Goal: Transaction & Acquisition: Purchase product/service

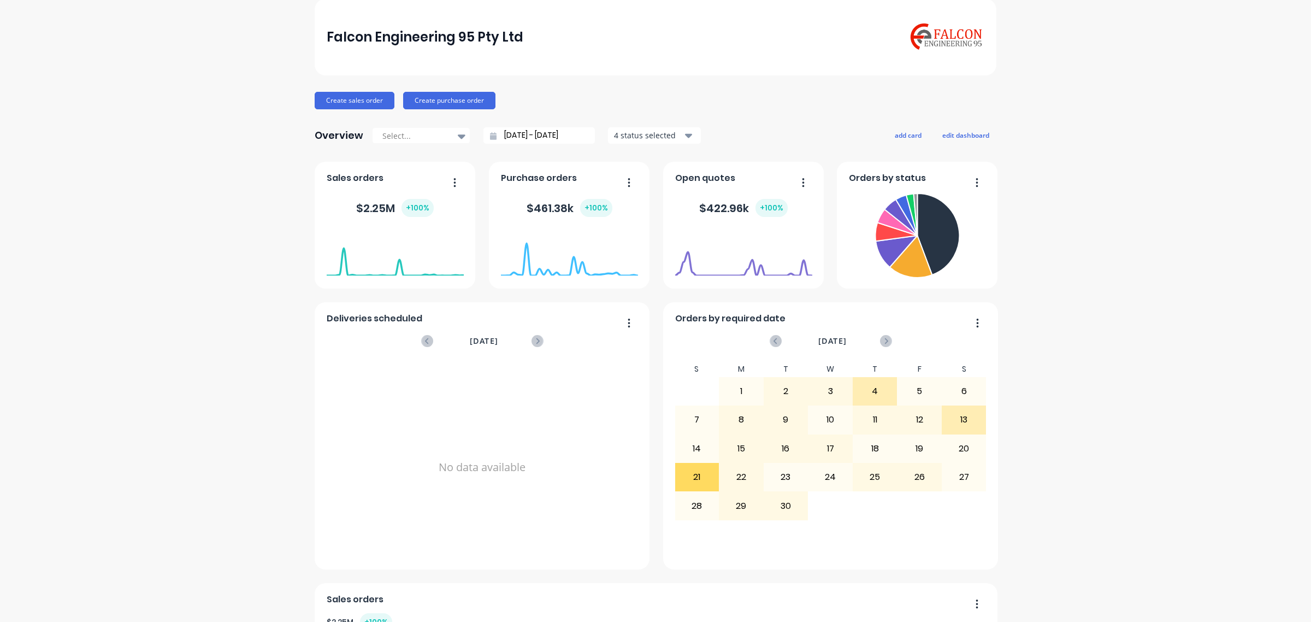
scroll to position [68, 0]
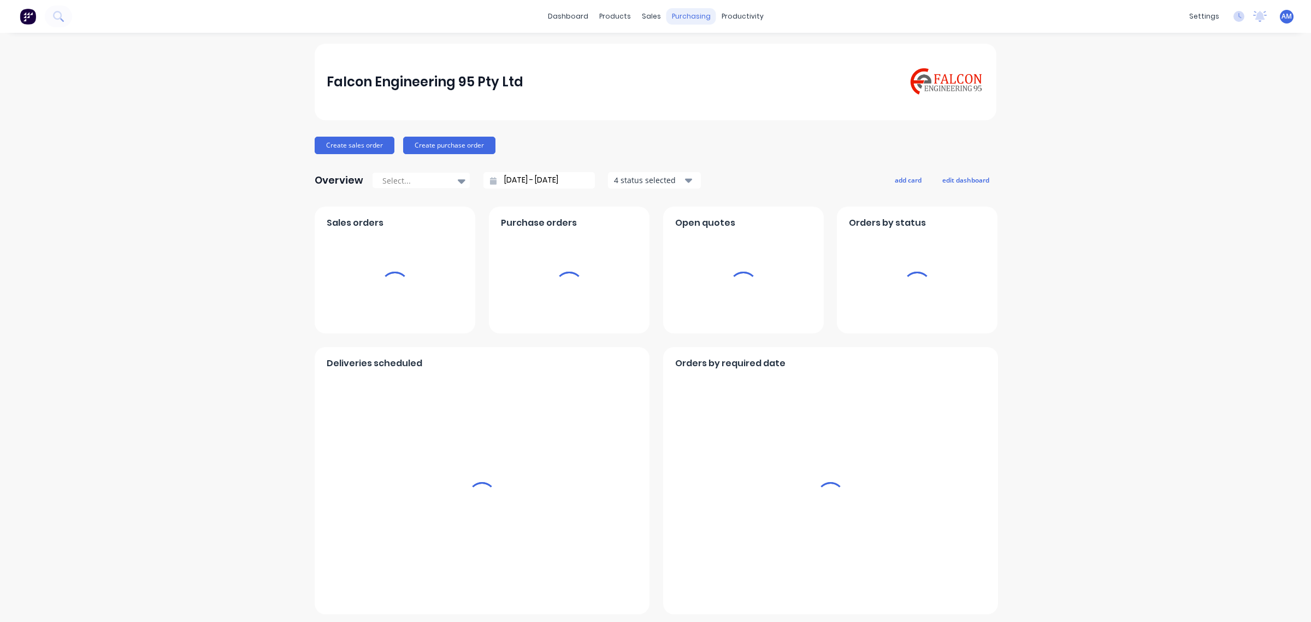
click at [683, 14] on div "purchasing" at bounding box center [691, 16] width 50 height 16
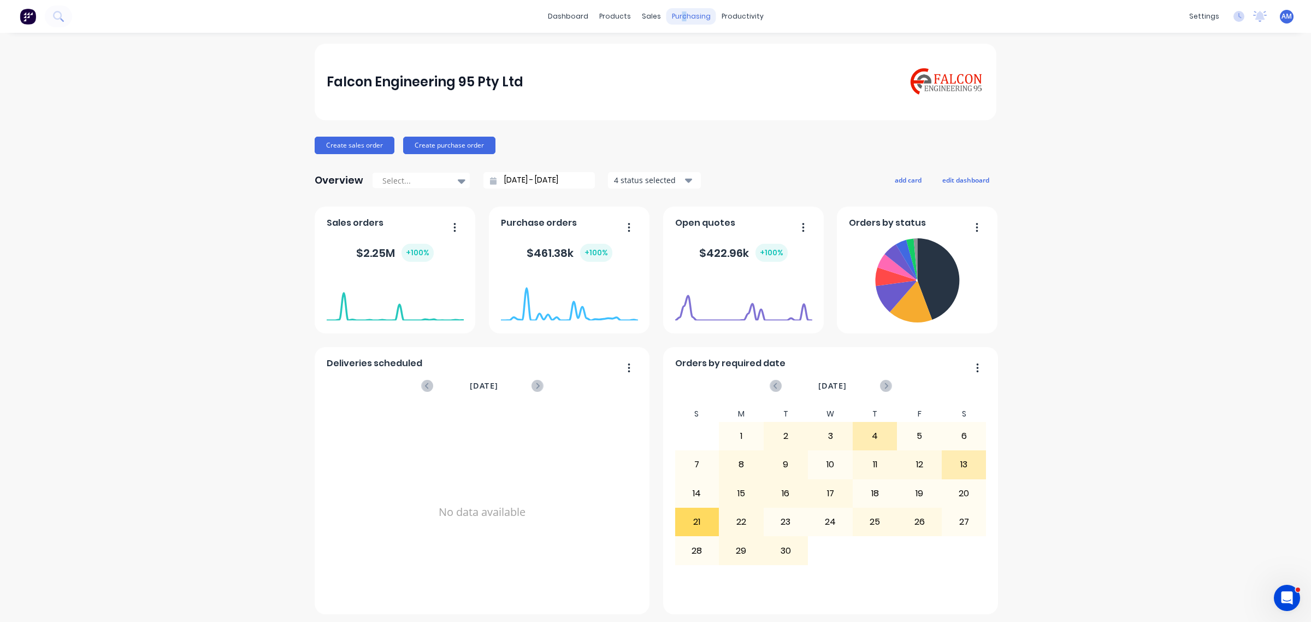
click at [677, 15] on div "purchasing" at bounding box center [691, 16] width 50 height 16
click at [694, 48] on div "Purchase Orders" at bounding box center [722, 53] width 58 height 10
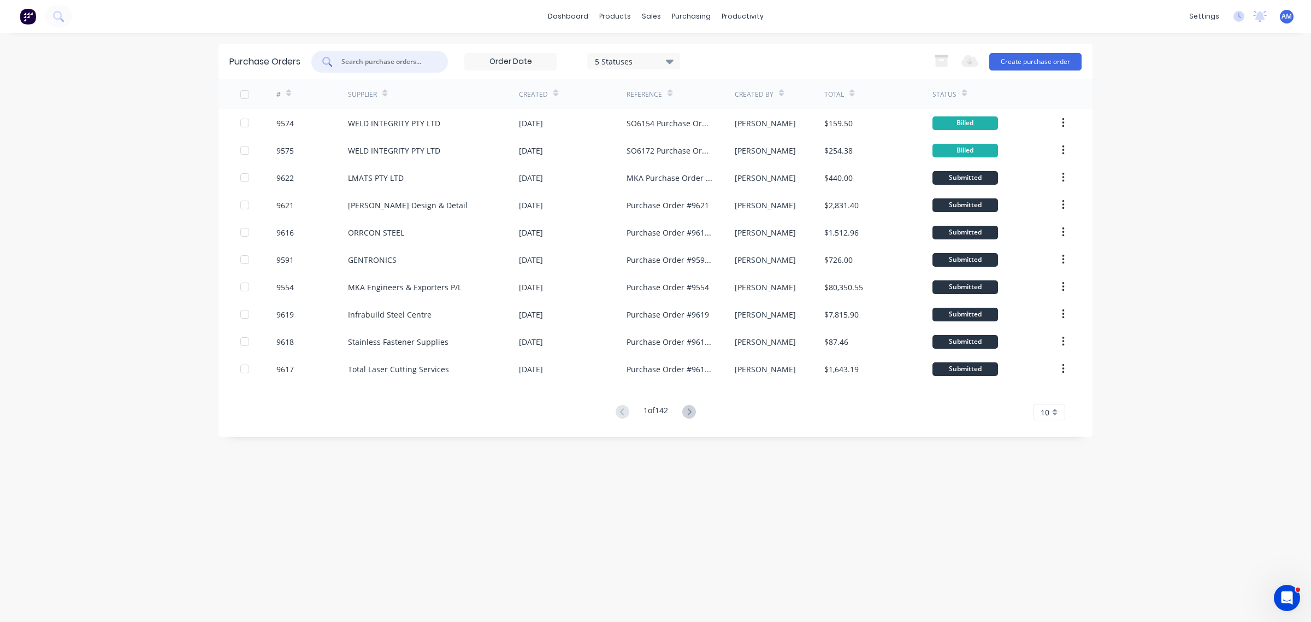
click at [370, 57] on input "text" at bounding box center [385, 61] width 91 height 11
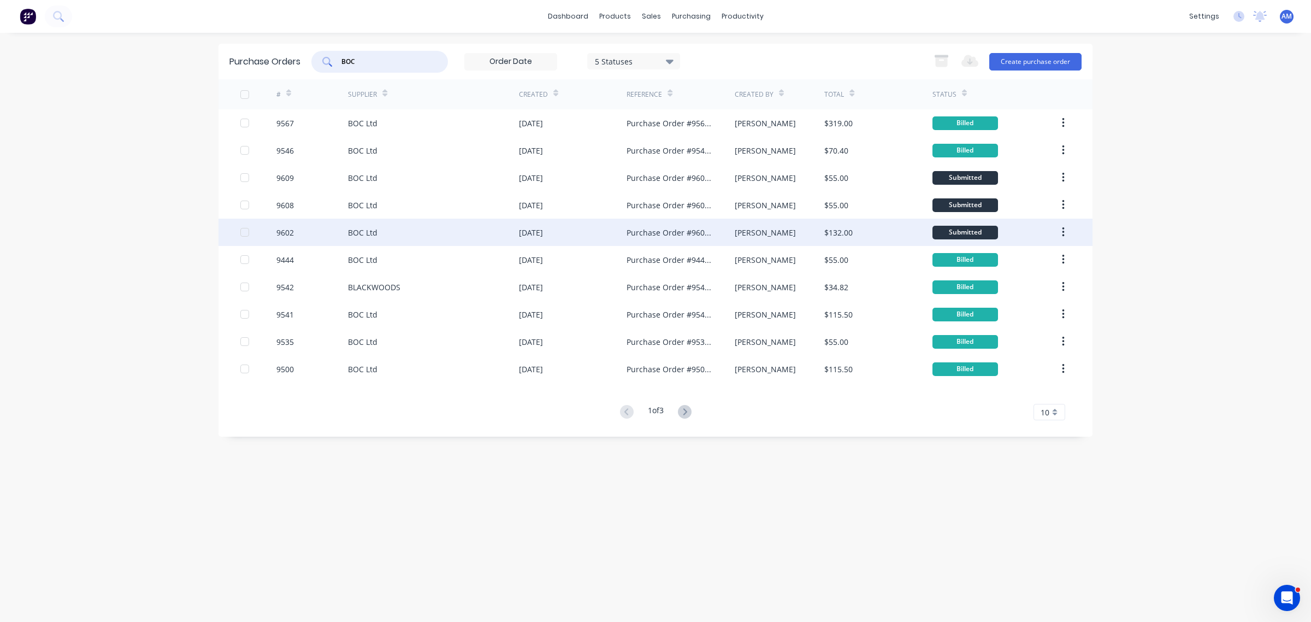
type input "BOC"
click at [317, 233] on div "9602" at bounding box center [312, 231] width 72 height 27
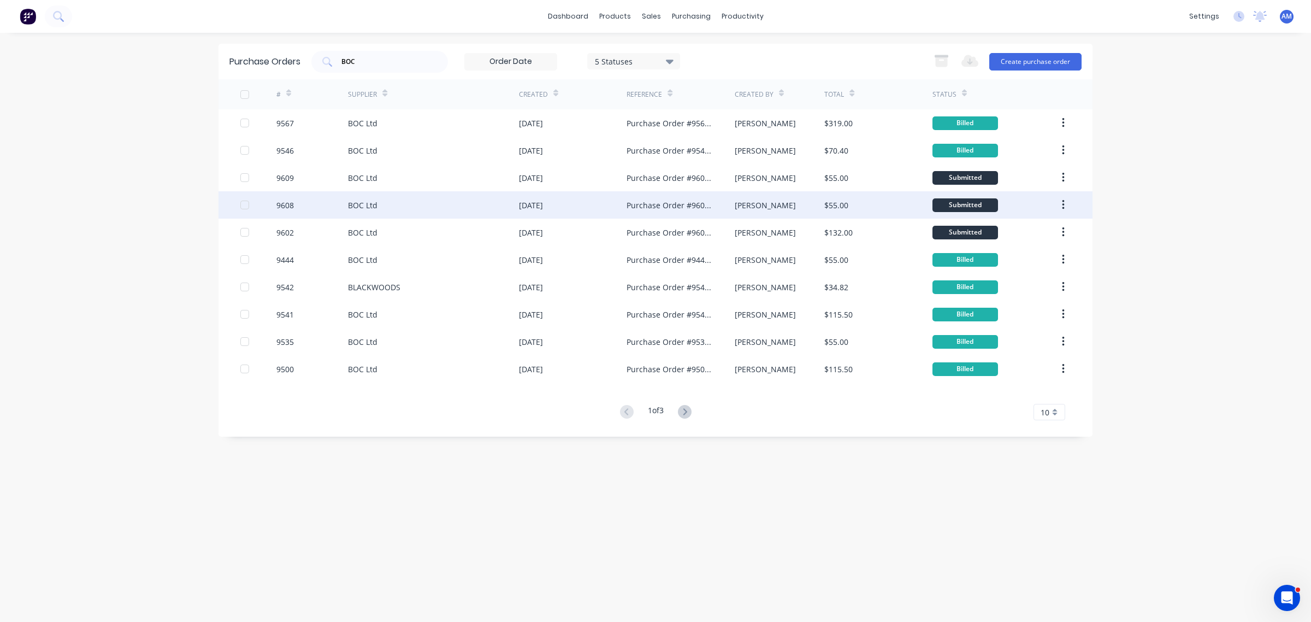
click at [371, 200] on div "BOC Ltd" at bounding box center [362, 204] width 29 height 11
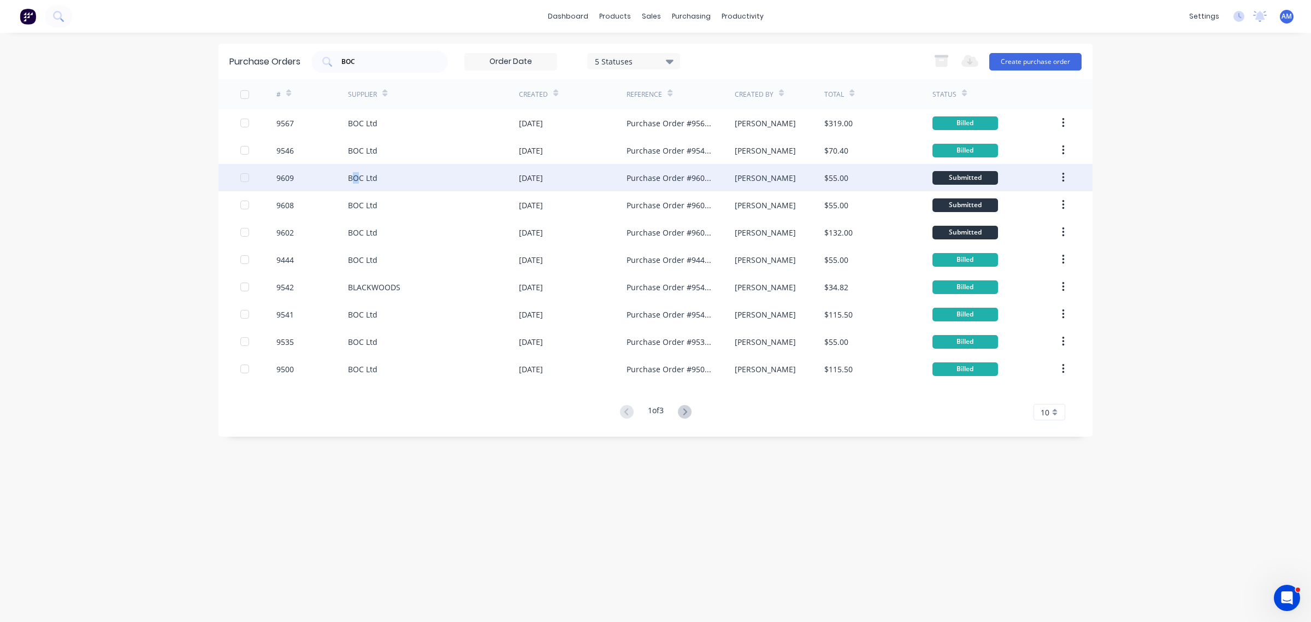
click at [354, 181] on div "BOC Ltd" at bounding box center [362, 177] width 29 height 11
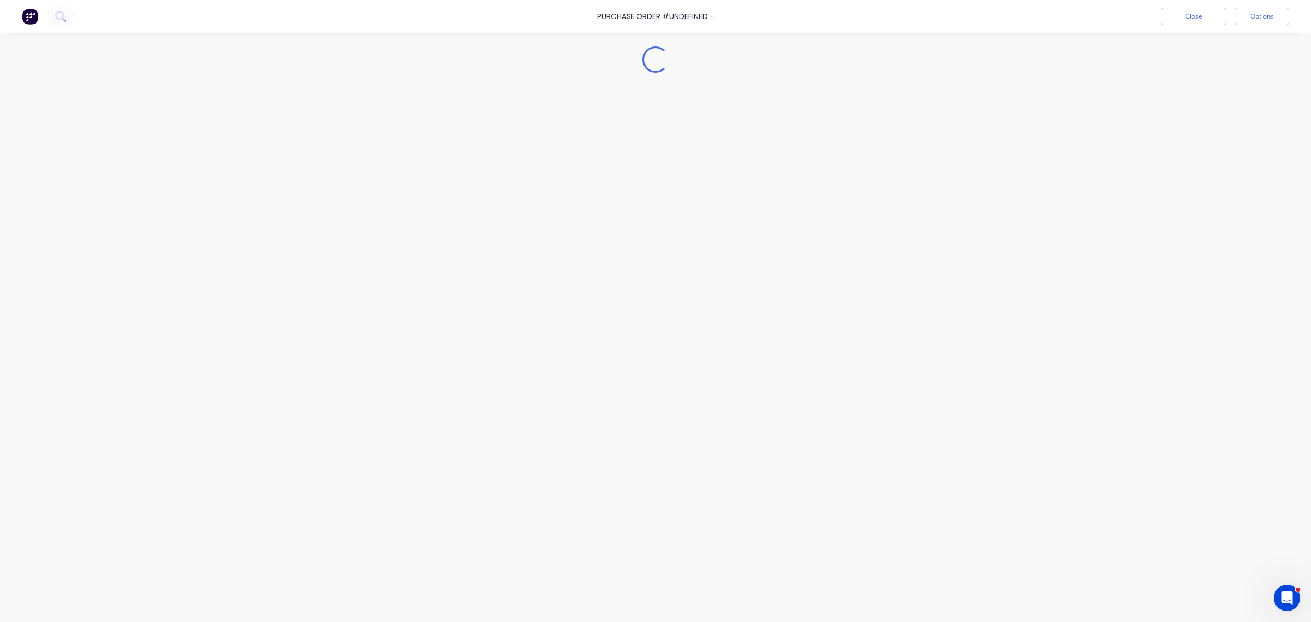
type textarea "x"
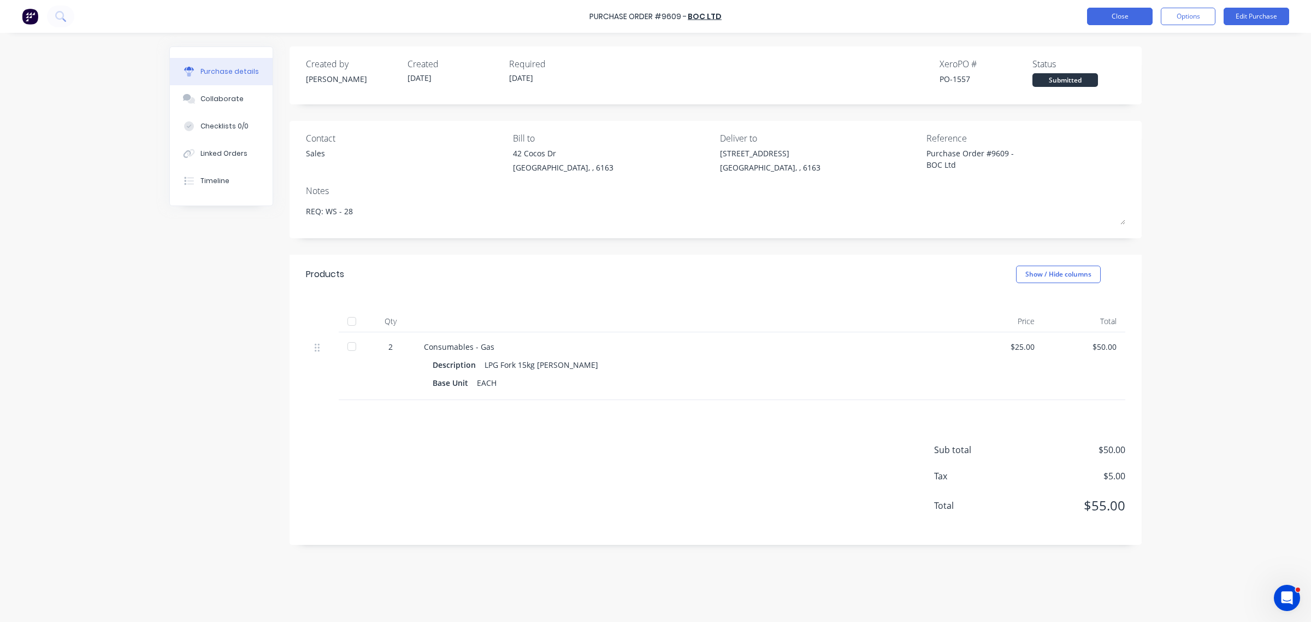
click at [1119, 10] on button "Close" at bounding box center [1120, 16] width 66 height 17
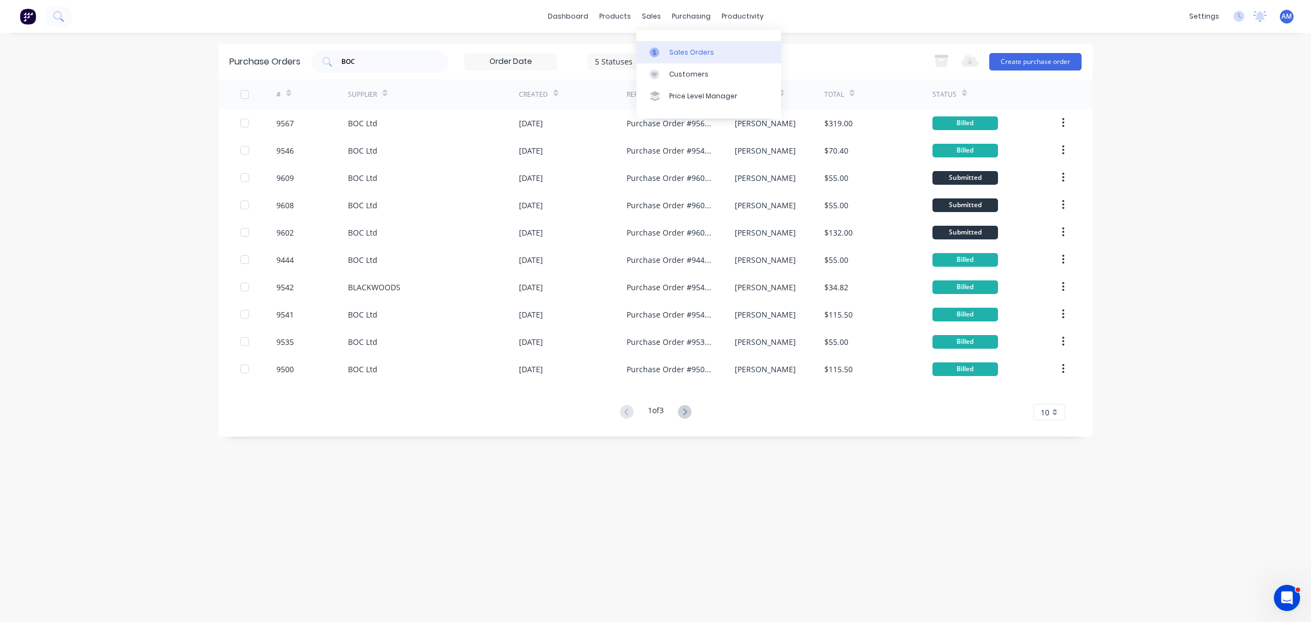
click at [678, 50] on div "Sales Orders" at bounding box center [691, 53] width 45 height 10
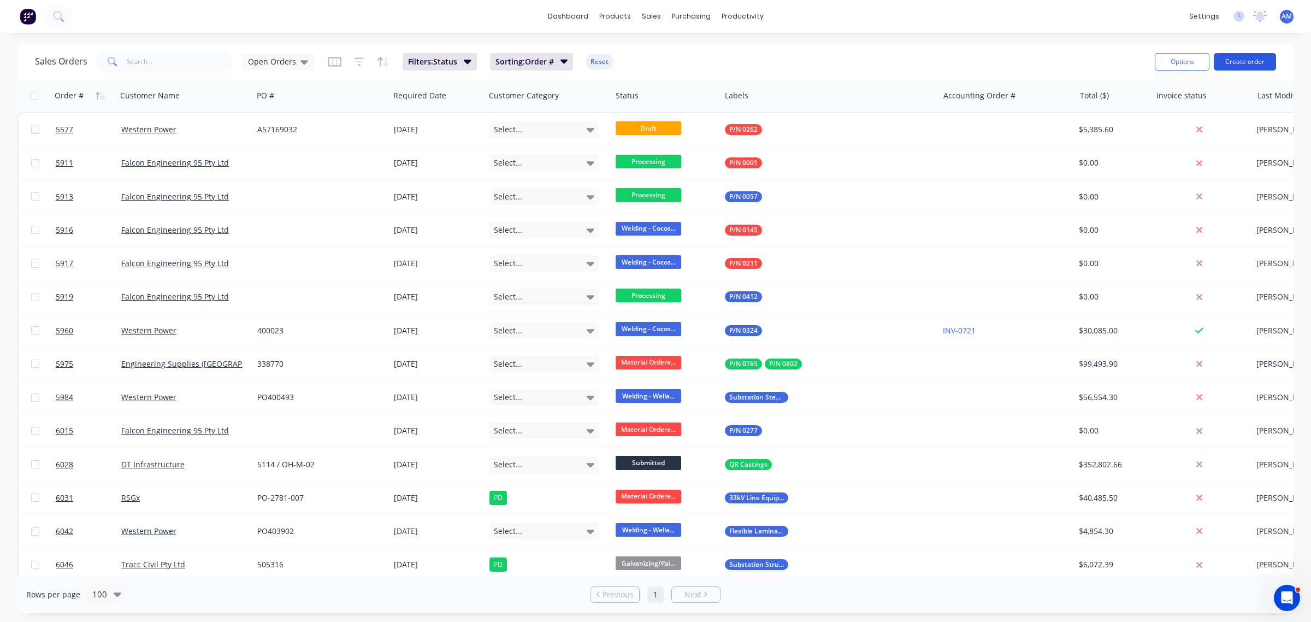
click at [1244, 63] on button "Create order" at bounding box center [1245, 61] width 62 height 17
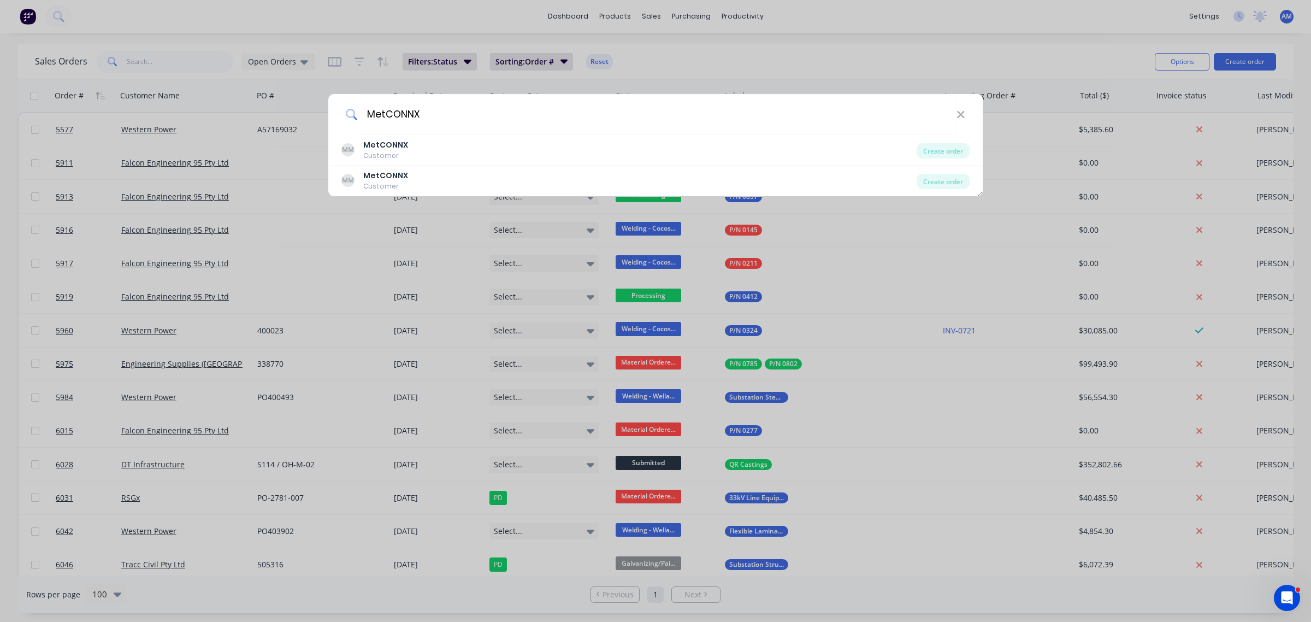
type input "MetCONNX"
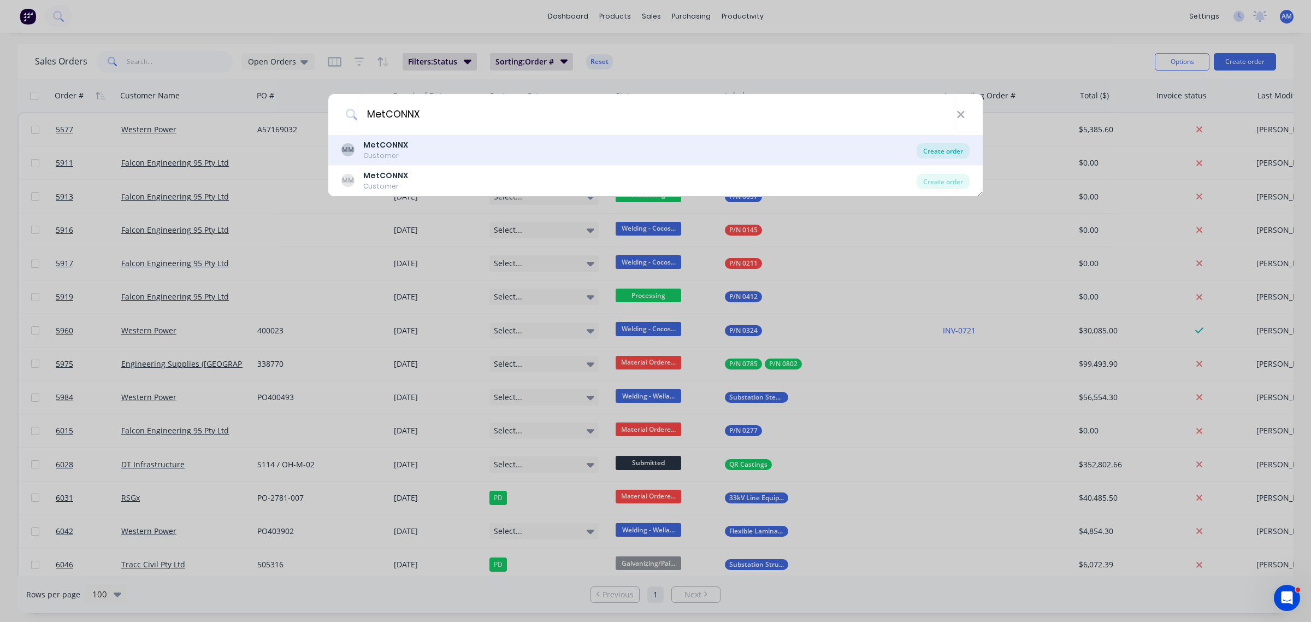
click at [927, 147] on div "Create order" at bounding box center [943, 150] width 53 height 15
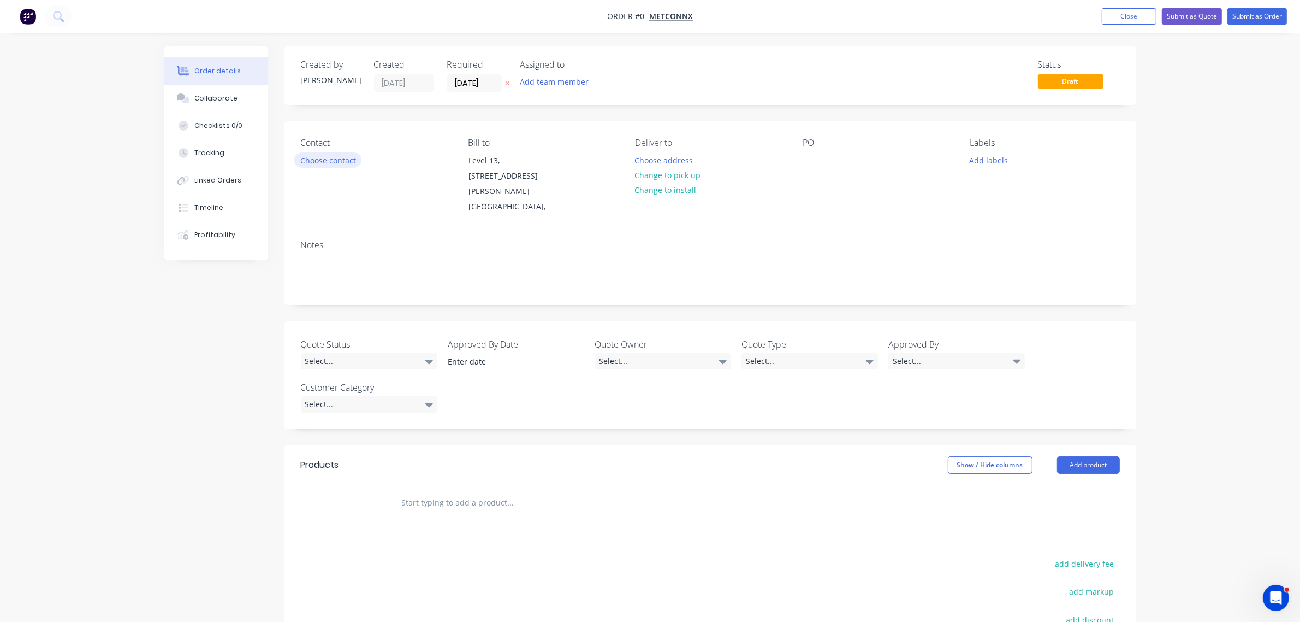
click at [342, 162] on button "Choose contact" at bounding box center [327, 159] width 67 height 15
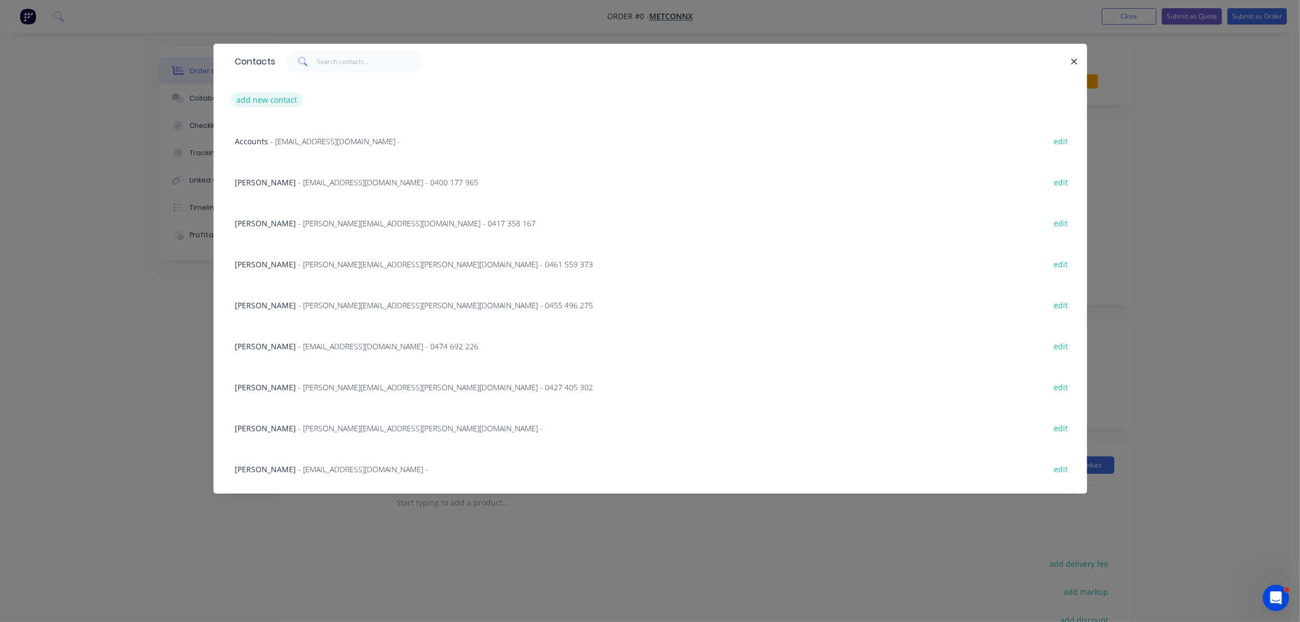
click at [277, 102] on button "add new contact" at bounding box center [267, 99] width 72 height 15
select select "AU"
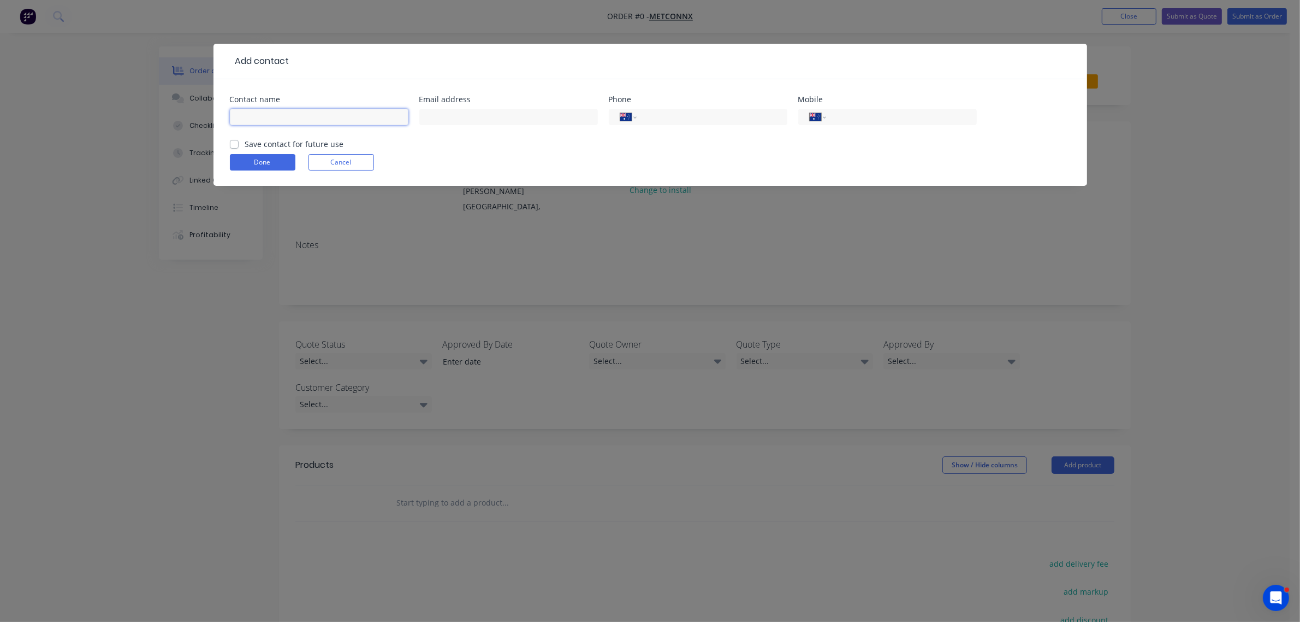
click at [312, 113] on input "text" at bounding box center [319, 117] width 179 height 16
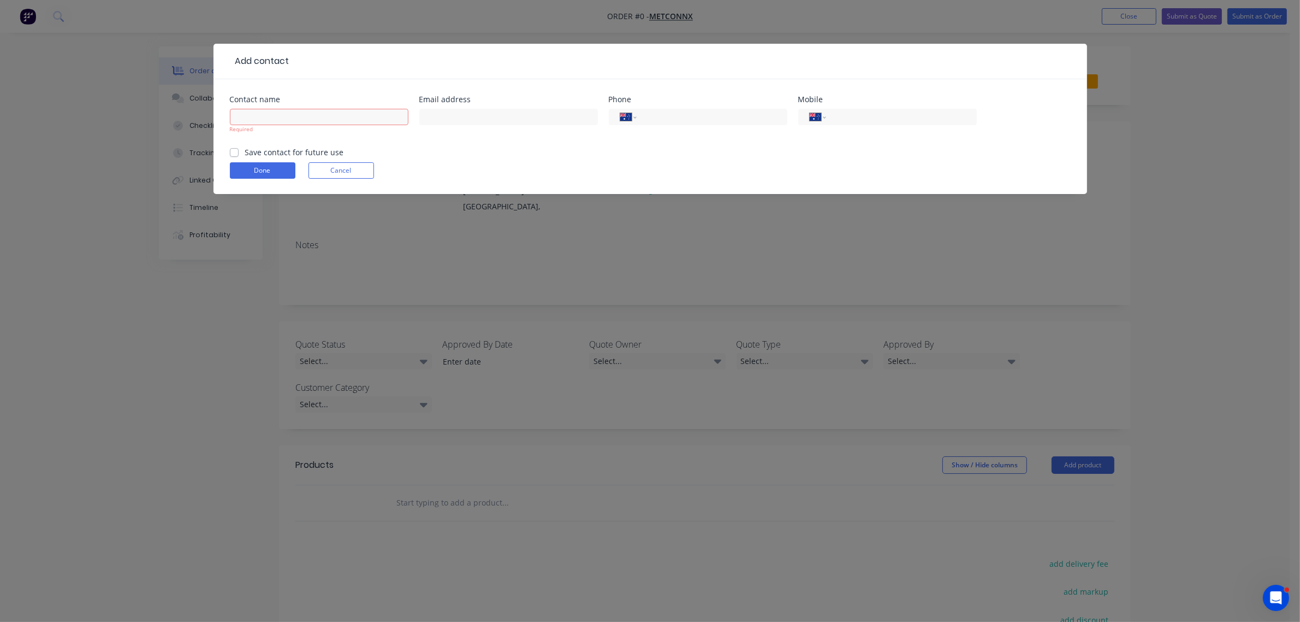
drag, startPoint x: 489, startPoint y: 159, endPoint x: 483, endPoint y: 161, distance: 6.2
click at [490, 159] on form "Contact name Required Email address Phone International Afghanistan Åland Islan…" at bounding box center [650, 145] width 841 height 98
click at [364, 164] on button "Cancel" at bounding box center [342, 170] width 66 height 16
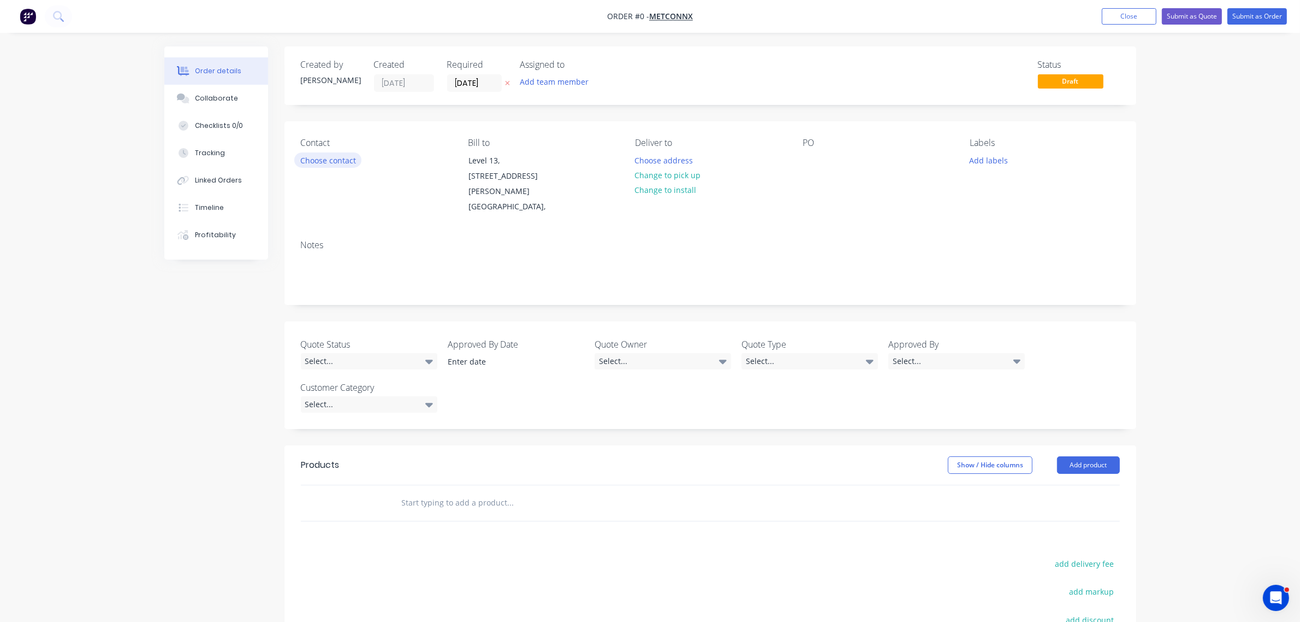
click at [321, 156] on button "Choose contact" at bounding box center [327, 159] width 67 height 15
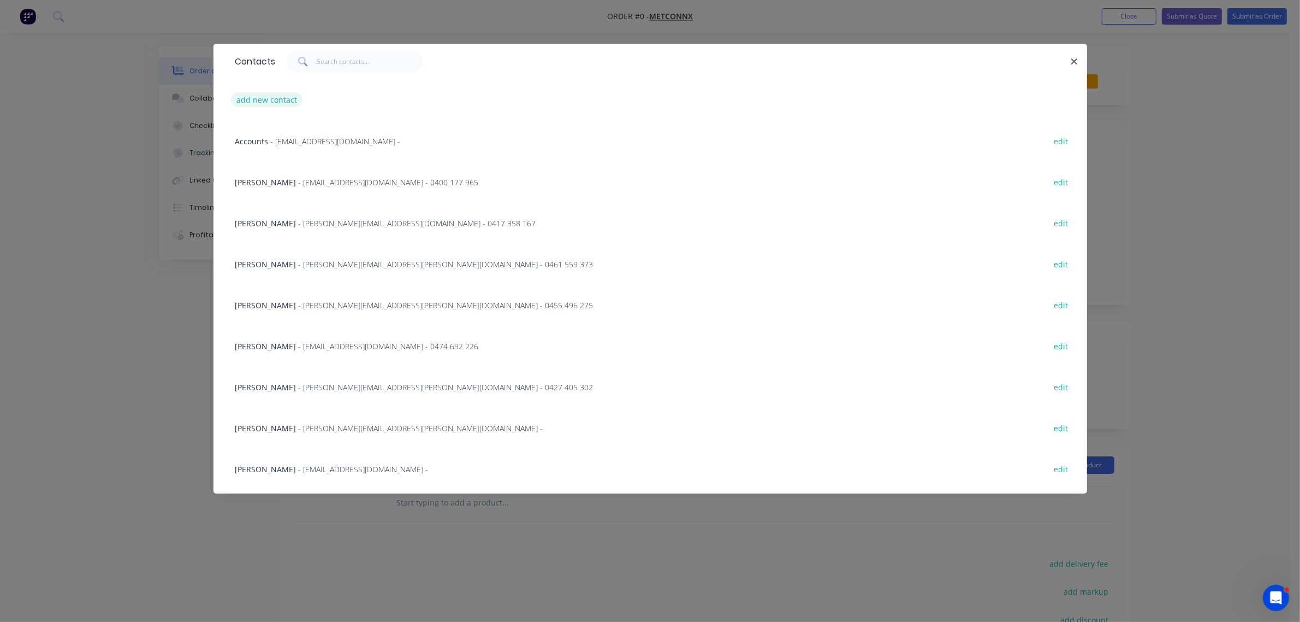
click at [277, 105] on button "add new contact" at bounding box center [267, 99] width 72 height 15
select select "AU"
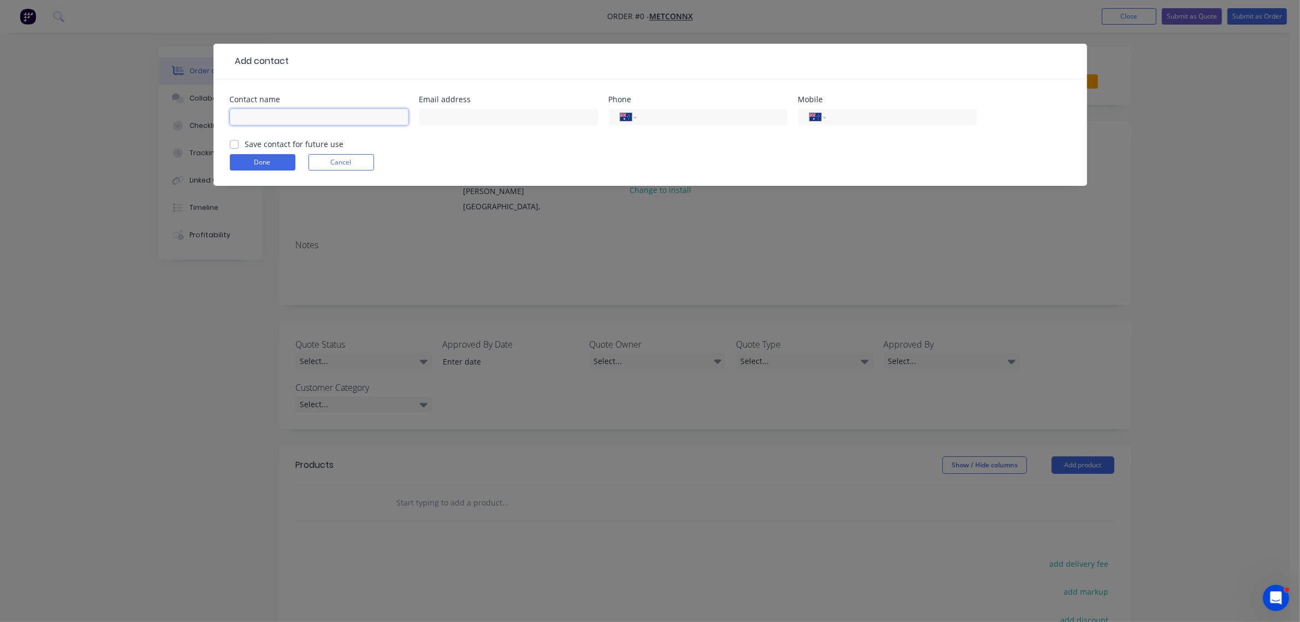
click at [291, 114] on input "text" at bounding box center [319, 117] width 179 height 16
type input "[PERSON_NAME]"
click at [454, 116] on input "text" at bounding box center [508, 117] width 179 height 16
click at [440, 121] on input "text" at bounding box center [508, 117] width 179 height 16
paste input "[PERSON_NAME][EMAIL_ADDRESS][PERSON_NAME][DOMAIN_NAME]"
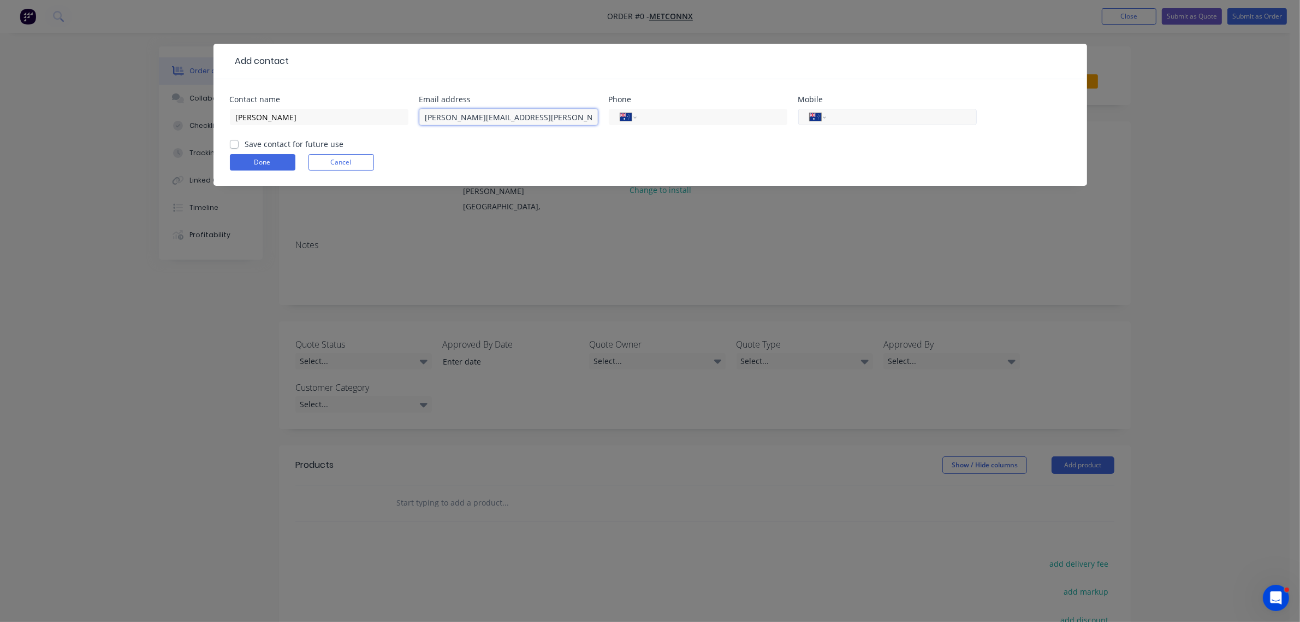
type input "[PERSON_NAME][EMAIL_ADDRESS][PERSON_NAME][DOMAIN_NAME]"
click at [842, 114] on input "tel" at bounding box center [899, 117] width 131 height 13
type input "0455 032 262"
click at [245, 141] on label "Save contact for future use" at bounding box center [294, 143] width 99 height 11
click at [236, 141] on input "Save contact for future use" at bounding box center [234, 143] width 9 height 10
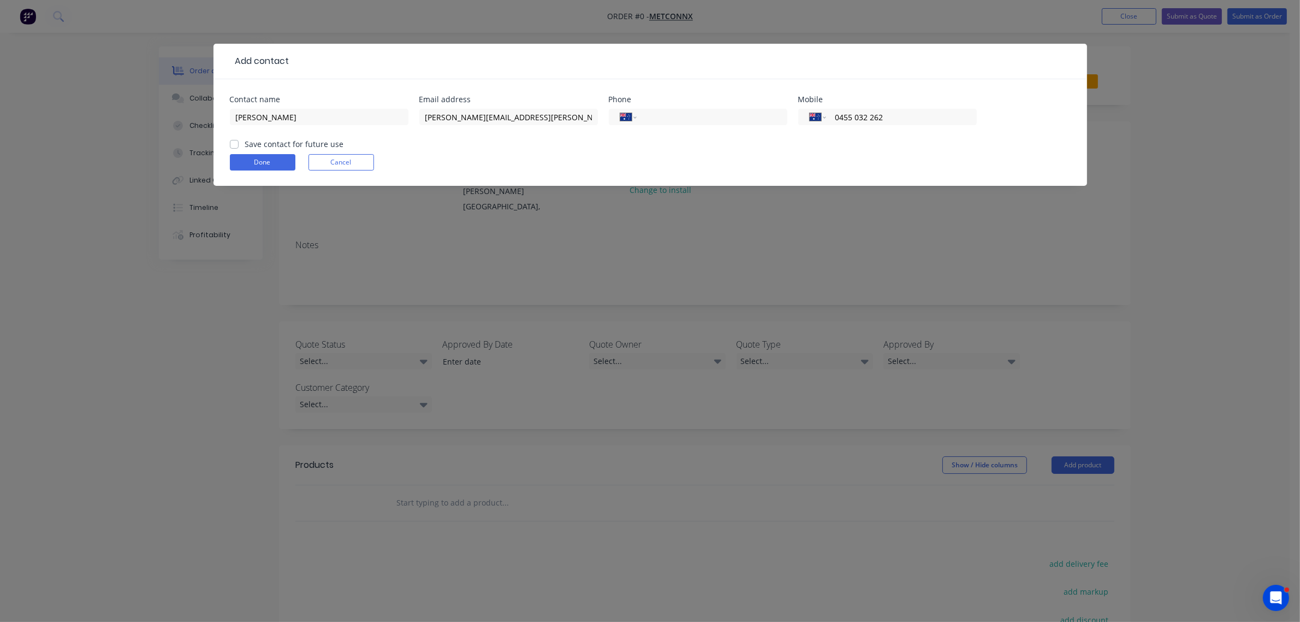
checkbox input "true"
click at [243, 162] on button "Done" at bounding box center [263, 162] width 66 height 16
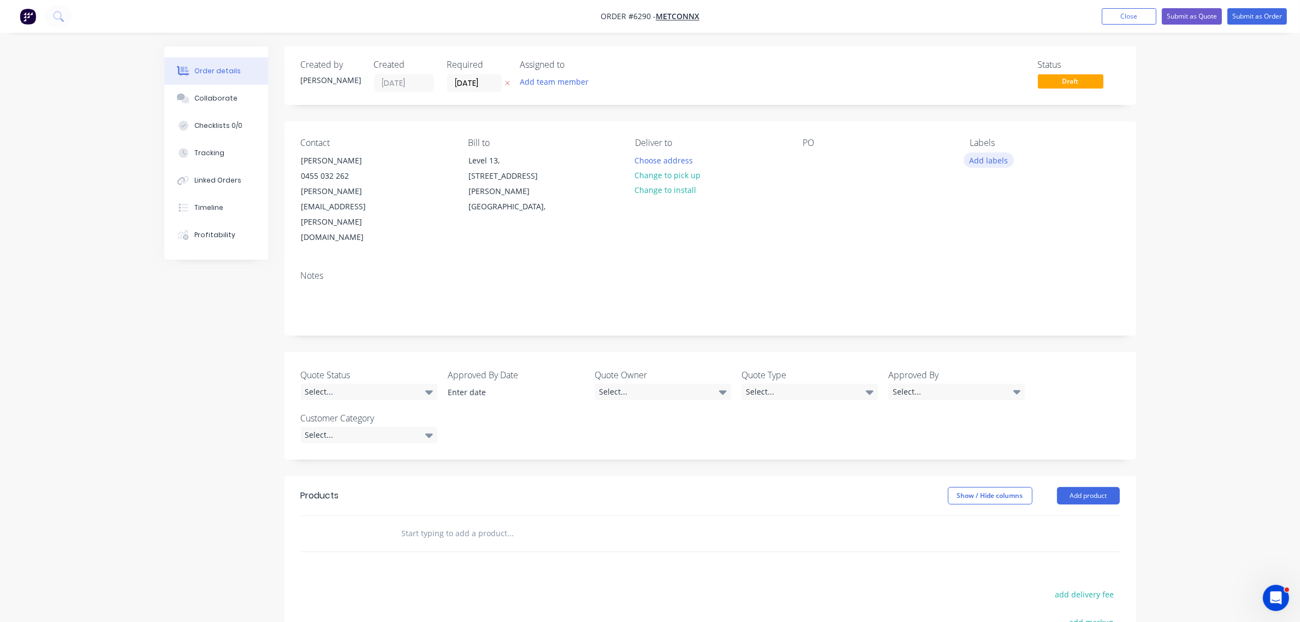
click at [994, 159] on button "Add labels" at bounding box center [989, 159] width 50 height 15
drag, startPoint x: 1020, startPoint y: 190, endPoint x: 1020, endPoint y: 201, distance: 11.5
click at [1020, 190] on input "text" at bounding box center [1060, 193] width 114 height 22
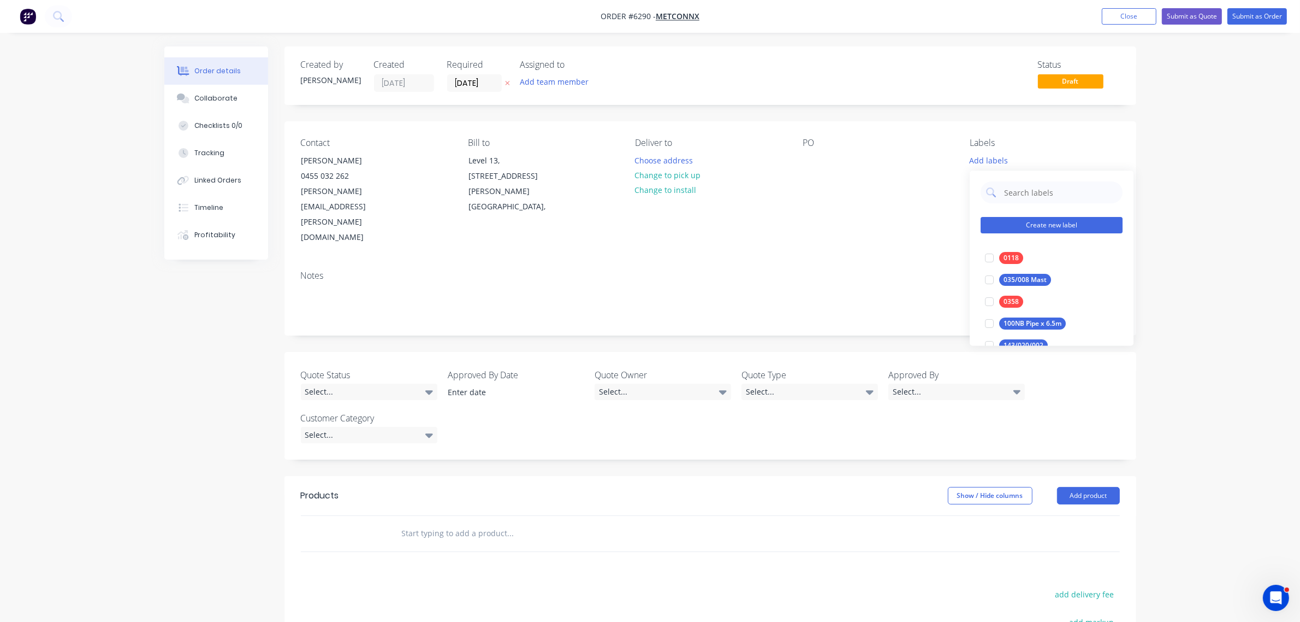
click at [1006, 222] on button "Create new label" at bounding box center [1052, 225] width 142 height 16
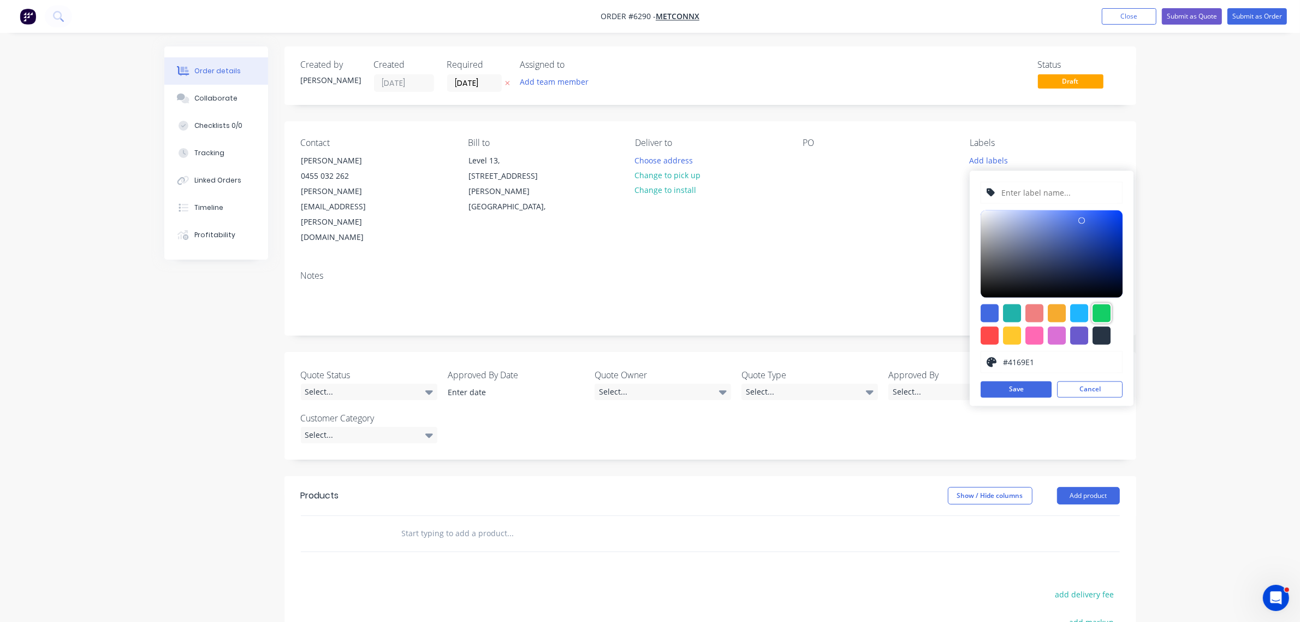
click at [1099, 310] on div at bounding box center [1102, 313] width 18 height 18
type input "#13CE66"
click at [1032, 192] on input "text" at bounding box center [1059, 192] width 116 height 21
click at [1011, 186] on input "text" at bounding box center [1059, 192] width 116 height 21
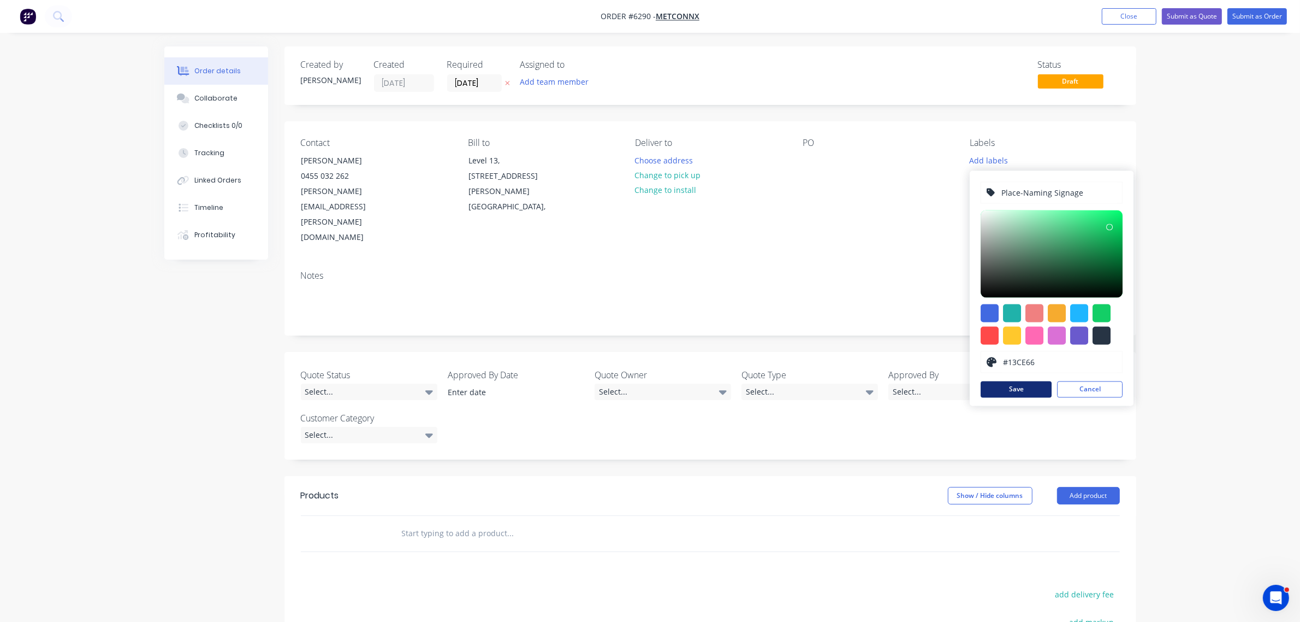
type input "Place-Naming Signage"
click at [1022, 394] on button "Save" at bounding box center [1016, 389] width 71 height 16
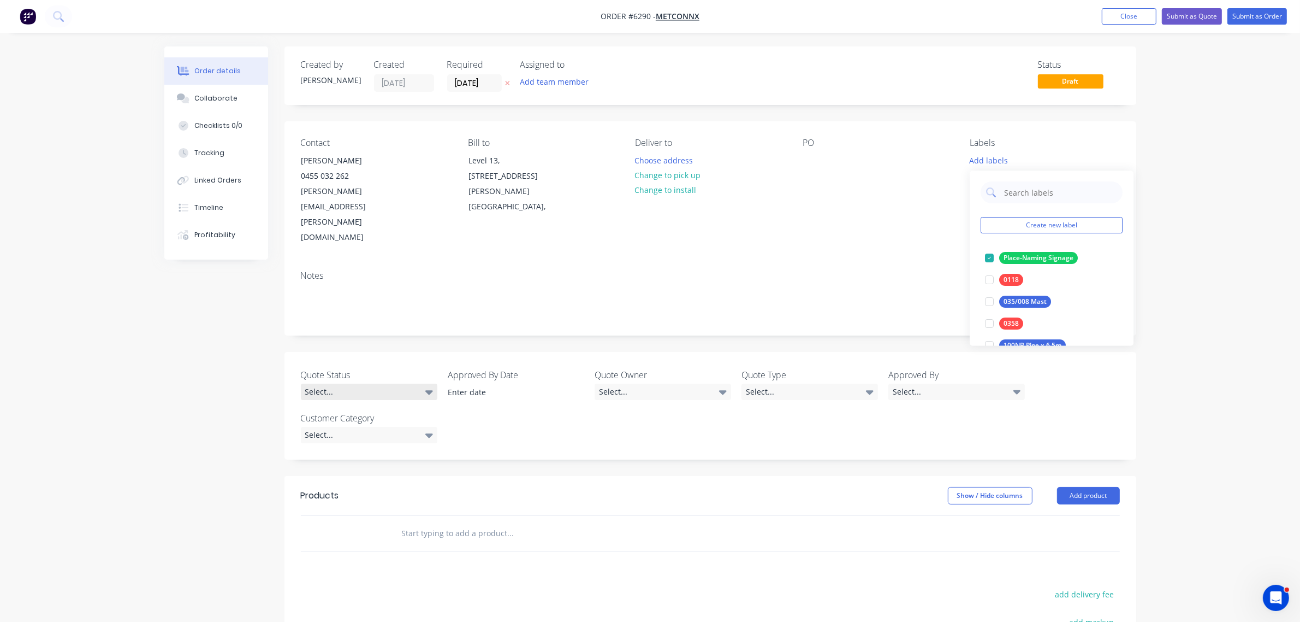
click at [336, 383] on div "Select..." at bounding box center [369, 391] width 137 height 16
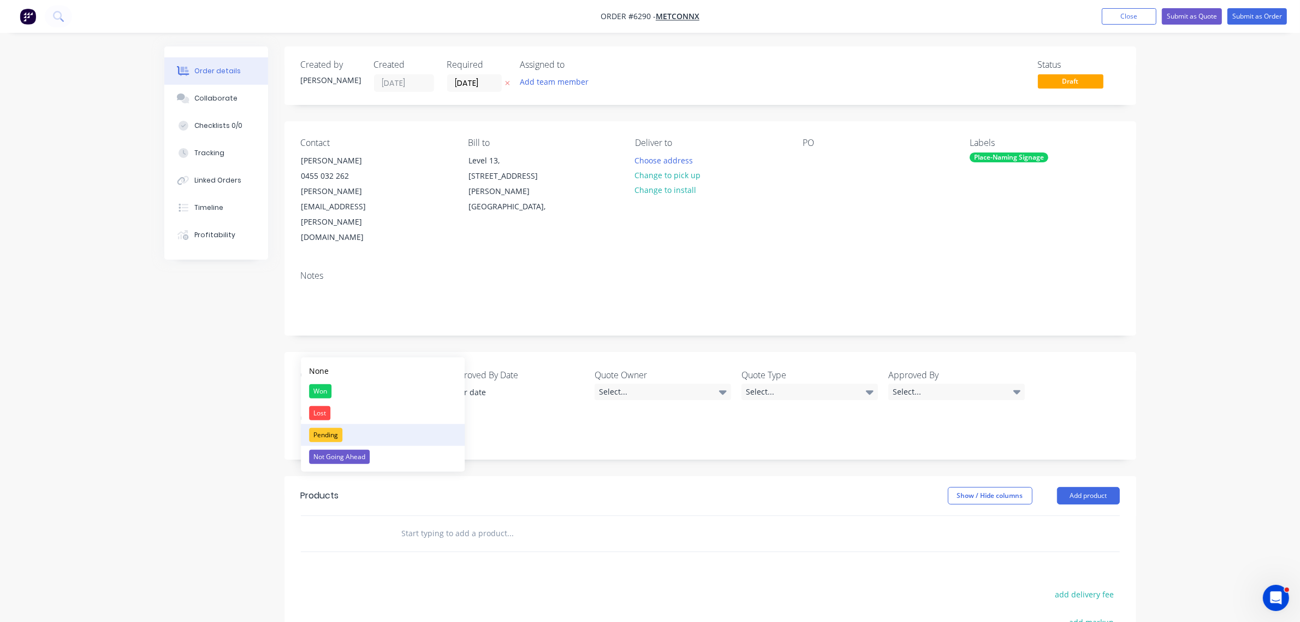
click at [326, 429] on div "Pending" at bounding box center [325, 435] width 33 height 14
click at [639, 383] on div "Select..." at bounding box center [663, 391] width 137 height 16
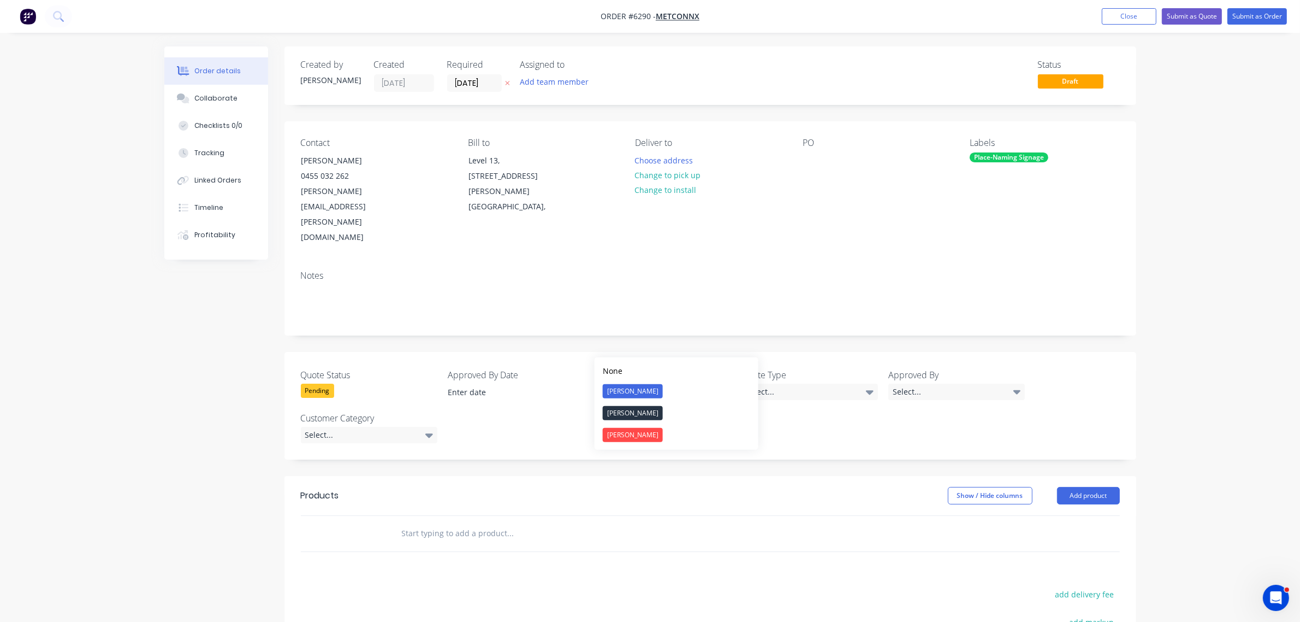
drag, startPoint x: 626, startPoint y: 391, endPoint x: 637, endPoint y: 391, distance: 10.9
click at [629, 391] on div "[PERSON_NAME]" at bounding box center [633, 391] width 60 height 14
click at [829, 383] on div "Select..." at bounding box center [810, 391] width 137 height 16
drag, startPoint x: 787, startPoint y: 429, endPoint x: 794, endPoint y: 429, distance: 6.6
click at [787, 430] on button "Quote" at bounding box center [824, 435] width 164 height 22
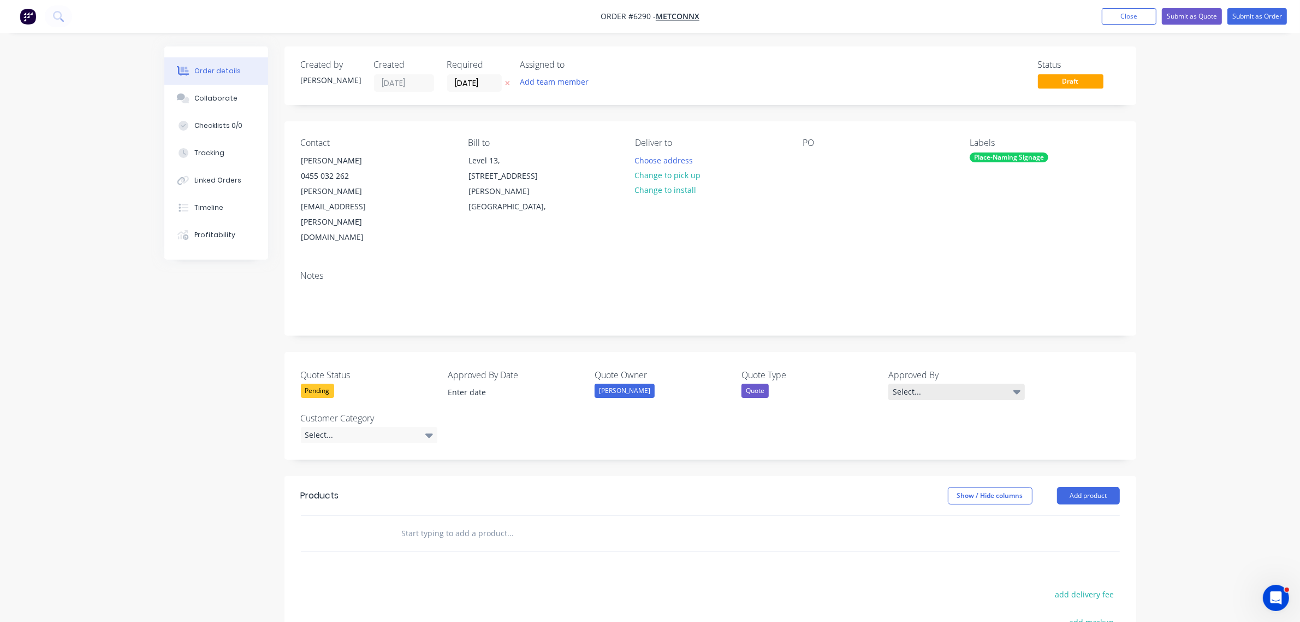
click at [949, 383] on div "Select..." at bounding box center [957, 391] width 137 height 16
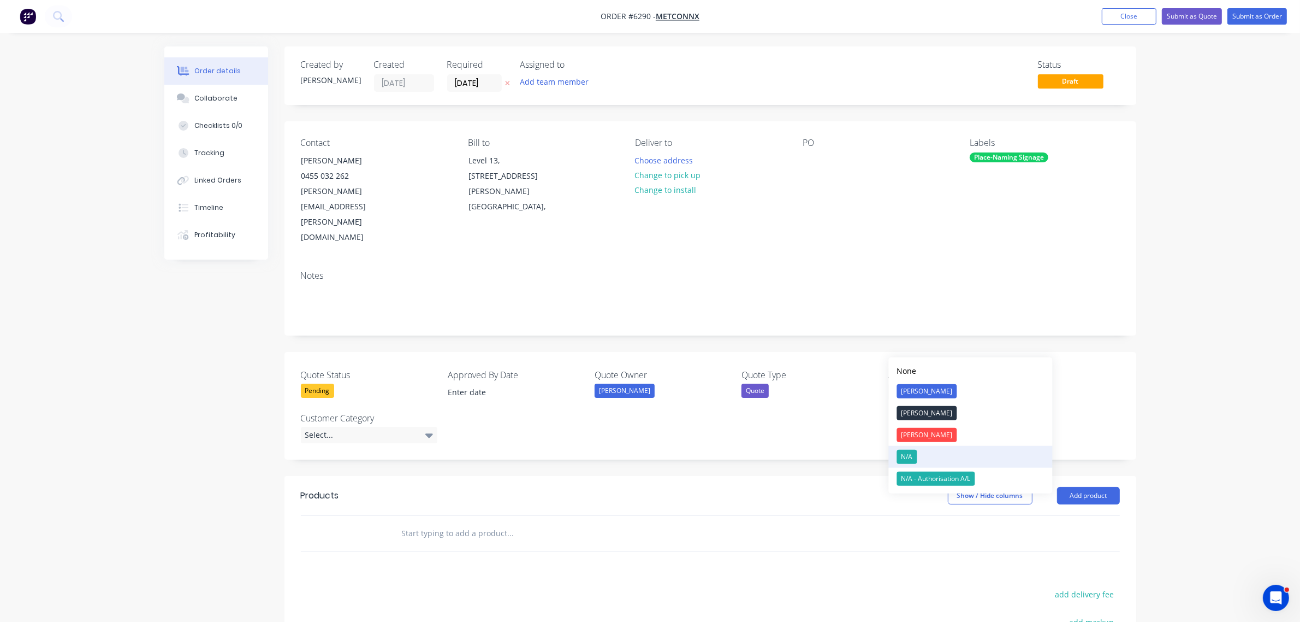
drag, startPoint x: 921, startPoint y: 454, endPoint x: 907, endPoint y: 451, distance: 14.0
click at [919, 454] on button "N/A" at bounding box center [971, 457] width 164 height 22
click at [377, 427] on div "Select..." at bounding box center [369, 435] width 137 height 16
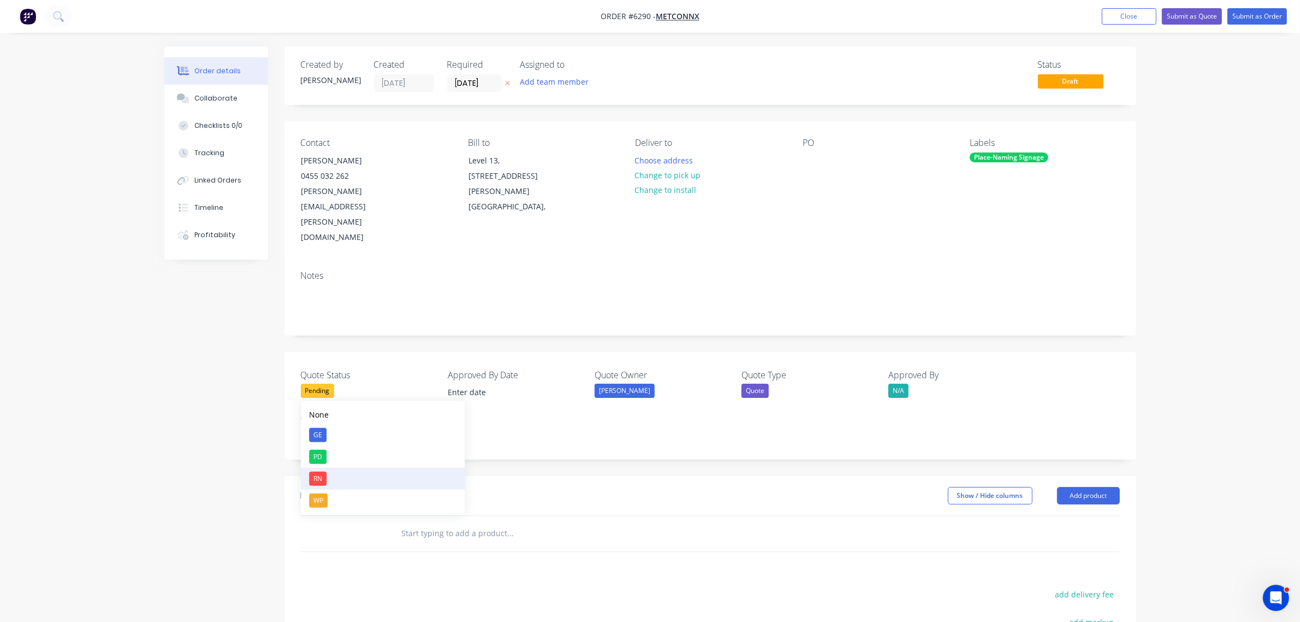
click at [335, 478] on button "RN" at bounding box center [383, 479] width 164 height 22
click at [1071, 484] on button "Add product" at bounding box center [1088, 492] width 63 height 17
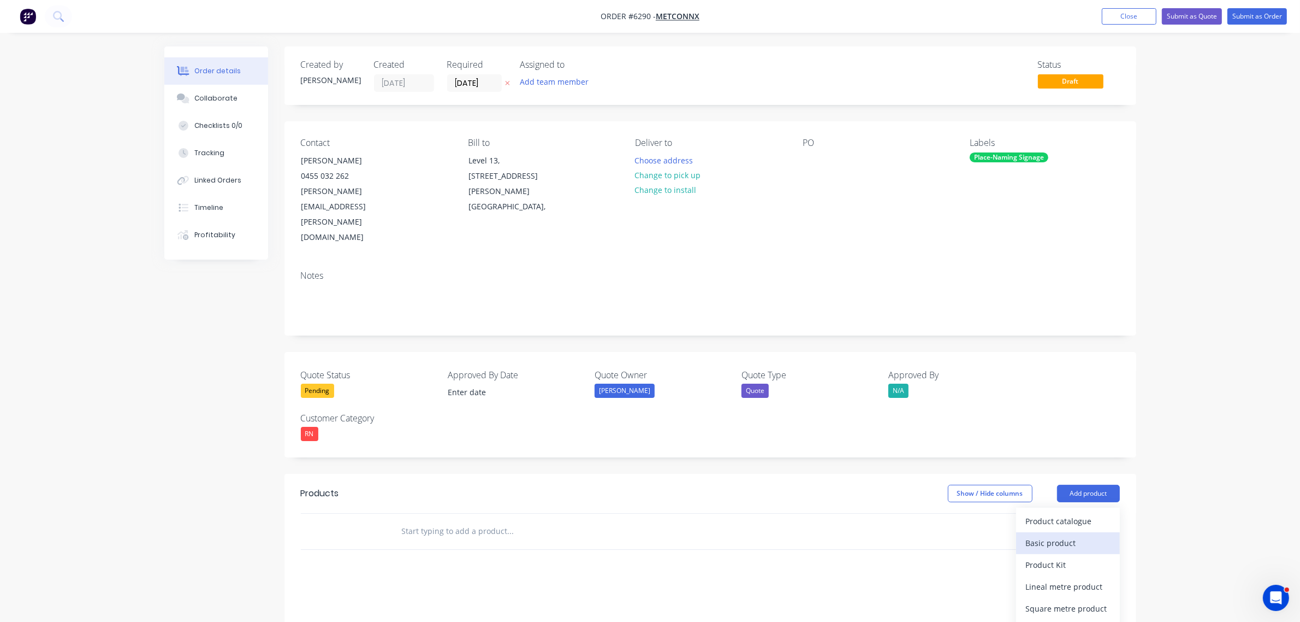
click at [1049, 535] on div "Basic product" at bounding box center [1068, 543] width 84 height 16
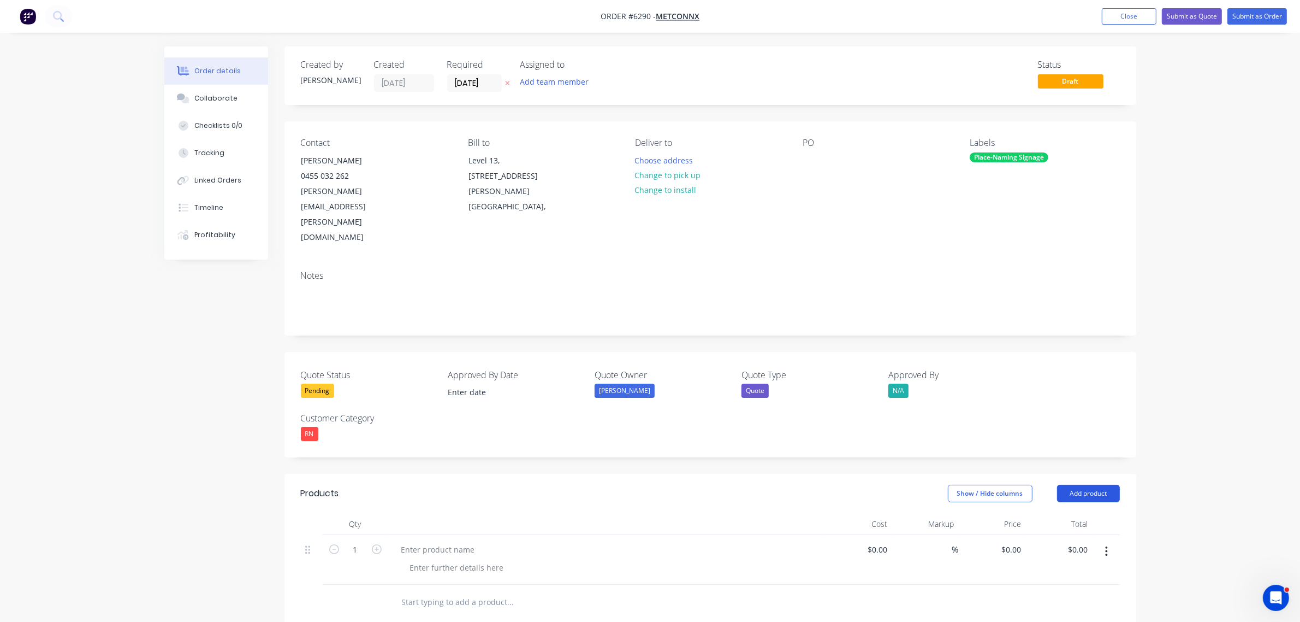
click at [1075, 484] on button "Add product" at bounding box center [1088, 492] width 63 height 17
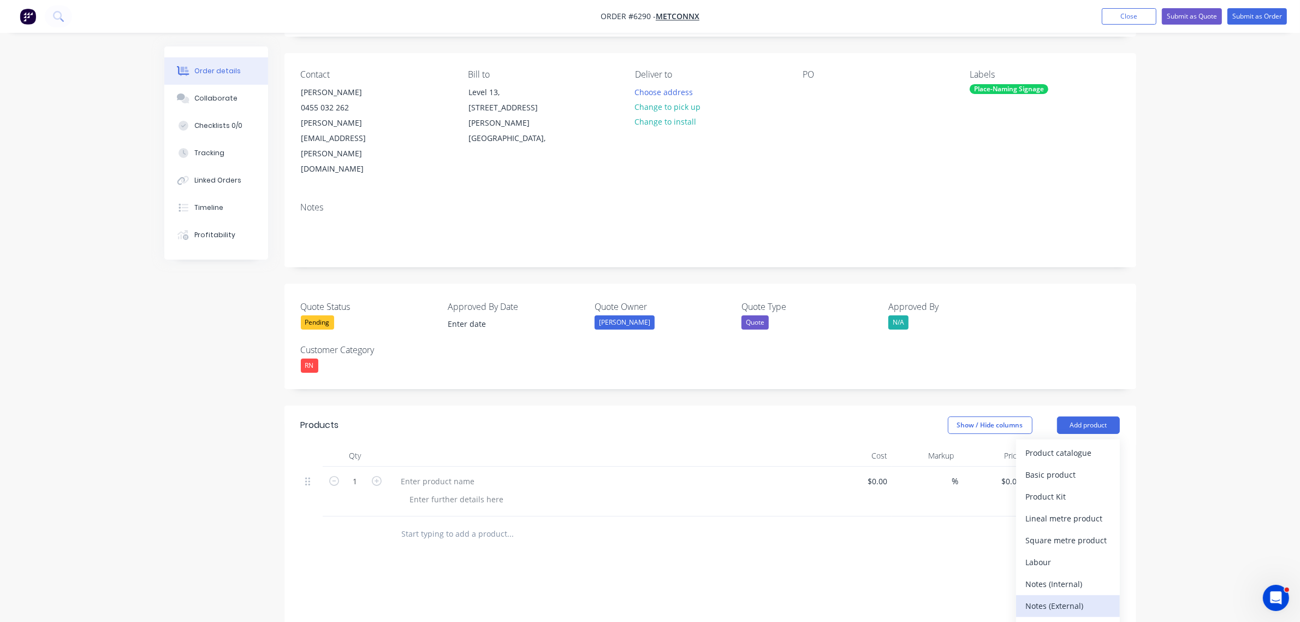
click at [1072, 598] on div "Notes (External)" at bounding box center [1068, 606] width 84 height 16
click at [380, 476] on icon "button" at bounding box center [377, 481] width 10 height 10
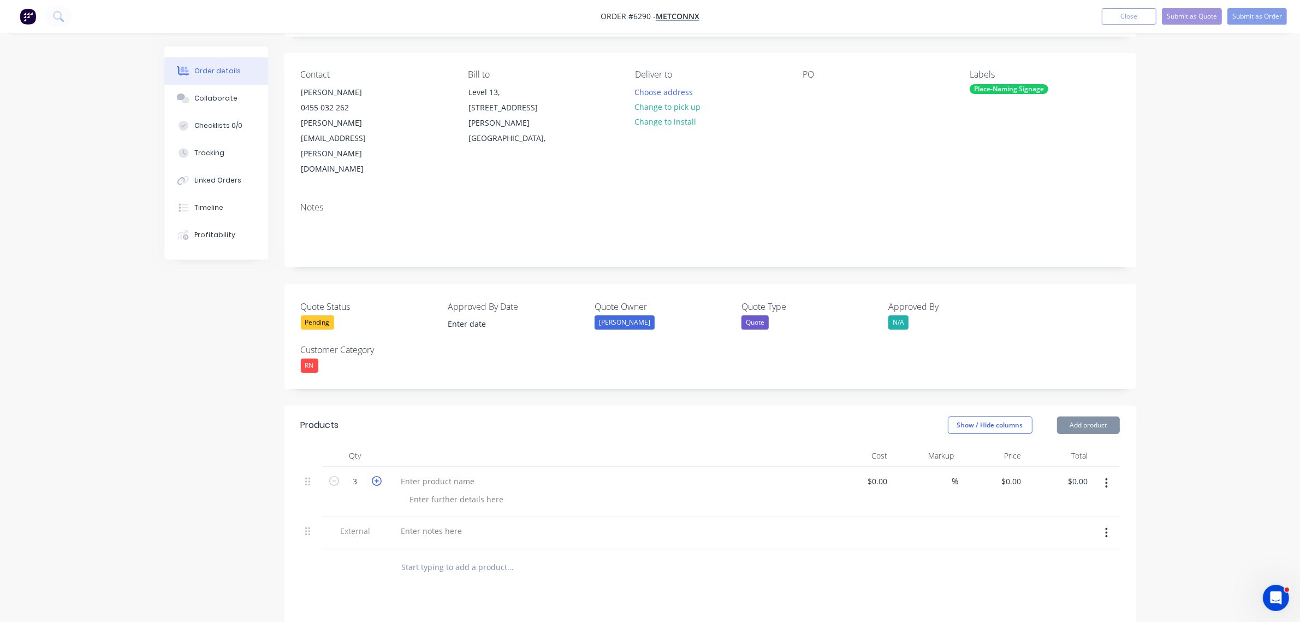
click at [381, 476] on icon "button" at bounding box center [377, 481] width 10 height 10
type input "4"
drag, startPoint x: 430, startPoint y: 433, endPoint x: 430, endPoint y: 441, distance: 8.7
click at [430, 473] on div at bounding box center [438, 481] width 91 height 16
click at [550, 473] on div "Armadale and Byford Stations - Place-Namaing Signage Stands" at bounding box center [535, 481] width 285 height 16
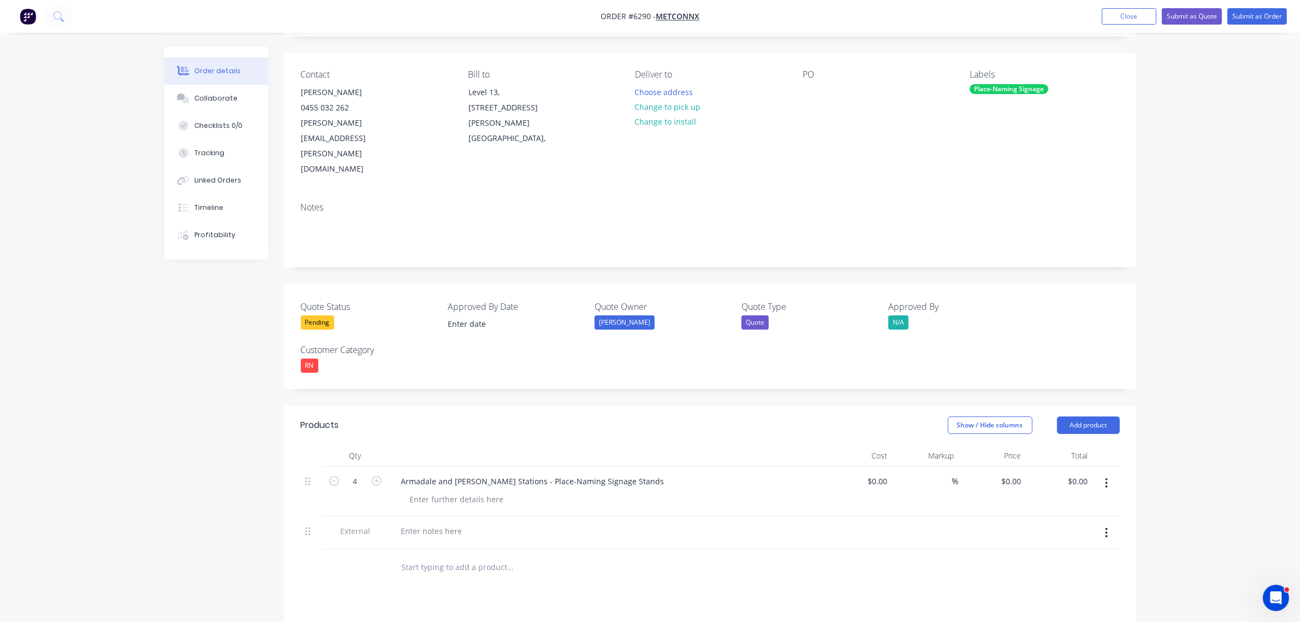
click at [1034, 88] on div "Place-Naming Signage" at bounding box center [1009, 89] width 79 height 10
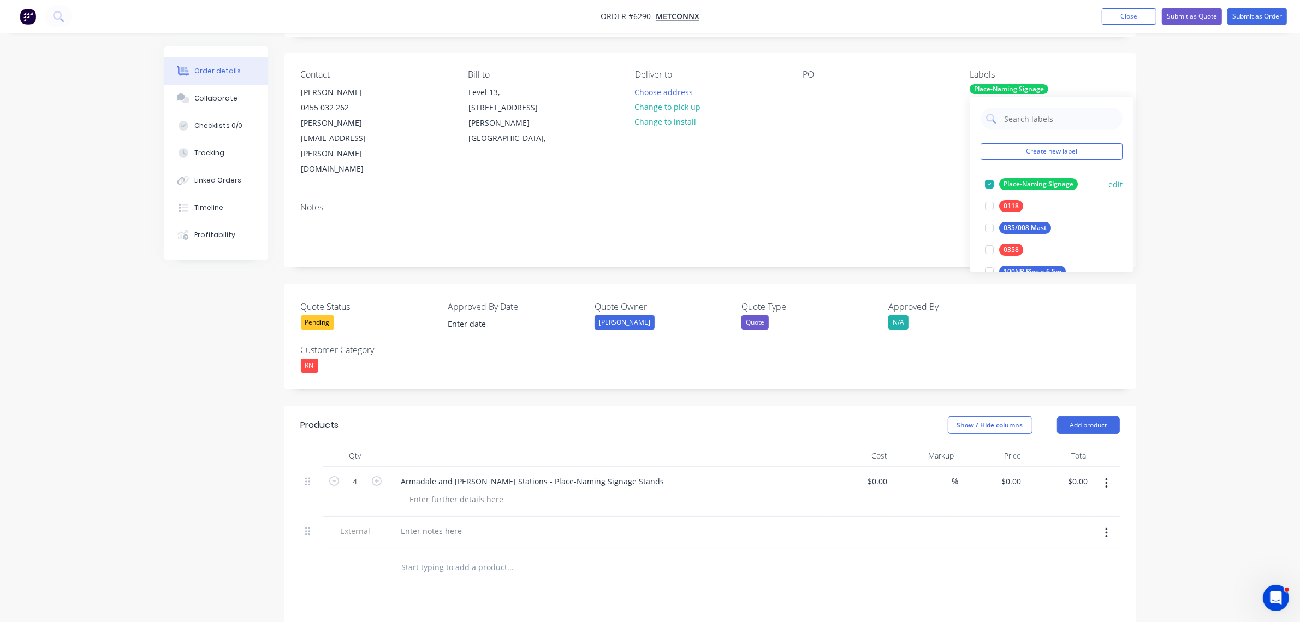
click at [1110, 182] on button "edit" at bounding box center [1116, 184] width 14 height 11
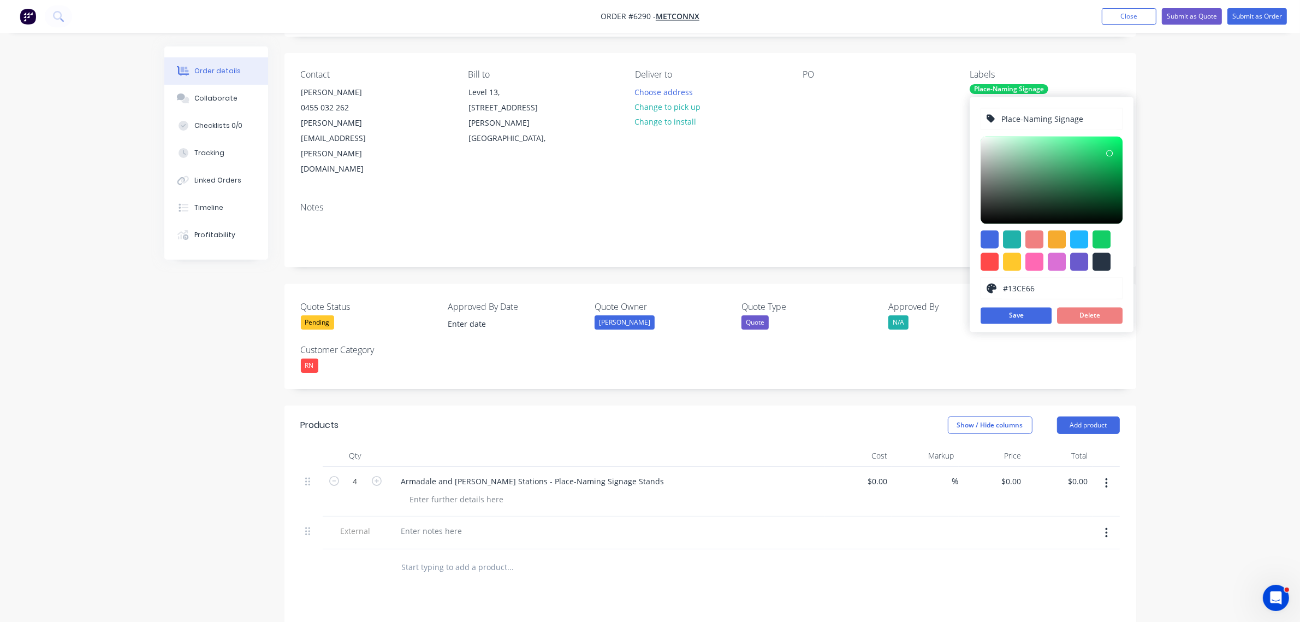
click at [1090, 115] on input "Place-Naming Signage" at bounding box center [1059, 119] width 116 height 21
type input "Place-Naming Signage Stands"
click at [1016, 317] on button "Save" at bounding box center [1016, 316] width 71 height 16
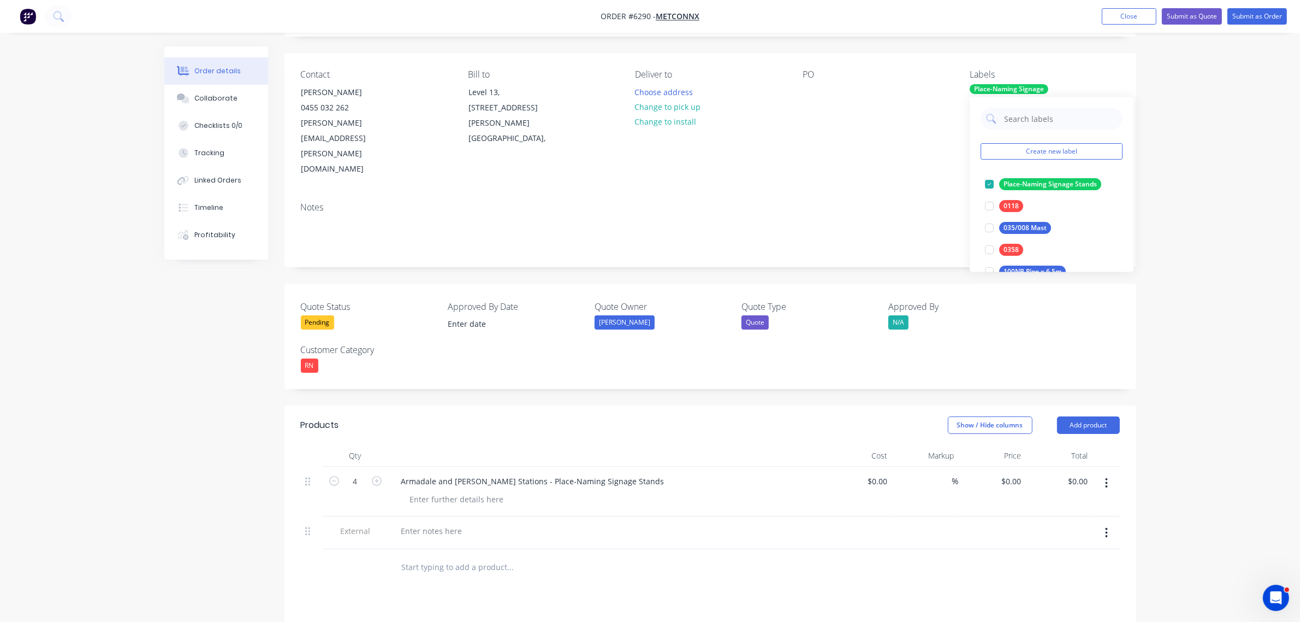
click at [631, 473] on div "Armadale and Byford Stations - Place-Naming Signage Stands" at bounding box center [607, 481] width 428 height 16
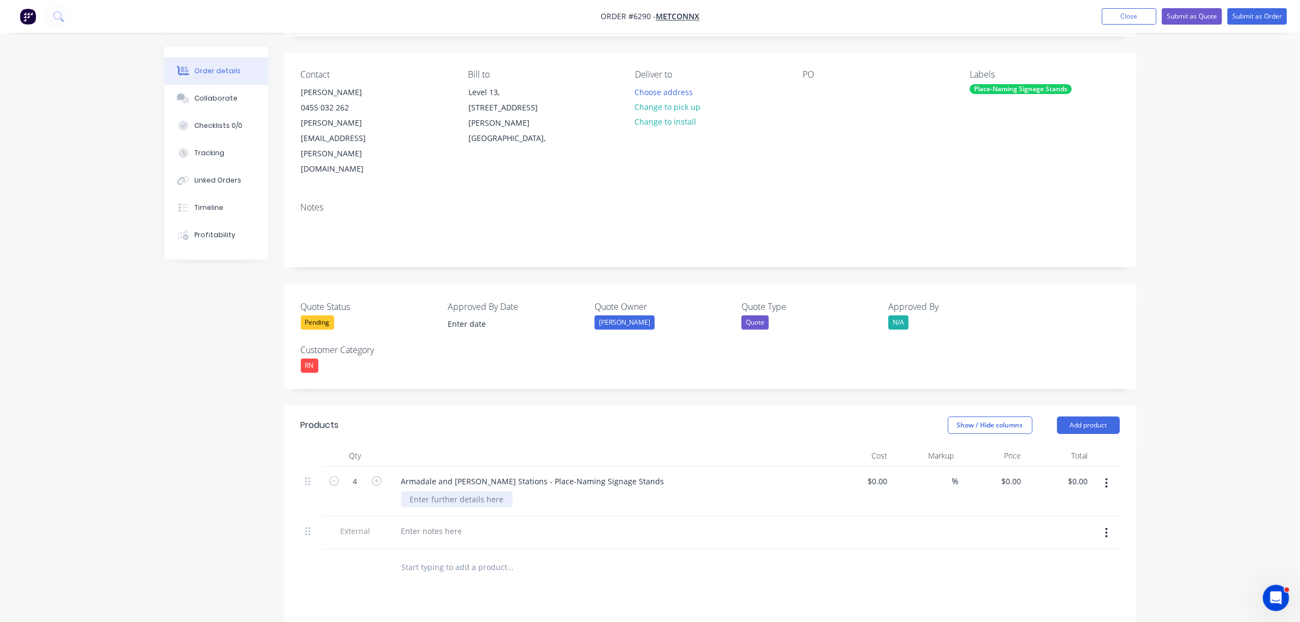
click at [452, 491] on div at bounding box center [456, 499] width 111 height 16
click at [1014, 473] on input "0" at bounding box center [1013, 481] width 25 height 16
type input "$1,080.00"
type input "$4,320.00"
click at [450, 523] on div at bounding box center [432, 531] width 79 height 16
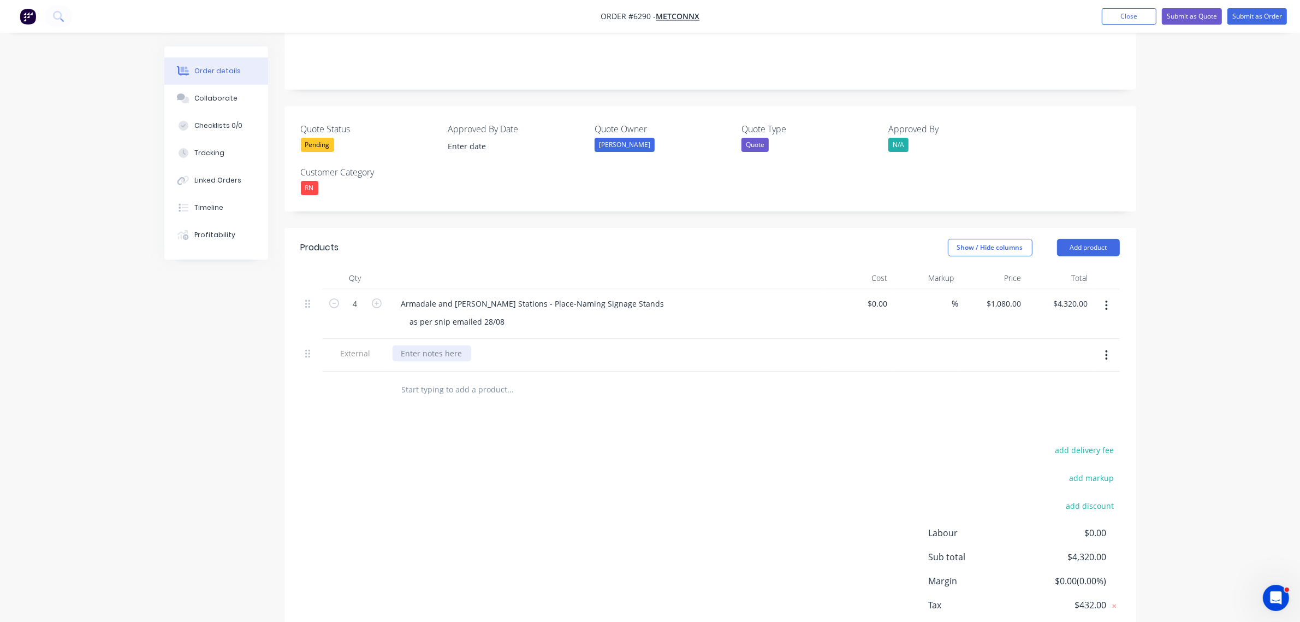
scroll to position [265, 0]
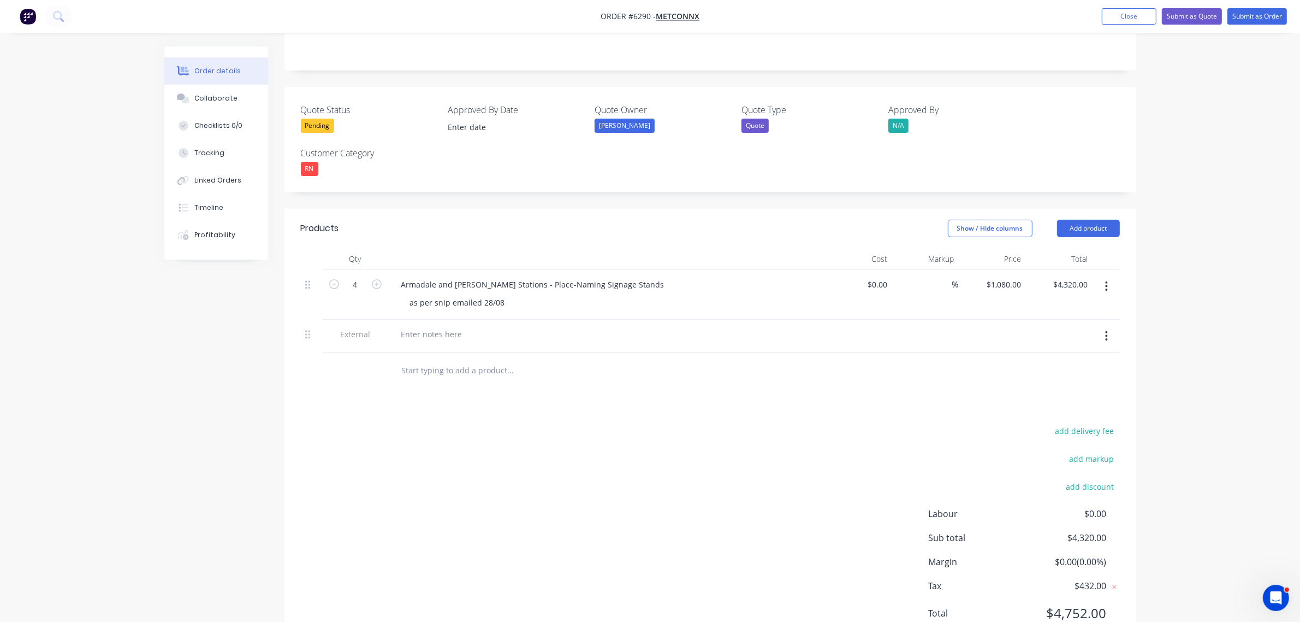
click at [417, 320] on div at bounding box center [606, 336] width 437 height 33
click at [422, 326] on div at bounding box center [432, 334] width 79 height 16
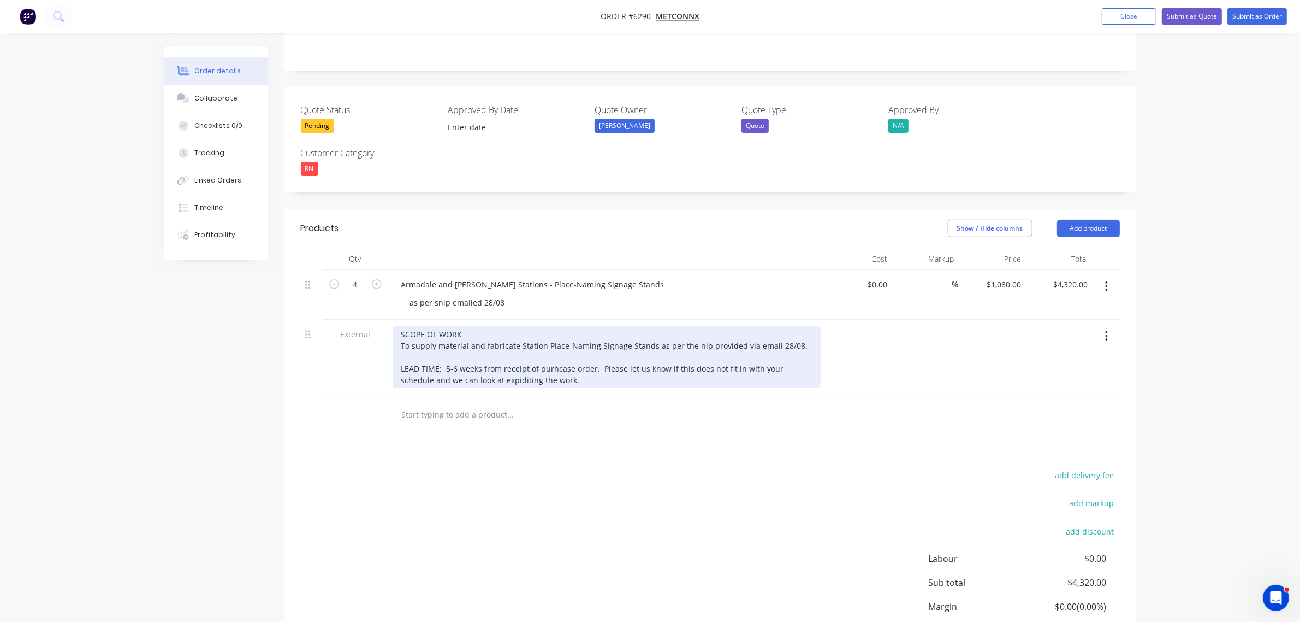
drag, startPoint x: 552, startPoint y: 325, endPoint x: 550, endPoint y: 345, distance: 19.8
click at [552, 326] on div "SCOPE OF WORK To supply material and fabricate Station Place-Naming Signage Sta…" at bounding box center [607, 357] width 428 height 62
click at [561, 330] on div "SCOPE OF WORK To supply material and fabricate Station Place-Naming Signage Sta…" at bounding box center [607, 357] width 428 height 62
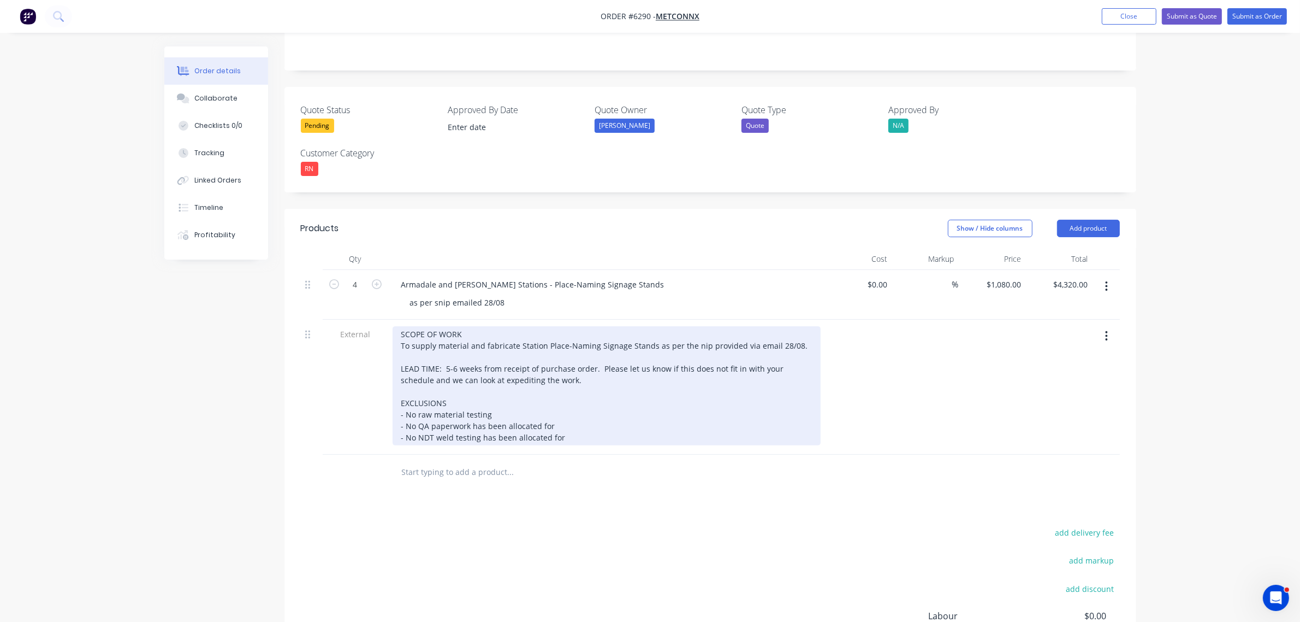
click at [572, 392] on div "SCOPE OF WORK To supply material and fabricate Station Place-Naming Signage Sta…" at bounding box center [607, 385] width 428 height 119
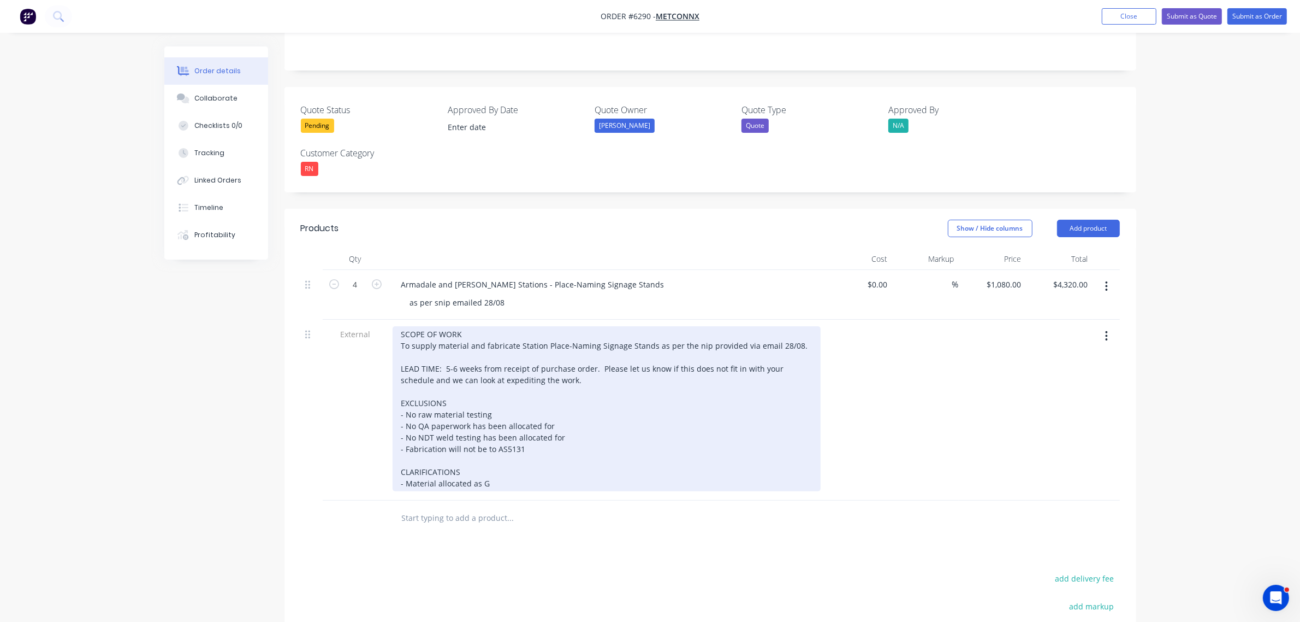
click at [516, 437] on div "SCOPE OF WORK To supply material and fabricate Station Place-Naming Signage Sta…" at bounding box center [607, 408] width 428 height 165
click at [572, 437] on div "SCOPE OF WORK To supply material and fabricate Station Place-Naming Signage Sta…" at bounding box center [607, 408] width 428 height 165
click at [796, 326] on div "SCOPE OF WORK To supply material and fabricate Station Place-Naming Signage Sta…" at bounding box center [607, 408] width 428 height 165
click at [582, 439] on div "SCOPE OF WORK To supply material and fabricate Station Place-Naming Signage Sta…" at bounding box center [607, 408] width 428 height 165
click at [481, 449] on div "SCOPE OF WORK To supply material and fabricate Station Place-Naming Signage Sta…" at bounding box center [607, 414] width 428 height 176
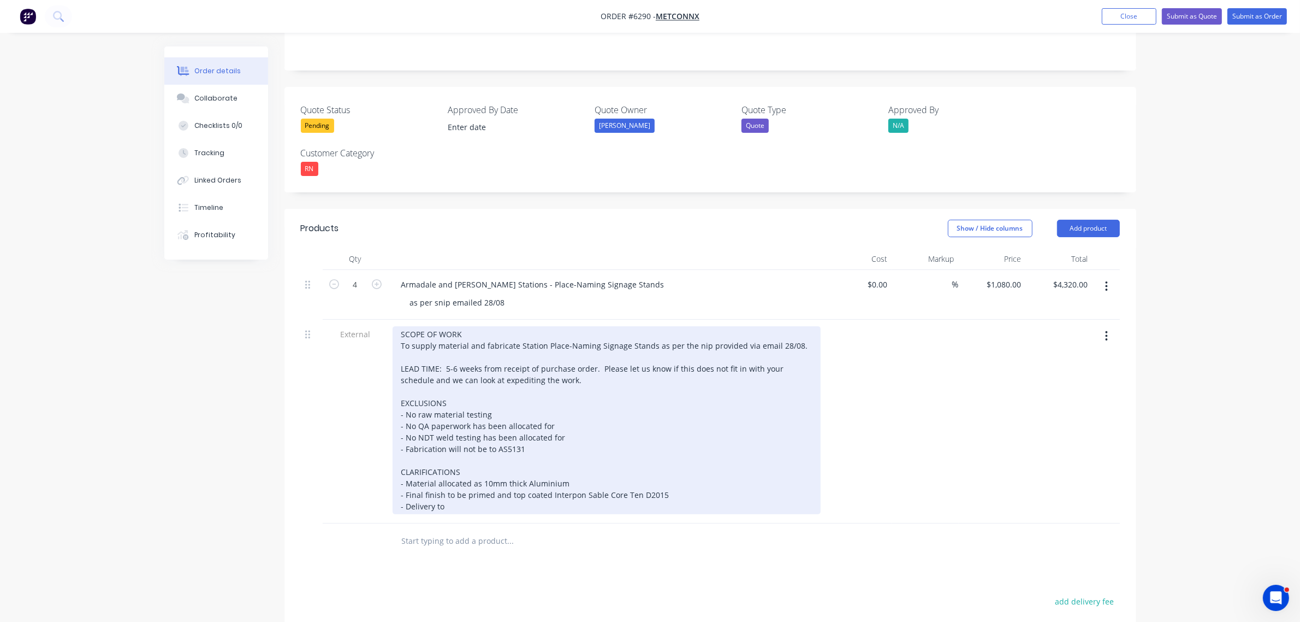
click at [509, 462] on div "SCOPE OF WORK To supply material and fabricate Station Place-Naming Signage Sta…" at bounding box center [607, 420] width 428 height 188
click at [445, 462] on div "SCOPE OF WORK To supply material and fabricate Station Place-Naming Signage Sta…" at bounding box center [607, 420] width 428 height 188
click at [539, 460] on div "SCOPE OF WORK To supply material and fabricate Station Place-Naming Signage Sta…" at bounding box center [607, 420] width 428 height 188
click at [675, 444] on div "SCOPE OF WORK To supply material and fabricate Station Place-Naming Signage Sta…" at bounding box center [607, 420] width 428 height 188
click at [670, 447] on div "SCOPE OF WORK To supply material and fabricate Station Place-Naming Signage Sta…" at bounding box center [607, 420] width 428 height 188
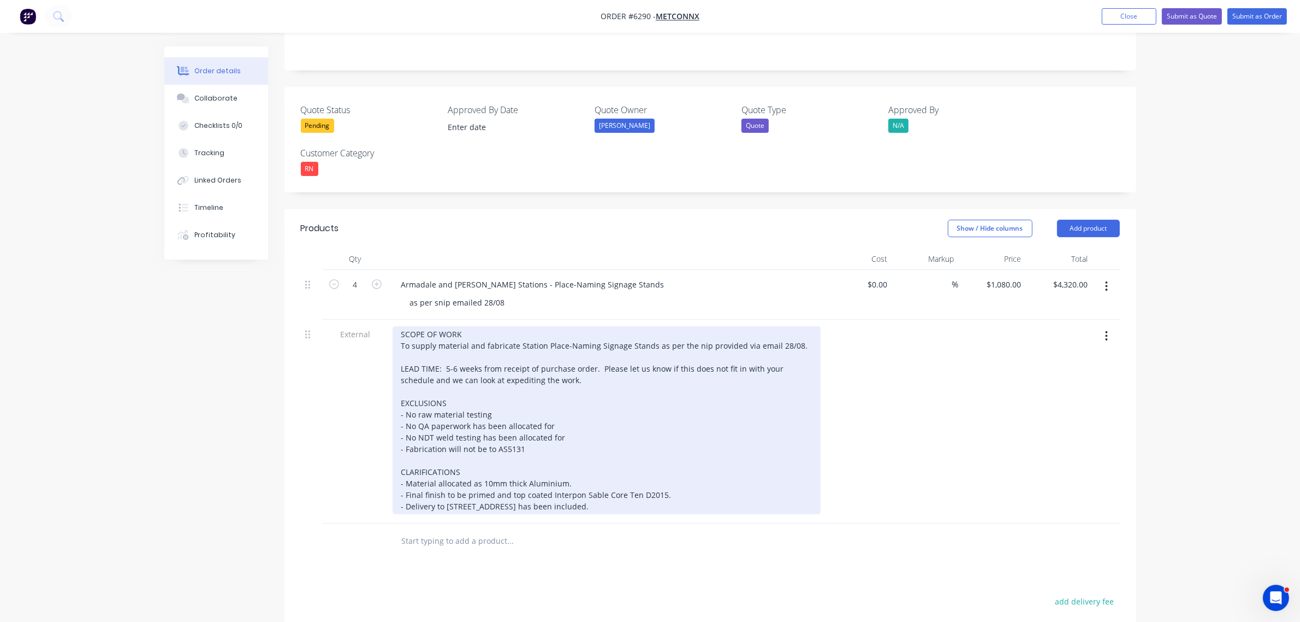
click at [584, 403] on div "SCOPE OF WORK To supply material and fabricate Station Place-Naming Signage Sta…" at bounding box center [607, 420] width 428 height 188
click at [585, 395] on div "SCOPE OF WORK To supply material and fabricate Station Place-Naming Signage Sta…" at bounding box center [607, 420] width 428 height 188
click at [569, 380] on div "SCOPE OF WORK To supply material and fabricate Station Place-Naming Signage Sta…" at bounding box center [607, 420] width 428 height 188
click at [531, 370] on div "SCOPE OF WORK To supply material and fabricate Station Place-Naming Signage Sta…" at bounding box center [607, 420] width 428 height 188
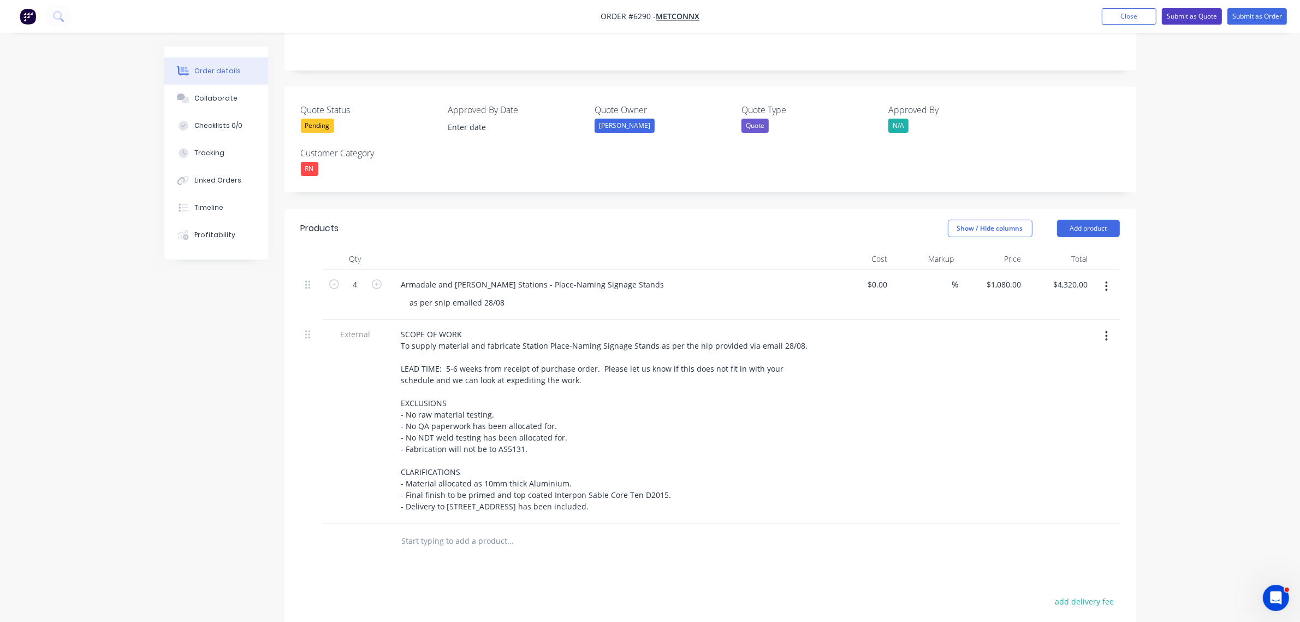
click at [1198, 20] on button "Submit as Quote" at bounding box center [1192, 16] width 60 height 16
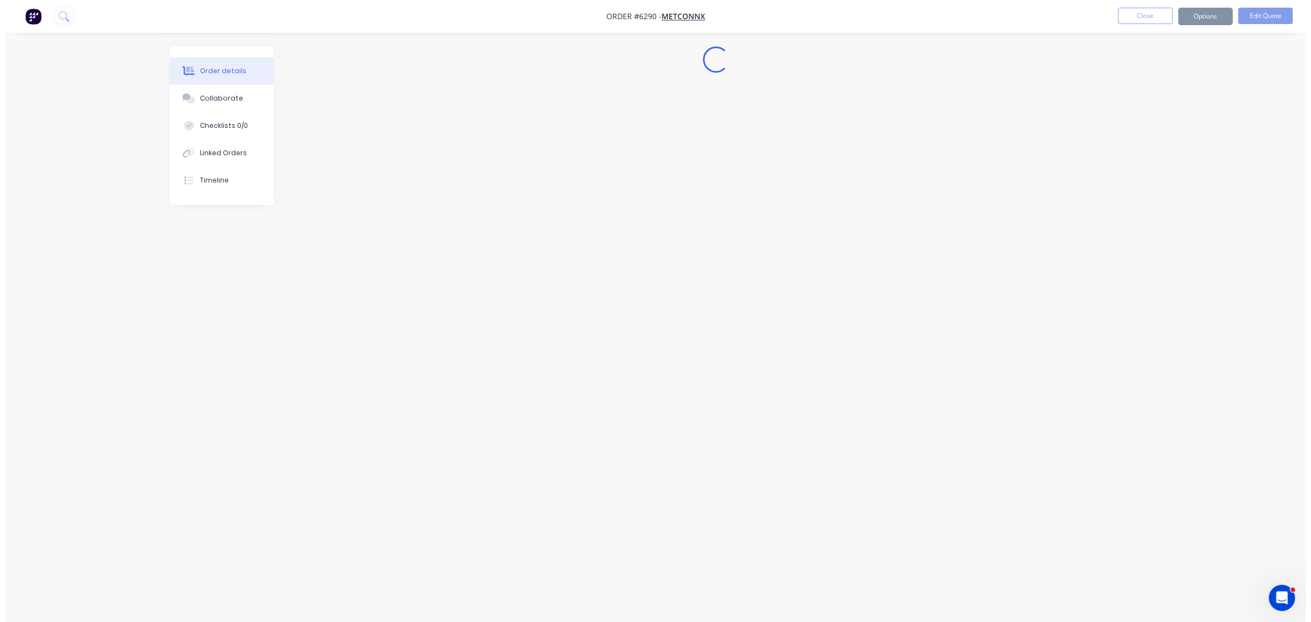
scroll to position [0, 0]
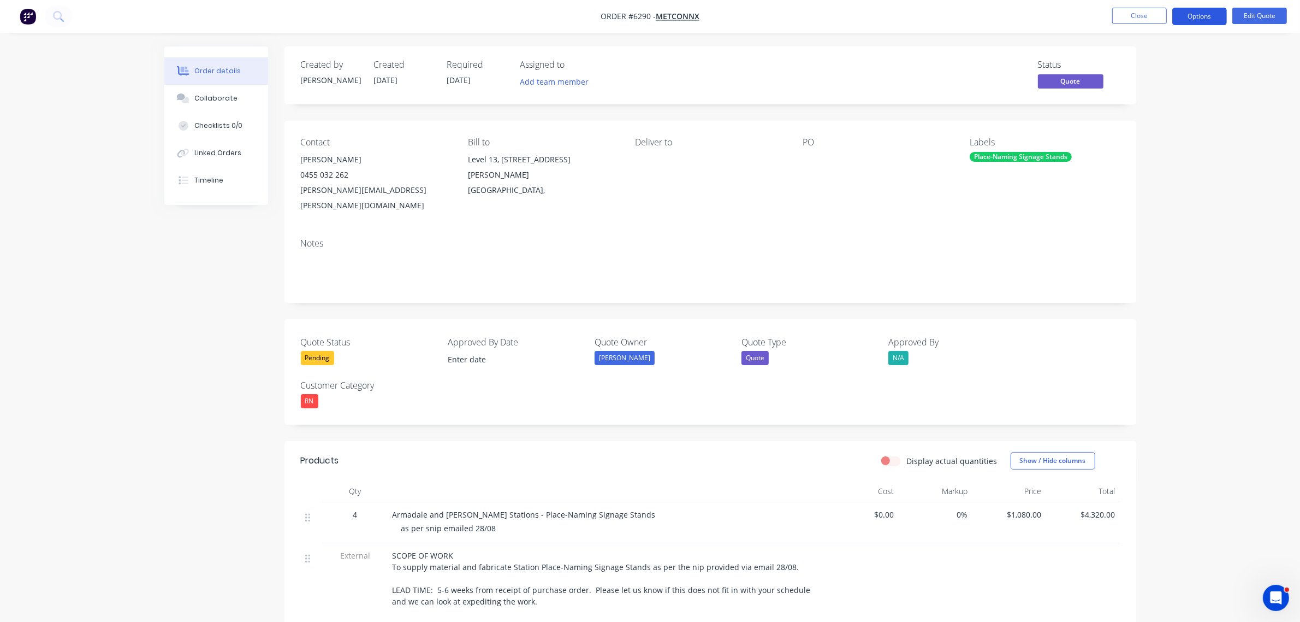
click at [1186, 12] on button "Options" at bounding box center [1200, 16] width 55 height 17
click at [1154, 64] on div "Quote" at bounding box center [1167, 66] width 100 height 16
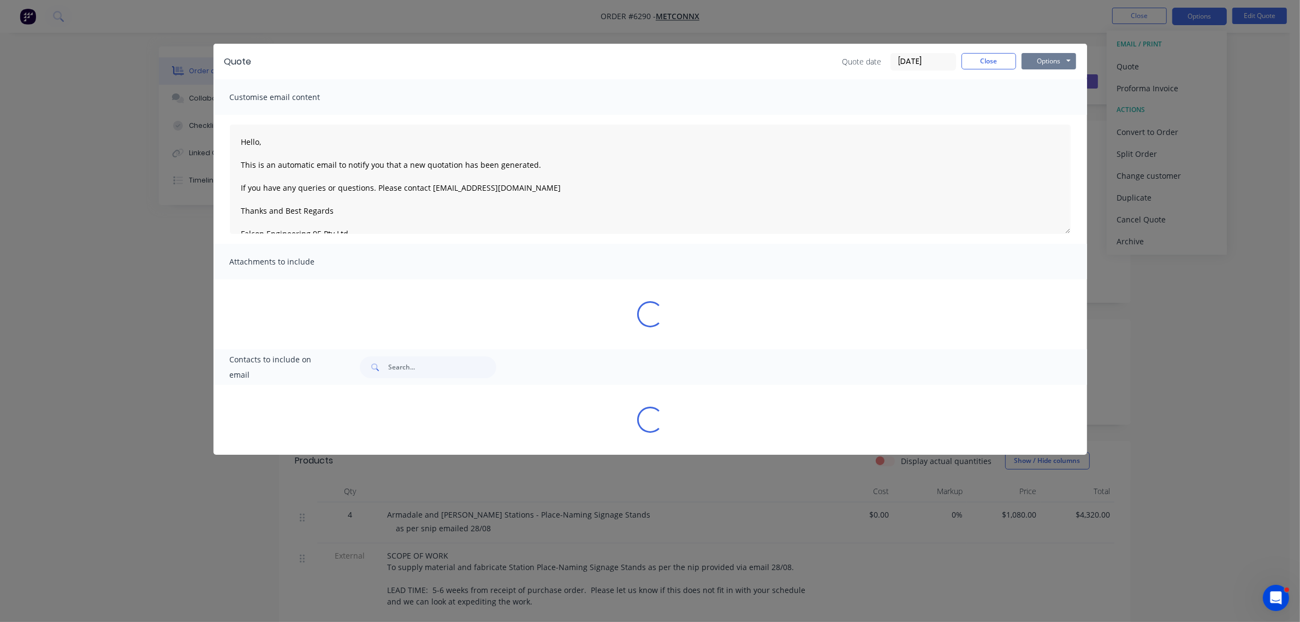
click at [1051, 54] on button "Options" at bounding box center [1049, 61] width 55 height 16
click at [1037, 80] on button "Preview" at bounding box center [1057, 81] width 70 height 18
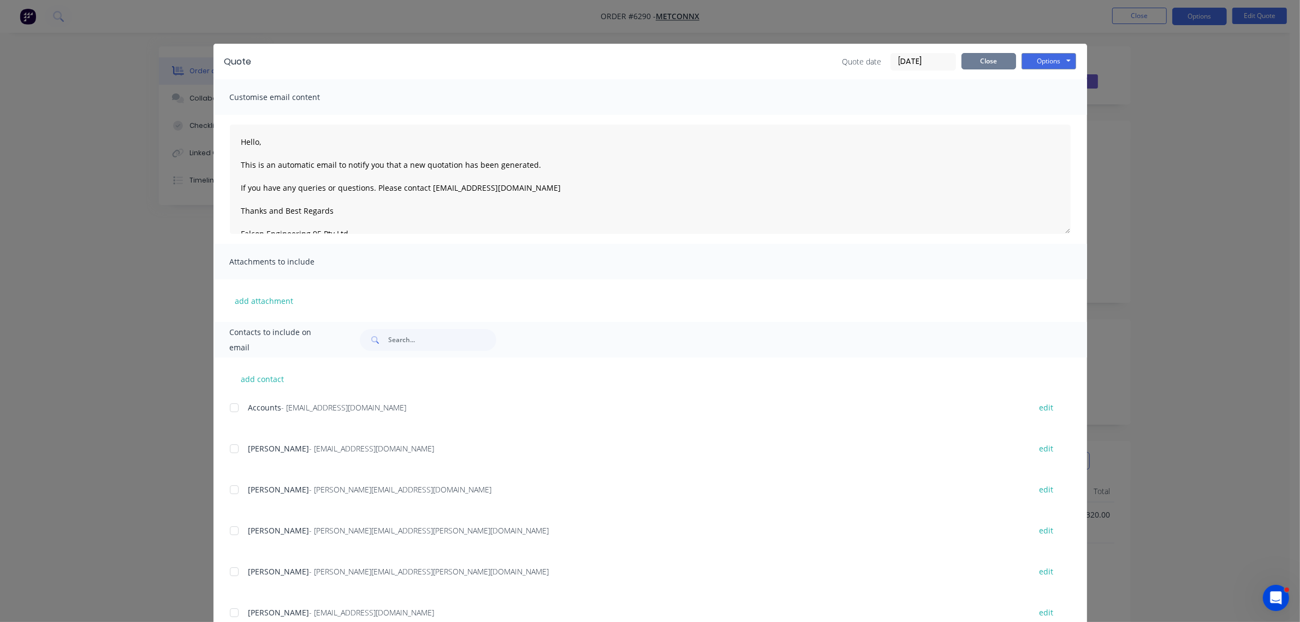
click at [980, 64] on button "Close" at bounding box center [989, 61] width 55 height 16
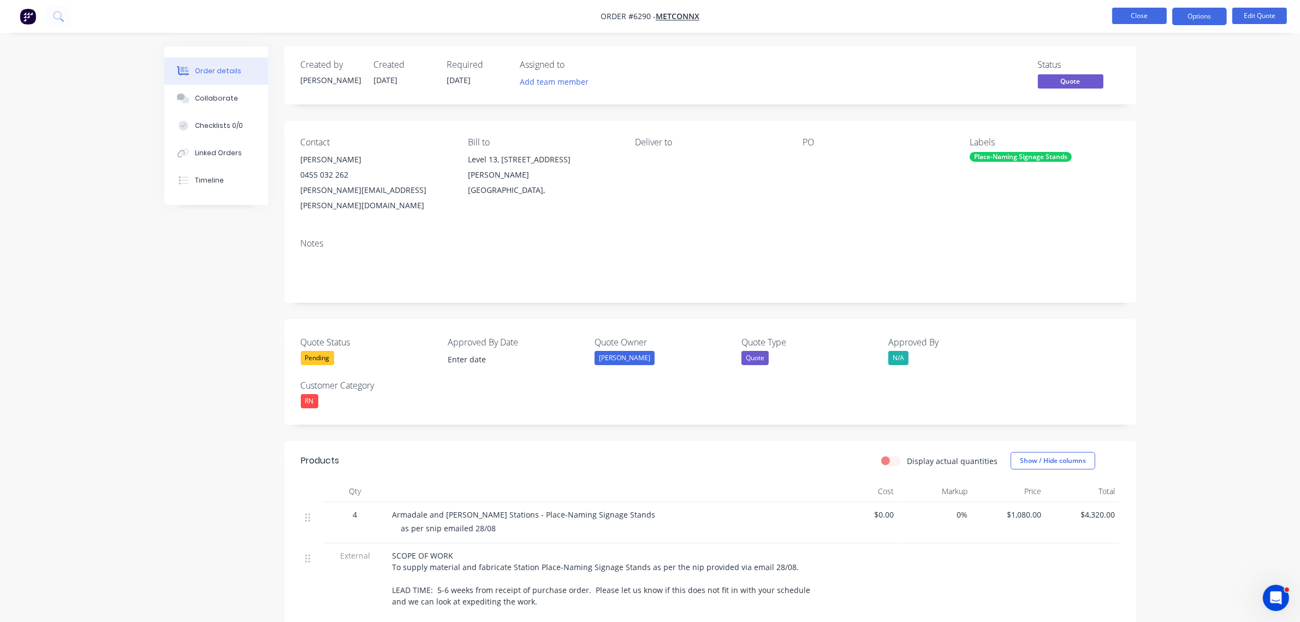
click at [1121, 22] on button "Close" at bounding box center [1140, 16] width 55 height 16
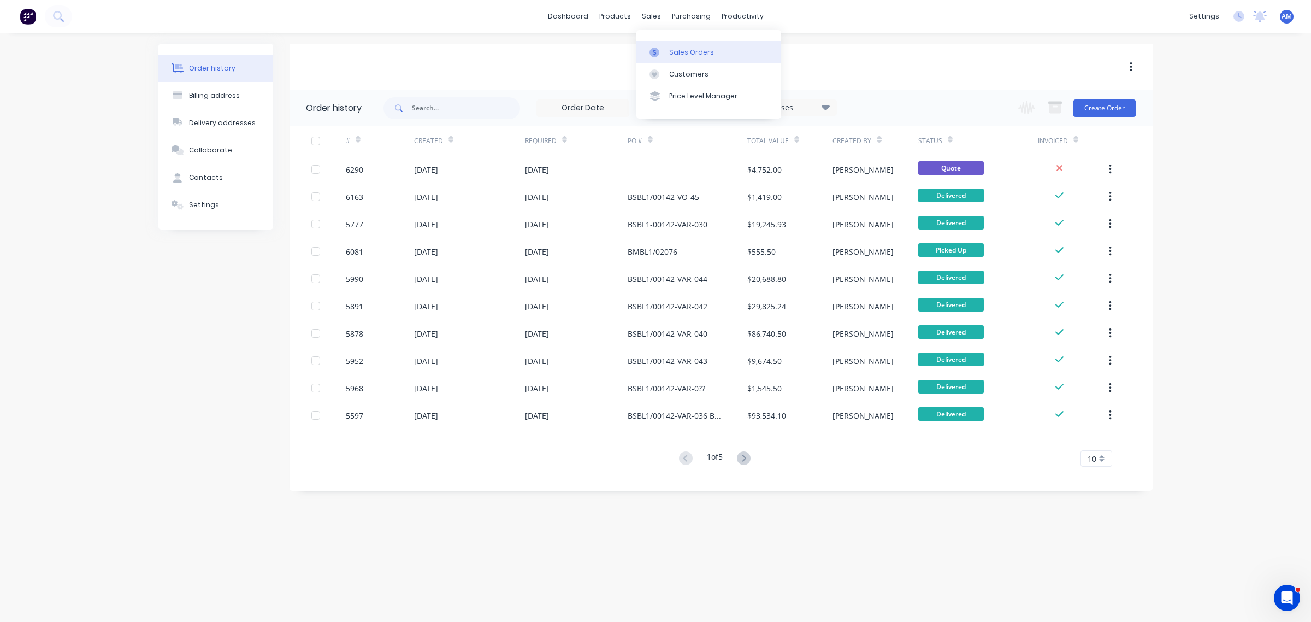
click at [701, 51] on div "Sales Orders" at bounding box center [691, 53] width 45 height 10
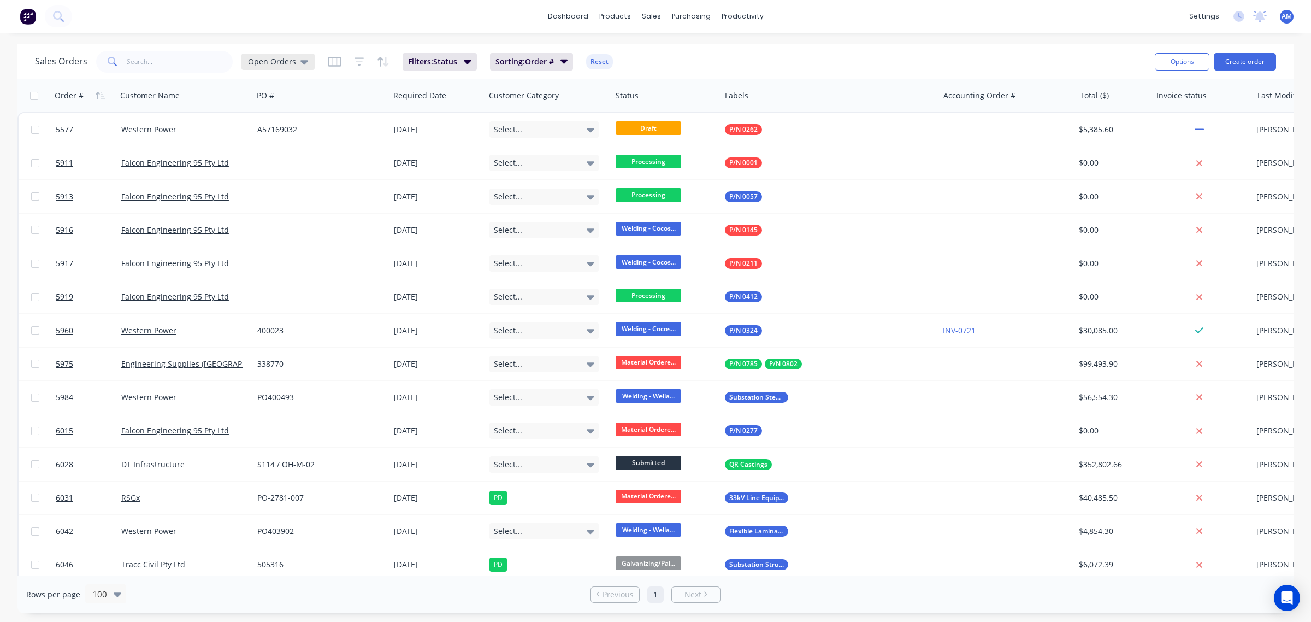
click at [273, 61] on span "Open Orders" at bounding box center [272, 61] width 48 height 11
click at [265, 263] on button "SIP" at bounding box center [307, 263] width 125 height 13
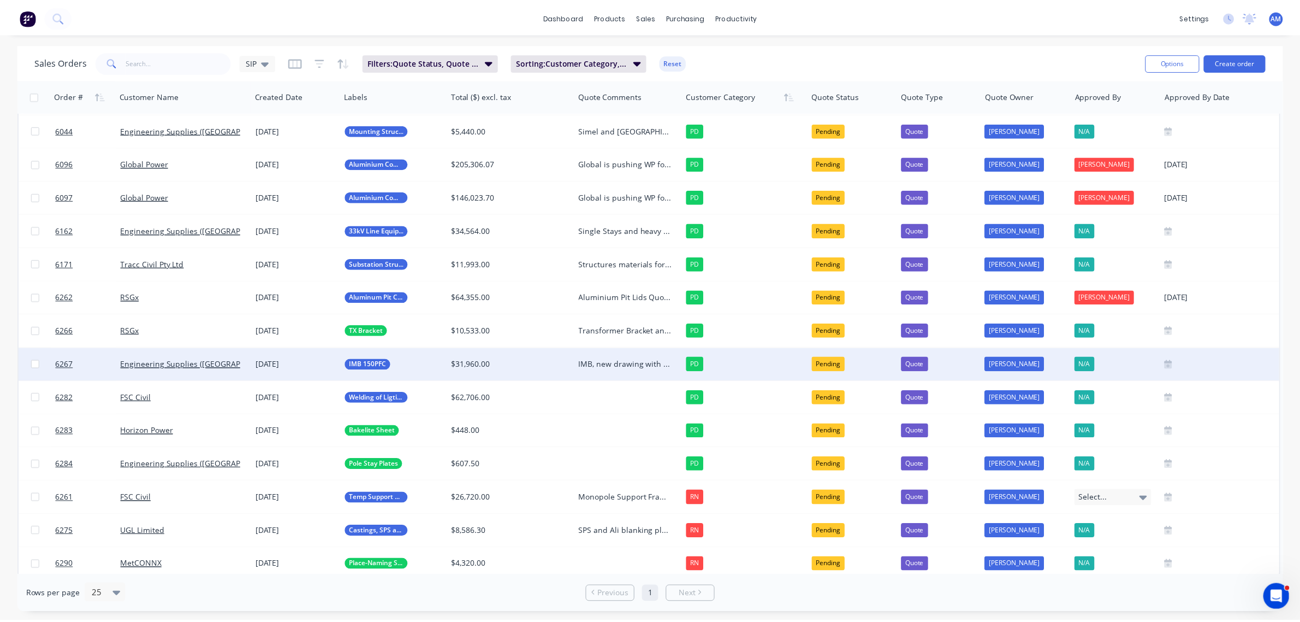
scroll to position [110, 0]
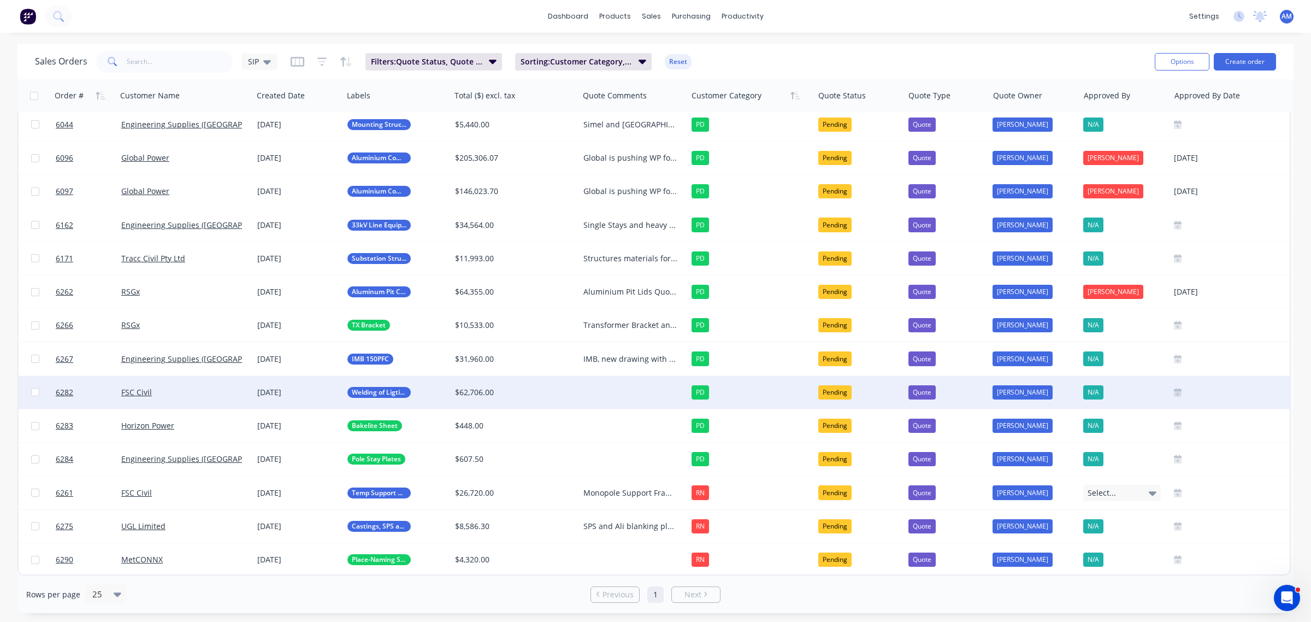
click at [599, 376] on div at bounding box center [633, 392] width 109 height 33
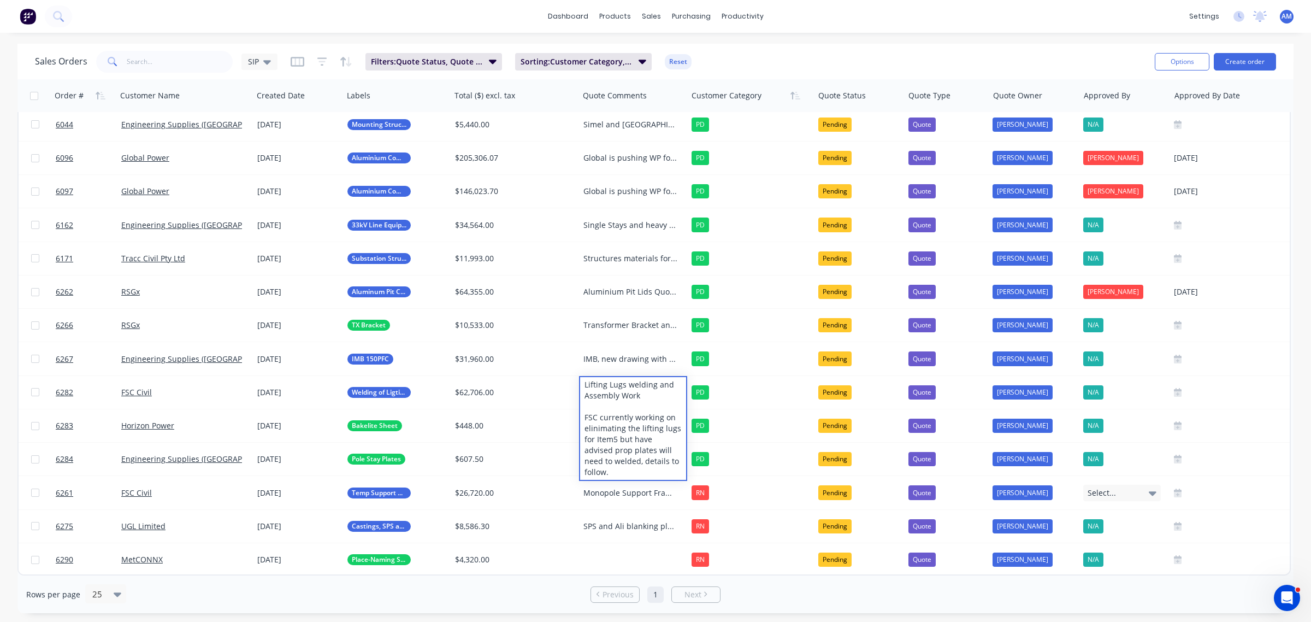
click at [755, 64] on div "Sales Orders SIP Filters: Quote Status, Quote Type Sorting: Customer Category, …" at bounding box center [590, 61] width 1111 height 27
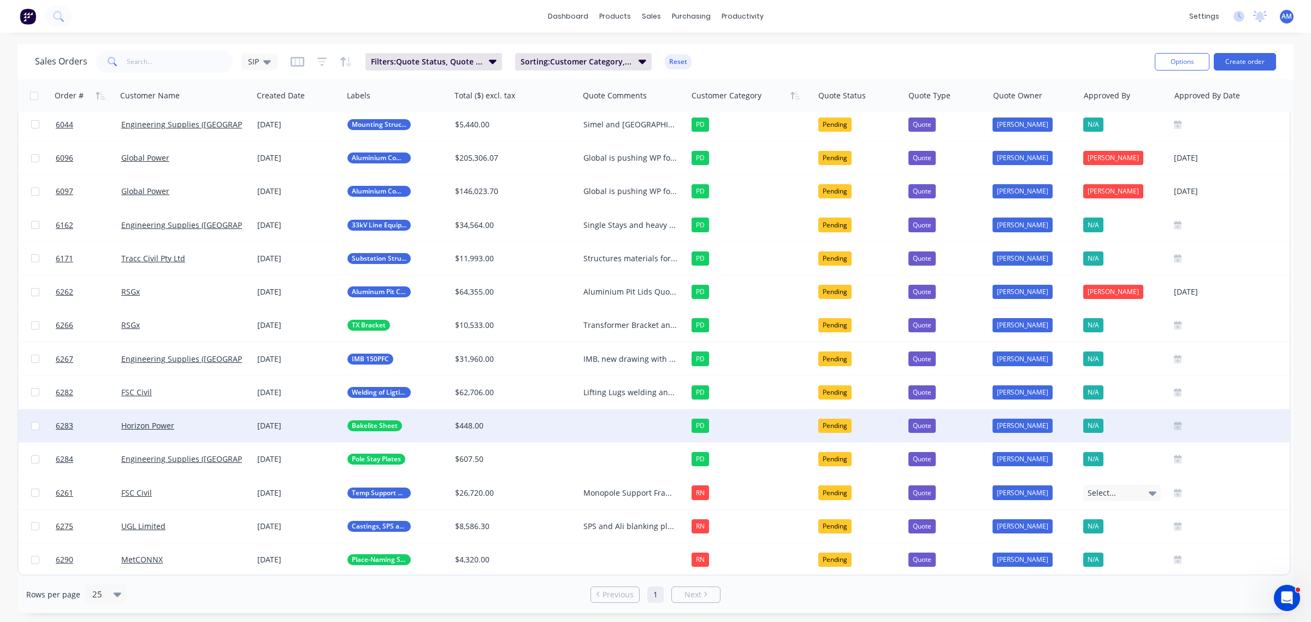
click at [627, 416] on div at bounding box center [633, 425] width 109 height 33
click at [670, 420] on div "Bakelite sheet for Rhett" at bounding box center [630, 425] width 94 height 11
click at [642, 420] on div "Bakelite sheet for Rhett Aylett Follow up" at bounding box center [630, 425] width 94 height 11
click at [875, 60] on div "Sales Orders SIP Filters: Quote Status, Quote Type Sorting: Customer Category, …" at bounding box center [590, 61] width 1111 height 27
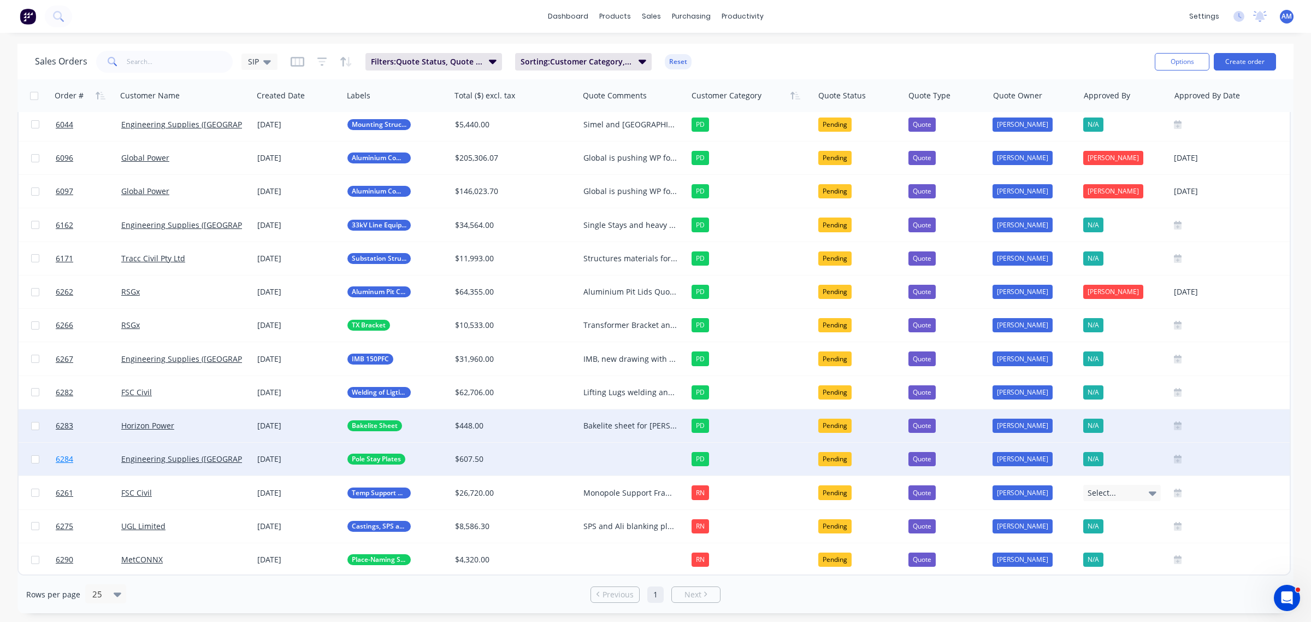
click at [91, 454] on link "6284" at bounding box center [89, 458] width 66 height 33
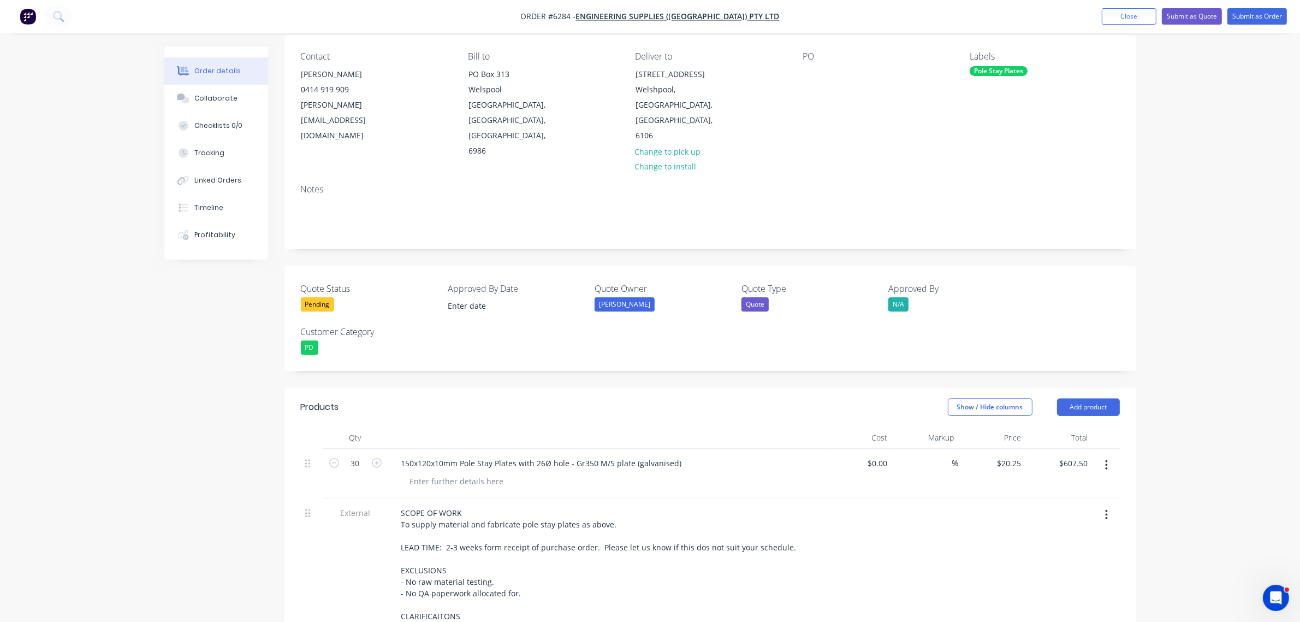
scroll to position [68, 0]
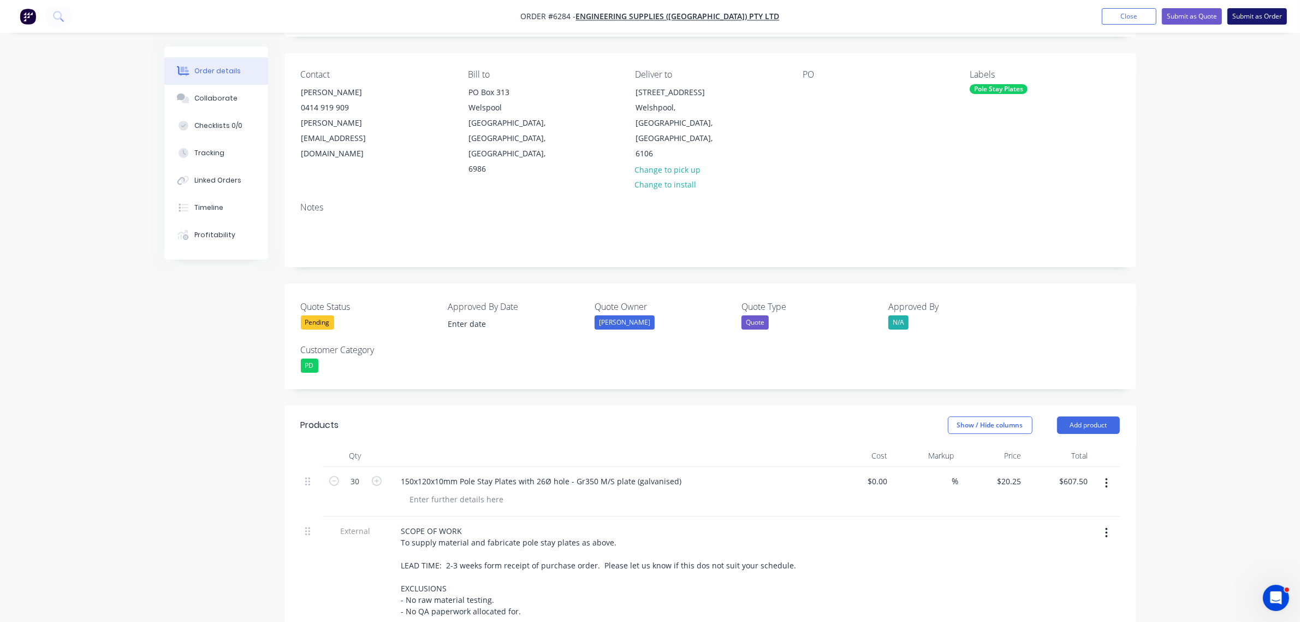
click at [1263, 14] on button "Submit as Order" at bounding box center [1258, 16] width 60 height 16
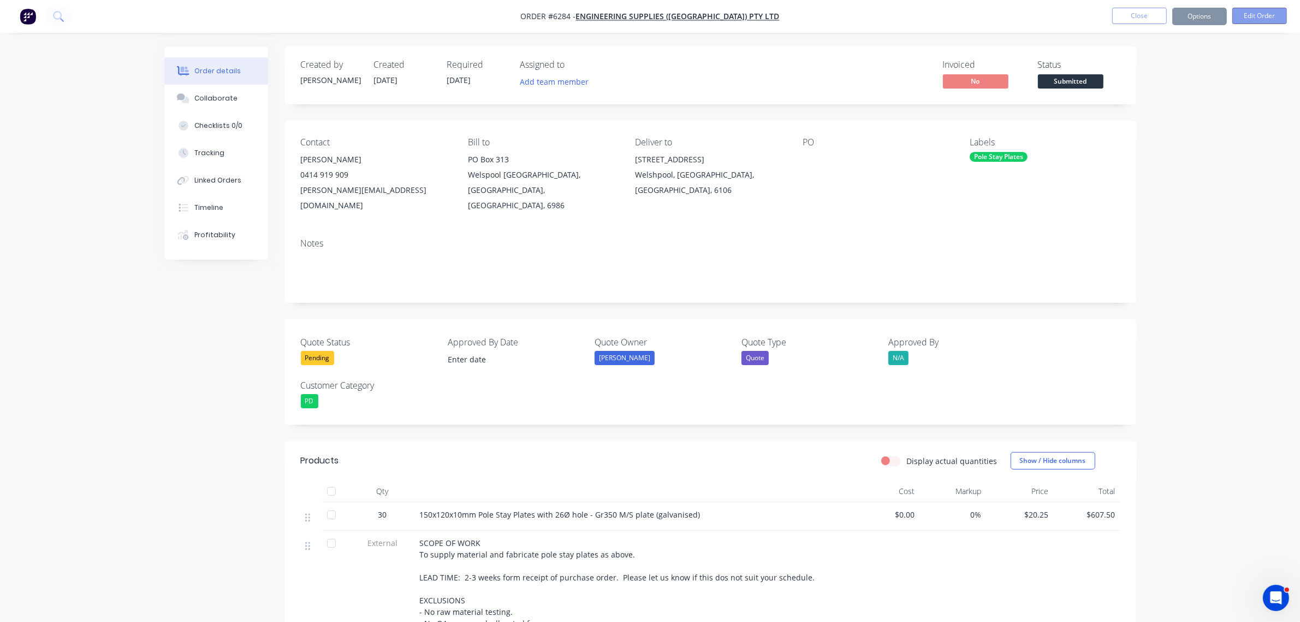
click at [1261, 18] on button "Edit Order" at bounding box center [1260, 16] width 55 height 16
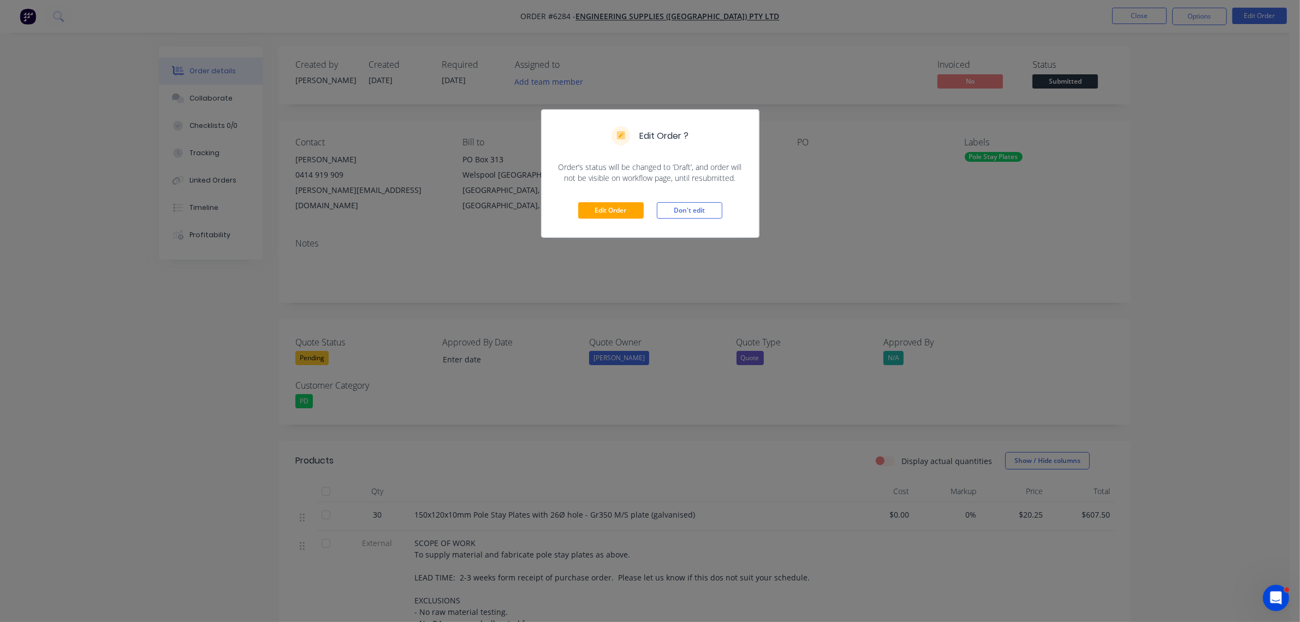
click at [608, 219] on div "Edit Order Don't edit" at bounding box center [650, 211] width 217 height 54
click at [608, 214] on button "Edit Order" at bounding box center [611, 210] width 66 height 16
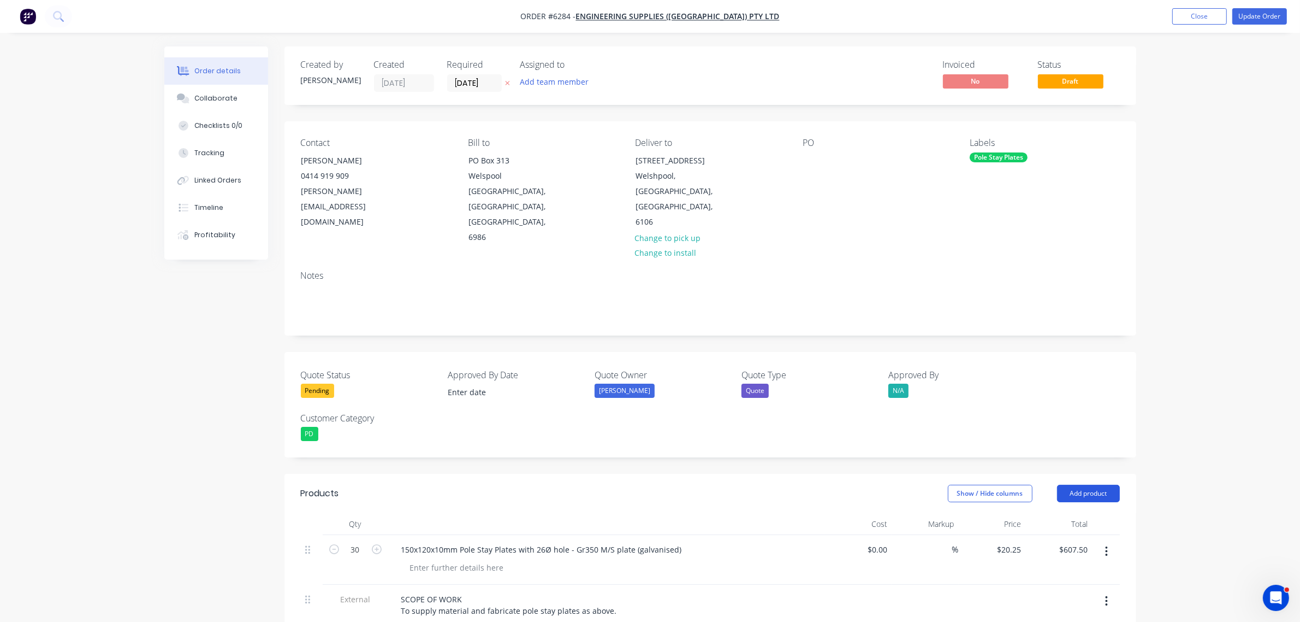
click at [1083, 484] on button "Add product" at bounding box center [1088, 492] width 63 height 17
click at [1065, 535] on div "Basic product" at bounding box center [1068, 543] width 84 height 16
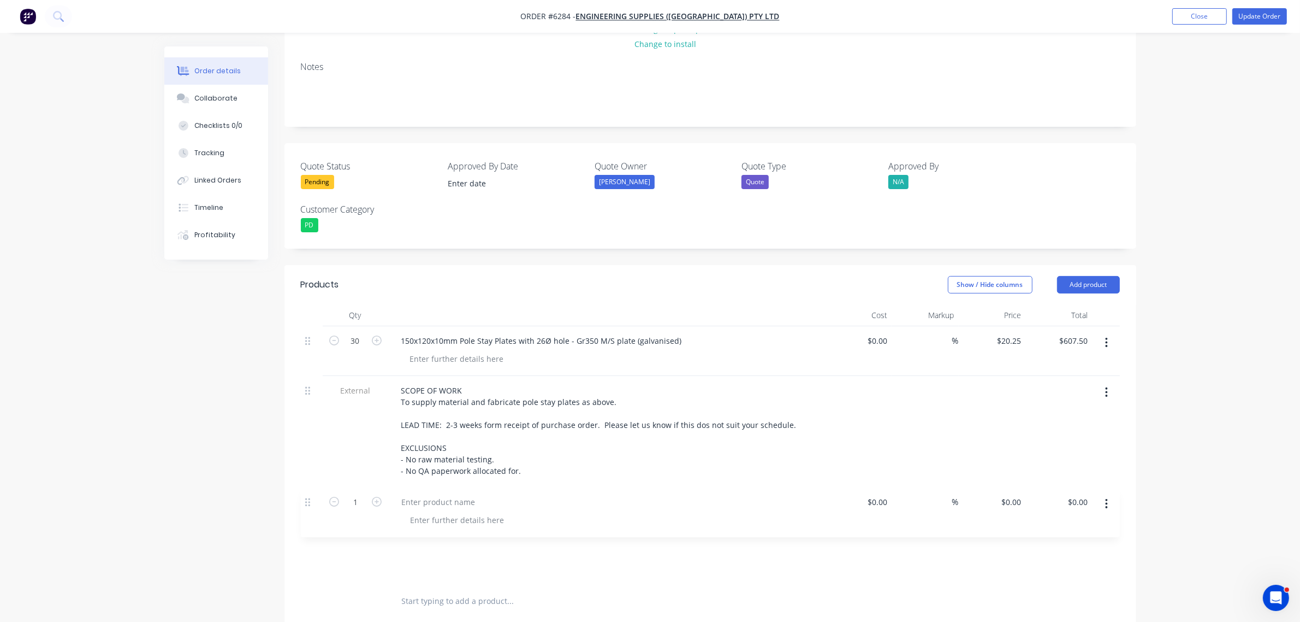
scroll to position [213, 0]
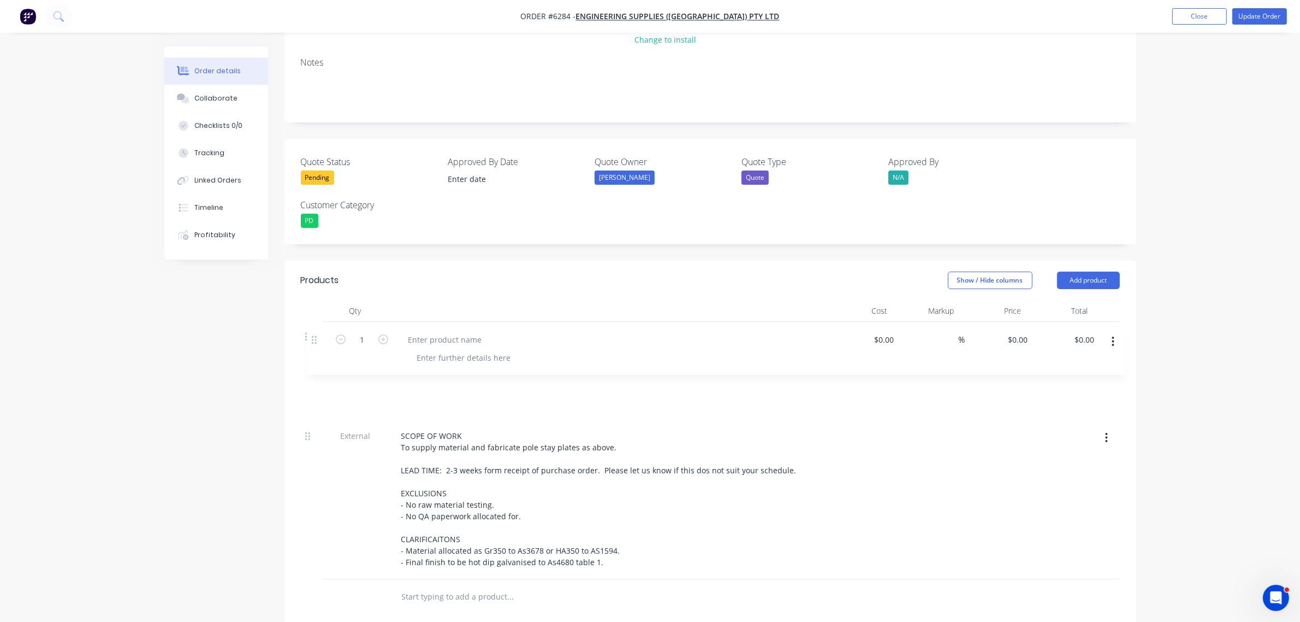
drag, startPoint x: 306, startPoint y: 506, endPoint x: 312, endPoint y: 339, distance: 166.7
click at [312, 339] on div "30 150x120x10mm Pole Stay Plates with 26Ø hole - Gr350 M/S plate (galvanised) $…" at bounding box center [710, 450] width 819 height 257
click at [354, 336] on input "1" at bounding box center [355, 336] width 28 height 16
drag, startPoint x: 306, startPoint y: 342, endPoint x: 303, endPoint y: 288, distance: 53.6
click at [303, 322] on div "30 150x120x10mm Pole Stay Plates with 26Ø hole - Gr350 M/S plate (galvanised) $…" at bounding box center [710, 450] width 819 height 257
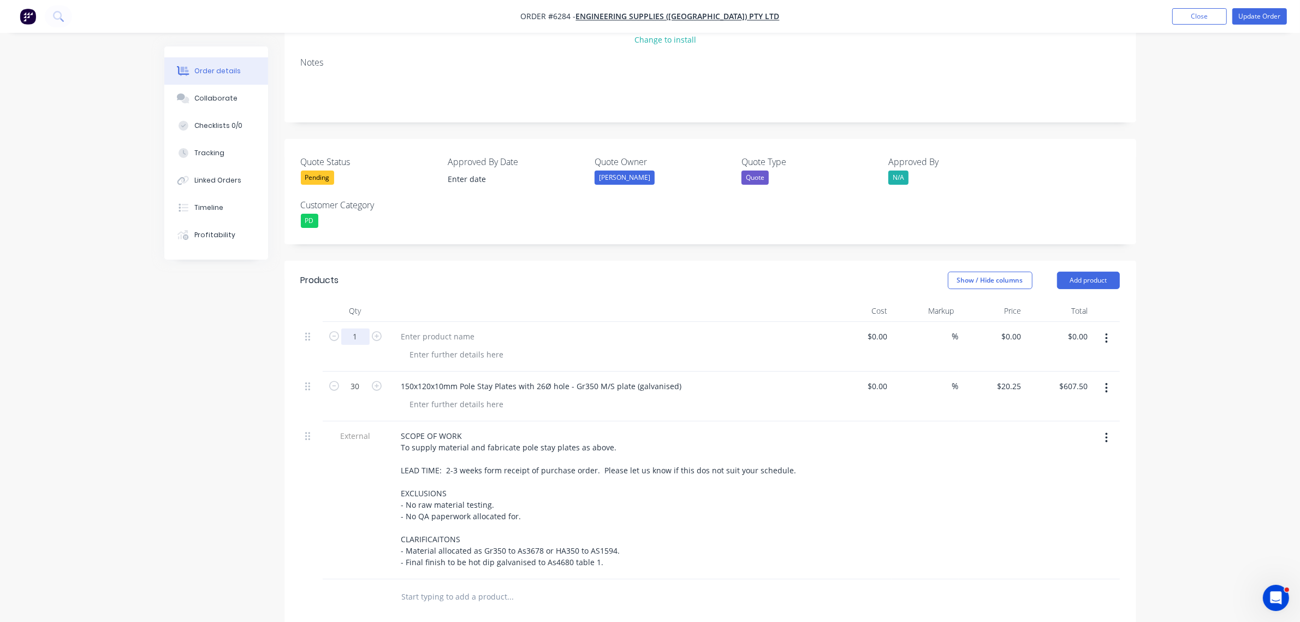
click at [366, 328] on input "1" at bounding box center [355, 336] width 28 height 16
click at [332, 327] on form "1" at bounding box center [355, 335] width 57 height 16
type input "50"
click at [418, 328] on div at bounding box center [438, 336] width 91 height 16
click at [504, 328] on div "450x450x12 Duel Stay Plate" at bounding box center [451, 336] width 117 height 16
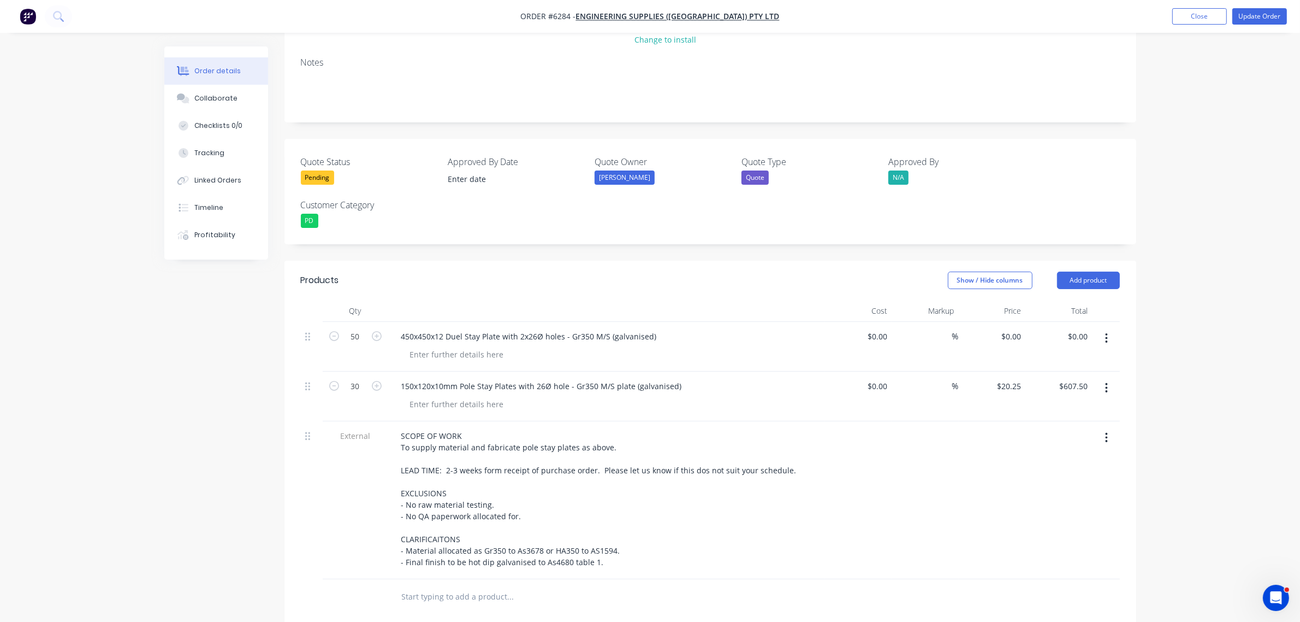
click at [1014, 300] on div "Price" at bounding box center [992, 311] width 67 height 22
click at [1010, 328] on div "0 $0.00" at bounding box center [1010, 336] width 29 height 16
type input "$0.00"
click at [1206, 4] on nav "Order #6284 - Engineering Supplies (WA) Pty Ltd Add product Close Update Order" at bounding box center [650, 16] width 1300 height 33
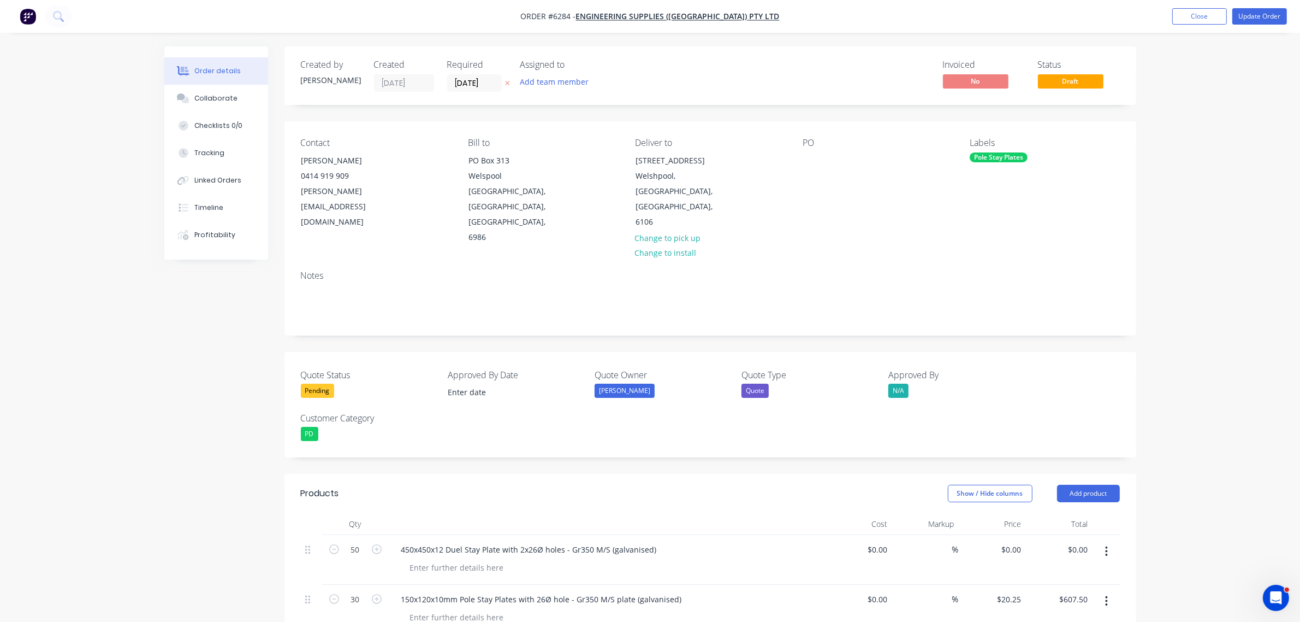
scroll to position [68, 0]
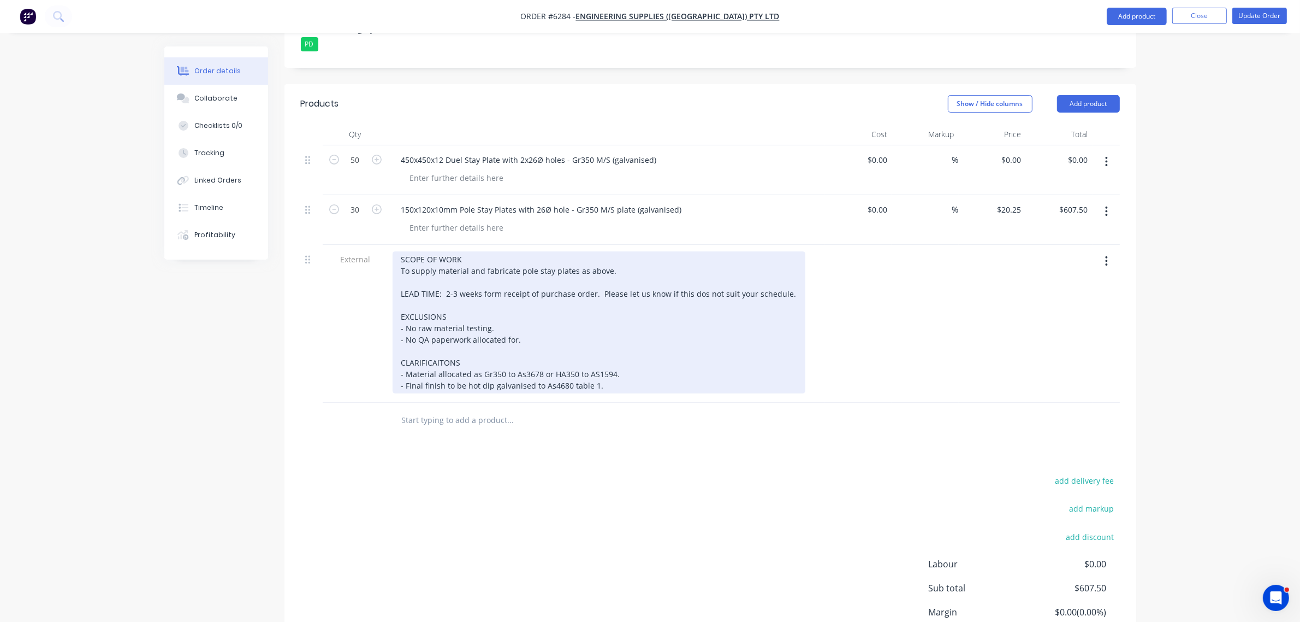
scroll to position [440, 0]
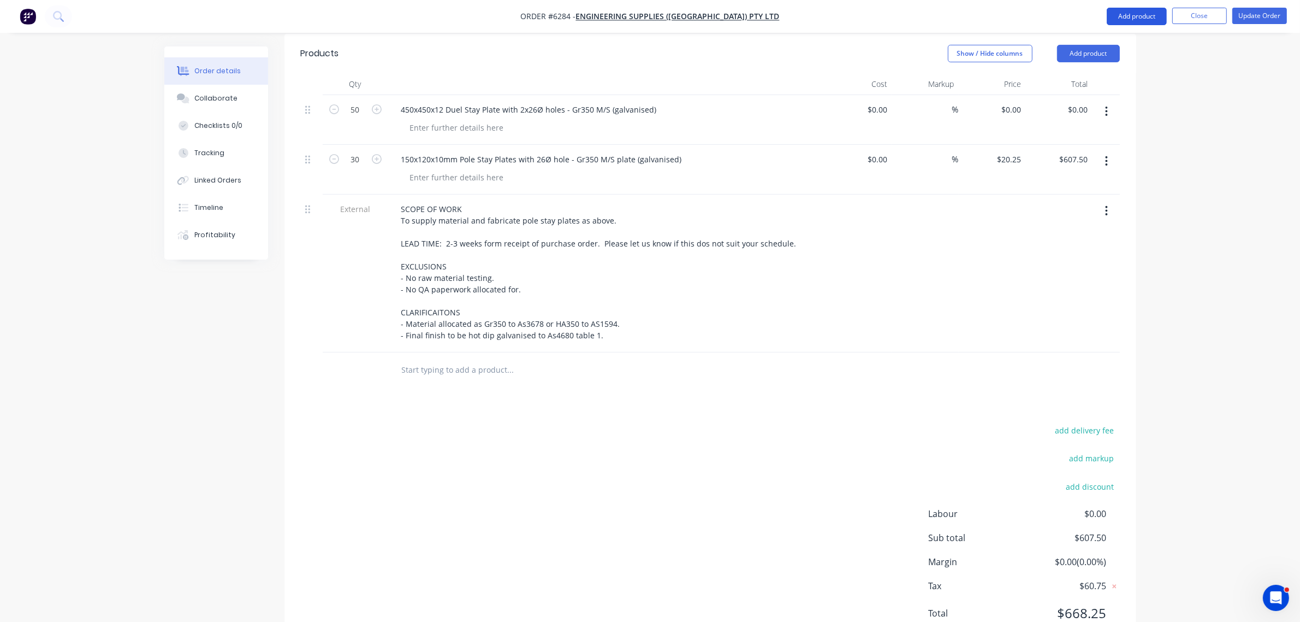
drag, startPoint x: 1151, startPoint y: 13, endPoint x: 1150, endPoint y: 18, distance: 5.7
click at [1150, 14] on button "Add product" at bounding box center [1137, 16] width 60 height 17
click at [1117, 176] on div "Notes (Internal)" at bounding box center [1115, 176] width 84 height 16
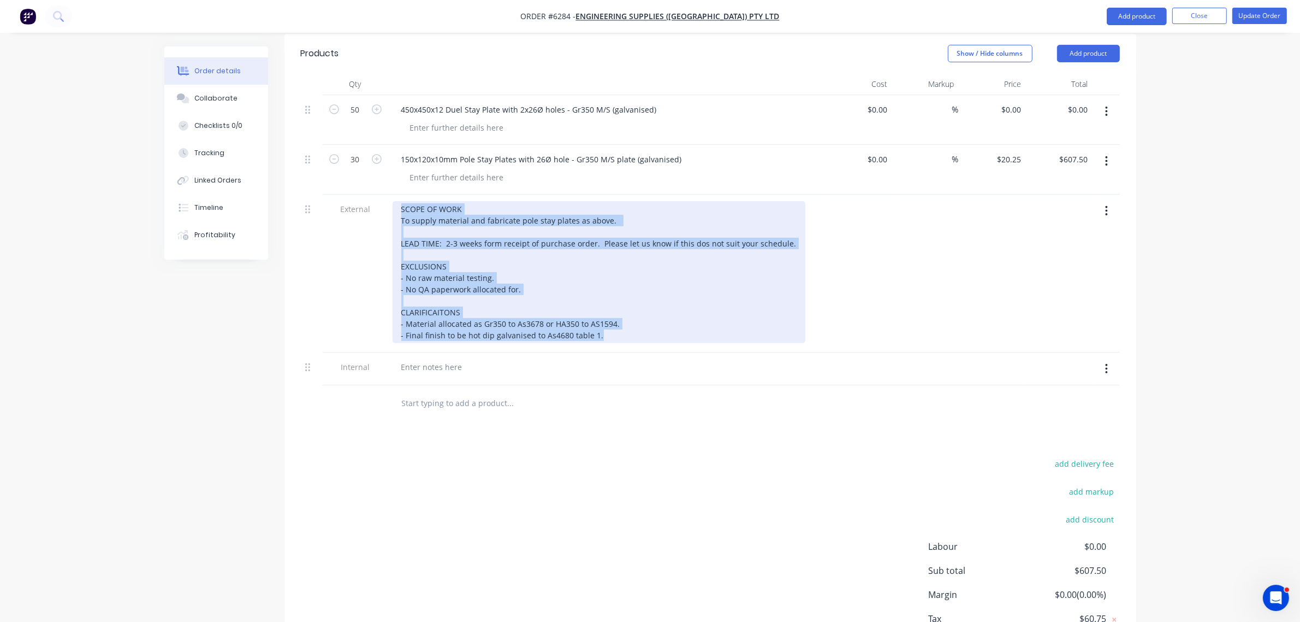
drag, startPoint x: 604, startPoint y: 293, endPoint x: 300, endPoint y: 157, distance: 332.7
click at [291, 156] on div "Qty Cost Markup Price Total 50 450x450x12 Duel Stay Plate with 2x26Ø holes - Gr…" at bounding box center [711, 247] width 852 height 348
copy div "SCOPE OF WORK To supply material and fabricate pole stay plates as above. LEAD …"
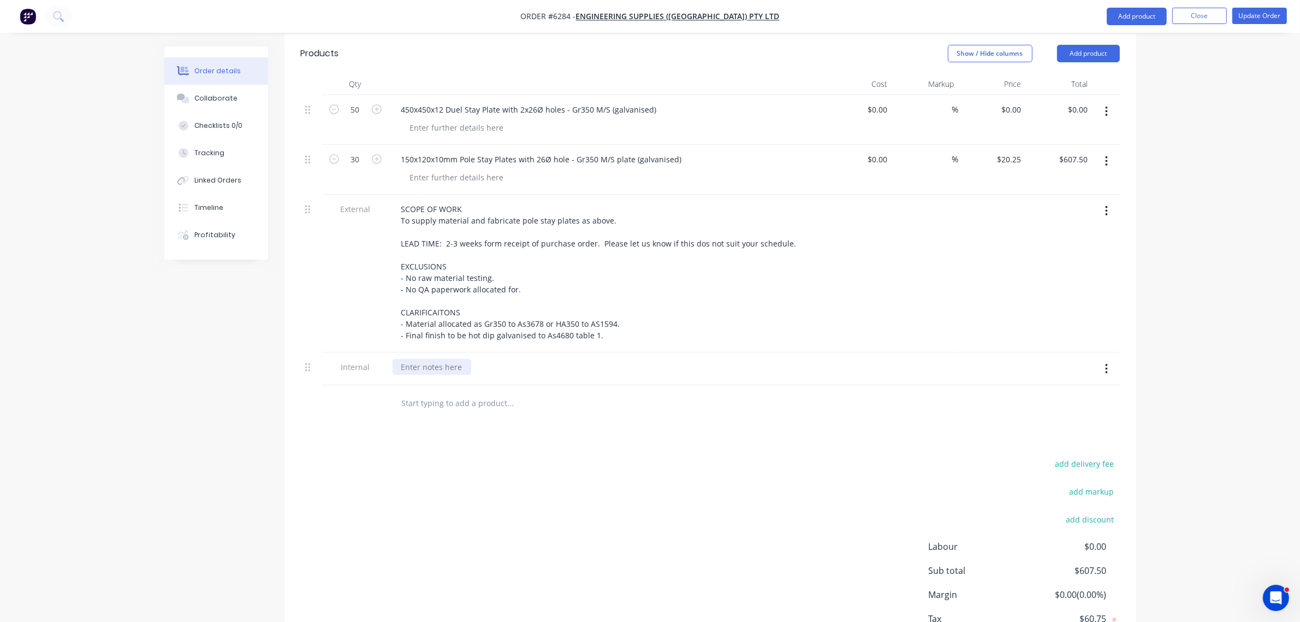
click at [415, 359] on div at bounding box center [432, 367] width 79 height 16
paste div
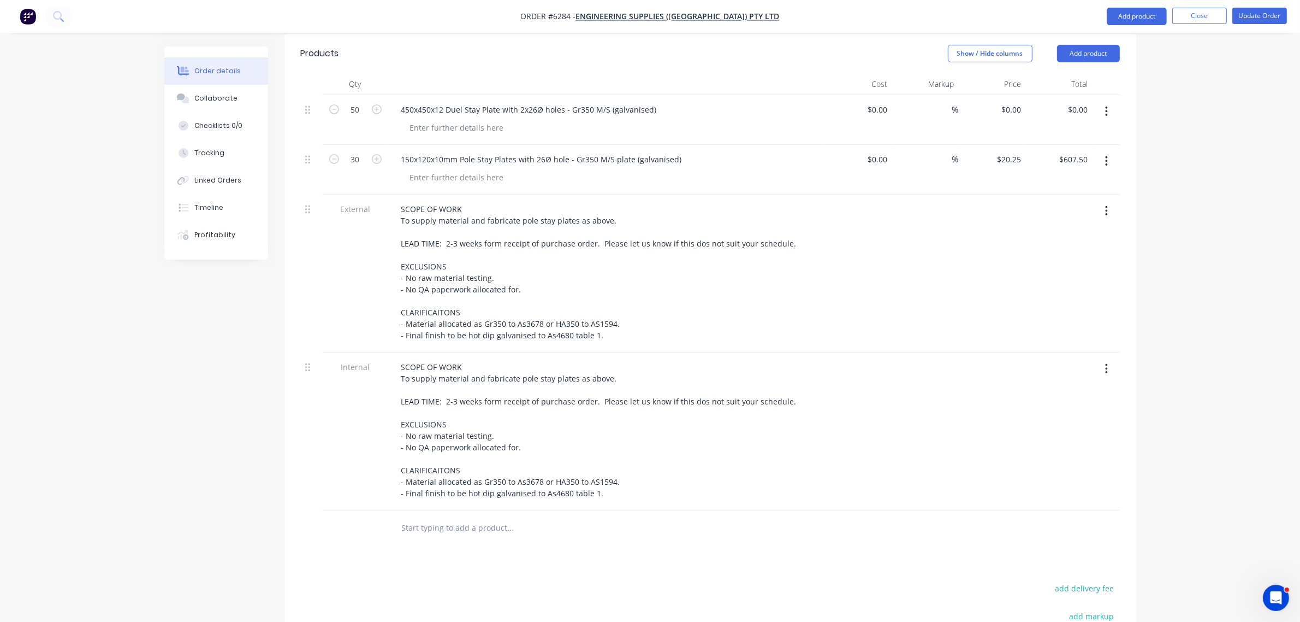
click at [1107, 206] on icon "button" at bounding box center [1107, 211] width 2 height 10
click at [1050, 253] on div "Delete" at bounding box center [1068, 261] width 84 height 16
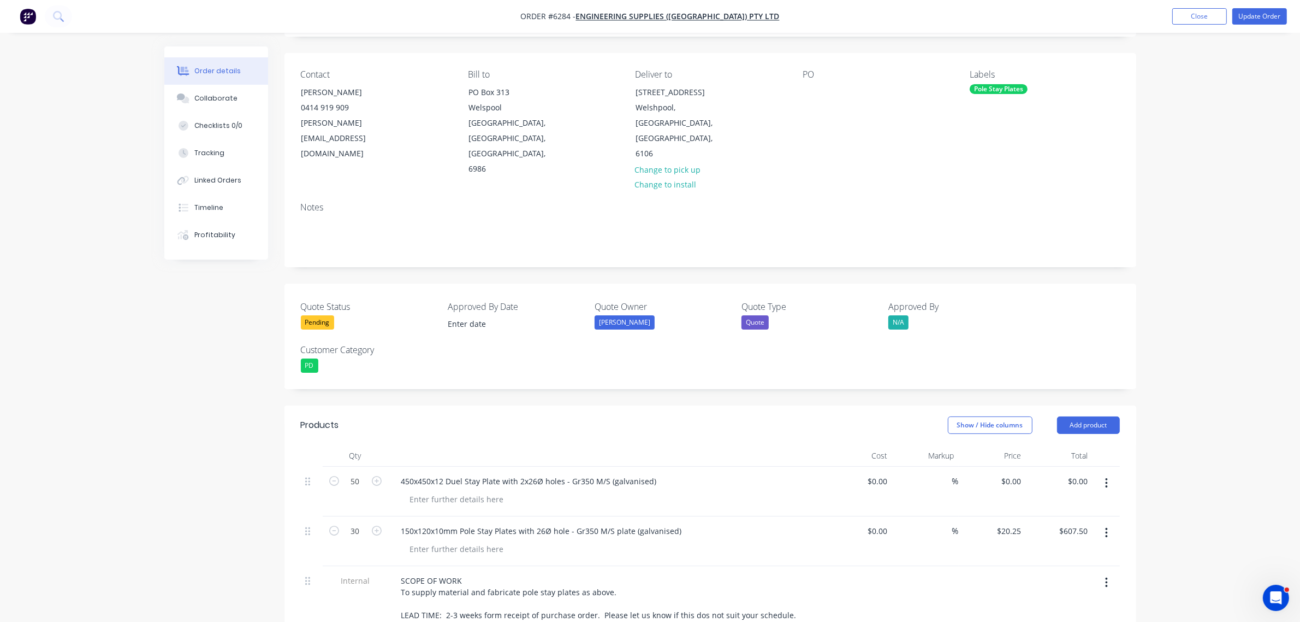
scroll to position [0, 0]
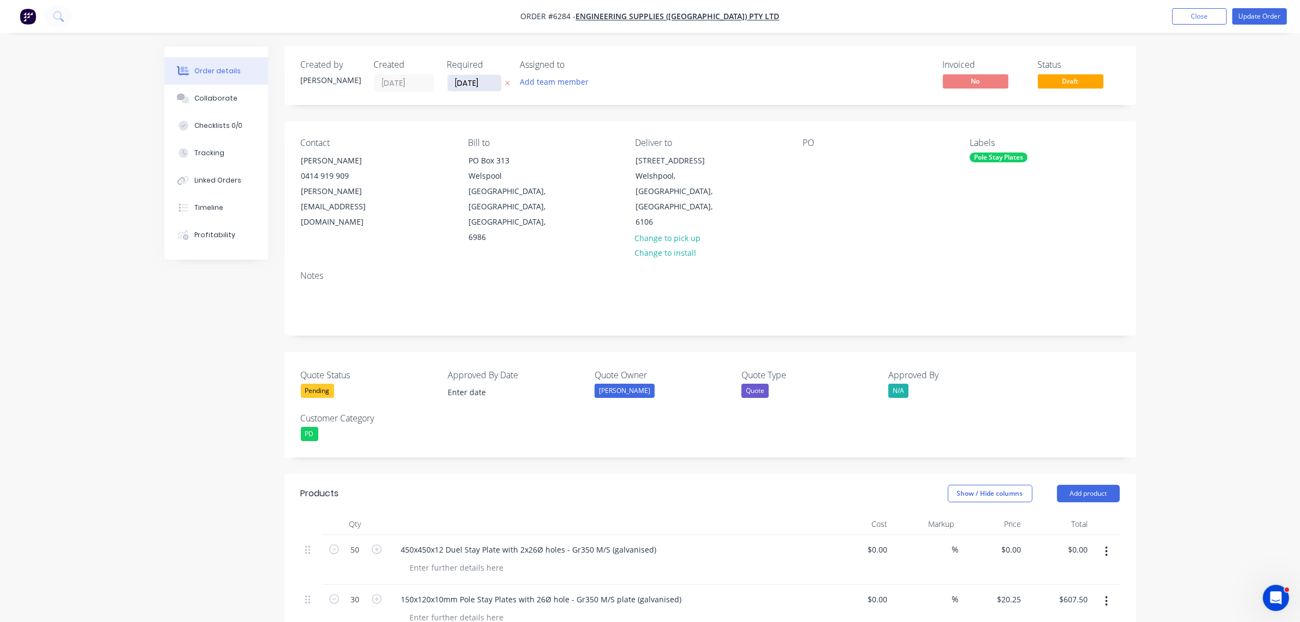
click at [456, 81] on input "02/09/25" at bounding box center [475, 83] width 54 height 16
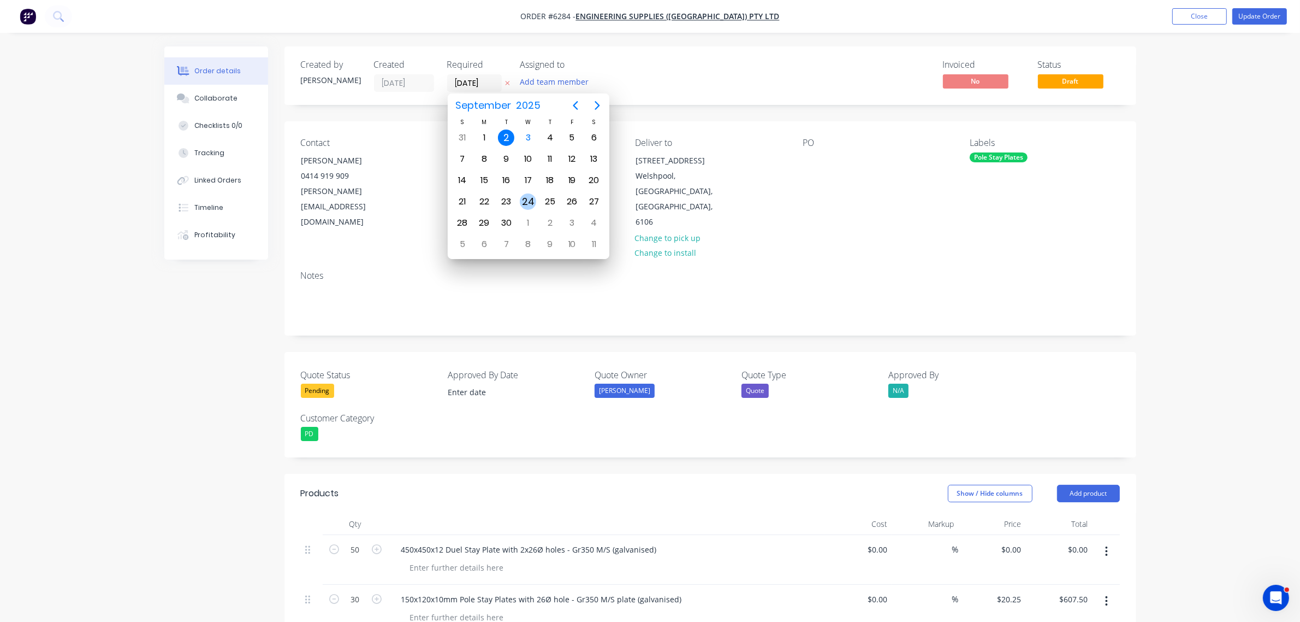
click at [525, 197] on div "24" at bounding box center [528, 201] width 16 height 16
type input "24/09/25"
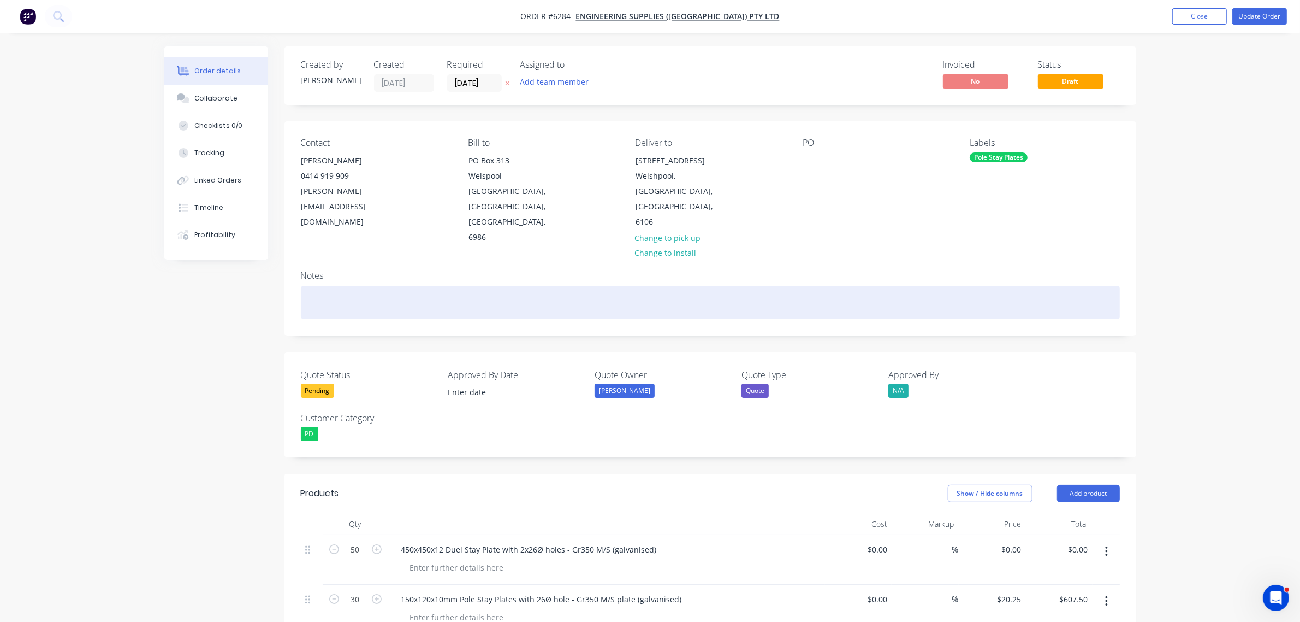
drag, startPoint x: 345, startPoint y: 259, endPoint x: 357, endPoint y: 280, distance: 23.7
click at [345, 286] on div at bounding box center [710, 302] width 819 height 33
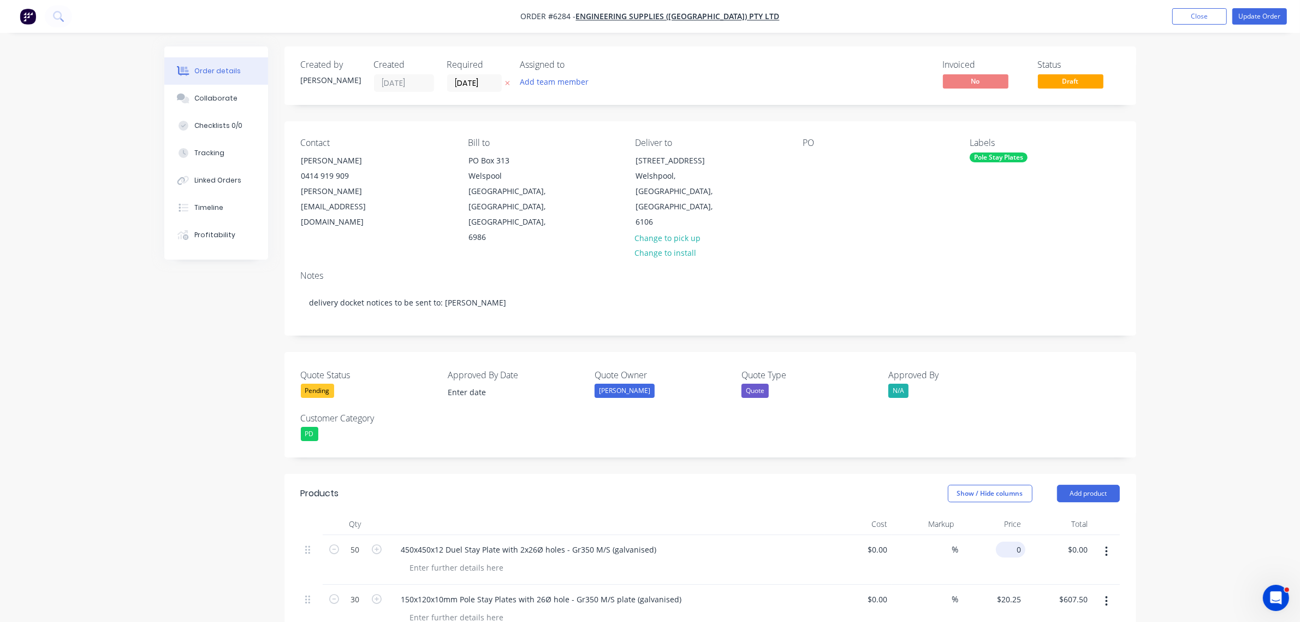
click at [1012, 541] on div "0 $0.00" at bounding box center [1010, 549] width 29 height 16
type input "$0.00"
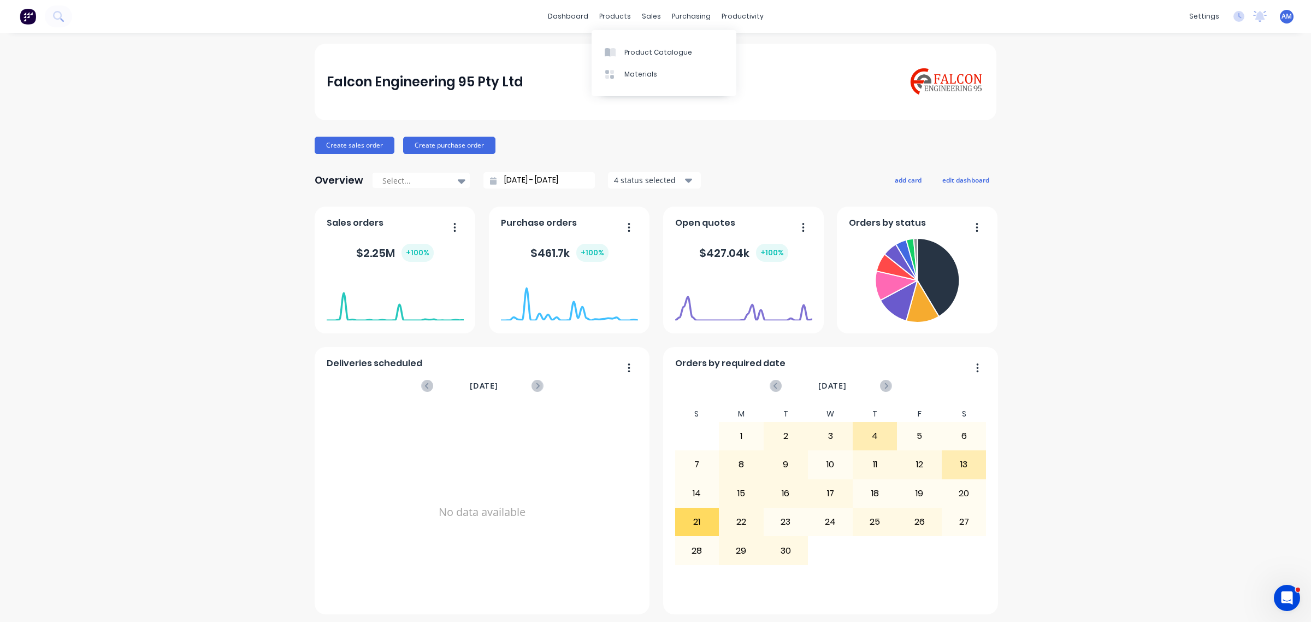
drag, startPoint x: 623, startPoint y: 16, endPoint x: 625, endPoint y: 28, distance: 11.7
click at [623, 16] on div "products" at bounding box center [615, 16] width 43 height 16
click at [629, 54] on div "Product Catalogue" at bounding box center [658, 53] width 68 height 10
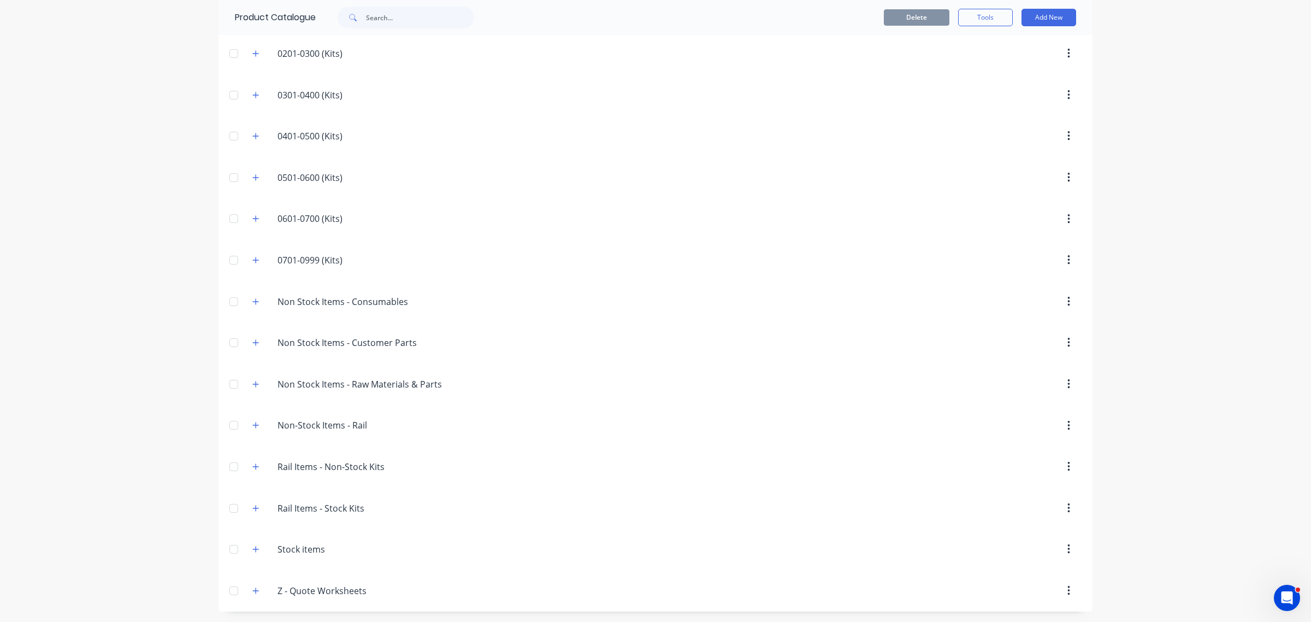
scroll to position [168, 0]
click at [252, 550] on icon "button" at bounding box center [255, 549] width 7 height 8
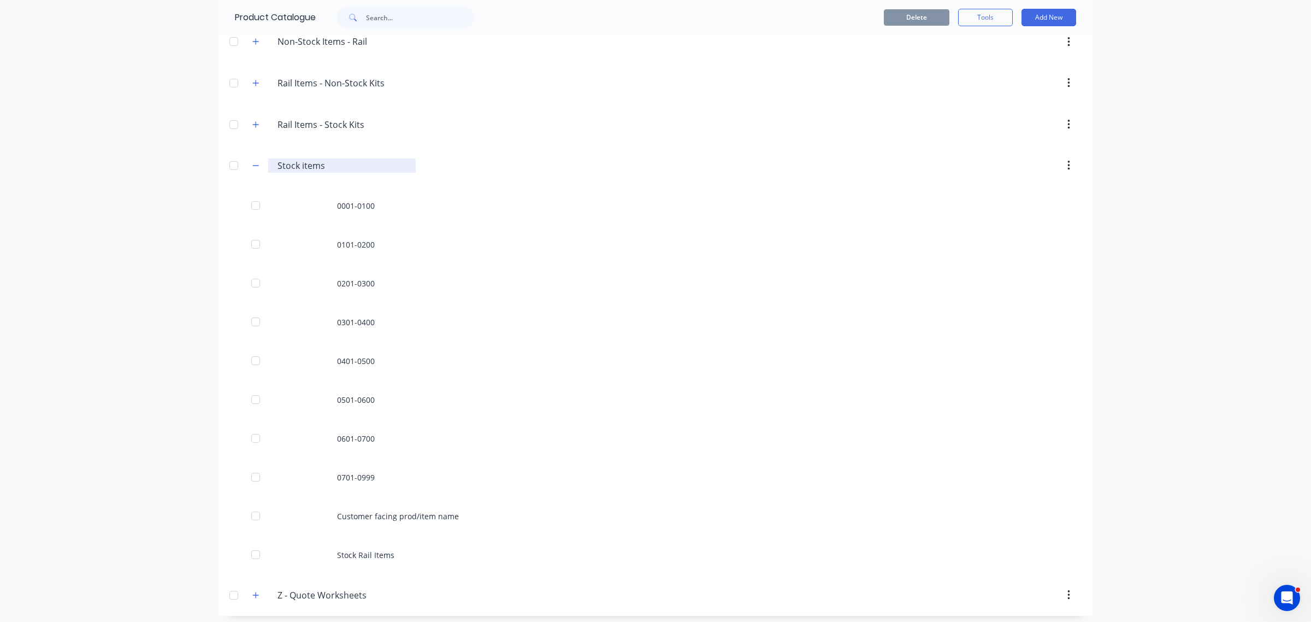
scroll to position [555, 0]
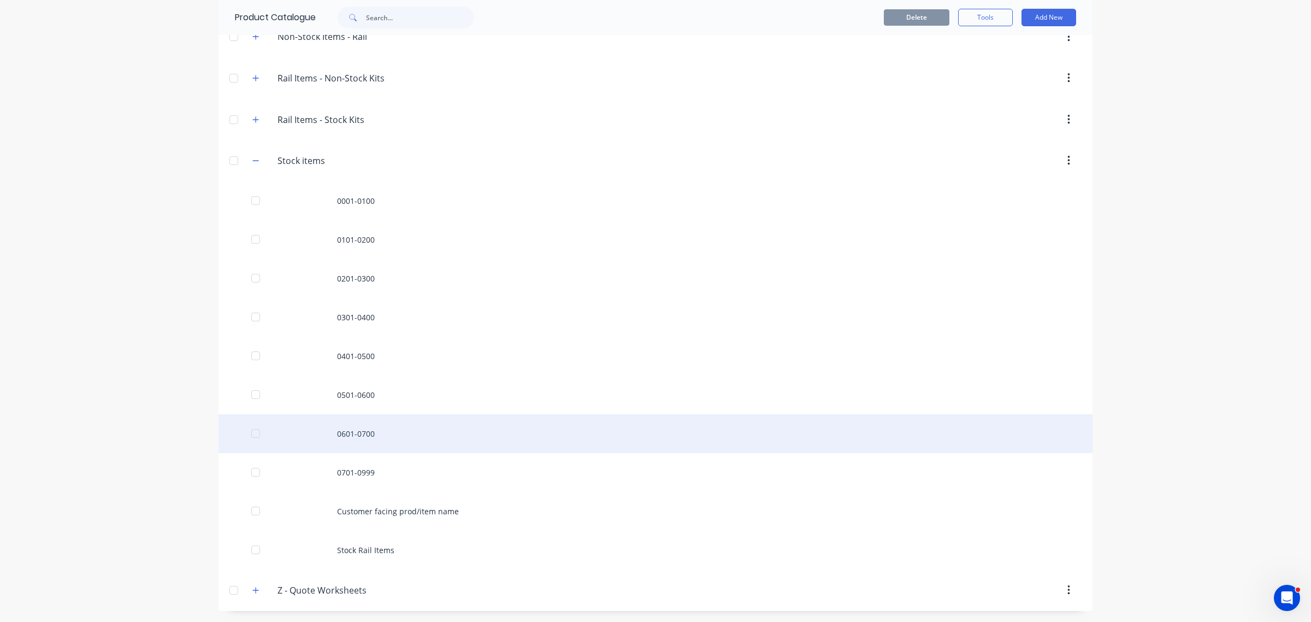
click at [353, 441] on div "0601-0700" at bounding box center [655, 433] width 874 height 39
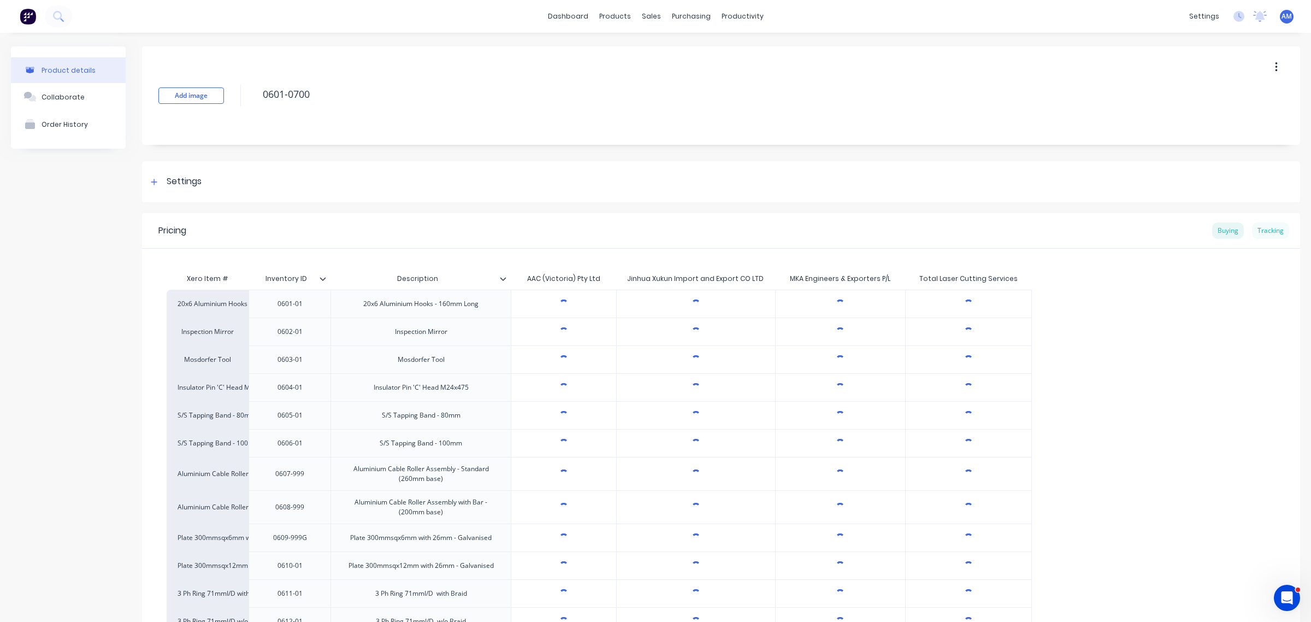
click at [1263, 232] on div "Tracking" at bounding box center [1270, 230] width 37 height 16
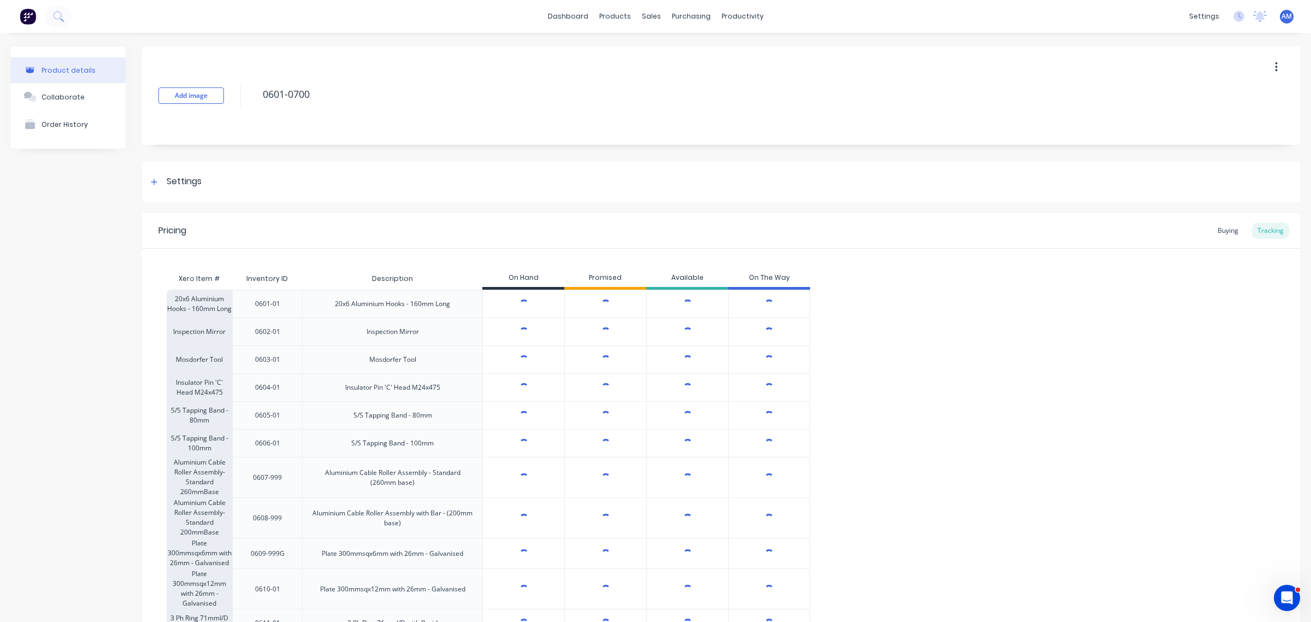
type textarea "x"
click at [654, 55] on icon at bounding box center [650, 53] width 10 height 10
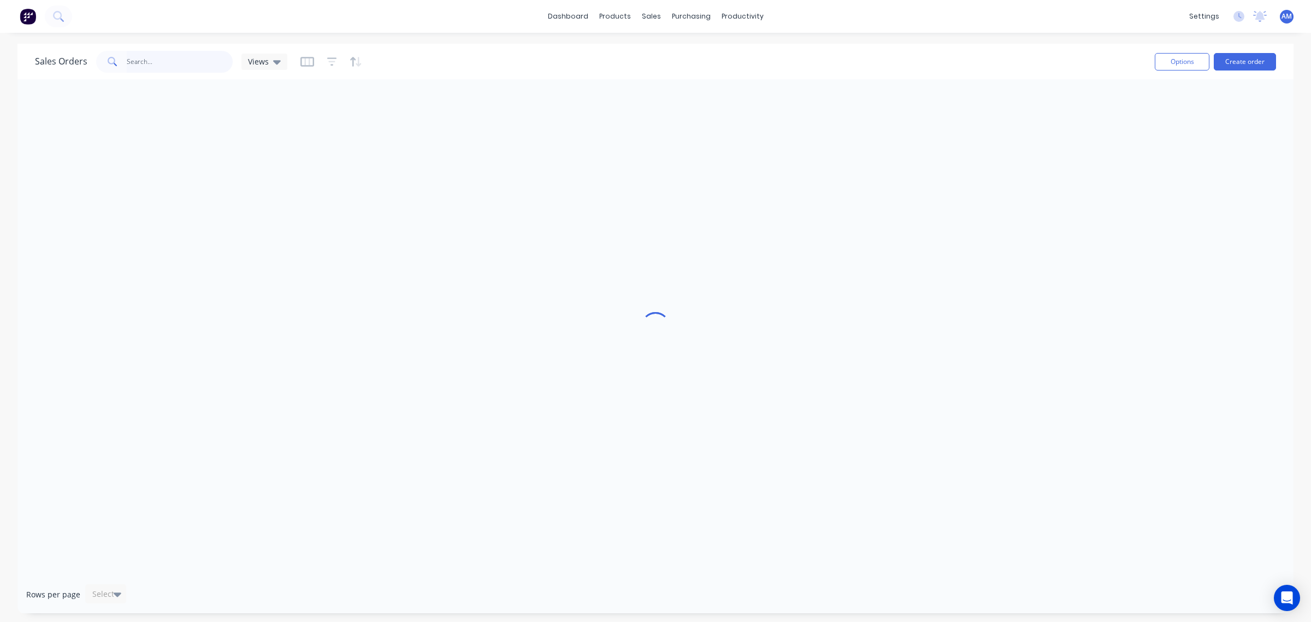
click at [179, 58] on input "text" at bounding box center [180, 62] width 107 height 22
type input "6154"
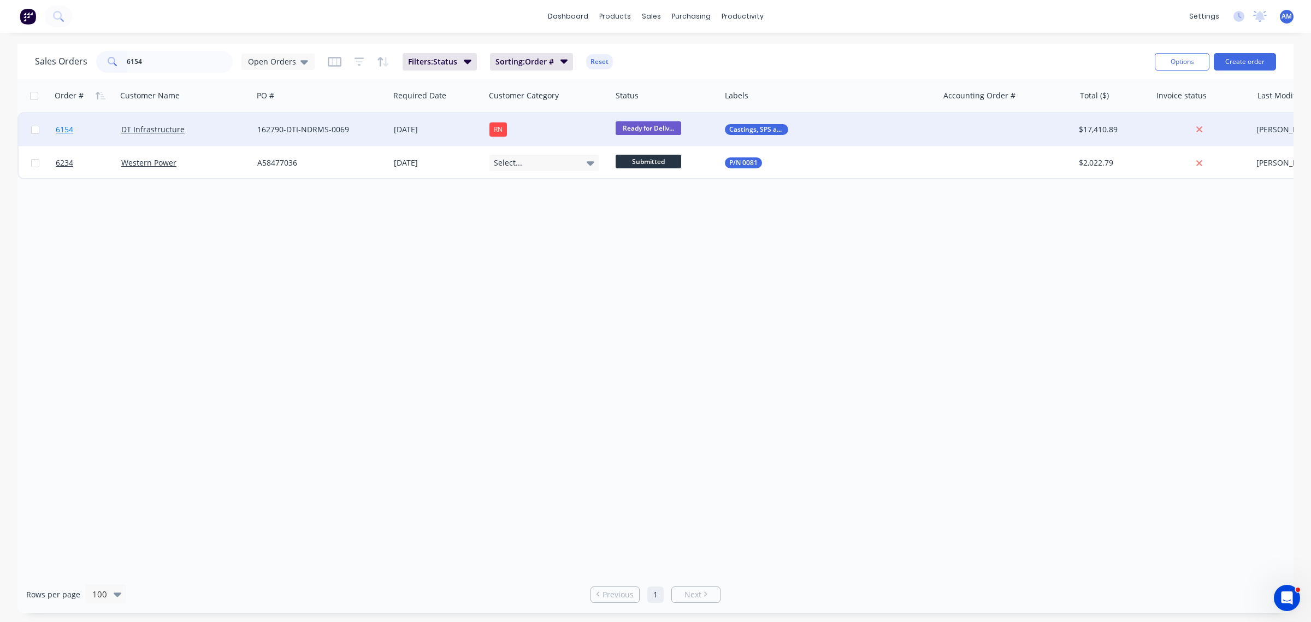
click at [94, 129] on link "6154" at bounding box center [89, 129] width 66 height 33
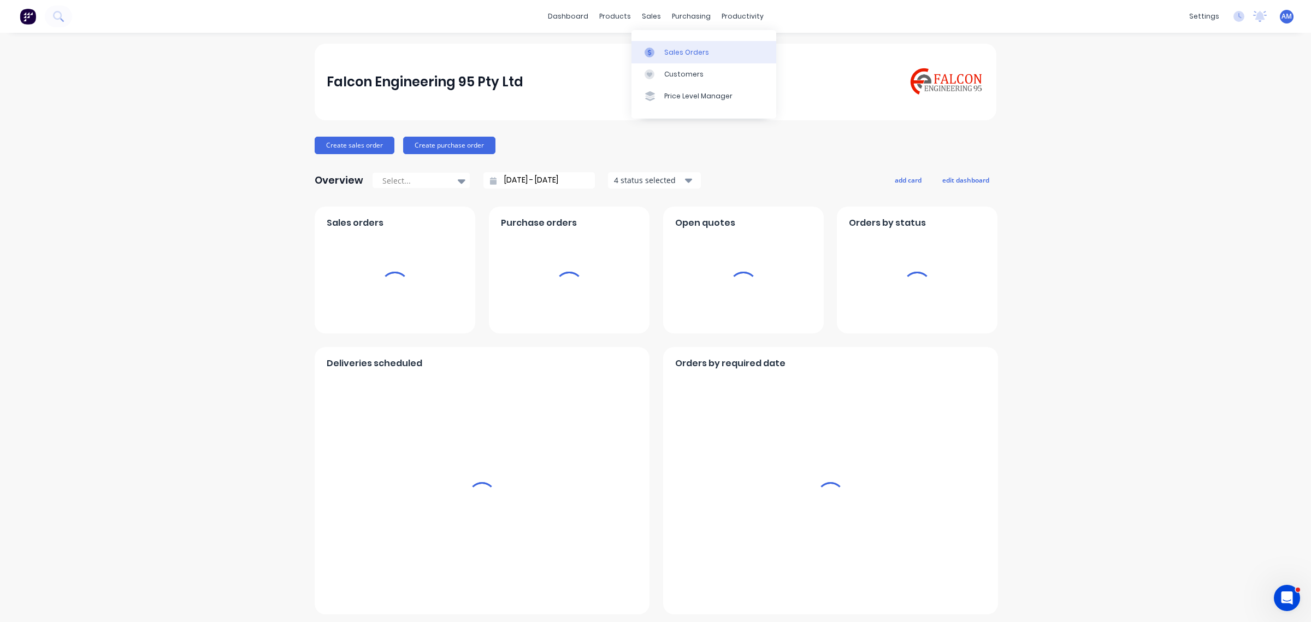
click at [673, 49] on div "Sales Orders" at bounding box center [686, 53] width 45 height 10
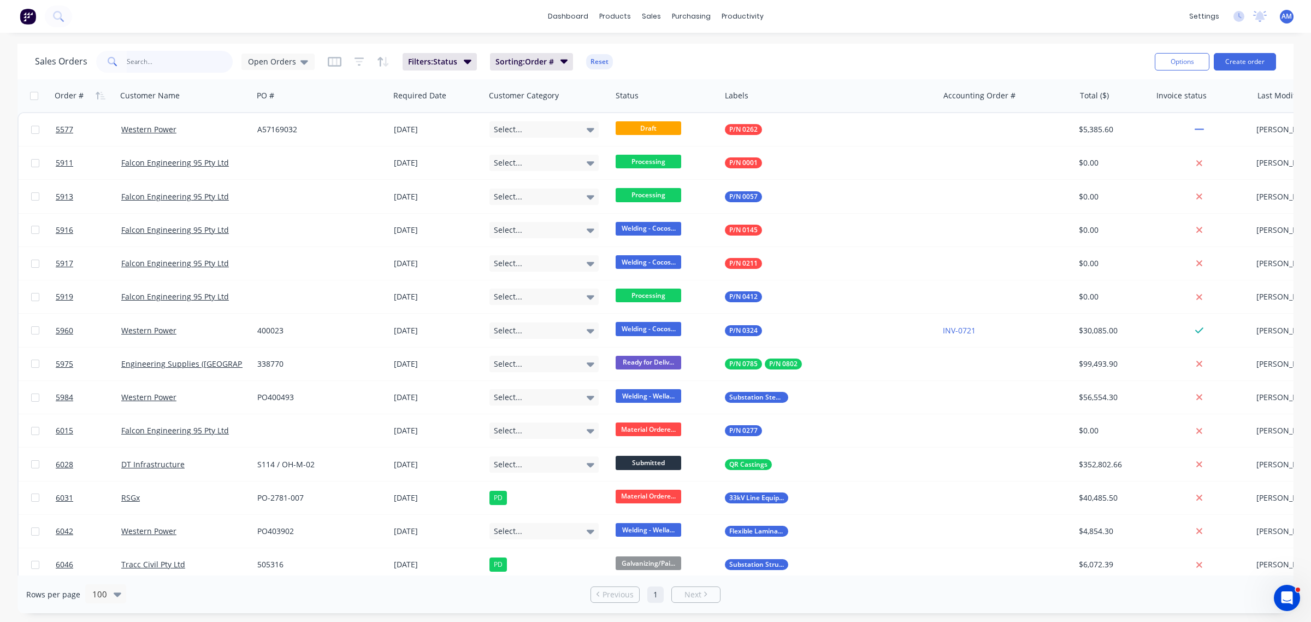
click at [185, 61] on input "text" at bounding box center [180, 62] width 107 height 22
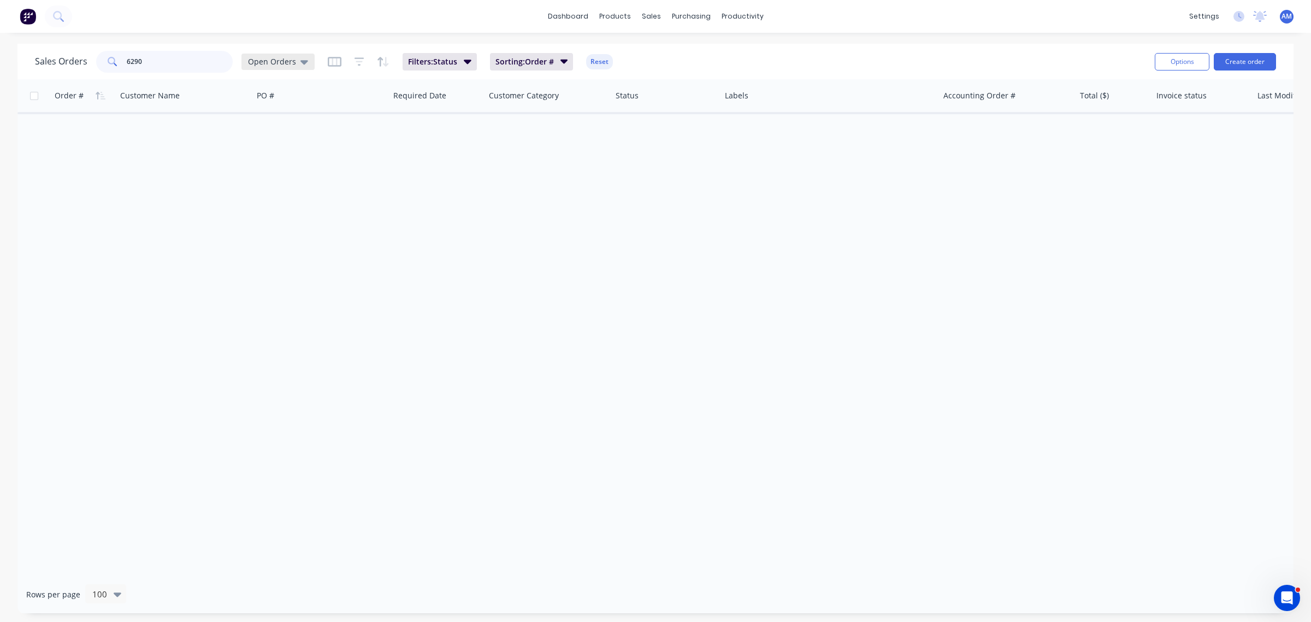
type input "6290"
click at [271, 58] on span "Open Orders" at bounding box center [272, 61] width 48 height 11
click at [270, 155] on button "None" at bounding box center [307, 154] width 125 height 13
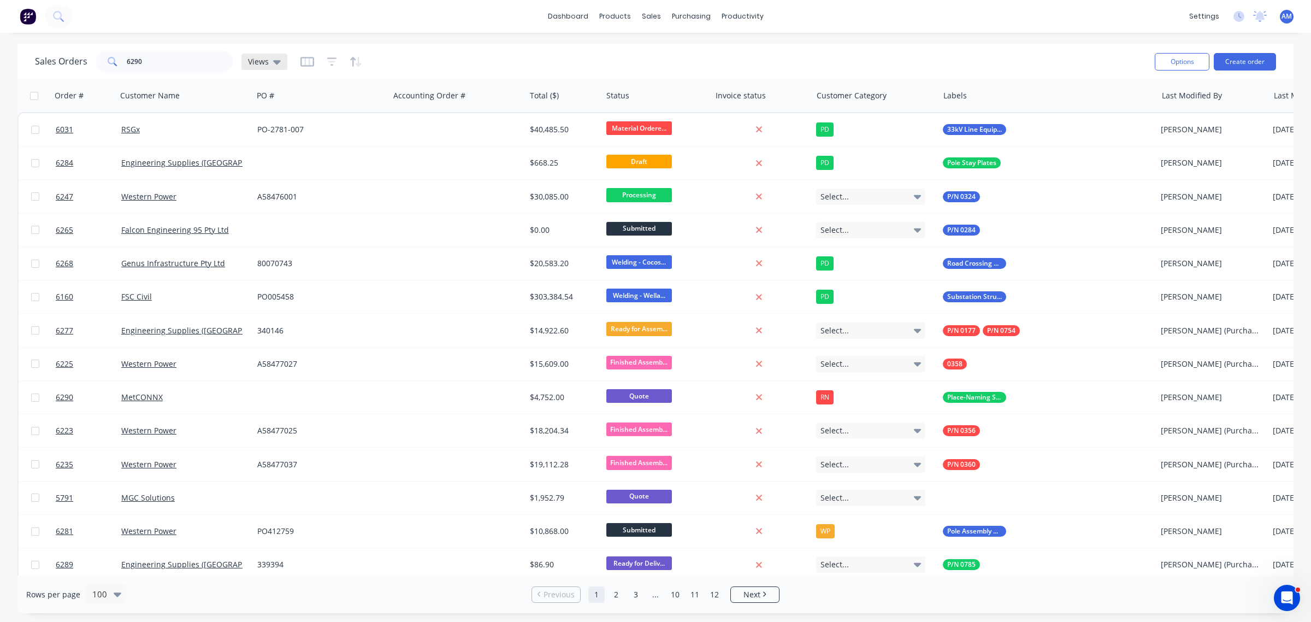
click at [279, 58] on div "Views" at bounding box center [264, 62] width 46 height 16
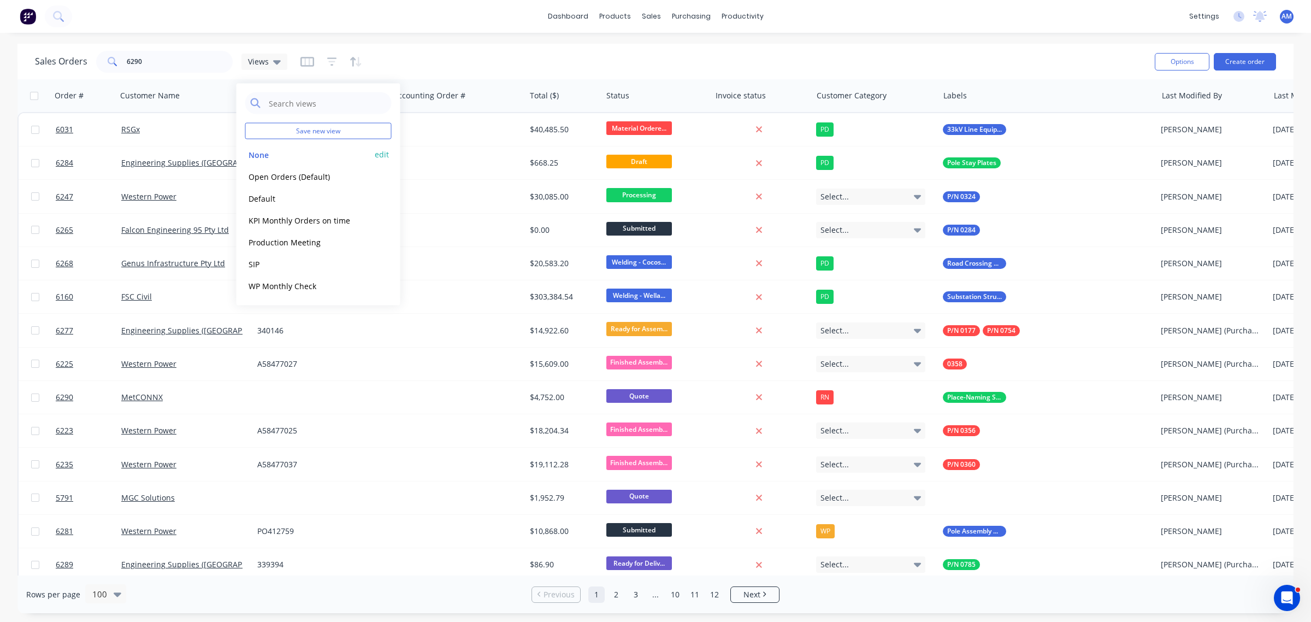
drag, startPoint x: 375, startPoint y: 153, endPoint x: 381, endPoint y: 156, distance: 6.4
click at [376, 153] on button "edit" at bounding box center [382, 154] width 14 height 11
click at [437, 126] on label "Set as your default view" at bounding box center [480, 128] width 87 height 11
click at [423, 126] on input "Set as your default view" at bounding box center [426, 128] width 9 height 10
checkbox input "true"
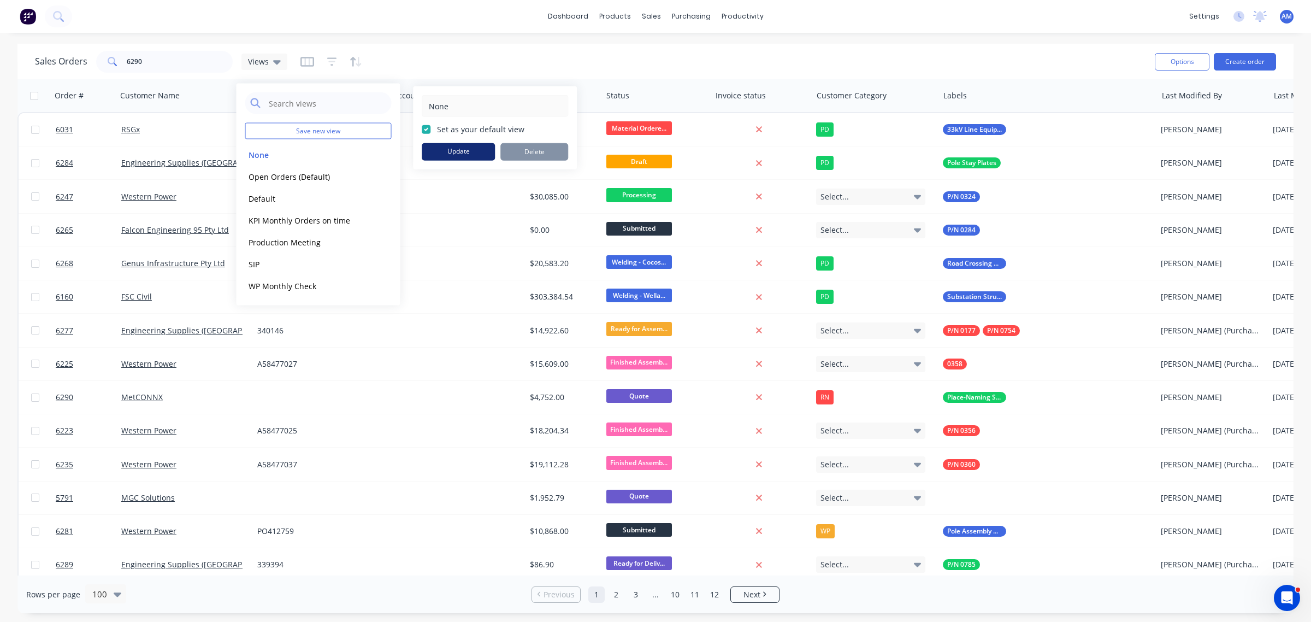
click at [435, 151] on button "Update" at bounding box center [458, 151] width 73 height 17
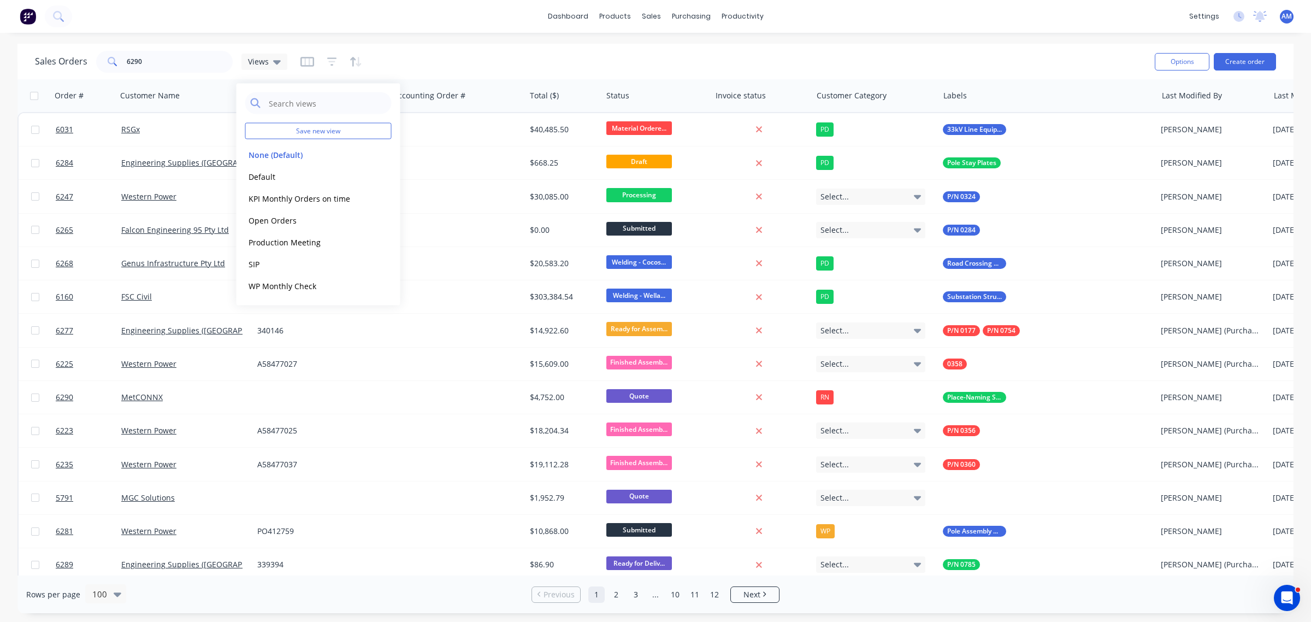
drag, startPoint x: 474, startPoint y: 42, endPoint x: 369, endPoint y: 56, distance: 106.4
click at [474, 44] on div "dashboard products sales purchasing productivity dashboard products Product Cat…" at bounding box center [655, 311] width 1311 height 622
click at [154, 62] on input "6290" at bounding box center [180, 62] width 107 height 22
click at [162, 62] on input "6290" at bounding box center [180, 62] width 107 height 22
drag, startPoint x: 151, startPoint y: 62, endPoint x: 89, endPoint y: 67, distance: 62.5
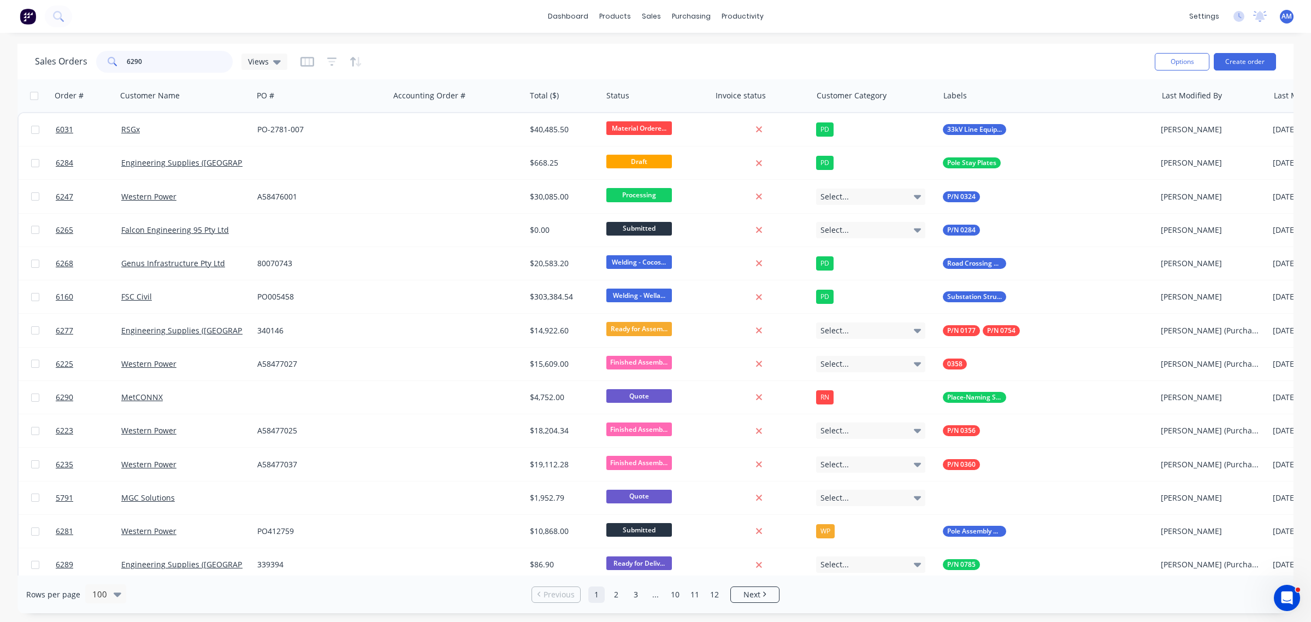
click at [101, 59] on div "6290" at bounding box center [164, 62] width 137 height 22
type input "6290"
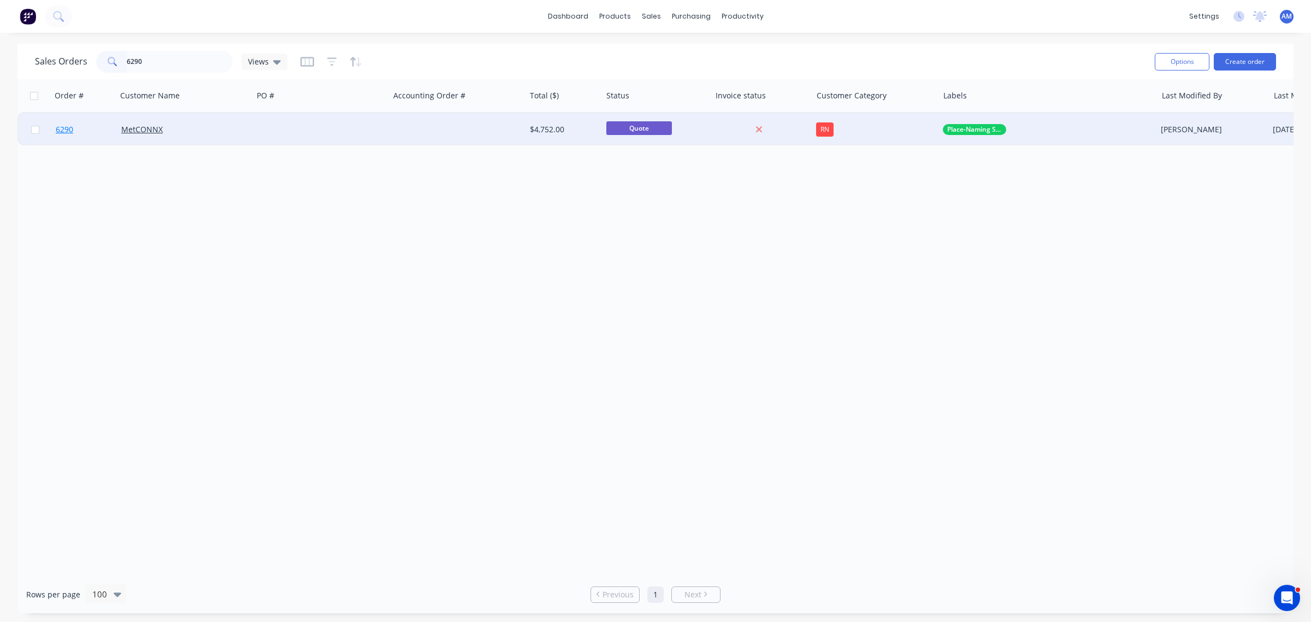
click at [93, 126] on link "6290" at bounding box center [89, 129] width 66 height 33
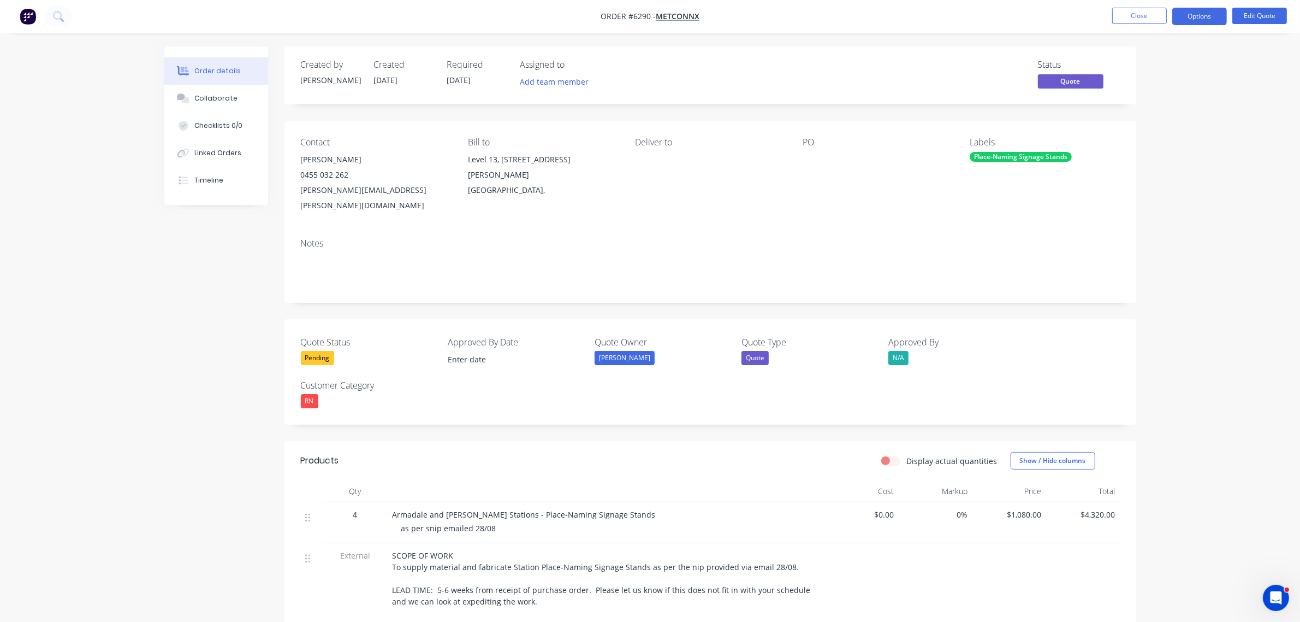
click at [1020, 509] on span "$1,080.00" at bounding box center [1009, 514] width 65 height 11
click at [1277, 13] on button "Edit Quote" at bounding box center [1260, 16] width 55 height 16
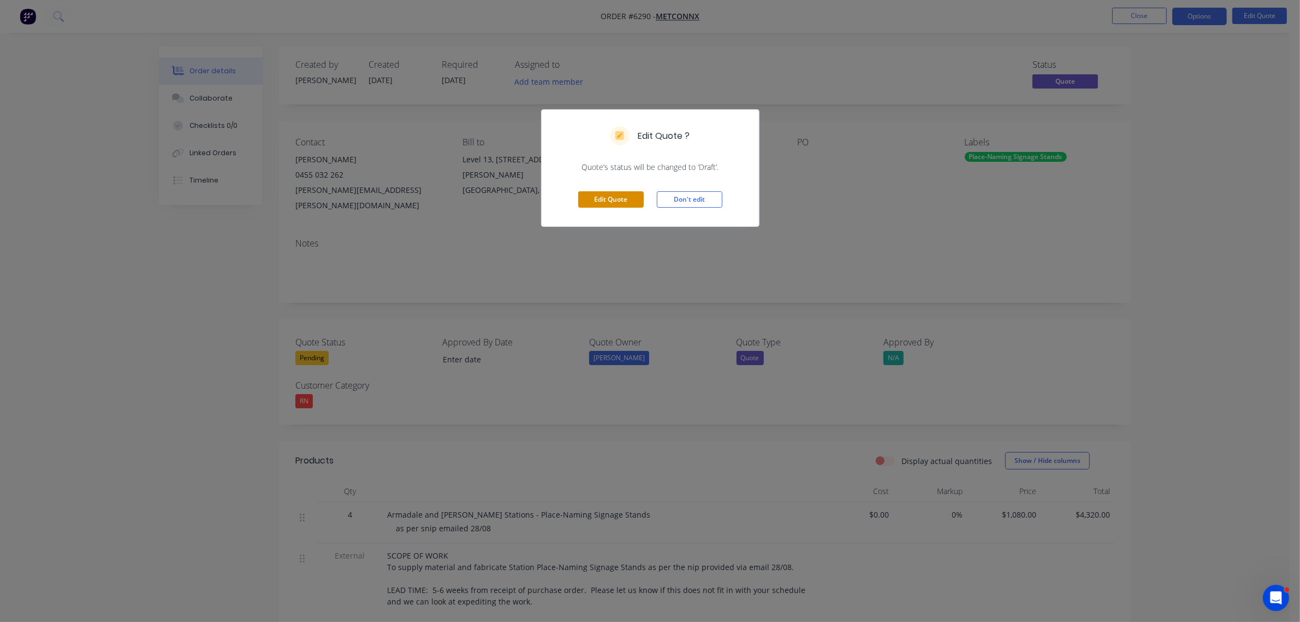
click at [611, 197] on button "Edit Quote" at bounding box center [611, 199] width 66 height 16
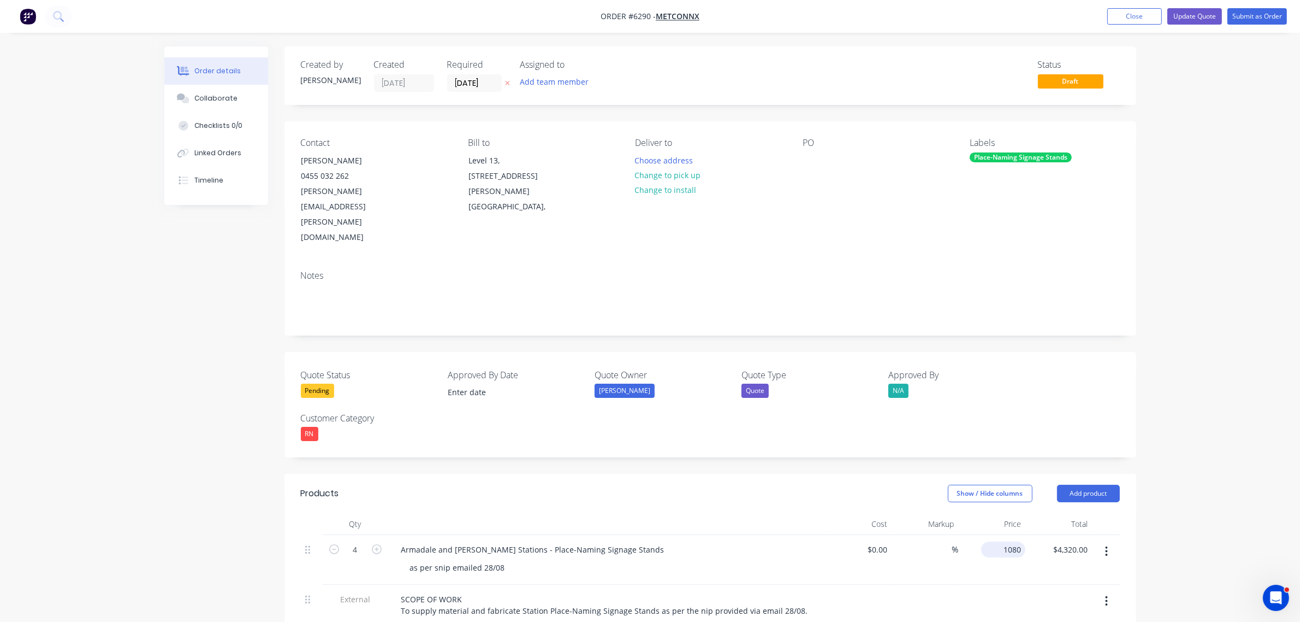
click at [1011, 541] on input "1080" at bounding box center [1006, 549] width 40 height 16
type input "$1,254.00"
type input "$5,016.00"
click at [1188, 20] on button "Update Quote" at bounding box center [1195, 16] width 55 height 16
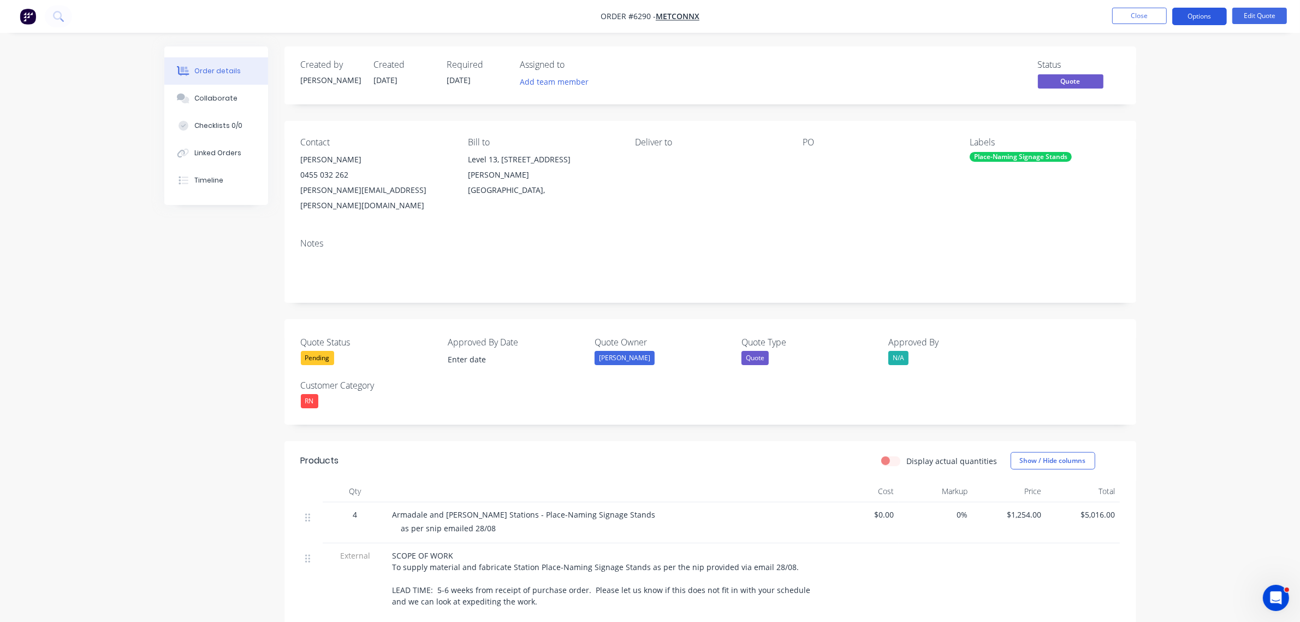
click at [1197, 17] on button "Options" at bounding box center [1200, 16] width 55 height 17
click at [1140, 63] on div "Quote" at bounding box center [1167, 66] width 100 height 16
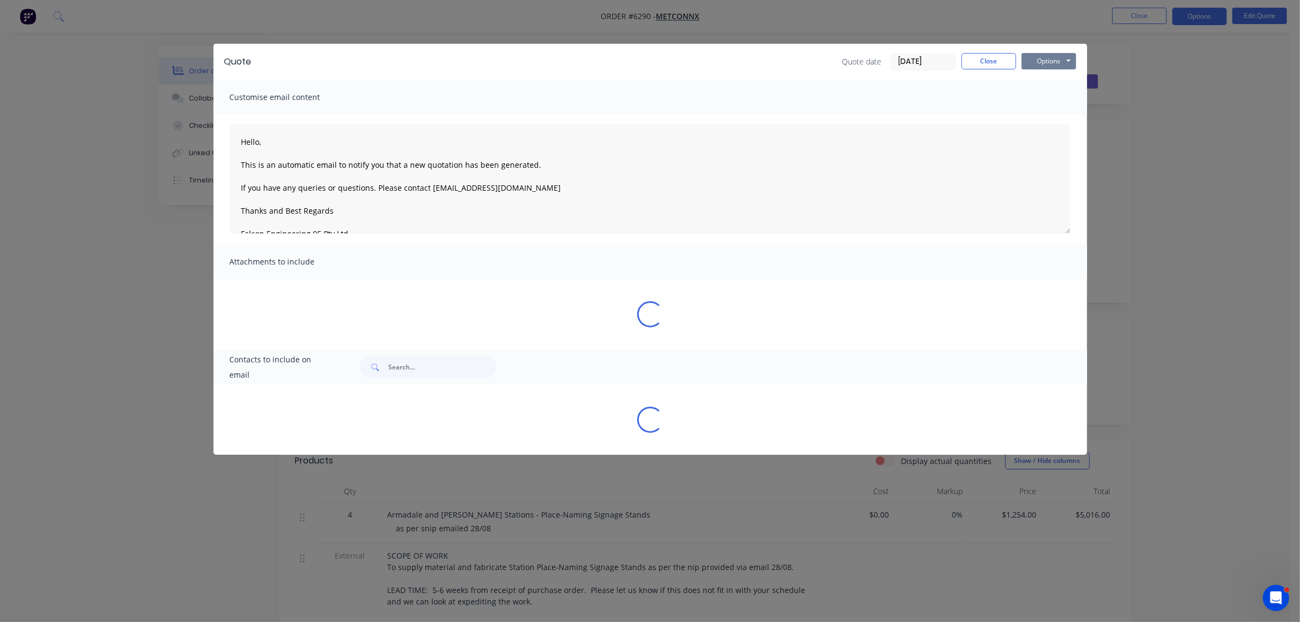
click at [1068, 55] on button "Options" at bounding box center [1049, 61] width 55 height 16
click at [1057, 72] on div "Quote Quote date 03/09/25 Close Options Preview Print Email" at bounding box center [651, 62] width 874 height 36
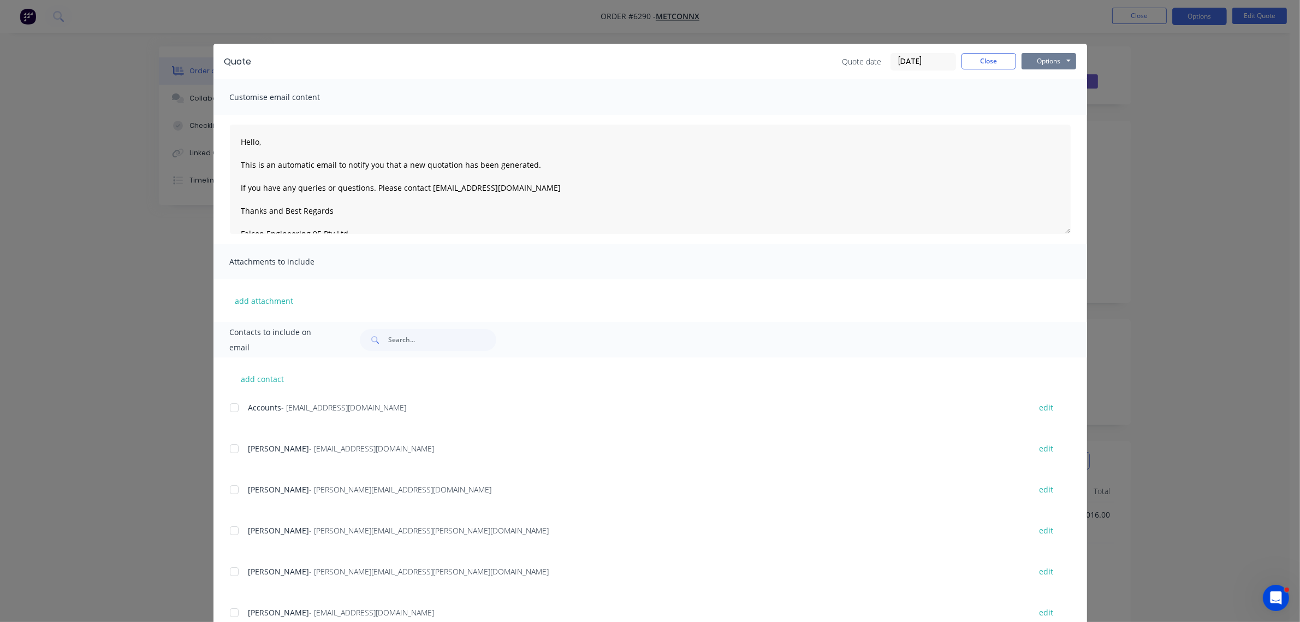
click at [1046, 64] on button "Options" at bounding box center [1049, 61] width 55 height 16
click at [1042, 80] on button "Preview" at bounding box center [1057, 81] width 70 height 18
click at [971, 56] on button "Close" at bounding box center [989, 61] width 55 height 16
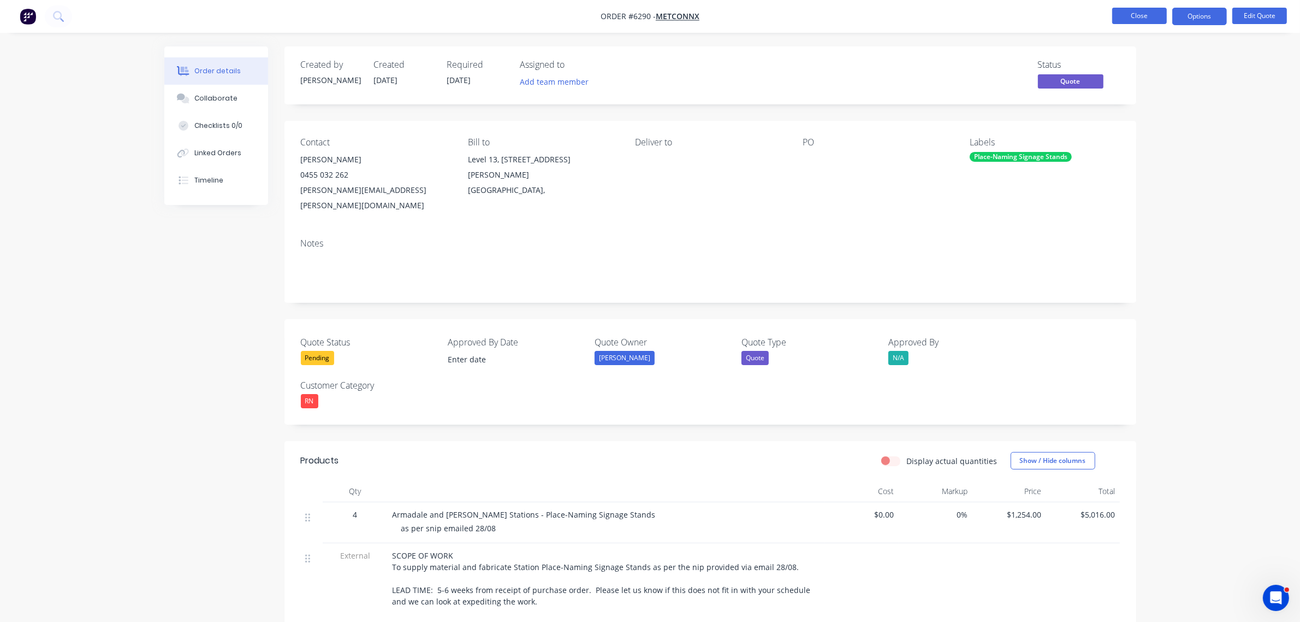
click at [1136, 10] on button "Close" at bounding box center [1140, 16] width 55 height 16
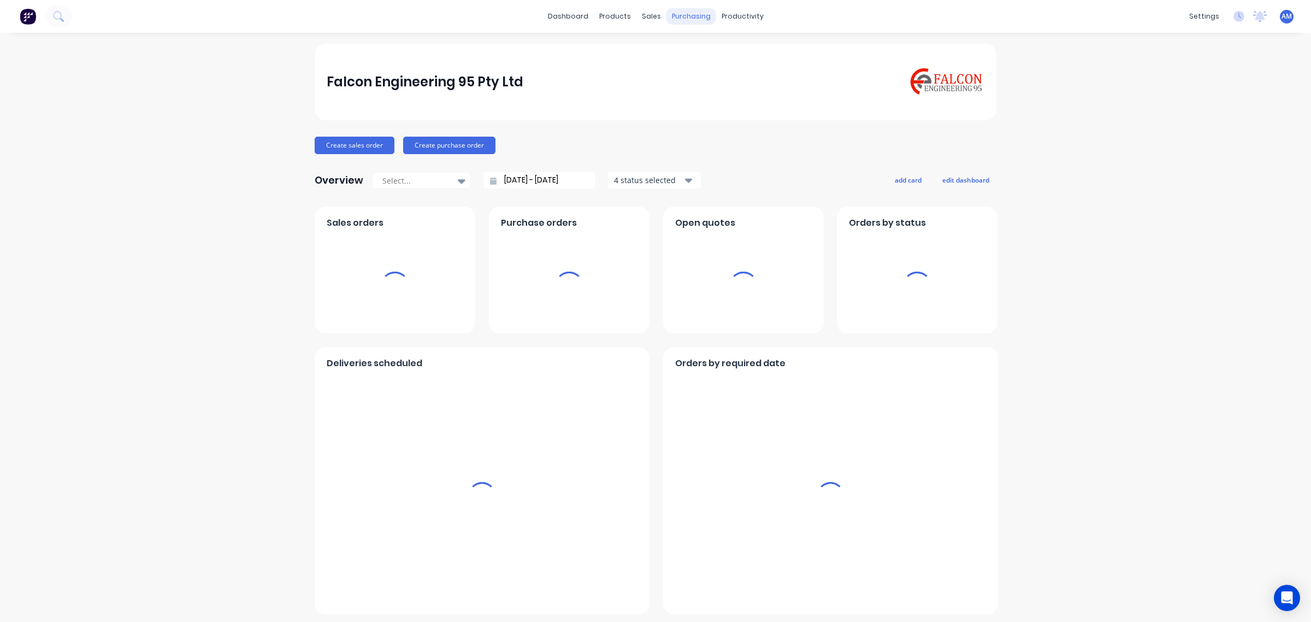
click at [689, 19] on div "purchasing" at bounding box center [691, 16] width 50 height 16
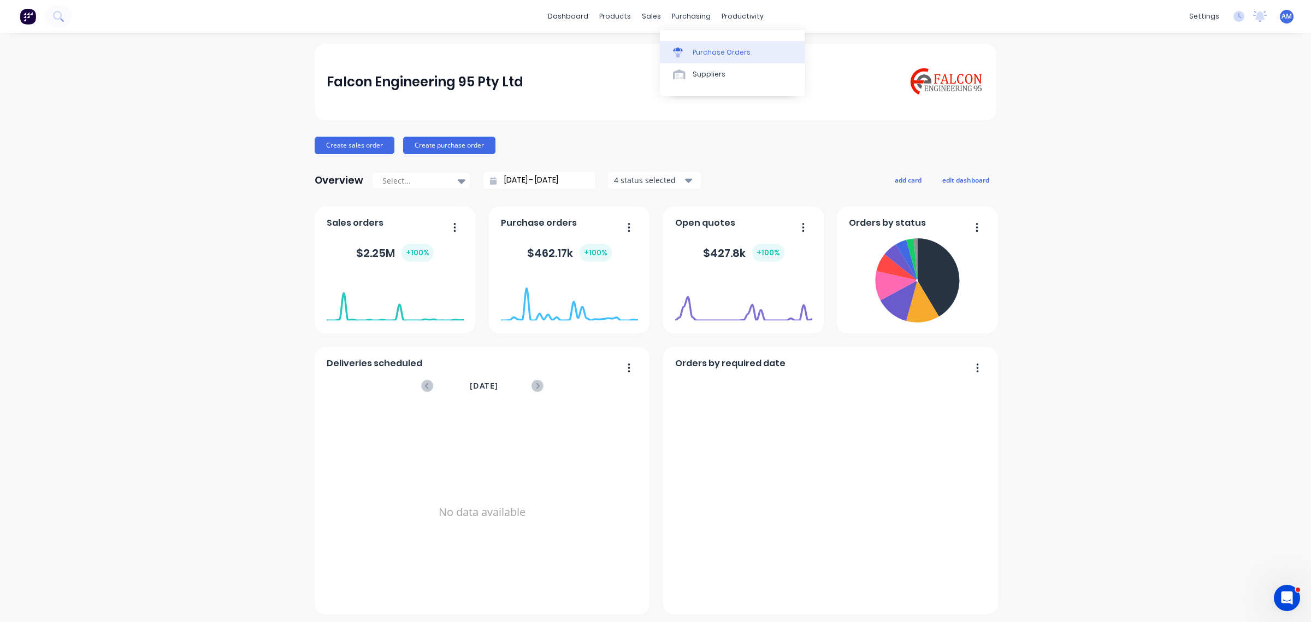
click at [691, 50] on link "Purchase Orders" at bounding box center [732, 52] width 145 height 22
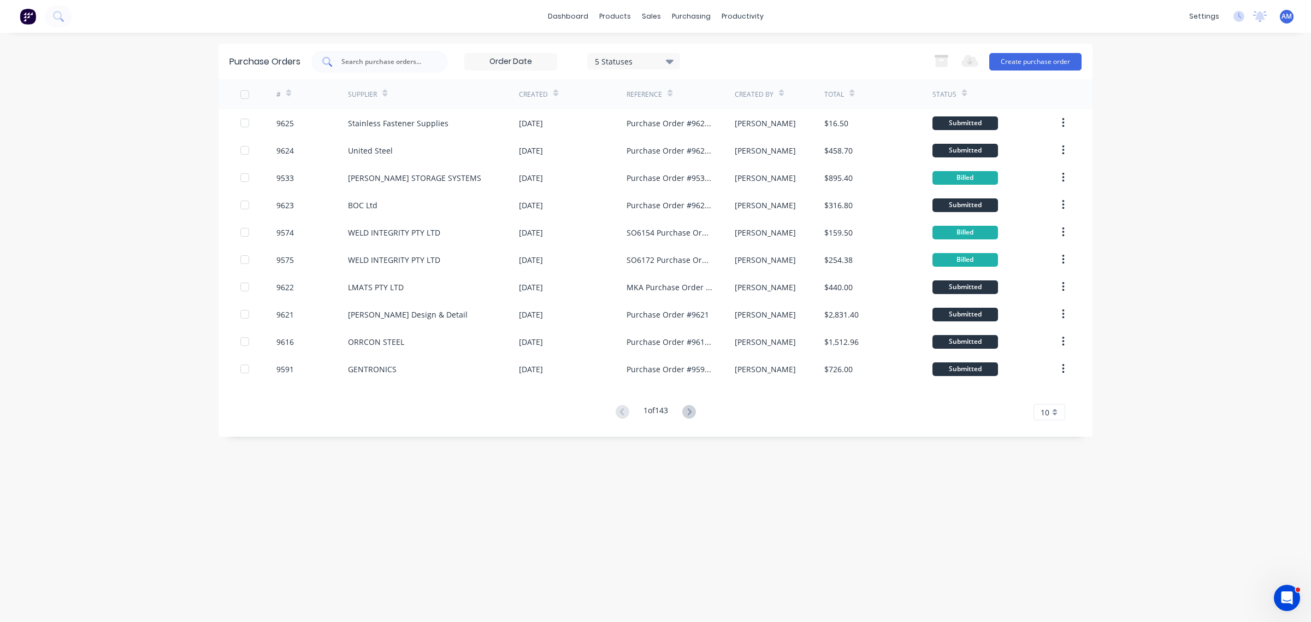
click at [389, 61] on input "text" at bounding box center [385, 61] width 91 height 11
click at [1056, 60] on button "Create purchase order" at bounding box center [1035, 61] width 92 height 17
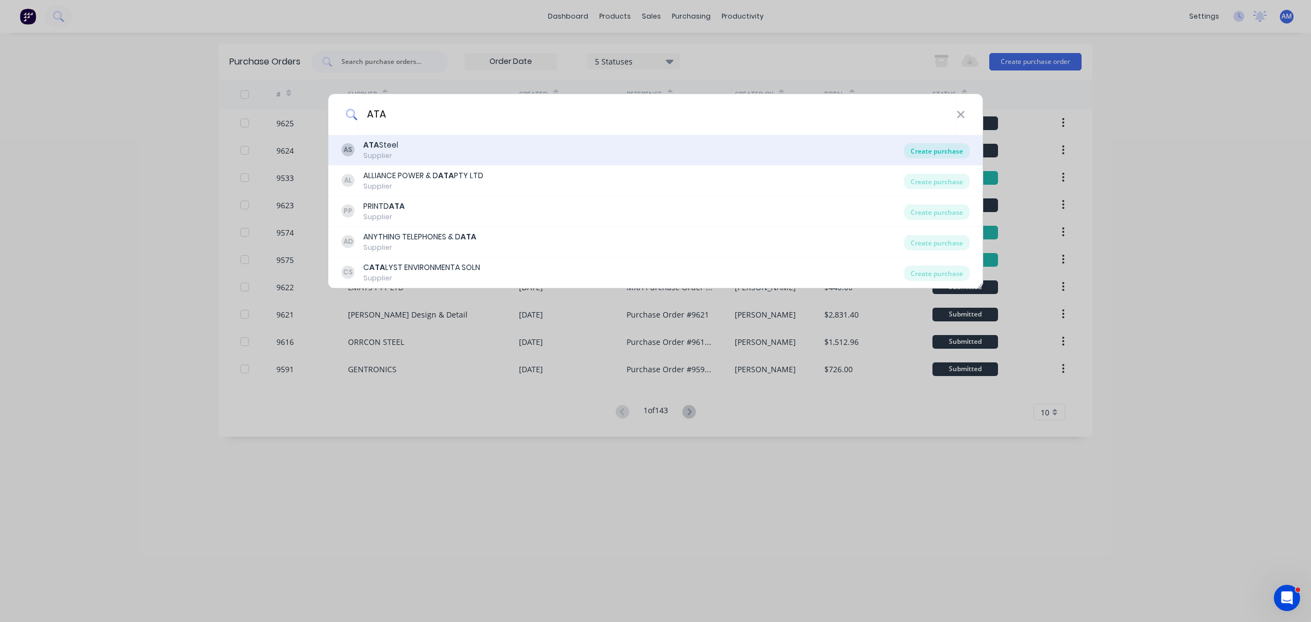
type input "ATA"
click at [930, 145] on div "Create purchase" at bounding box center [937, 150] width 66 height 15
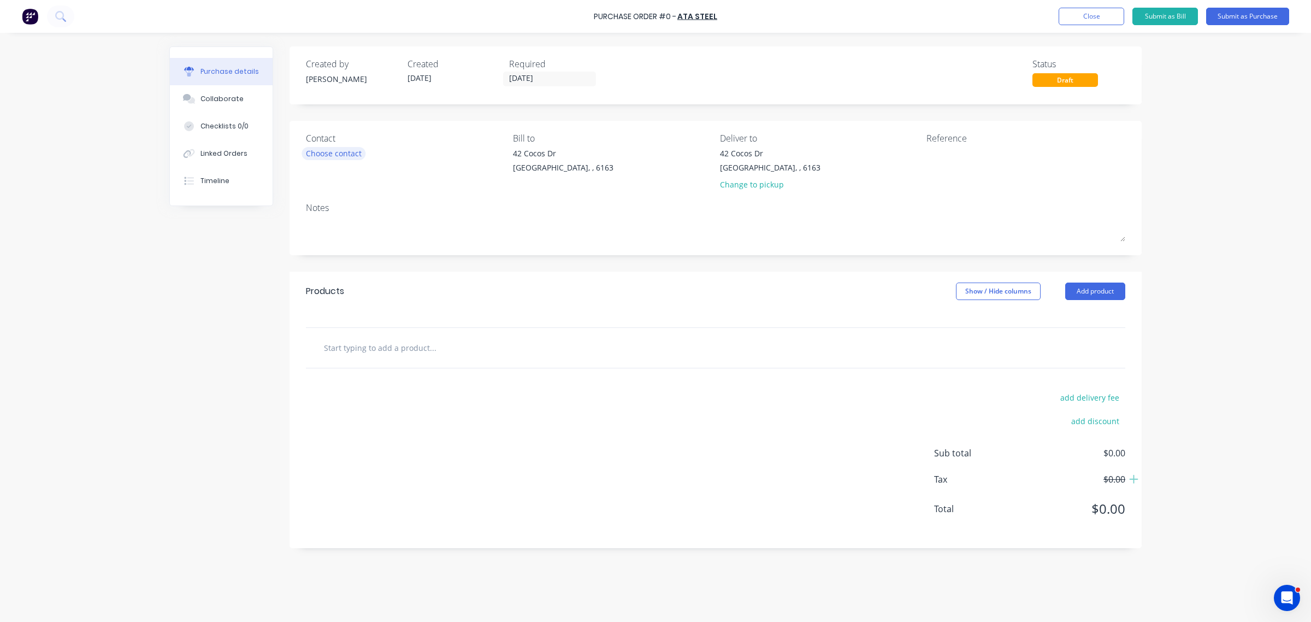
click at [313, 157] on div "Choose contact" at bounding box center [334, 152] width 56 height 11
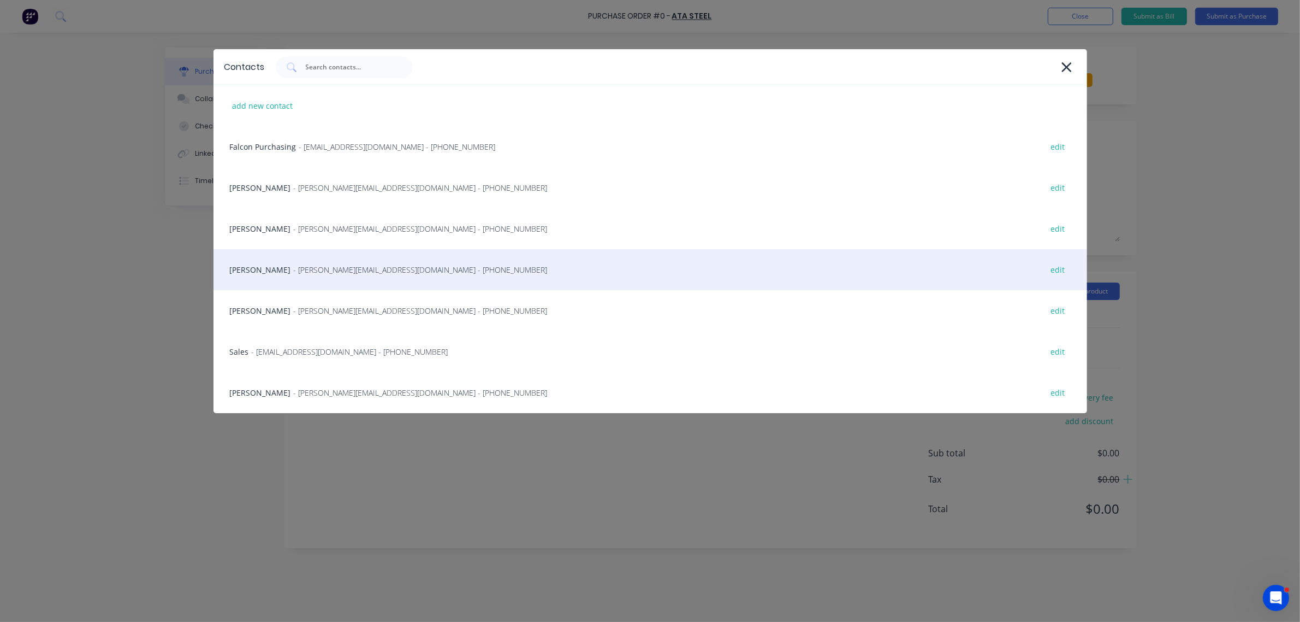
click at [312, 269] on span "- [PERSON_NAME][EMAIL_ADDRESS][DOMAIN_NAME] - [PHONE_NUMBER]" at bounding box center [421, 269] width 254 height 11
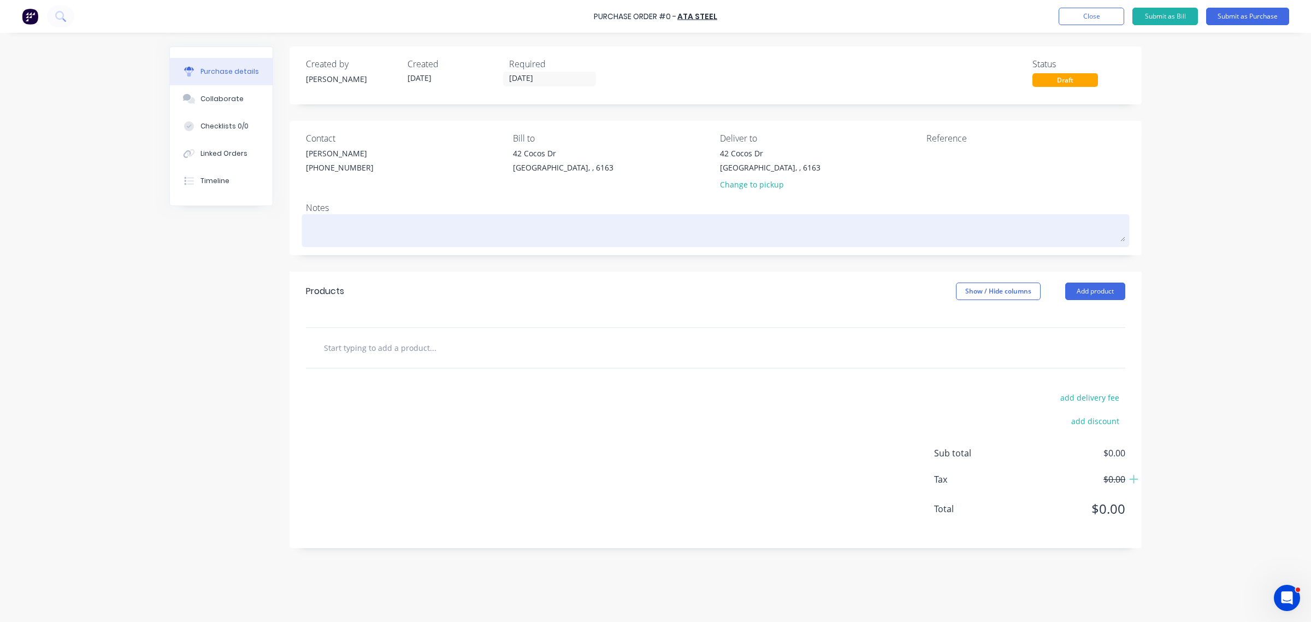
click at [353, 234] on textarea at bounding box center [715, 229] width 819 height 25
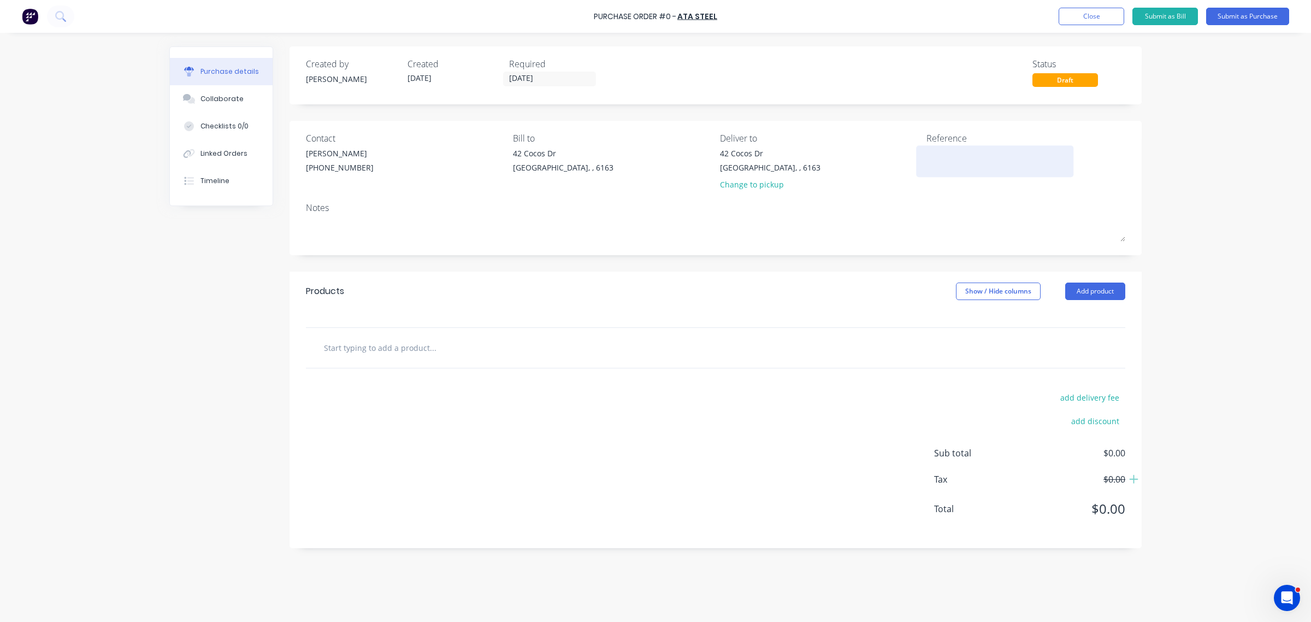
click at [966, 160] on textarea at bounding box center [994, 159] width 137 height 25
click at [548, 75] on input "[DATE]" at bounding box center [550, 79] width 92 height 14
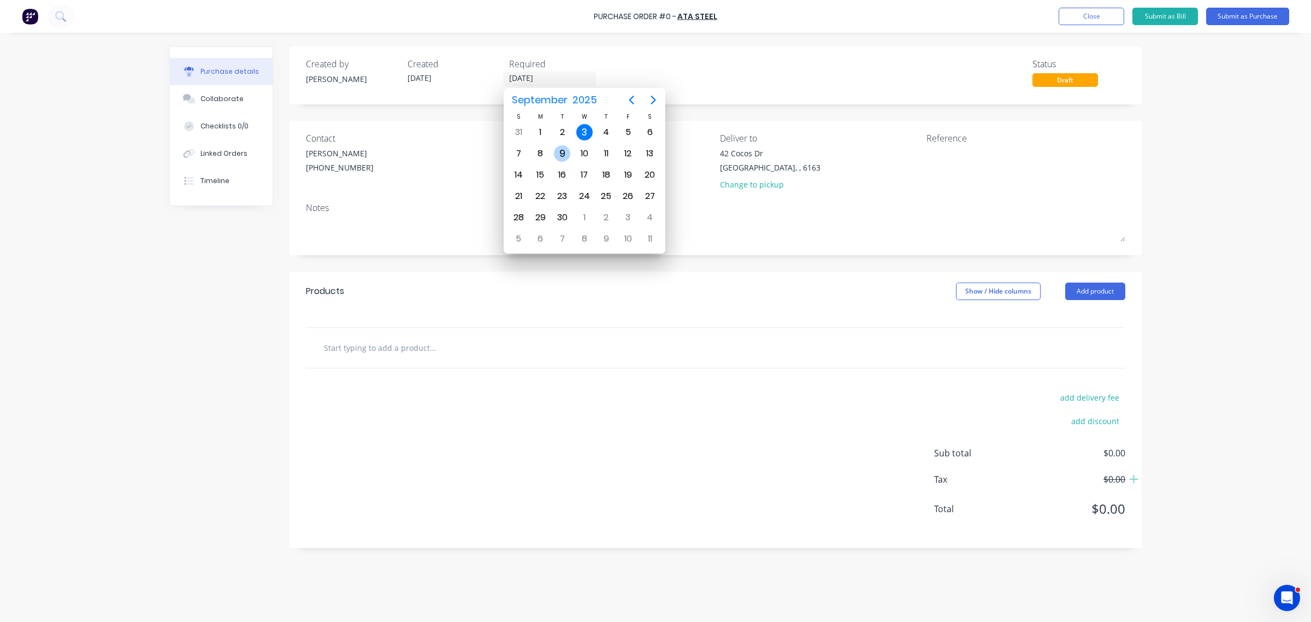
click at [557, 151] on div "9" at bounding box center [562, 153] width 16 height 16
type input "[DATE]"
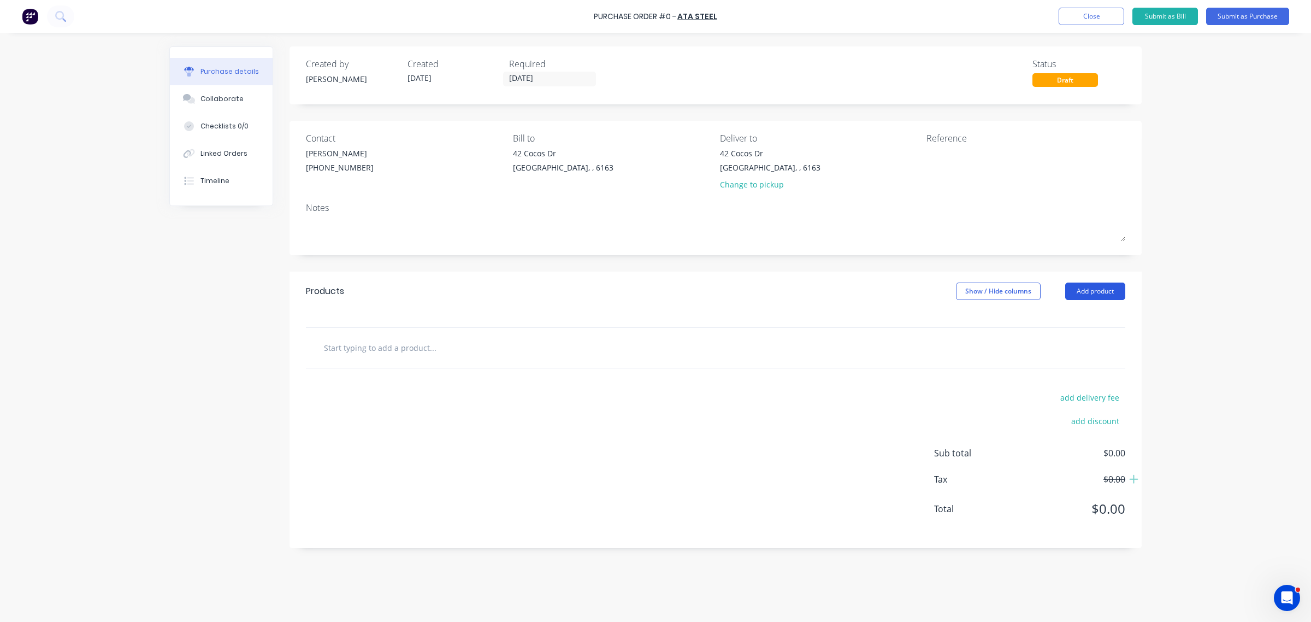
click at [1094, 298] on button "Add product" at bounding box center [1095, 290] width 60 height 17
click at [1071, 338] on div "Basic product" at bounding box center [1073, 341] width 84 height 16
click at [1079, 295] on button "Add product" at bounding box center [1095, 290] width 60 height 17
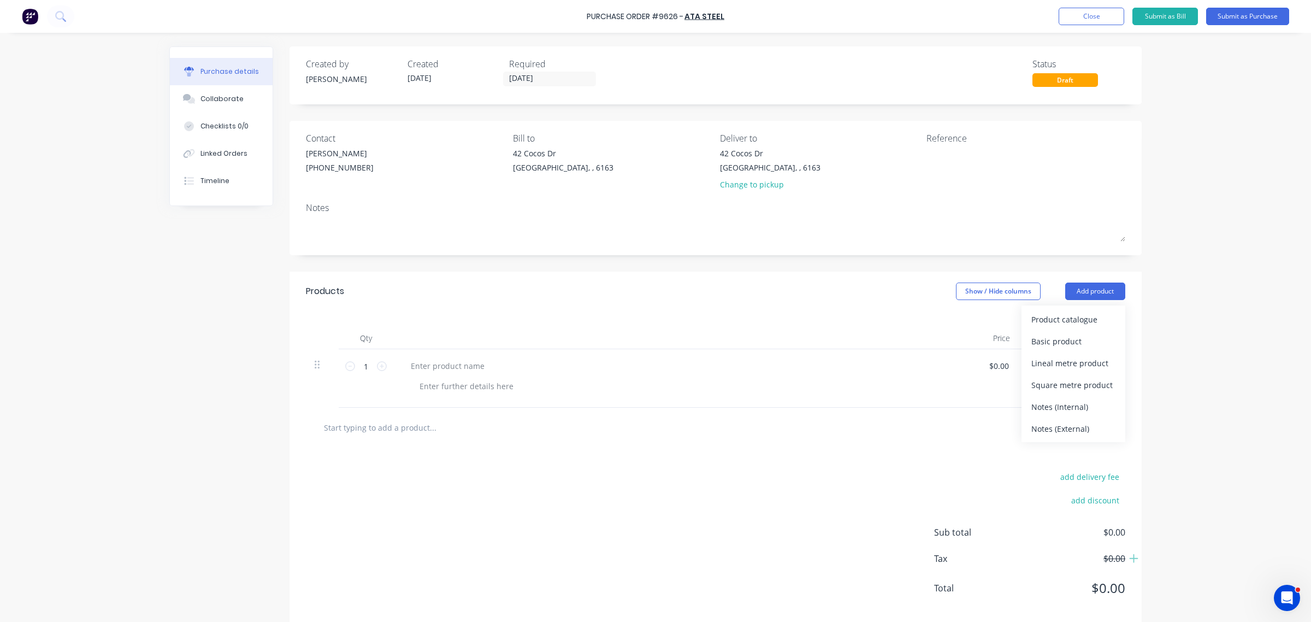
click at [1067, 334] on div "Basic product" at bounding box center [1073, 341] width 84 height 16
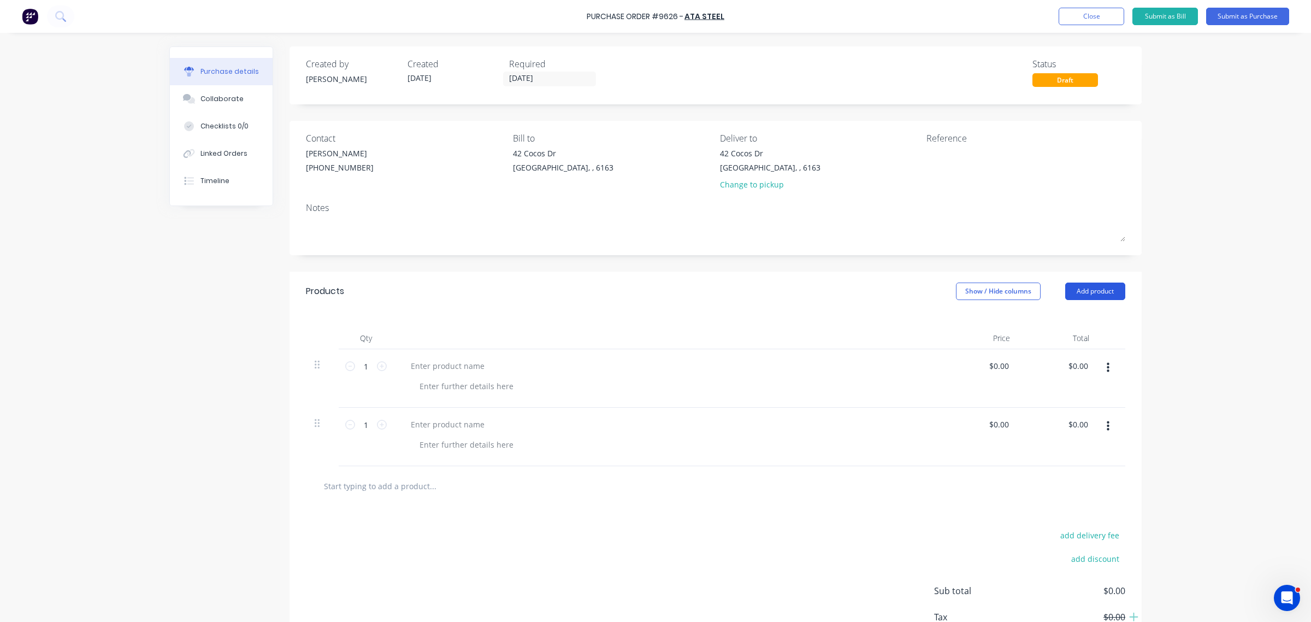
click at [1077, 292] on button "Add product" at bounding box center [1095, 290] width 60 height 17
click at [1067, 335] on div "Basic product" at bounding box center [1073, 341] width 84 height 16
click at [1077, 293] on button "Add product" at bounding box center [1095, 290] width 60 height 17
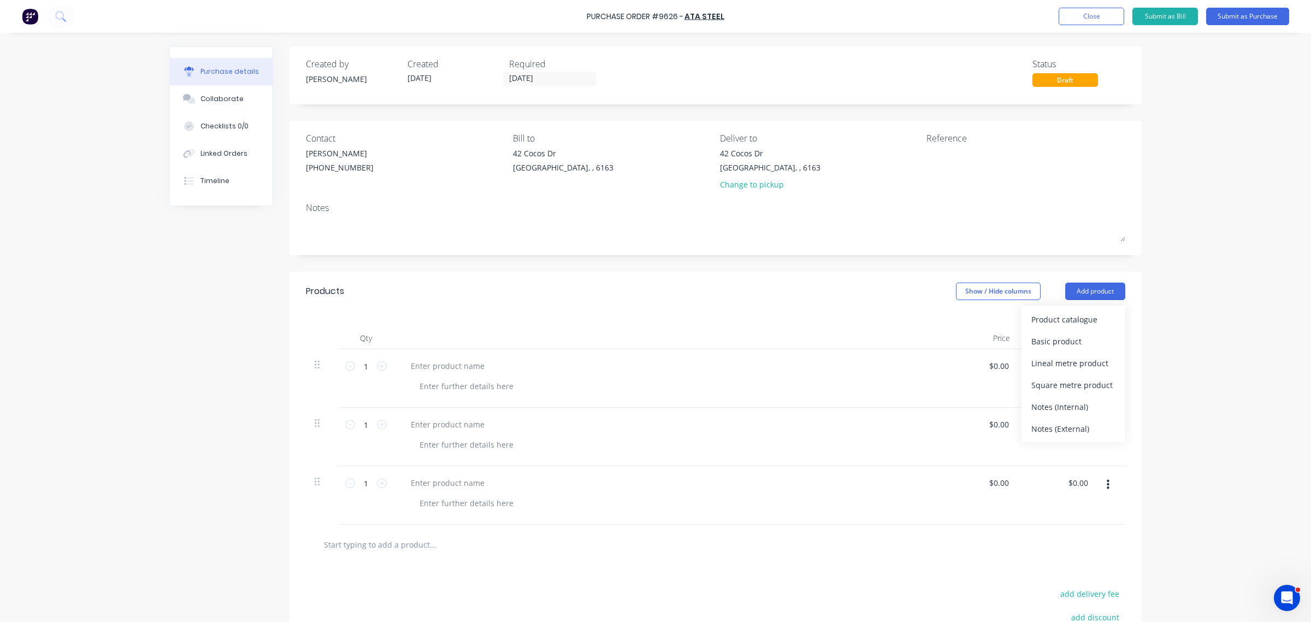
drag, startPoint x: 1066, startPoint y: 339, endPoint x: 1068, endPoint y: 328, distance: 11.0
click at [1066, 339] on div "Basic product" at bounding box center [1073, 341] width 84 height 16
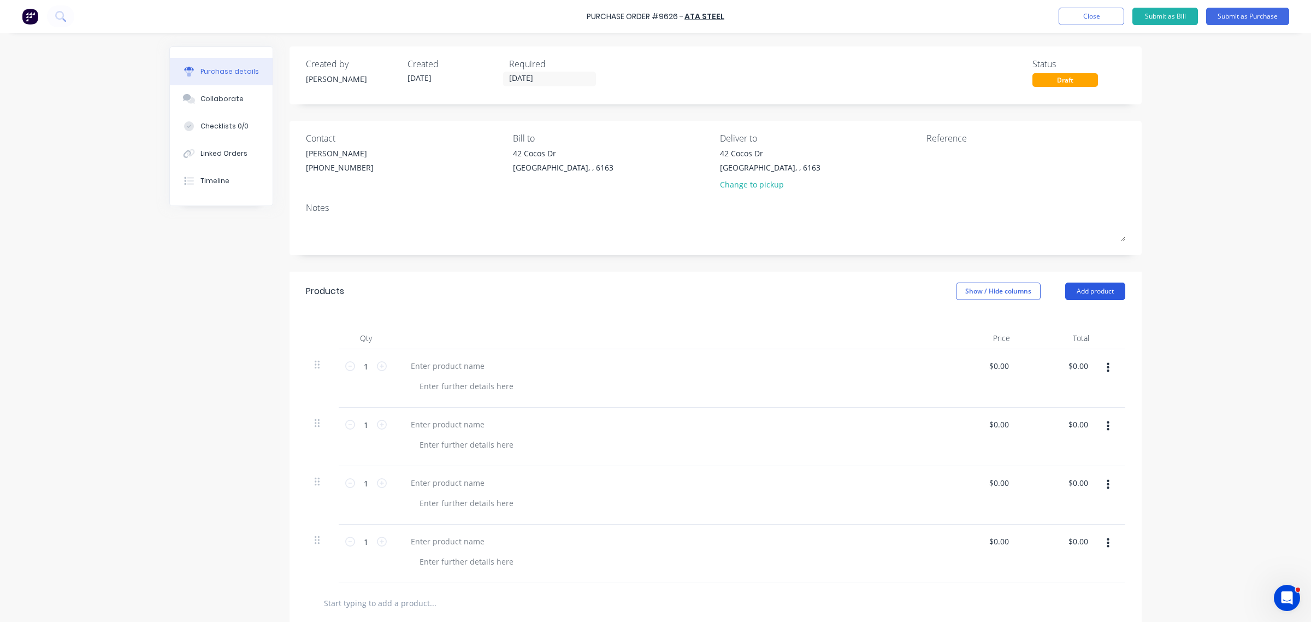
click at [1076, 292] on button "Add product" at bounding box center [1095, 290] width 60 height 17
click at [1068, 336] on div "Basic product" at bounding box center [1073, 341] width 84 height 16
click at [1072, 292] on button "Add product" at bounding box center [1095, 290] width 60 height 17
click at [1063, 340] on div "Basic product" at bounding box center [1073, 341] width 84 height 16
click at [1077, 297] on button "Add product" at bounding box center [1095, 290] width 60 height 17
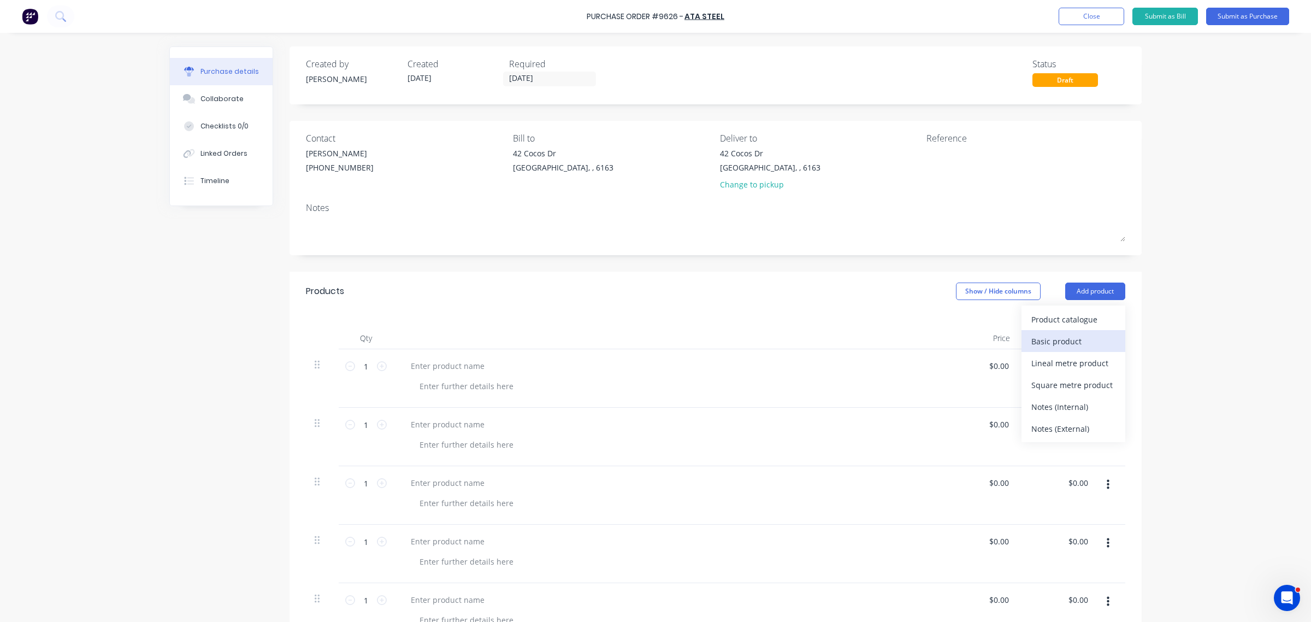
click at [1067, 338] on div "Basic product" at bounding box center [1073, 341] width 84 height 16
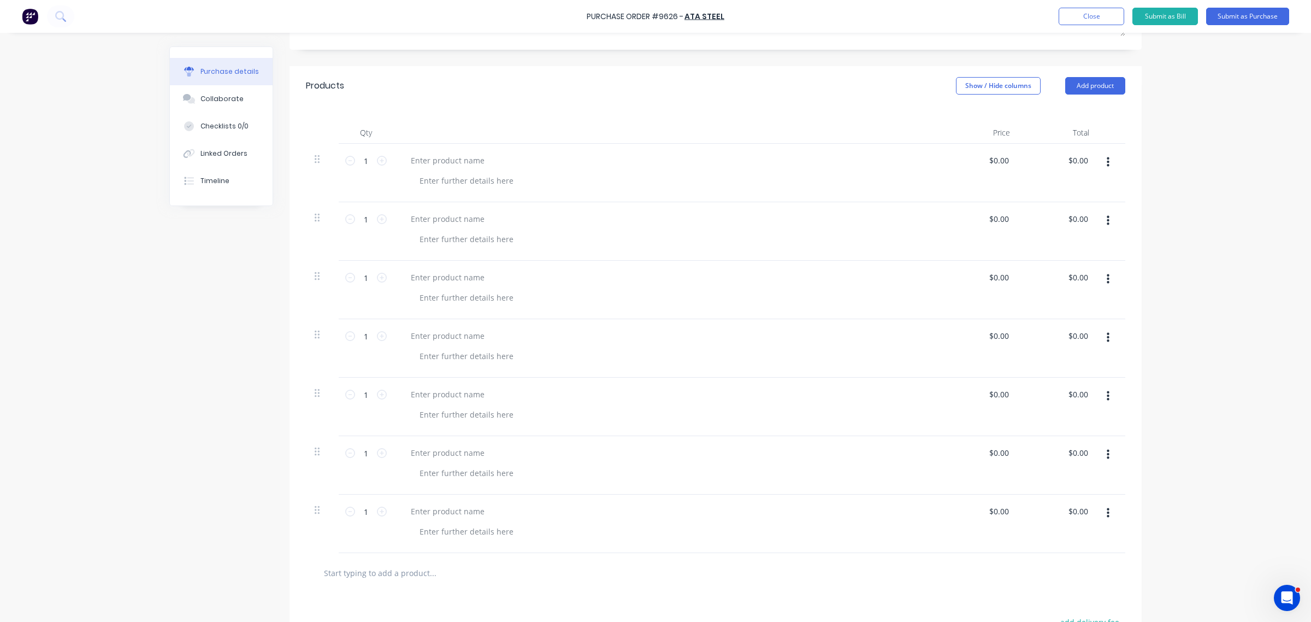
scroll to position [205, 0]
click at [364, 157] on input "1" at bounding box center [366, 161] width 22 height 16
type input "20"
drag, startPoint x: 359, startPoint y: 217, endPoint x: 358, endPoint y: 228, distance: 11.0
click at [359, 218] on input "1" at bounding box center [366, 219] width 22 height 16
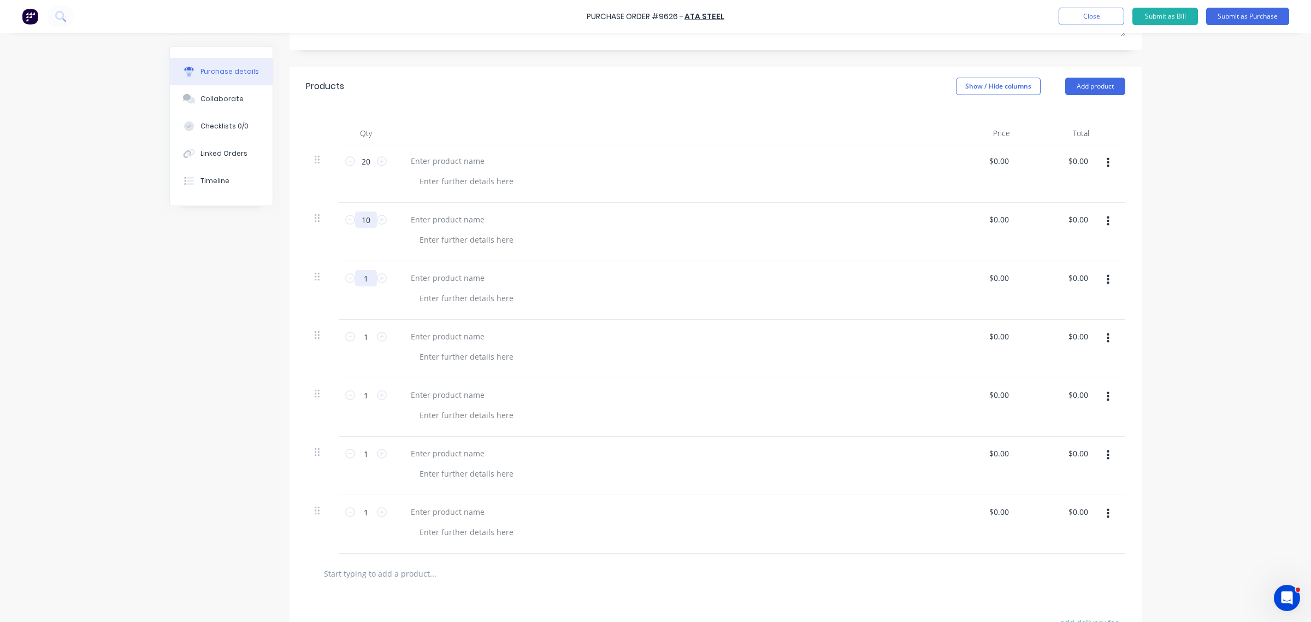
type input "10"
click at [355, 281] on input "1" at bounding box center [366, 278] width 22 height 16
type input "5"
drag, startPoint x: 360, startPoint y: 336, endPoint x: 355, endPoint y: 341, distance: 7.7
click at [359, 336] on input "1" at bounding box center [366, 336] width 22 height 16
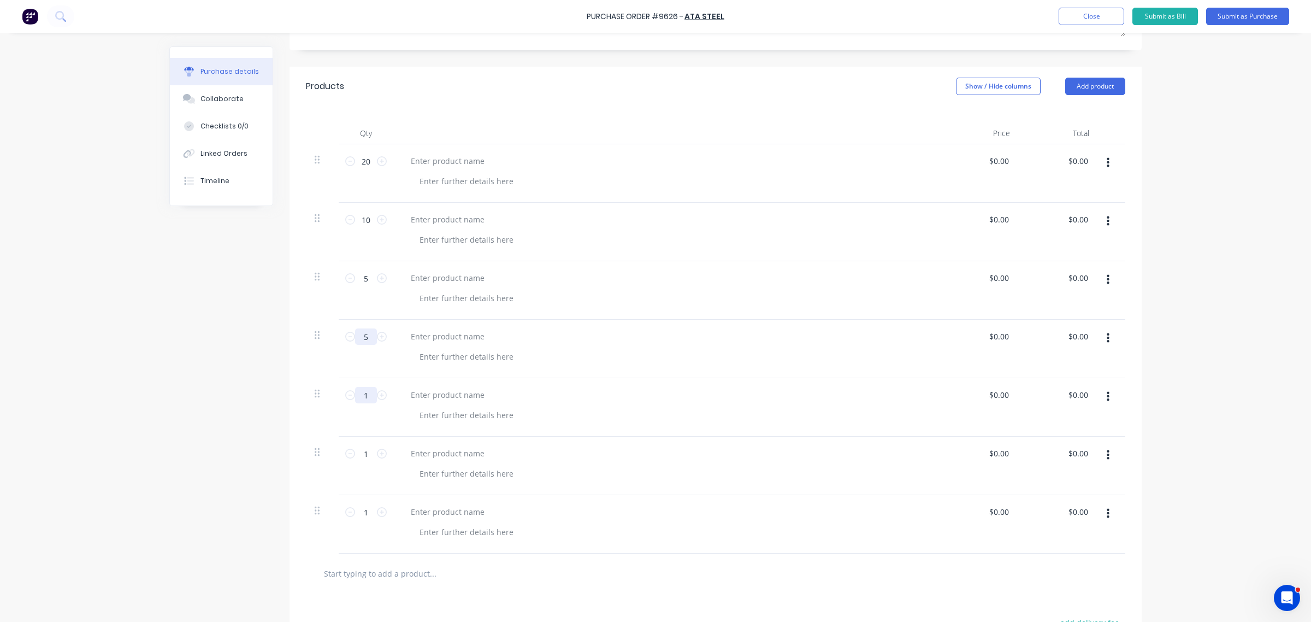
type input "5"
drag, startPoint x: 363, startPoint y: 396, endPoint x: 359, endPoint y: 401, distance: 7.0
click at [362, 398] on input "1" at bounding box center [366, 395] width 22 height 16
type input "10"
drag, startPoint x: 369, startPoint y: 453, endPoint x: 339, endPoint y: 463, distance: 31.6
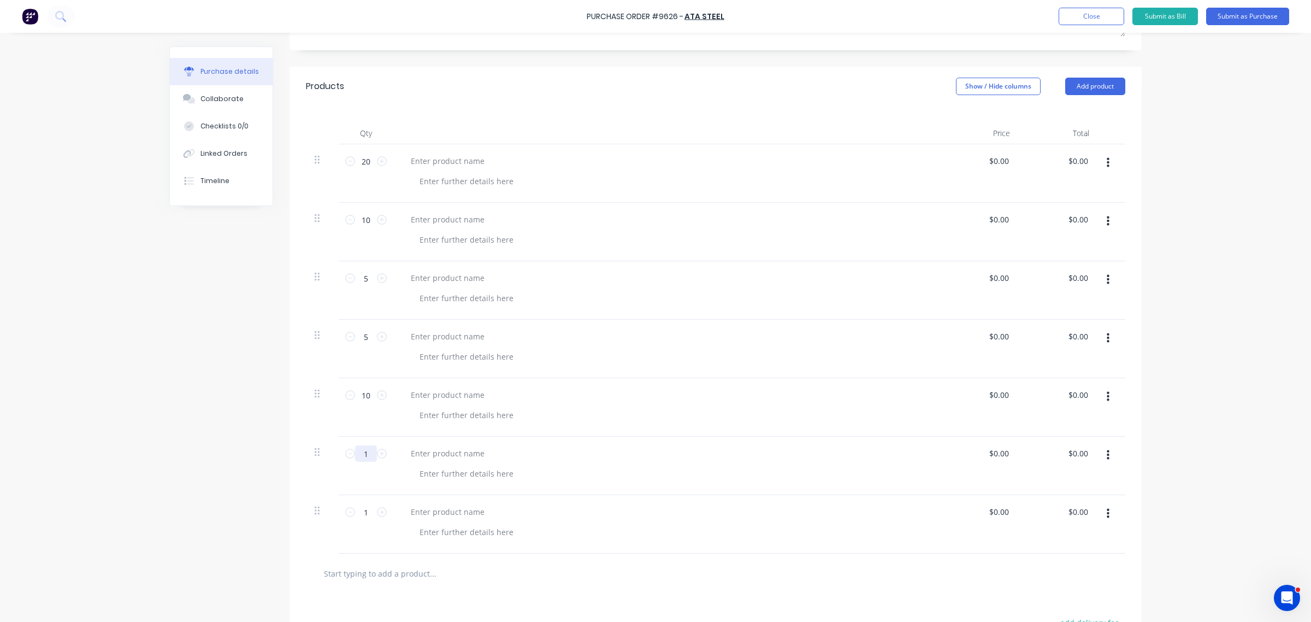
click at [339, 463] on div "1 1" at bounding box center [366, 465] width 55 height 58
type input "10"
drag, startPoint x: 1076, startPoint y: 76, endPoint x: 1076, endPoint y: 86, distance: 9.3
click at [1076, 78] on div "Products Show / Hide columns Add product" at bounding box center [715, 86] width 852 height 39
click at [1075, 85] on button "Add product" at bounding box center [1095, 86] width 60 height 17
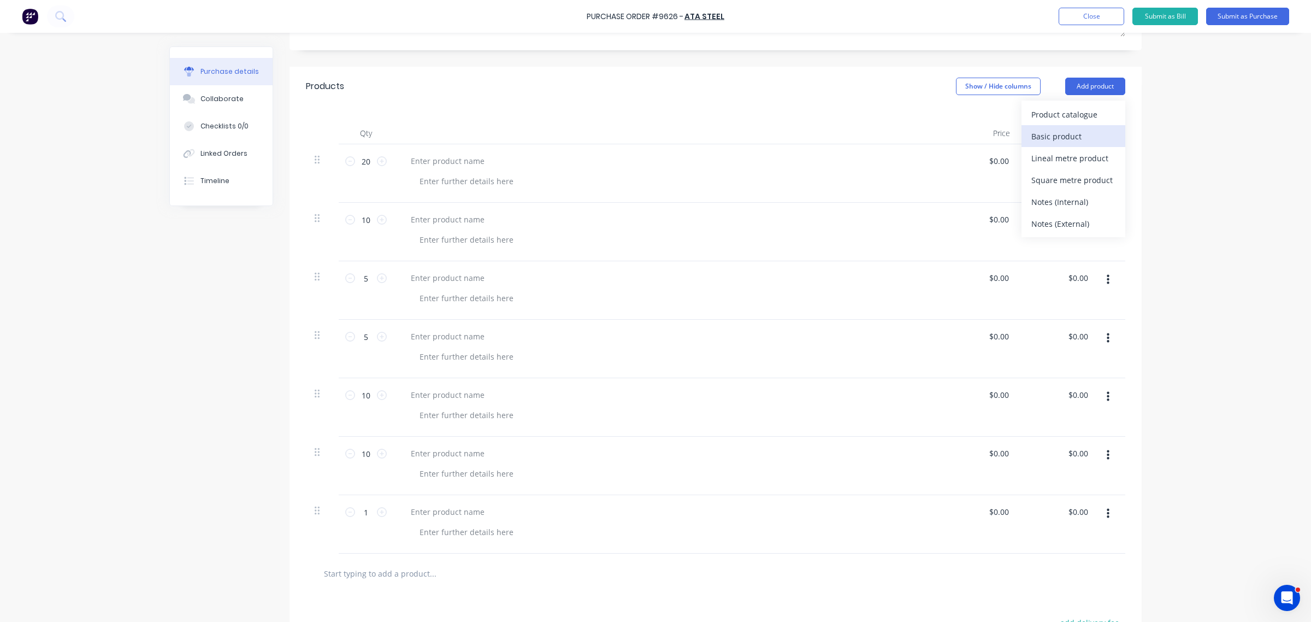
click at [1053, 132] on div "Basic product" at bounding box center [1073, 136] width 84 height 16
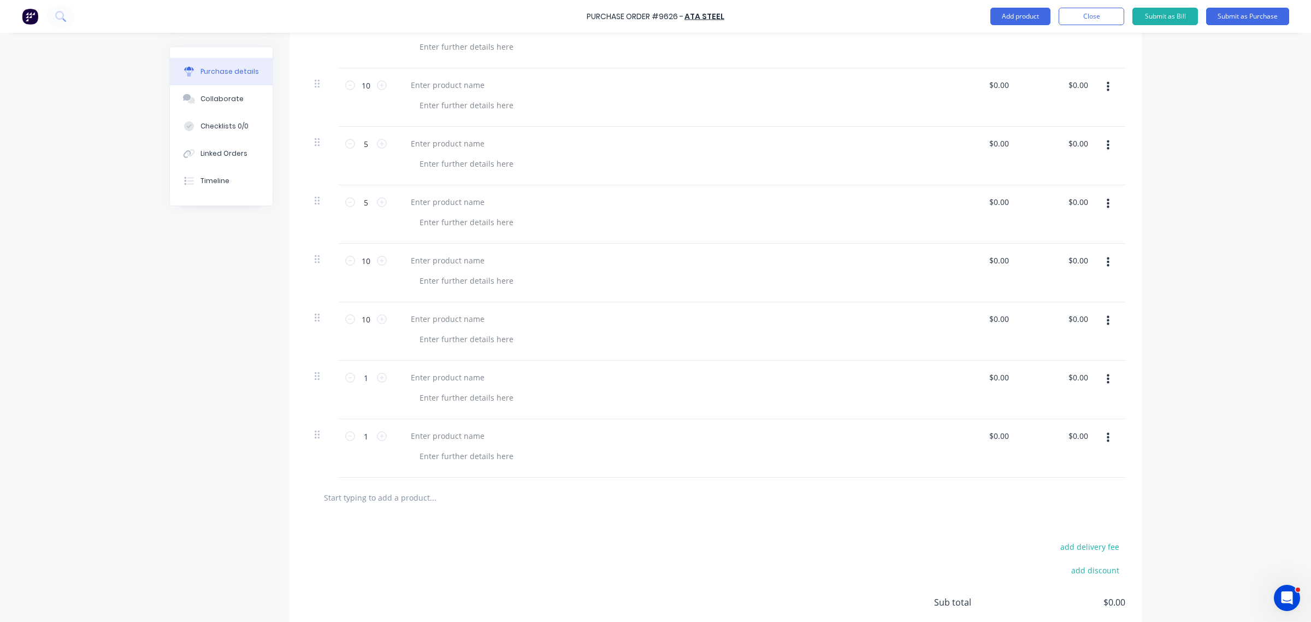
scroll to position [341, 0]
click at [1019, 5] on div "Purchase Order #9626 - ATA Steel Add product Close Submit as Bill Submit as Pur…" at bounding box center [655, 16] width 1311 height 33
click at [1018, 13] on button "Add product" at bounding box center [1020, 16] width 60 height 17
click at [389, 497] on input "text" at bounding box center [432, 495] width 218 height 22
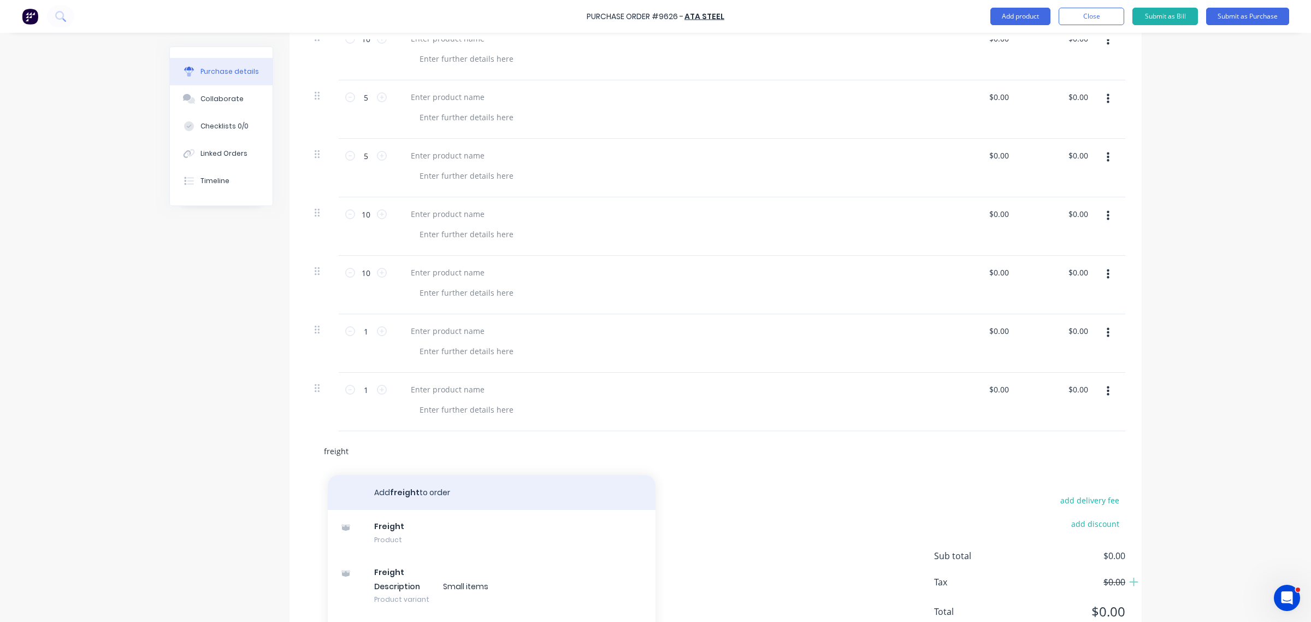
scroll to position [440, 0]
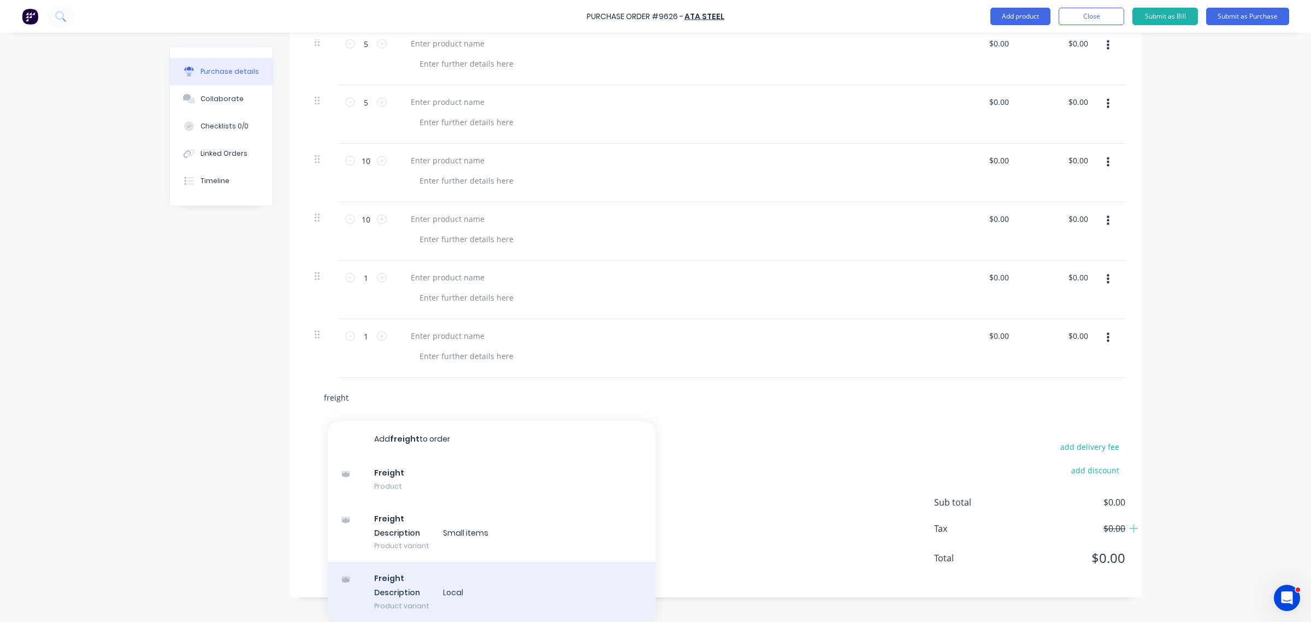
type input "freight"
click at [411, 598] on div "Freight Description Local Product variant" at bounding box center [492, 591] width 328 height 60
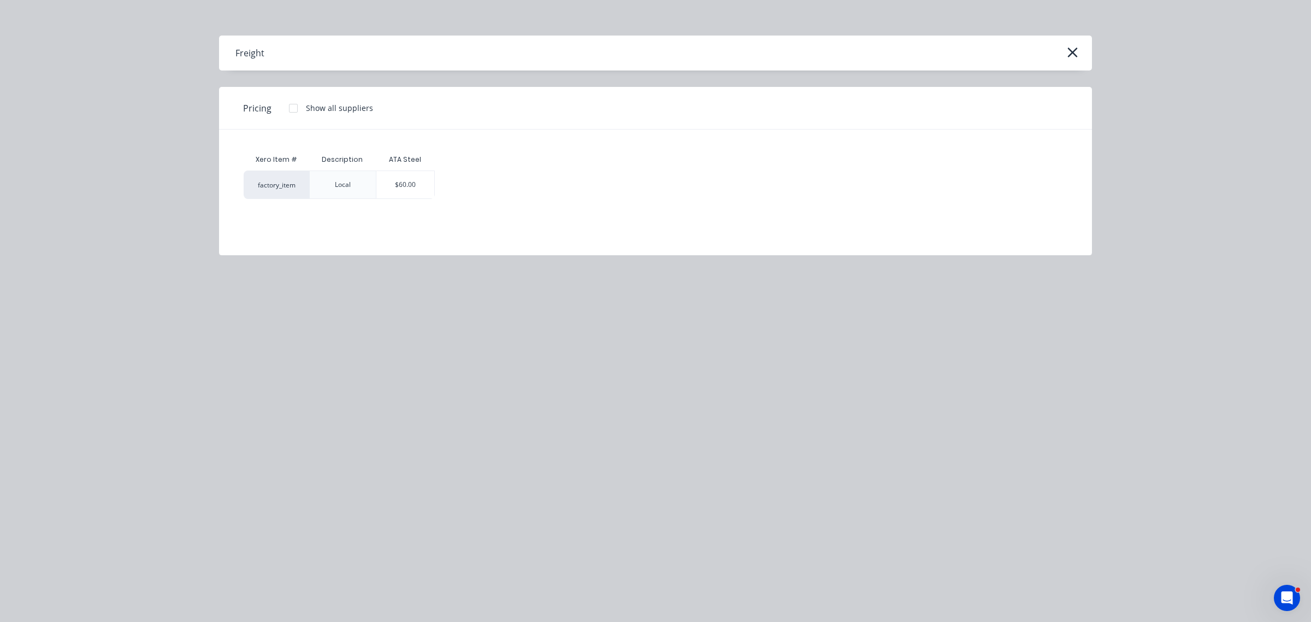
click at [418, 183] on div "$60.00" at bounding box center [405, 184] width 58 height 27
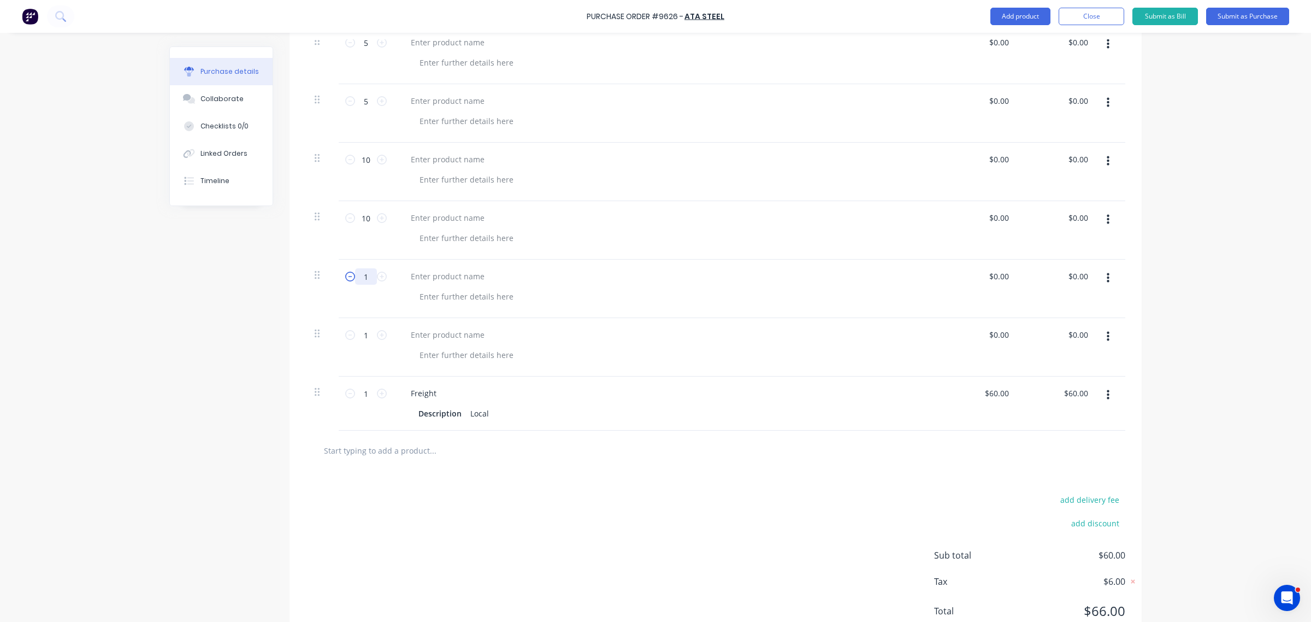
click at [347, 277] on div "1 1" at bounding box center [365, 276] width 37 height 16
type input "5"
drag, startPoint x: 362, startPoint y: 335, endPoint x: 358, endPoint y: 362, distance: 27.0
click at [362, 336] on input "1" at bounding box center [366, 335] width 22 height 16
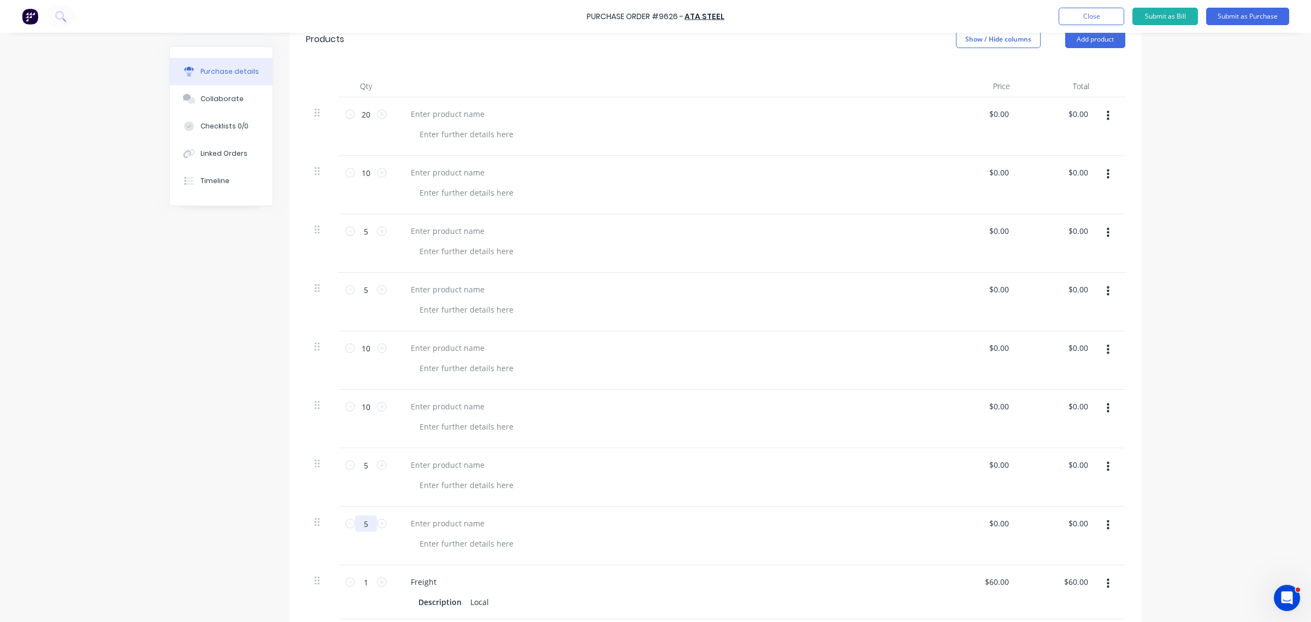
scroll to position [0, 0]
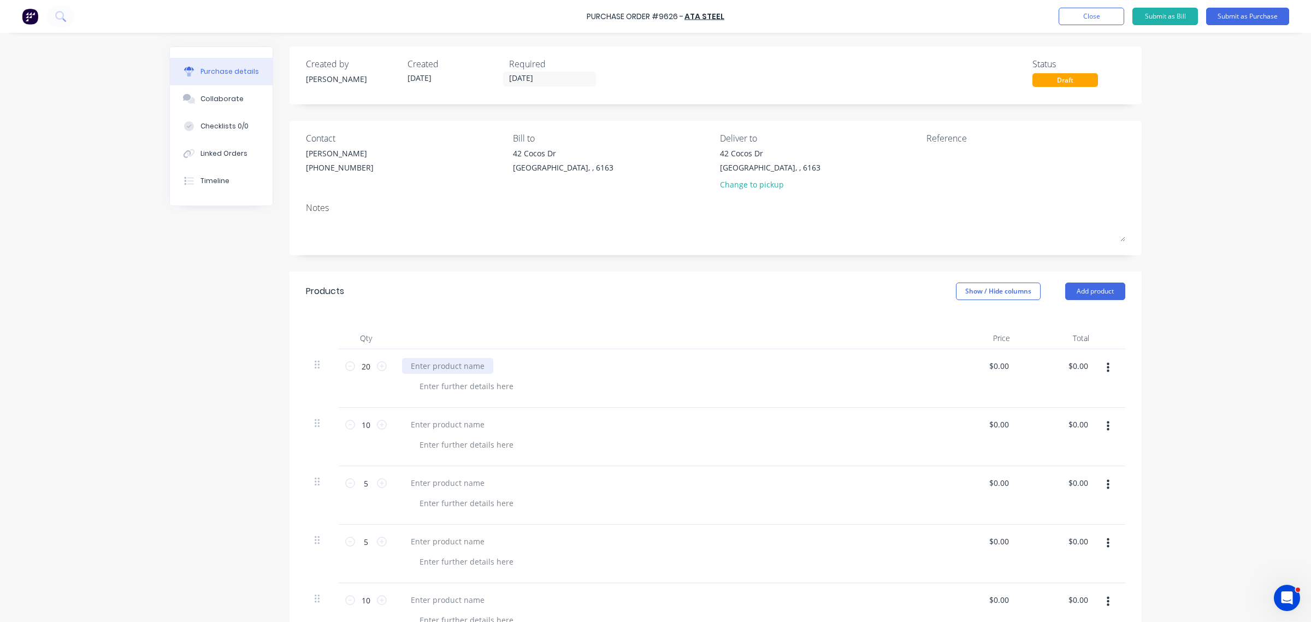
type input "5"
drag, startPoint x: 419, startPoint y: 361, endPoint x: 445, endPoint y: 427, distance: 70.6
click at [418, 362] on div at bounding box center [447, 366] width 91 height 16
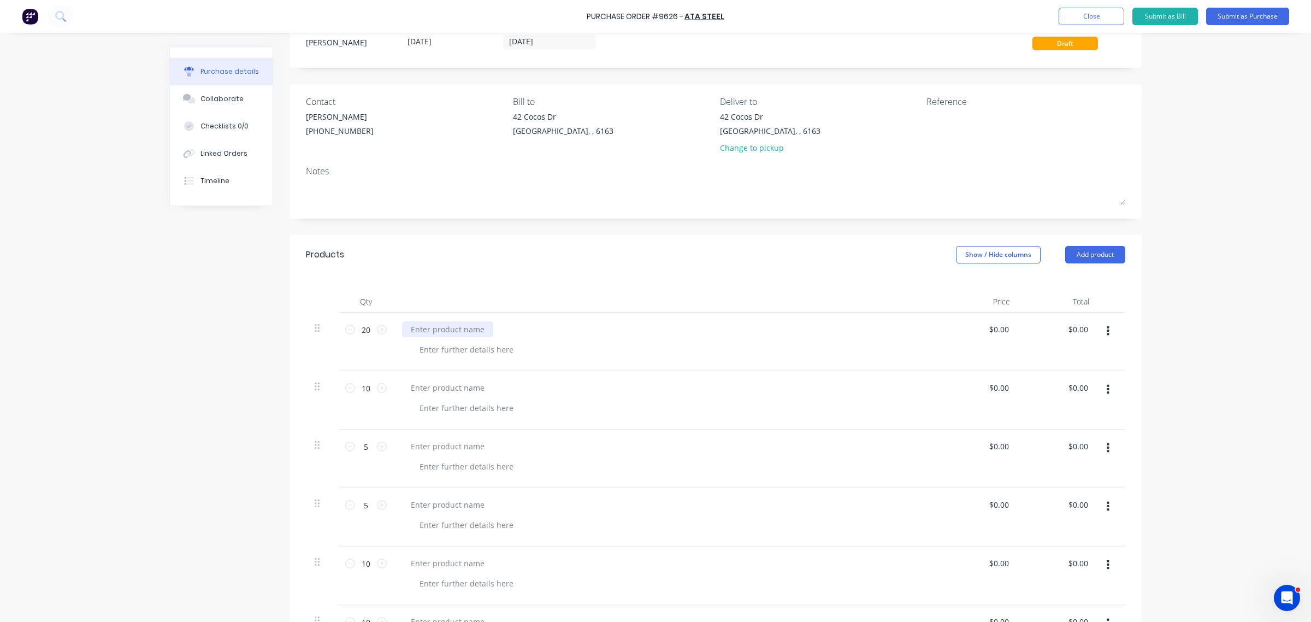
scroll to position [68, 0]
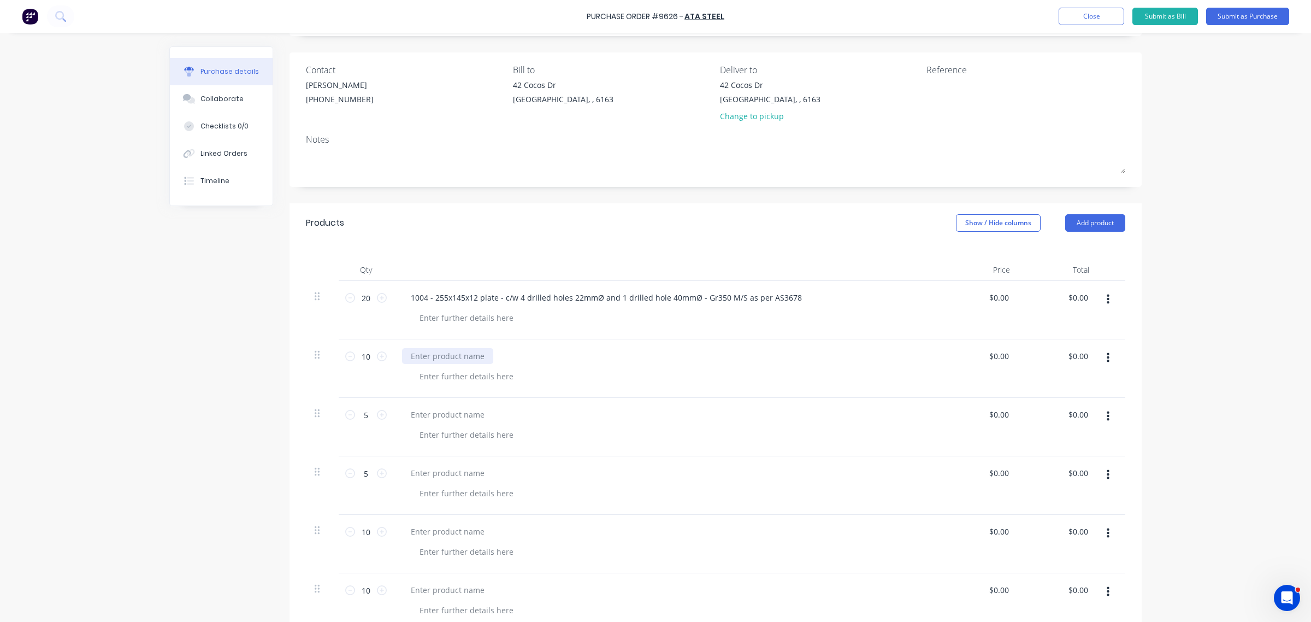
click at [440, 357] on div at bounding box center [447, 356] width 91 height 16
click at [433, 416] on div at bounding box center [447, 414] width 91 height 16
click at [440, 475] on div at bounding box center [447, 473] width 91 height 16
click at [441, 528] on div at bounding box center [447, 531] width 91 height 16
click at [441, 549] on div at bounding box center [466, 551] width 111 height 16
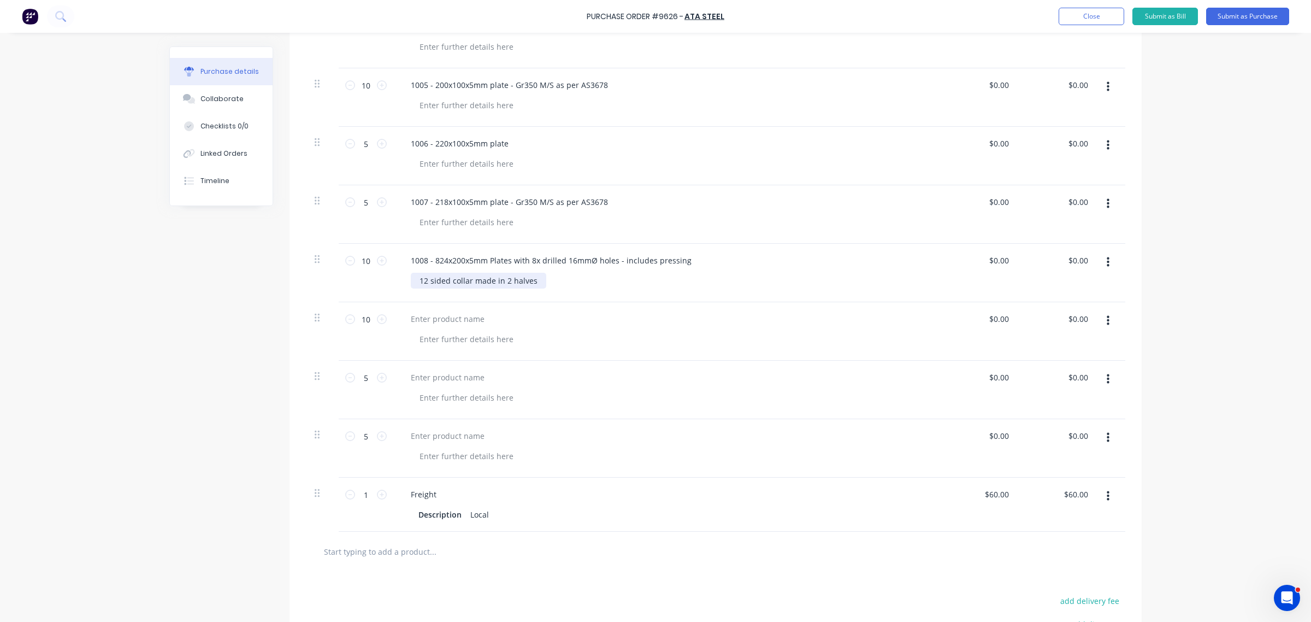
scroll to position [341, 0]
drag, startPoint x: 531, startPoint y: 279, endPoint x: 348, endPoint y: 282, distance: 182.5
click at [348, 282] on div "10 10 1008 - 824x200x5mm Plates with 8x drilled 16mmØ holes - includes pressing…" at bounding box center [715, 270] width 819 height 58
copy div "12 sided collar made in 2 halves"
click at [430, 335] on div at bounding box center [466, 337] width 111 height 16
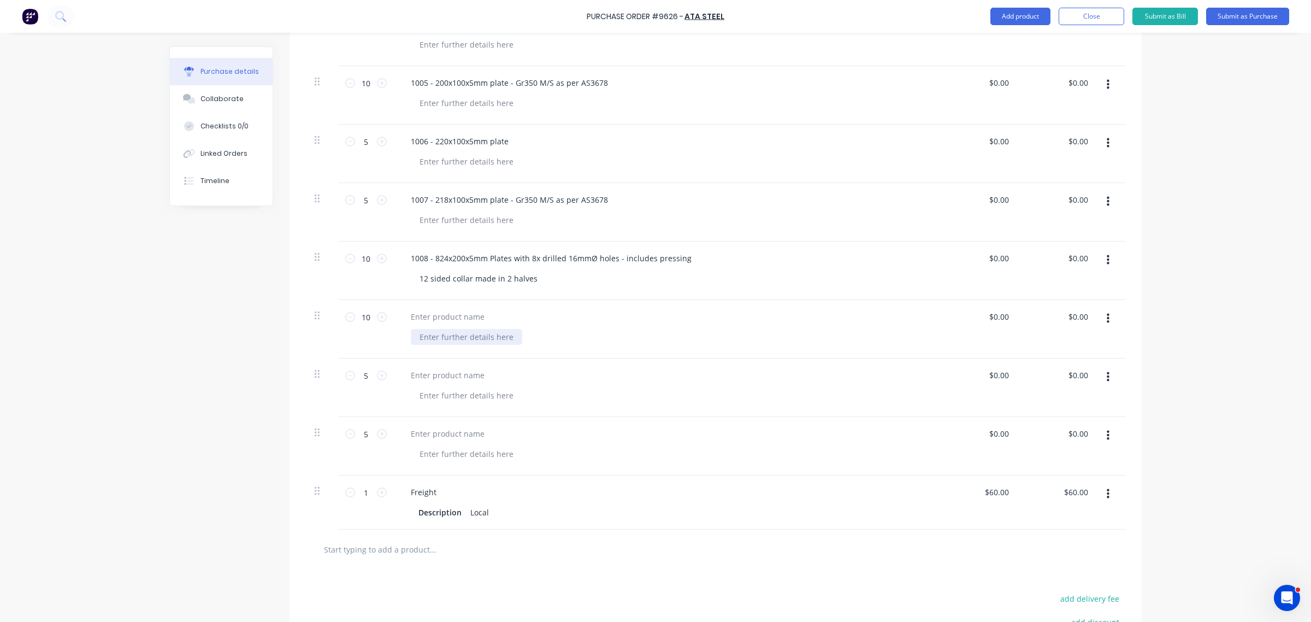
paste div
drag, startPoint x: 401, startPoint y: 257, endPoint x: 822, endPoint y: 244, distance: 420.8
click at [822, 243] on div "1008 - 824x200x5mm Plates with 8x drilled 16mmØ holes - includes pressing 12 si…" at bounding box center [666, 270] width 546 height 58
click at [415, 315] on div at bounding box center [447, 317] width 91 height 16
paste div
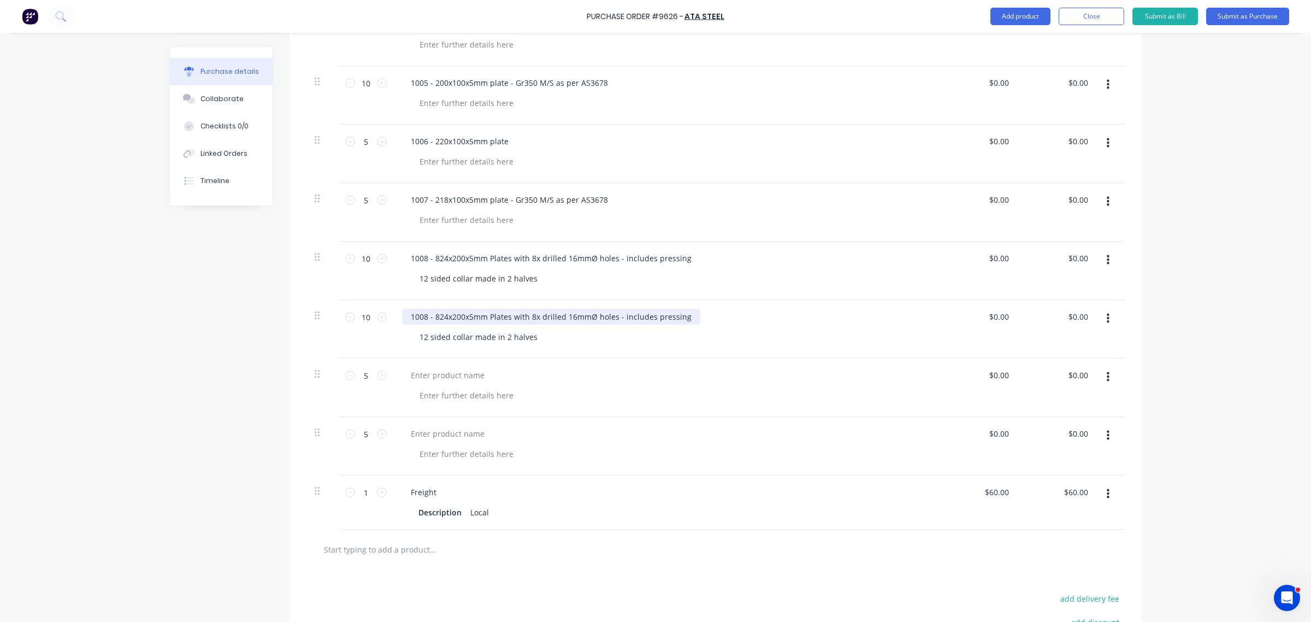
click at [421, 317] on div "1008 - 824x200x5mm Plates with 8x drilled 16mmØ holes - includes pressing" at bounding box center [551, 317] width 298 height 16
click at [422, 373] on div at bounding box center [447, 375] width 91 height 16
drag, startPoint x: 594, startPoint y: 375, endPoint x: 362, endPoint y: 379, distance: 232.2
click at [362, 379] on div "5 5 1010 - 75x62x5mm plates - Gr350 M.S as per AS3678 $0.00 $0.00 $0.00 $0.00" at bounding box center [715, 387] width 819 height 58
copy div "1010 - 75x62x5mm plates - Gr350 M.S as per AS3678"
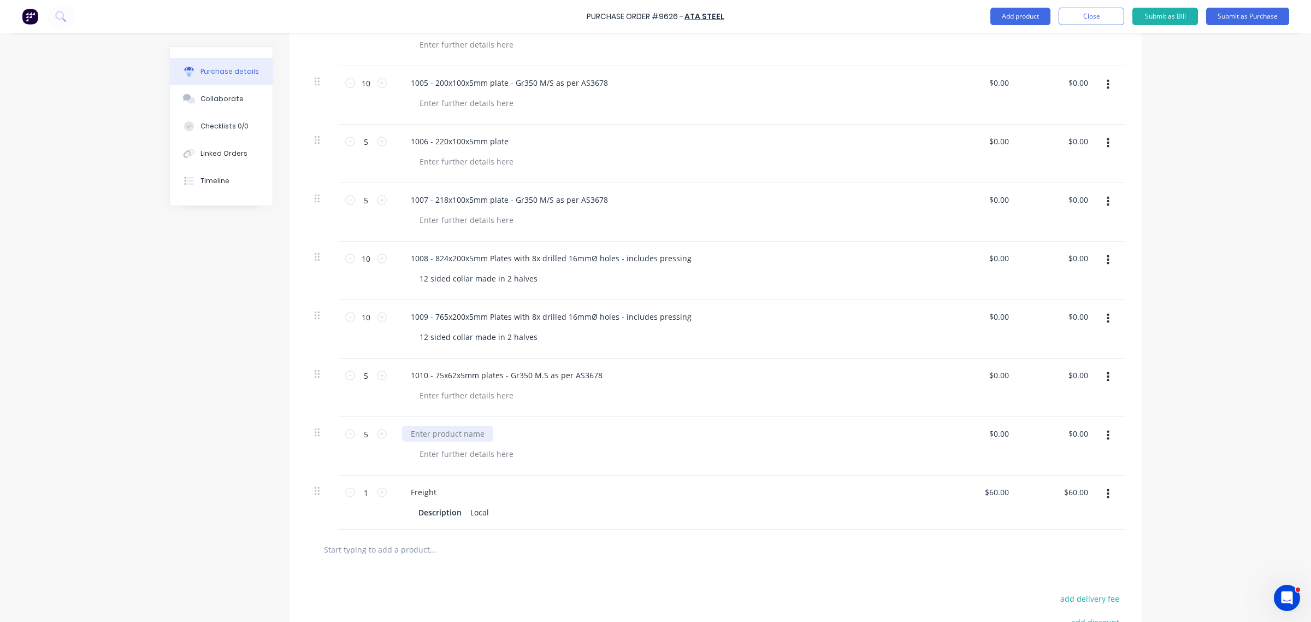
click at [429, 434] on div at bounding box center [447, 433] width 91 height 16
paste div
drag, startPoint x: 431, startPoint y: 434, endPoint x: 435, endPoint y: 451, distance: 16.8
click at [431, 436] on div "1010 - 75x62x5mm plates - Gr350 M.S as per AS3678" at bounding box center [506, 433] width 209 height 16
click at [998, 424] on div "$0.00 $0.00" at bounding box center [978, 446] width 79 height 58
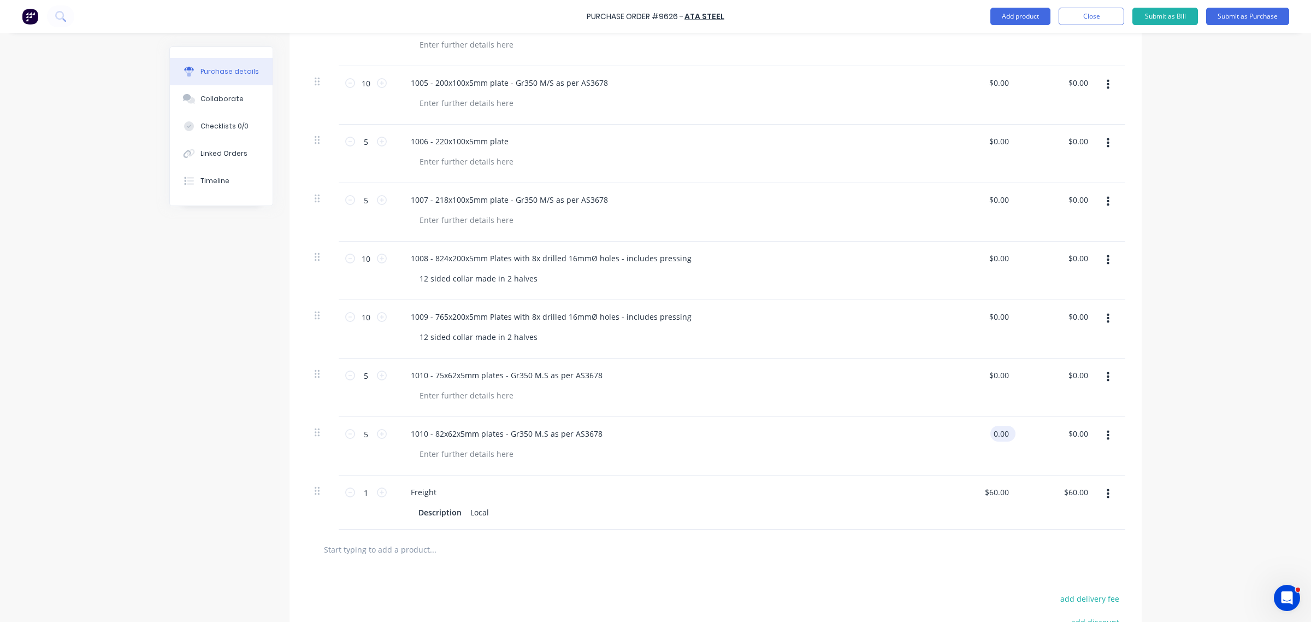
click at [996, 433] on input "0.00" at bounding box center [1000, 433] width 21 height 16
type input "0"
type input "1.56"
type input "0.00"
type input "$1.56"
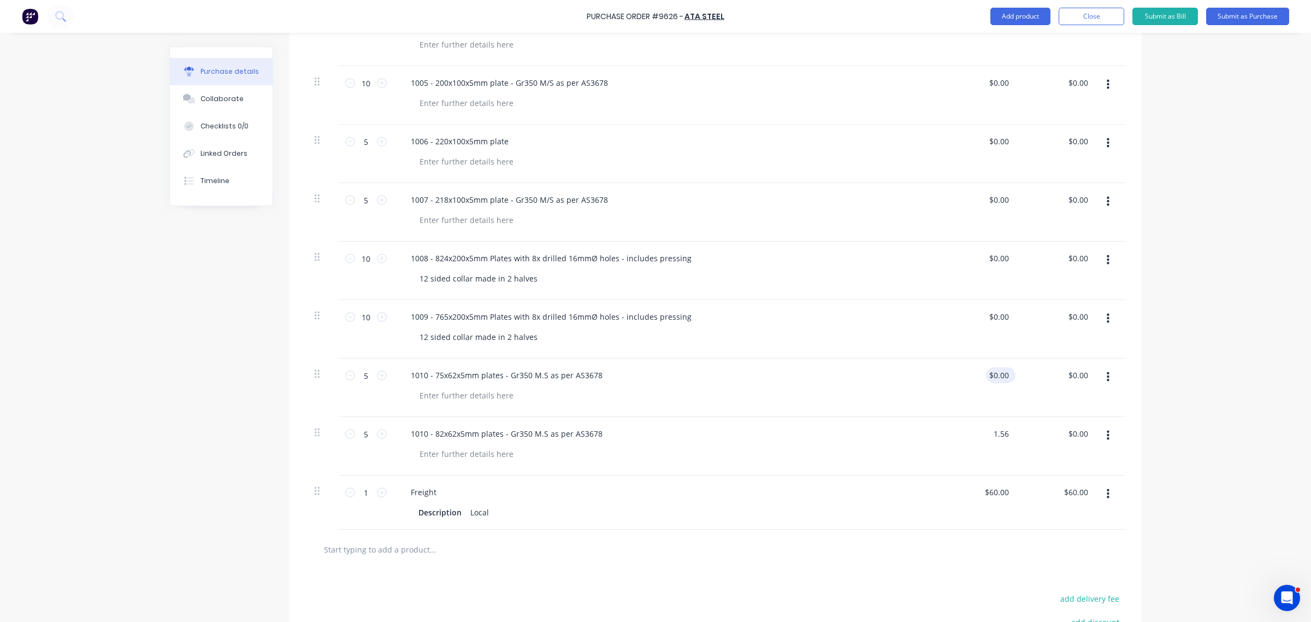
type input "$7.80"
click at [991, 380] on input "0.00" at bounding box center [998, 375] width 25 height 16
type input "$0.00"
type input "0.00"
type input "0.0000"
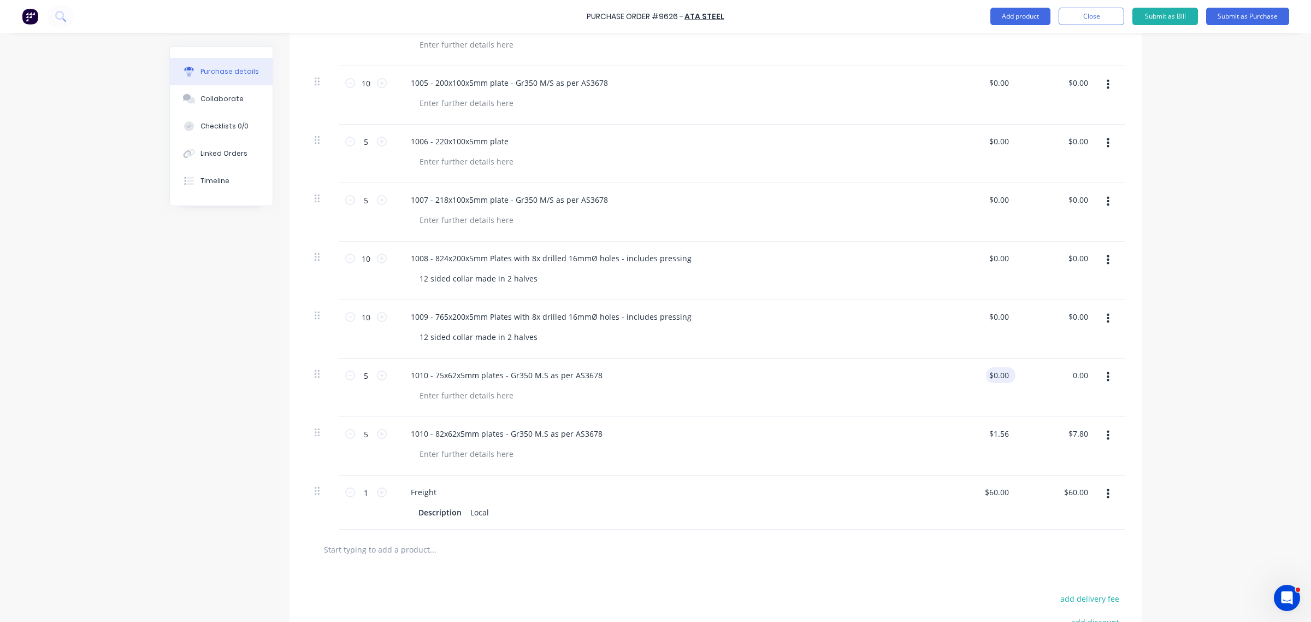
type input "$0.00"
click at [991, 370] on input "0.0000" at bounding box center [998, 375] width 25 height 16
click at [1006, 375] on div "$0.00 $0.00" at bounding box center [1000, 375] width 29 height 16
drag, startPoint x: 1004, startPoint y: 373, endPoint x: 945, endPoint y: 384, distance: 59.5
click at [954, 380] on div "0 0" at bounding box center [978, 387] width 79 height 58
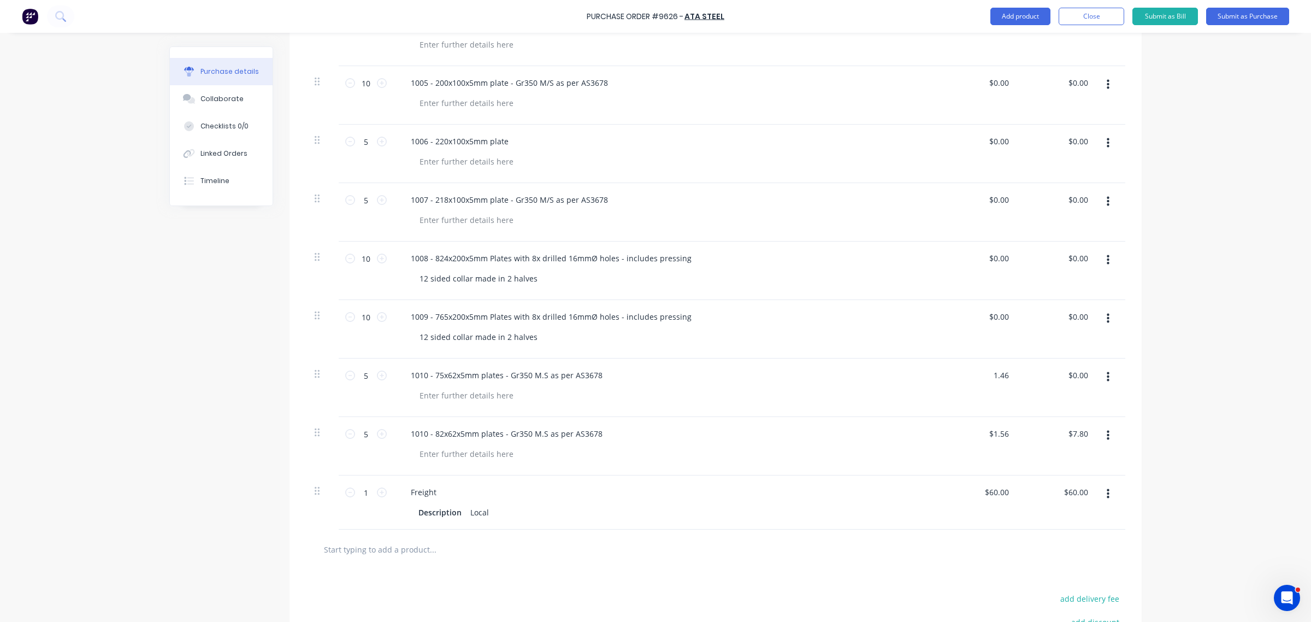
type input "$1.46"
type input "7.30"
type input "0.00"
type input "$7.30"
click at [989, 315] on input "0.00" at bounding box center [998, 317] width 25 height 16
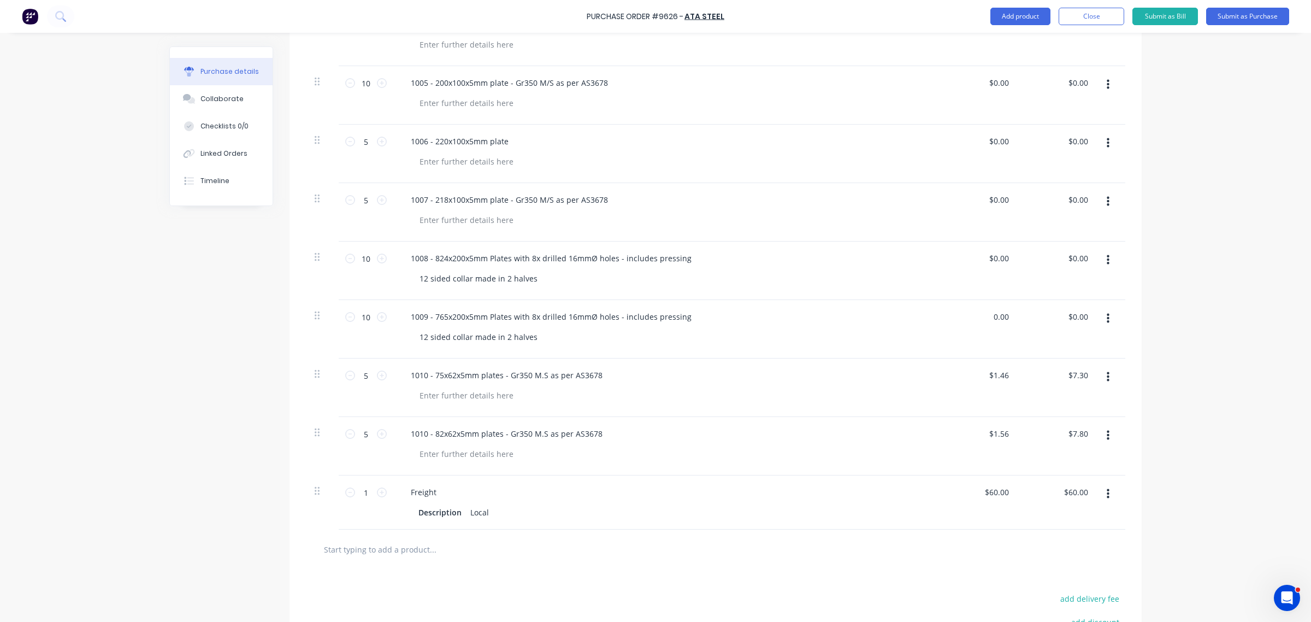
drag, startPoint x: 989, startPoint y: 318, endPoint x: 1017, endPoint y: 318, distance: 27.9
click at [1017, 318] on div "10 10 1009 - 765x200x5mm Plates with 8x drilled 16mmØ holes - includes pressing…" at bounding box center [715, 329] width 819 height 58
type input "$68.22"
type input "682.20"
type input "0.00"
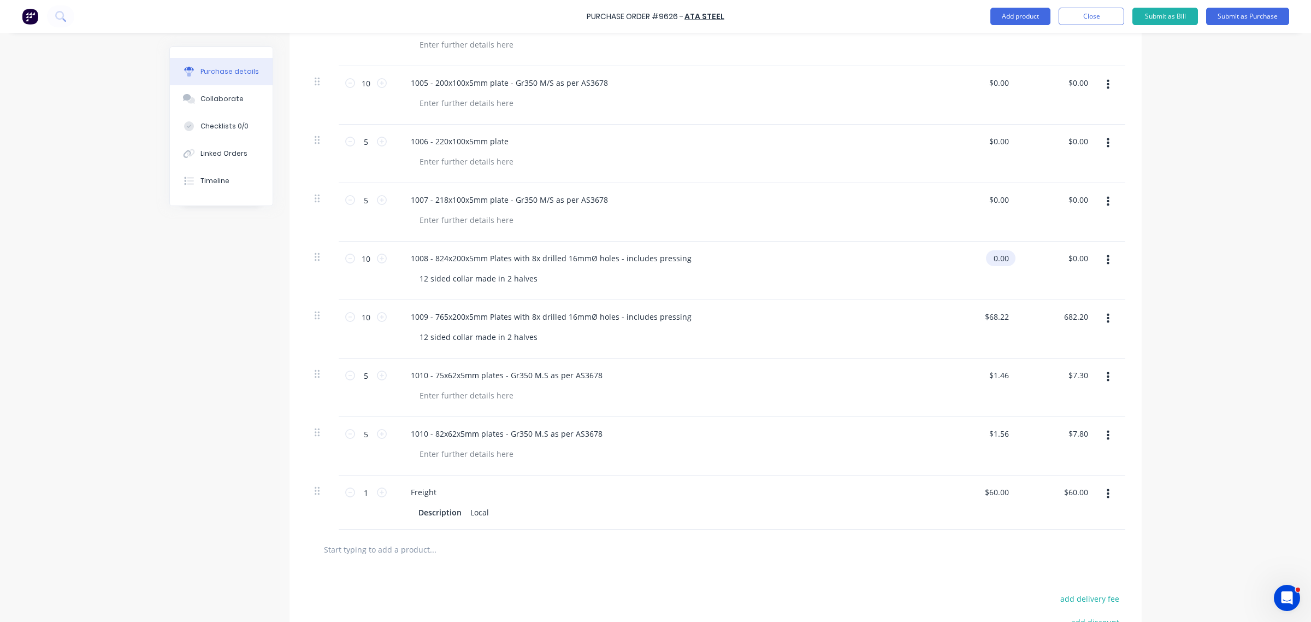
type input "$682.20"
click at [994, 255] on input "0.00" at bounding box center [1000, 258] width 21 height 16
drag, startPoint x: 988, startPoint y: 260, endPoint x: 1024, endPoint y: 262, distance: 36.7
click at [1024, 261] on div "10 10 1008 - 824x200x5mm Plates with 8x drilled 16mmØ holes - includes pressing…" at bounding box center [715, 270] width 819 height 58
type input "$70.10"
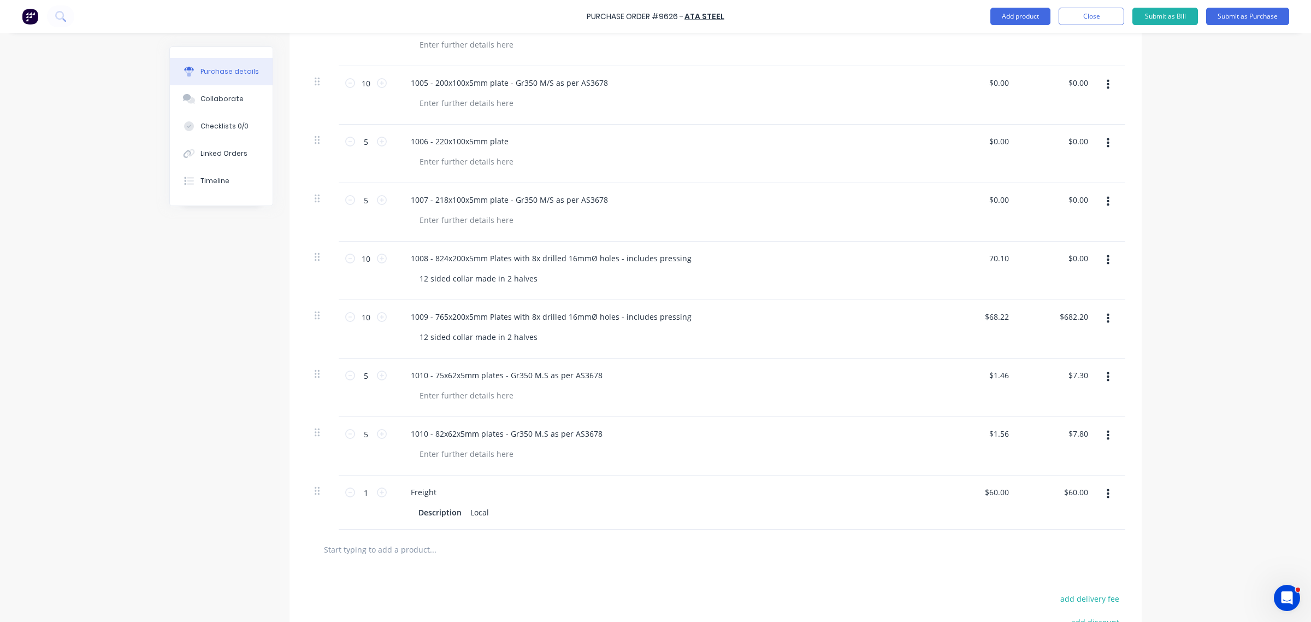
type input "701.00"
type input "0.00"
type input "$701.00"
drag, startPoint x: 988, startPoint y: 200, endPoint x: 1021, endPoint y: 208, distance: 34.8
click at [1021, 208] on div "5 5 1007 - 218x100x5mm plate - Gr350 M/S as per AS3678 0.00 0.00 $0.00 $0.00" at bounding box center [715, 212] width 819 height 58
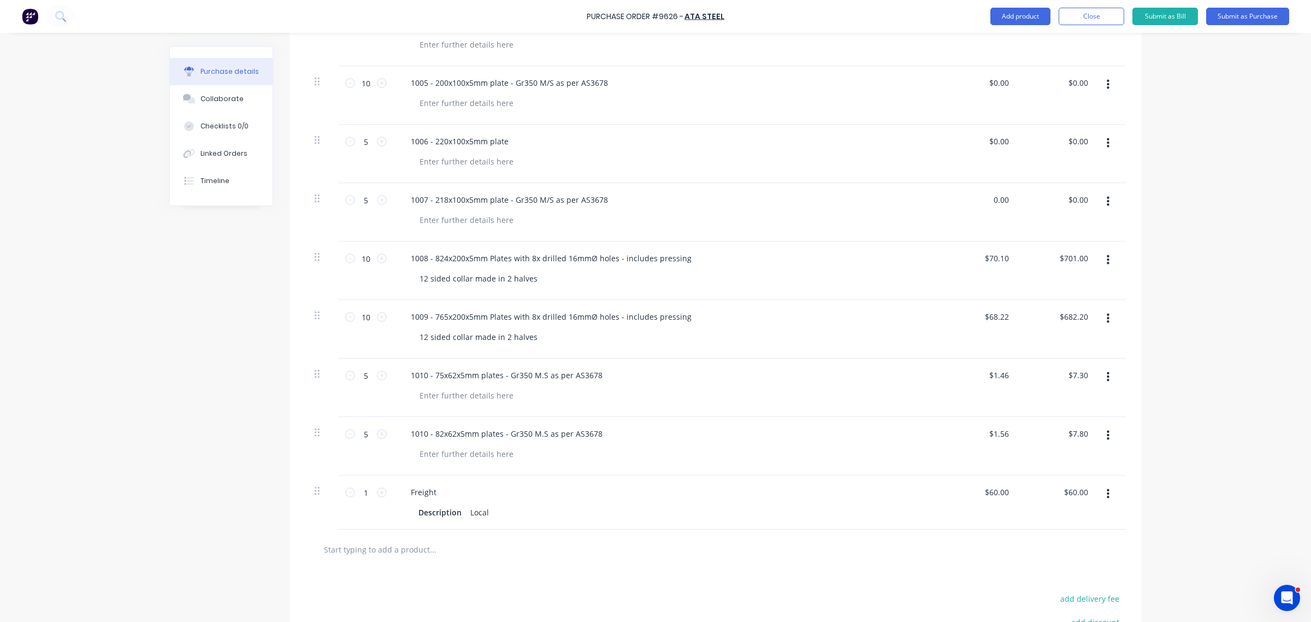
drag, startPoint x: 1003, startPoint y: 198, endPoint x: 944, endPoint y: 203, distance: 59.7
click at [945, 203] on div "0.00 0.00" at bounding box center [978, 212] width 79 height 58
type input "$4.75"
type input "23.75"
type input "0.00"
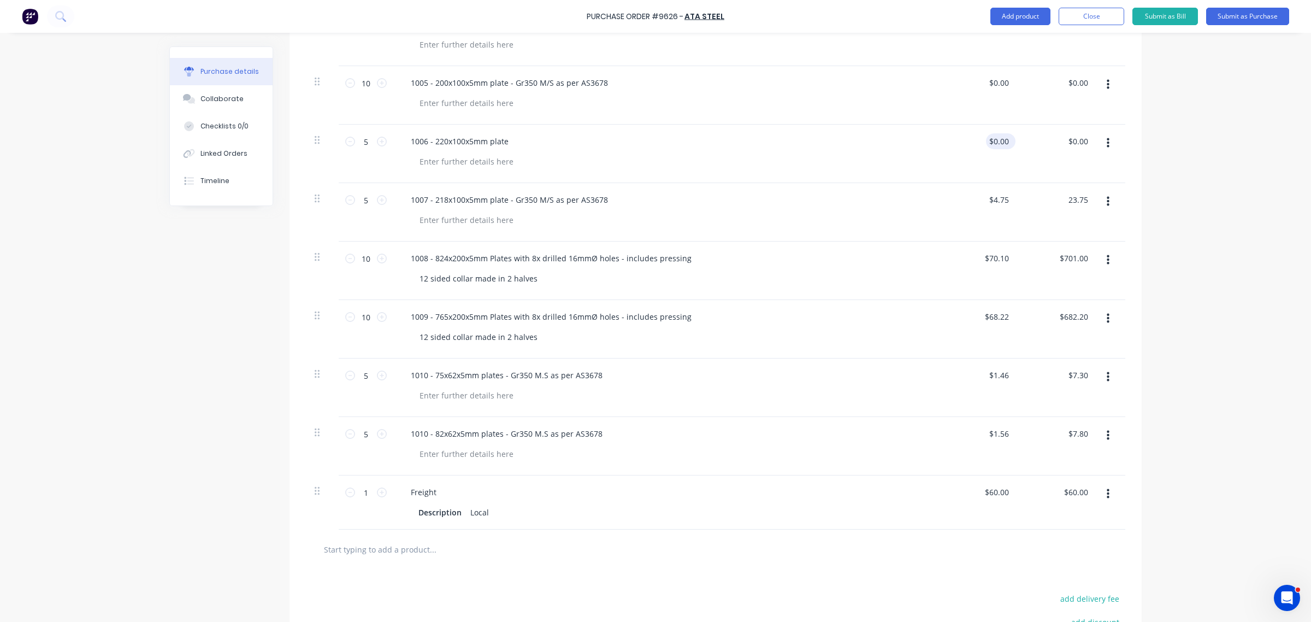
type input "$23.75"
click at [991, 142] on input "0.00" at bounding box center [998, 141] width 25 height 16
drag, startPoint x: 989, startPoint y: 140, endPoint x: 1015, endPoint y: 142, distance: 25.7
click at [1015, 142] on div "5 5 1006 - 220x100x5mm plate 0.00 0.00 $0.00 $0.00" at bounding box center [715, 154] width 819 height 58
type input "$4.79"
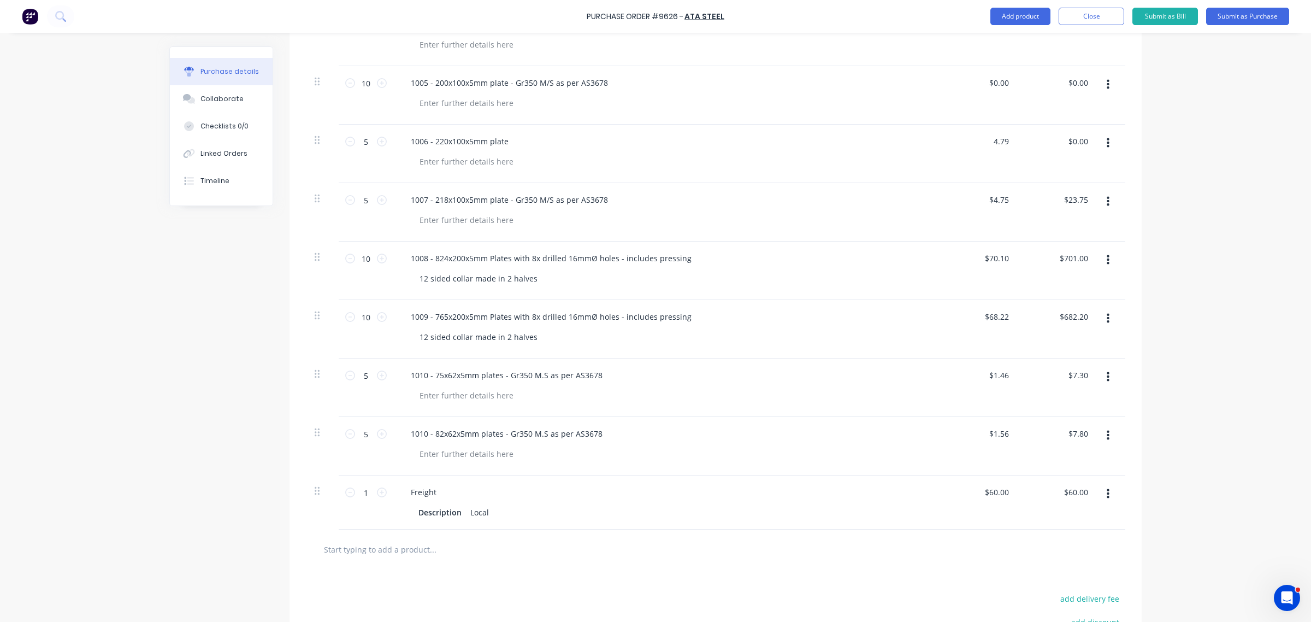
type input "23.95"
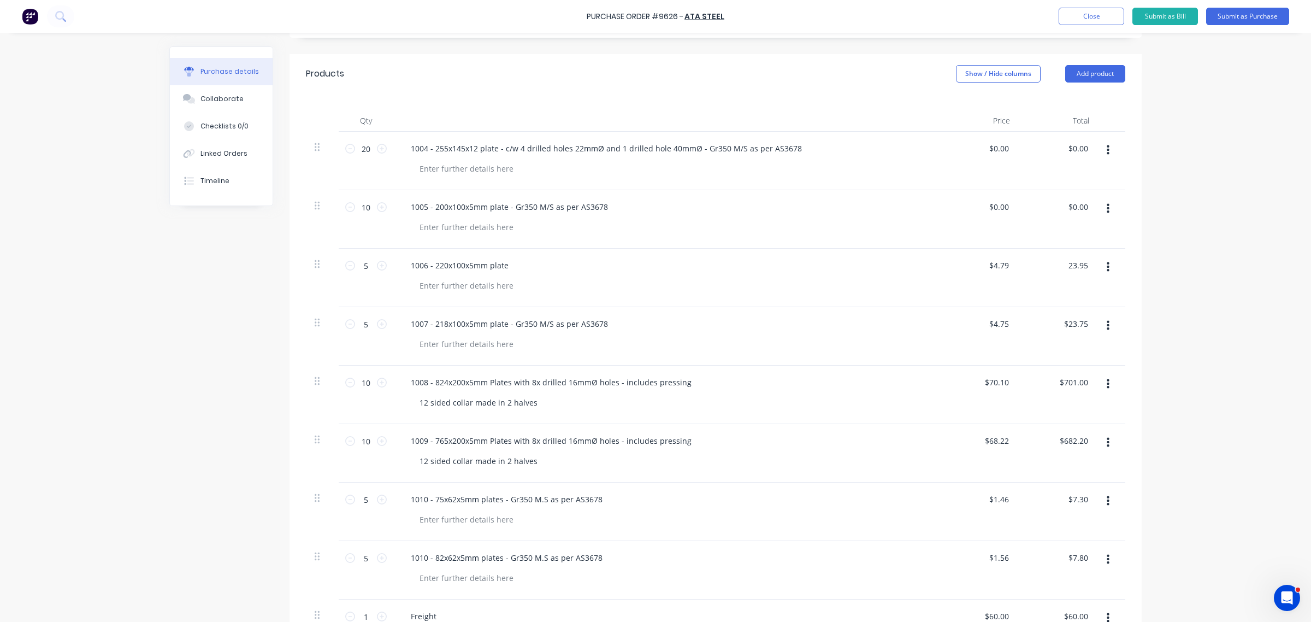
scroll to position [137, 0]
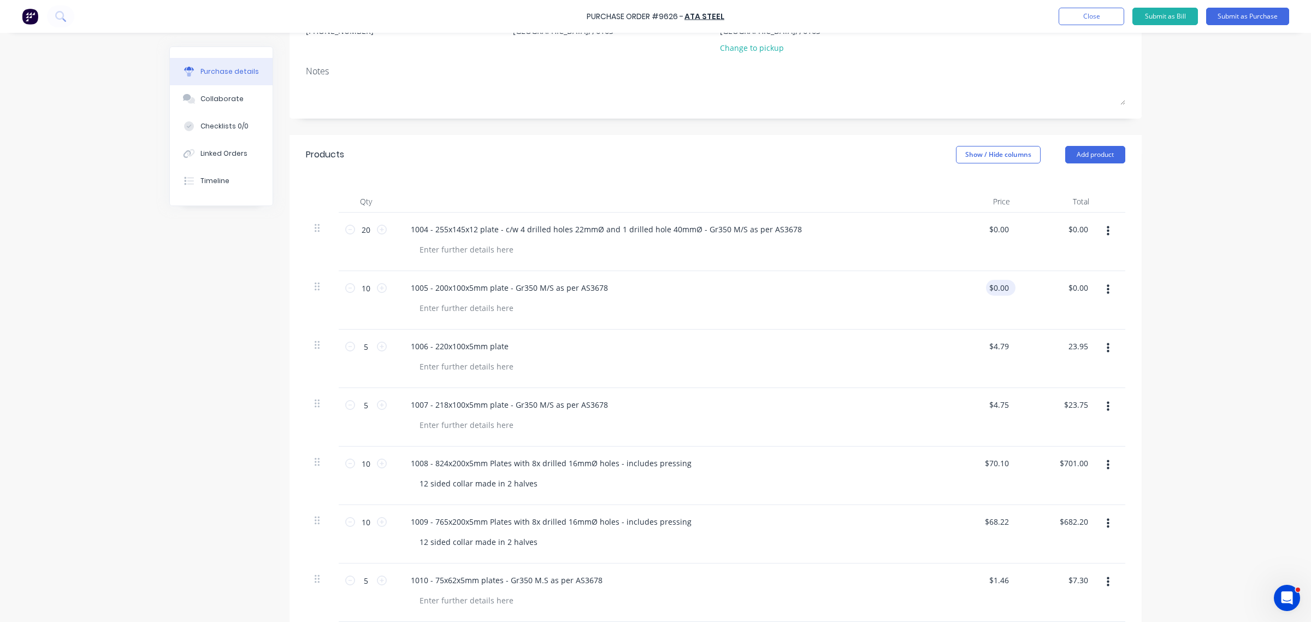
type input "0.00"
type input "$23.95"
click at [997, 284] on input "0.00" at bounding box center [1000, 288] width 21 height 16
drag, startPoint x: 992, startPoint y: 286, endPoint x: 1018, endPoint y: 288, distance: 25.2
click at [1018, 288] on div "10 10 1005 - 200x100x5mm plate - Gr350 M/S as per AS3678 0.00 0.00 $0.00 $0.00" at bounding box center [715, 300] width 819 height 58
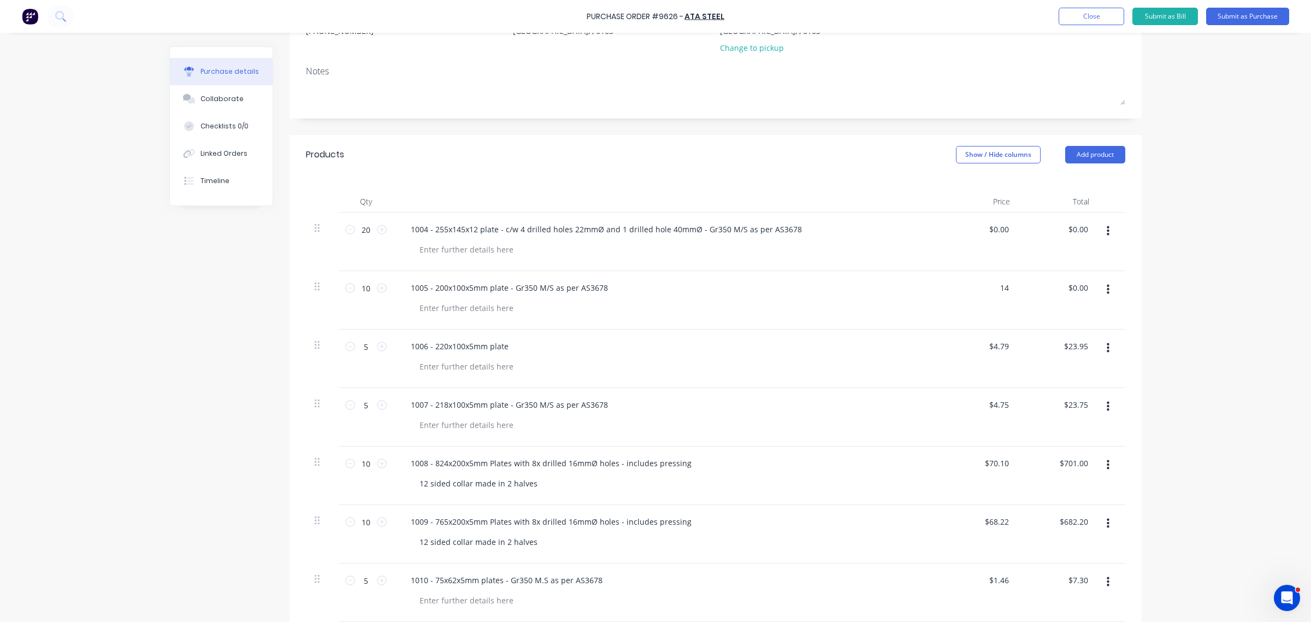
type input "1"
type input "$4.41"
type input "44.10"
type input "0.0000"
type input "$44.10"
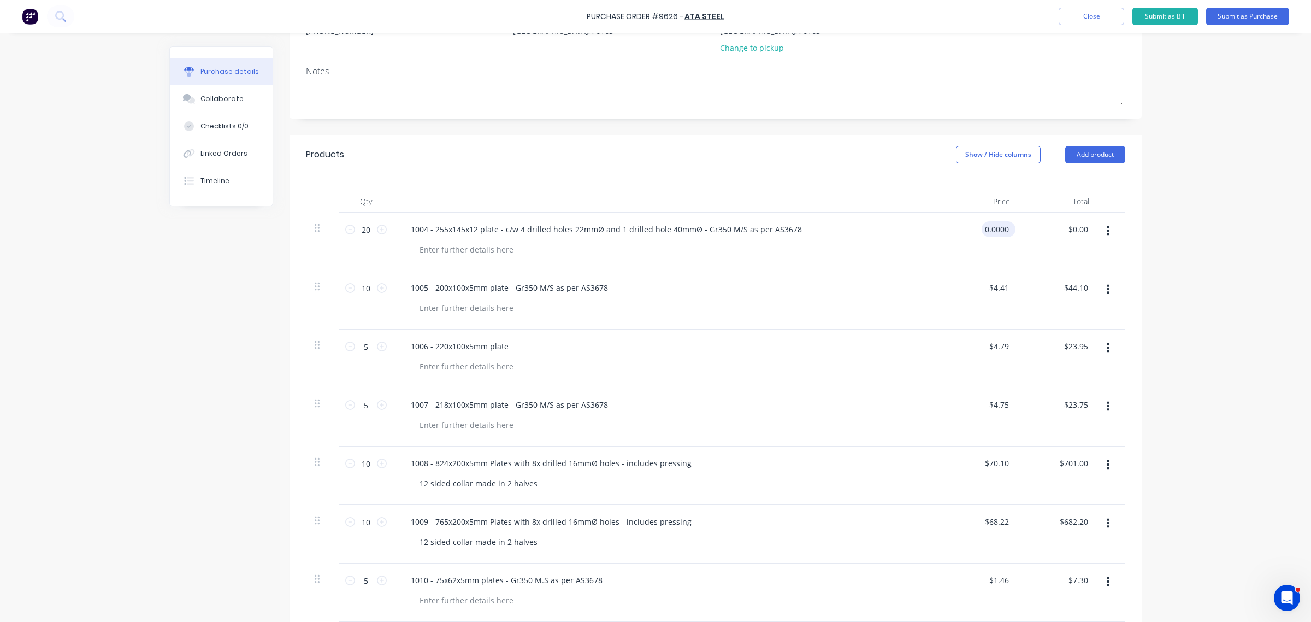
click at [990, 224] on input "0.0000" at bounding box center [996, 229] width 29 height 16
drag, startPoint x: 997, startPoint y: 229, endPoint x: 963, endPoint y: 230, distance: 34.4
click at [963, 230] on div "0.0000 0.0000" at bounding box center [978, 241] width 79 height 58
type input "$18.36"
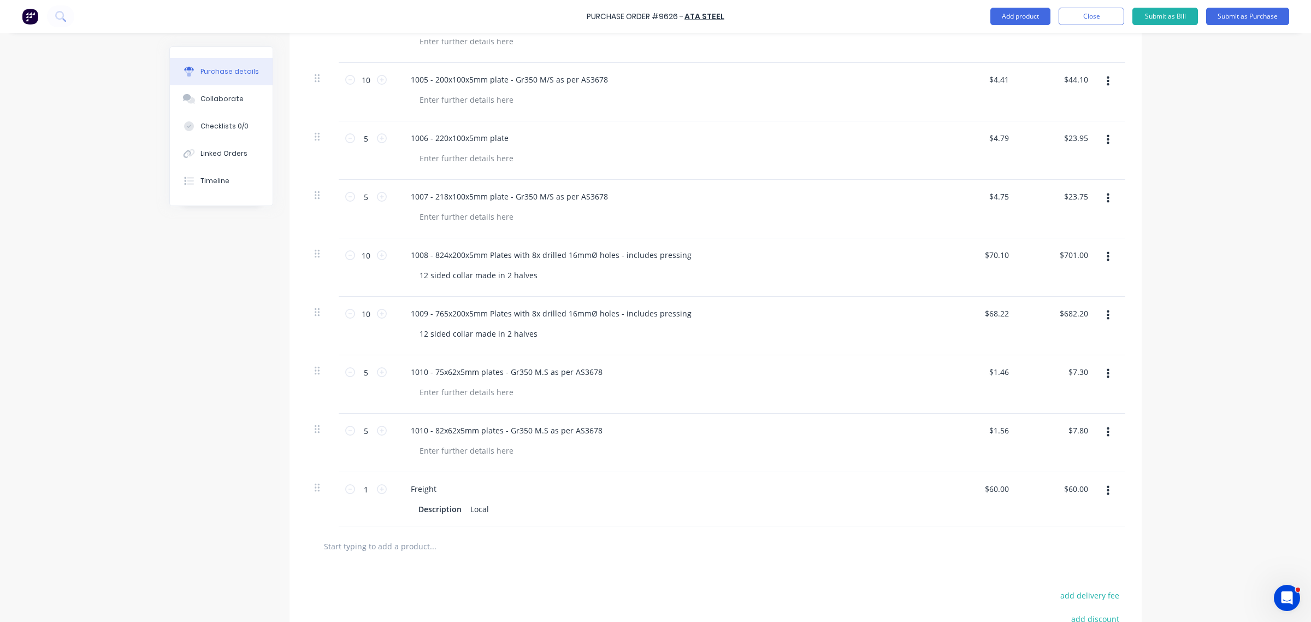
scroll to position [481, 0]
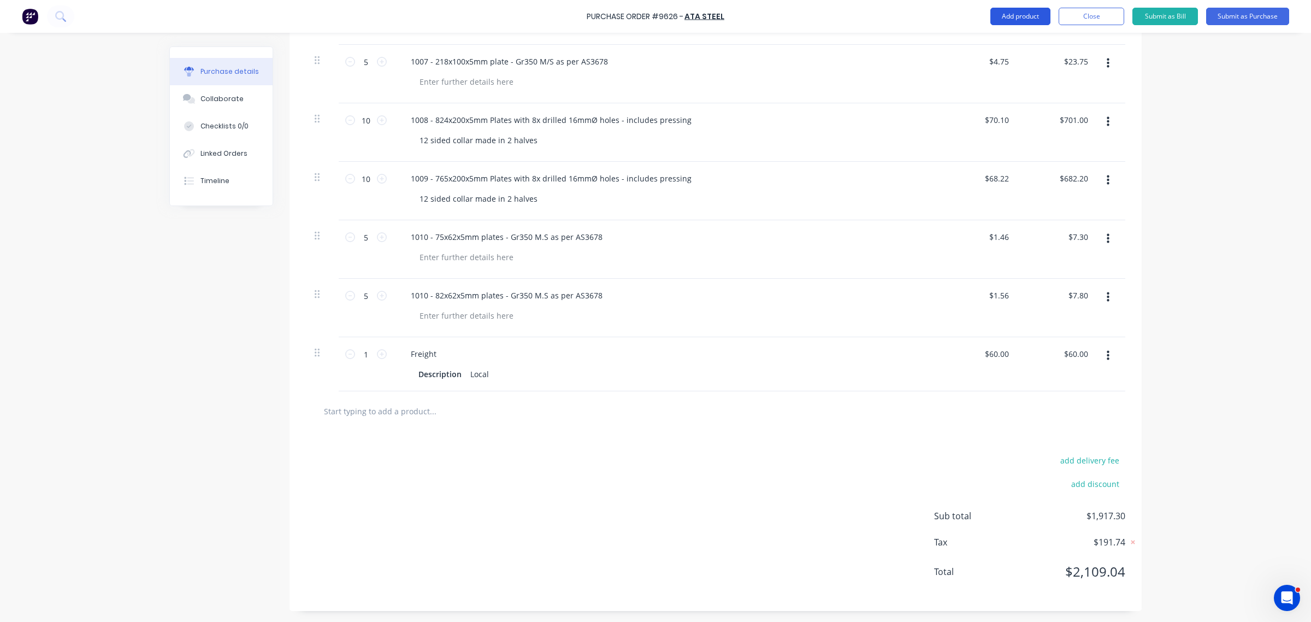
type input "$367.20"
click at [1038, 14] on button "Add product" at bounding box center [1020, 16] width 60 height 17
click at [992, 146] on div "Notes (External)" at bounding box center [998, 154] width 84 height 16
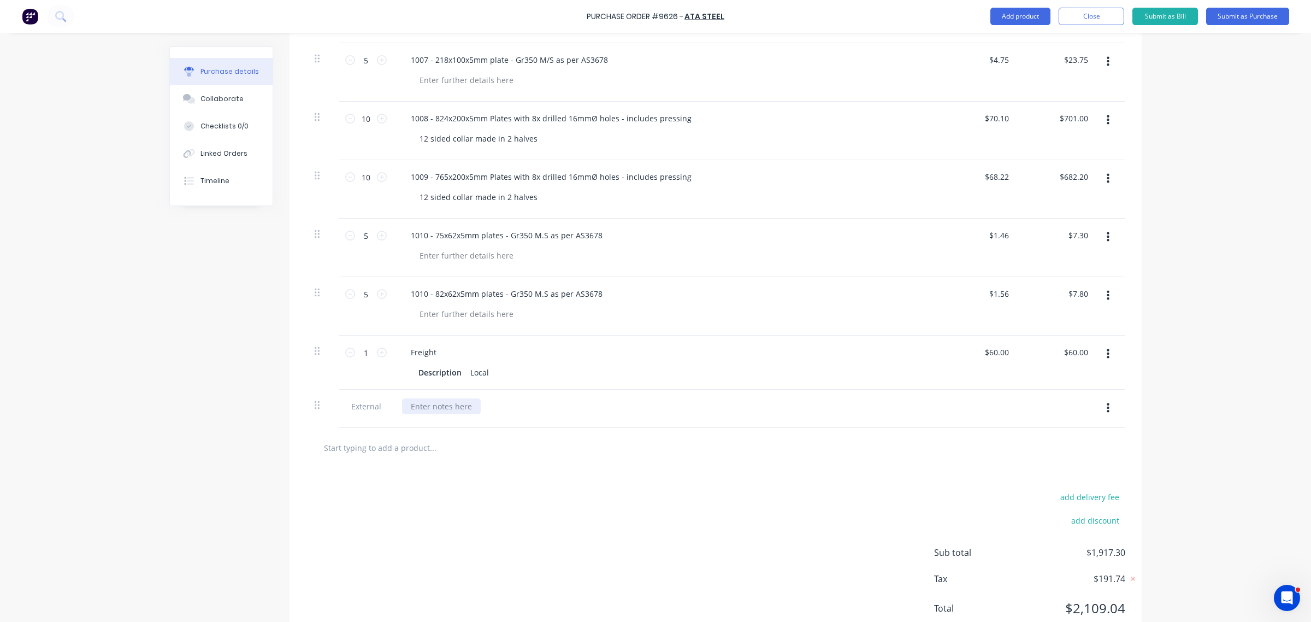
click at [437, 407] on div at bounding box center [441, 406] width 79 height 16
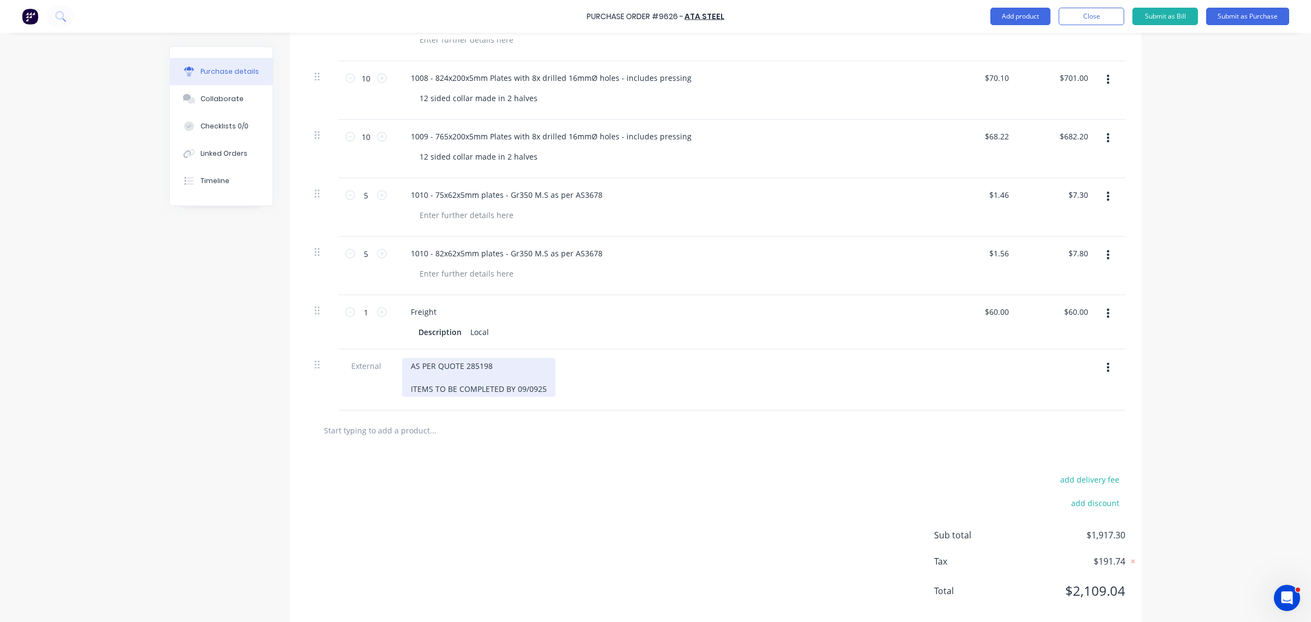
scroll to position [542, 0]
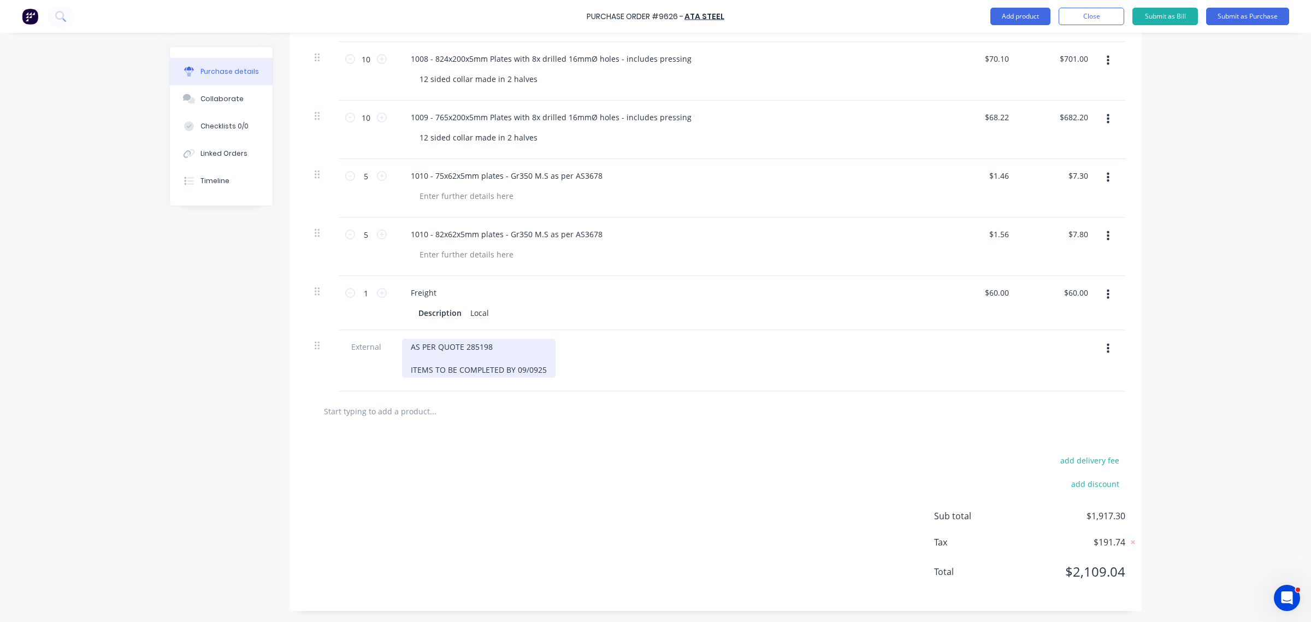
click at [530, 371] on div "AS PER QUOTE 285198 ITEMS TO BE COMPLETED BY 09/0925" at bounding box center [478, 358] width 153 height 39
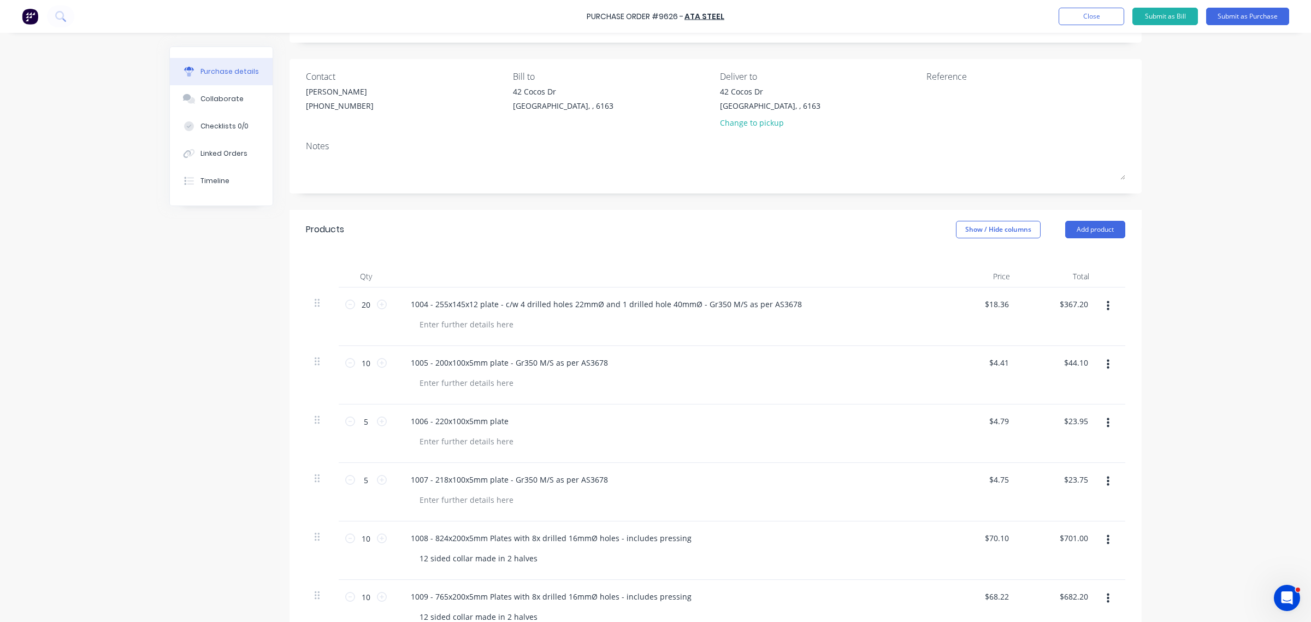
scroll to position [0, 0]
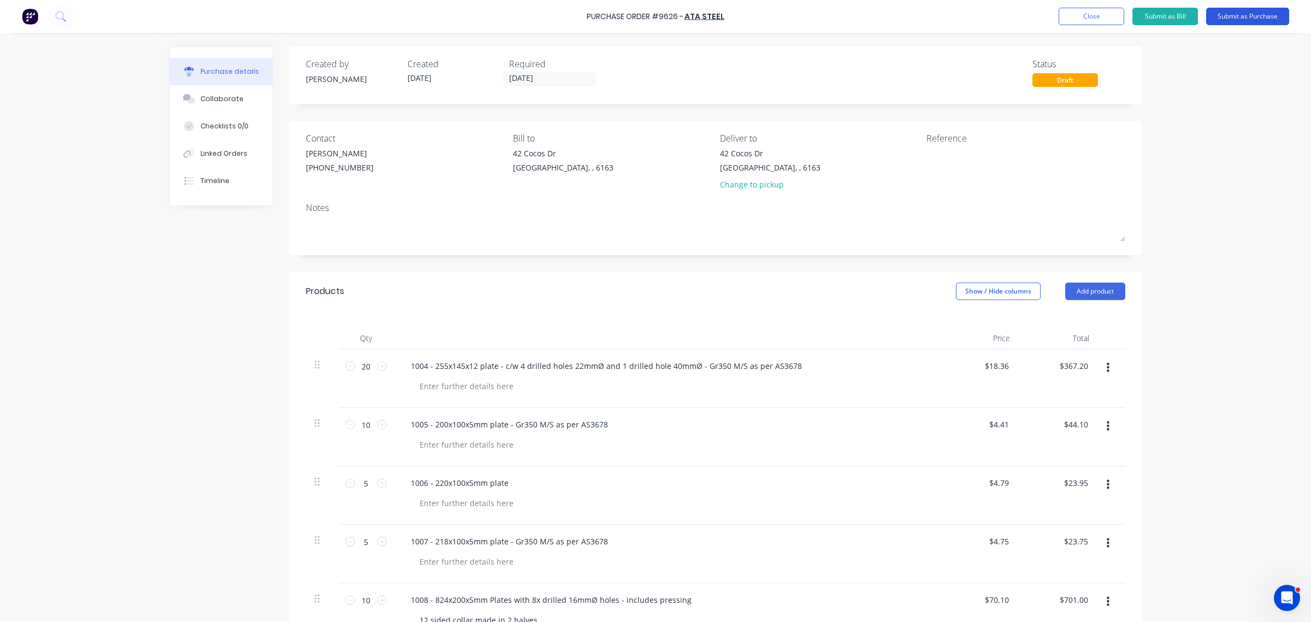
click at [1249, 21] on button "Submit as Purchase" at bounding box center [1247, 16] width 83 height 17
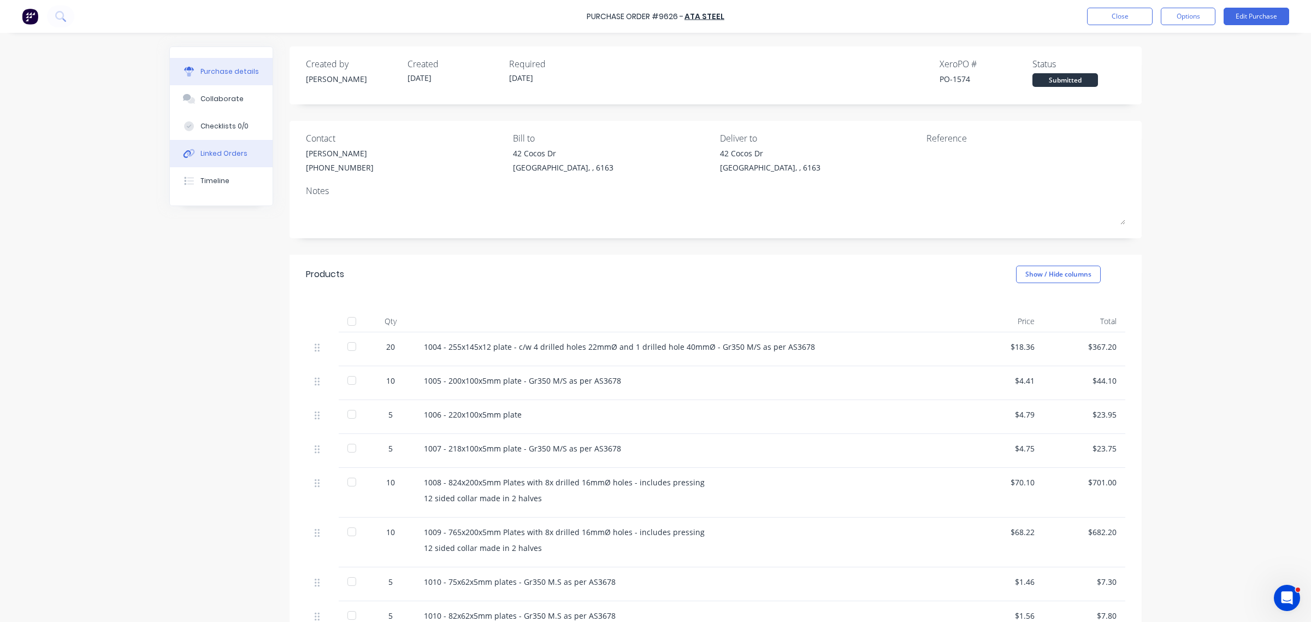
click at [223, 149] on button "Linked Orders" at bounding box center [221, 153] width 103 height 27
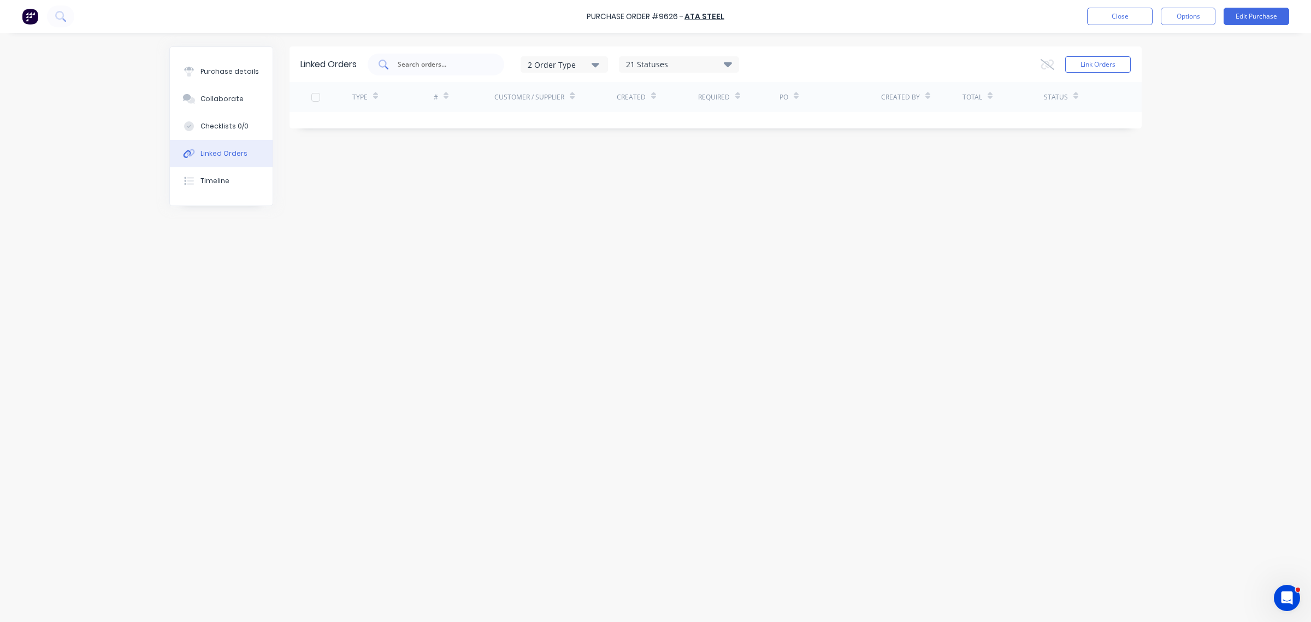
click at [441, 66] on input "text" at bounding box center [442, 64] width 91 height 11
click at [1082, 62] on button "Link Orders" at bounding box center [1098, 64] width 66 height 16
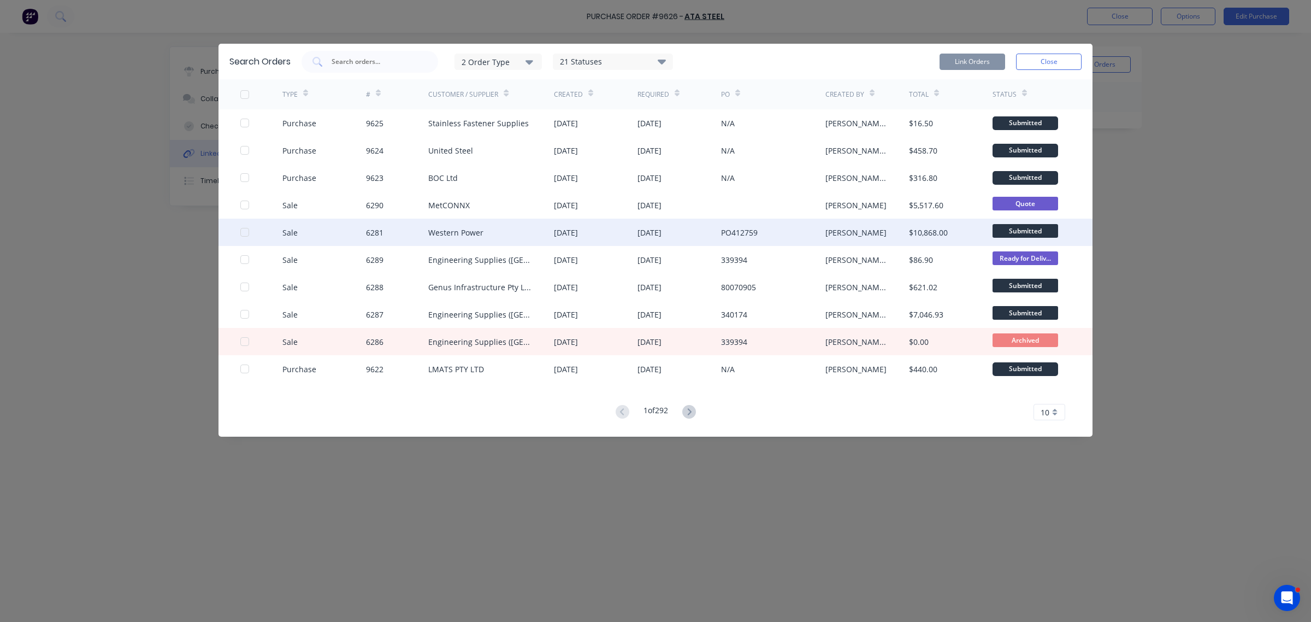
click at [246, 229] on div at bounding box center [245, 232] width 22 height 22
click at [962, 55] on button "Link Orders" at bounding box center [972, 62] width 66 height 16
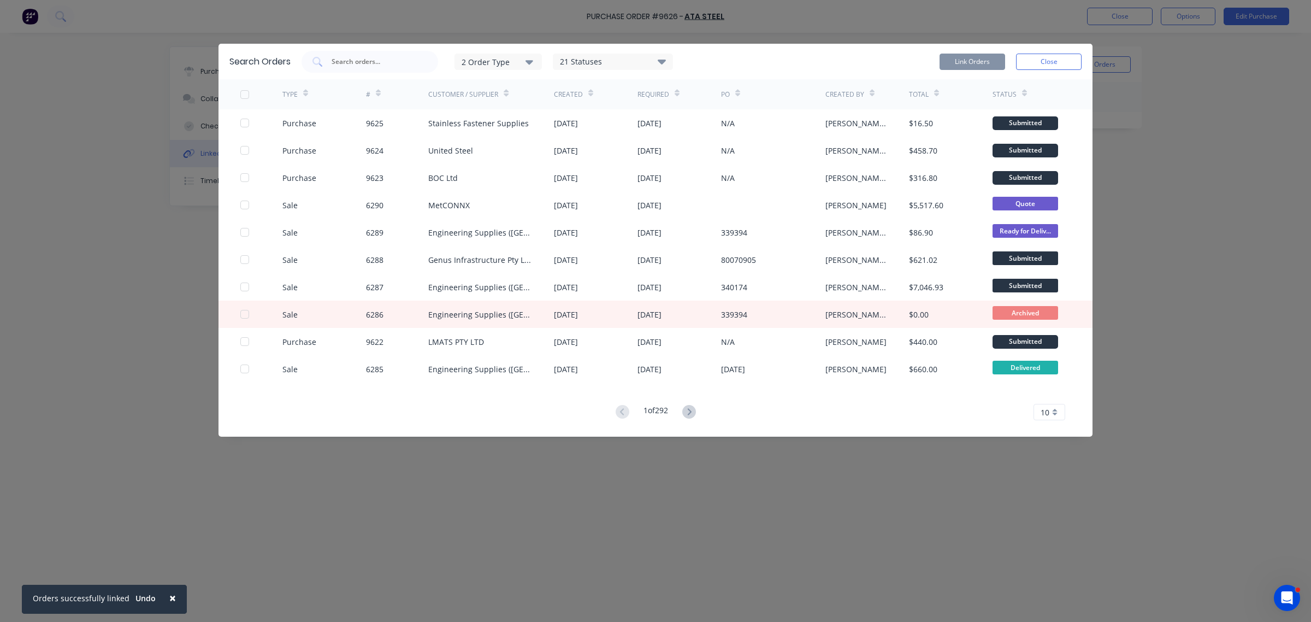
click at [1058, 54] on button "Close" at bounding box center [1049, 62] width 66 height 16
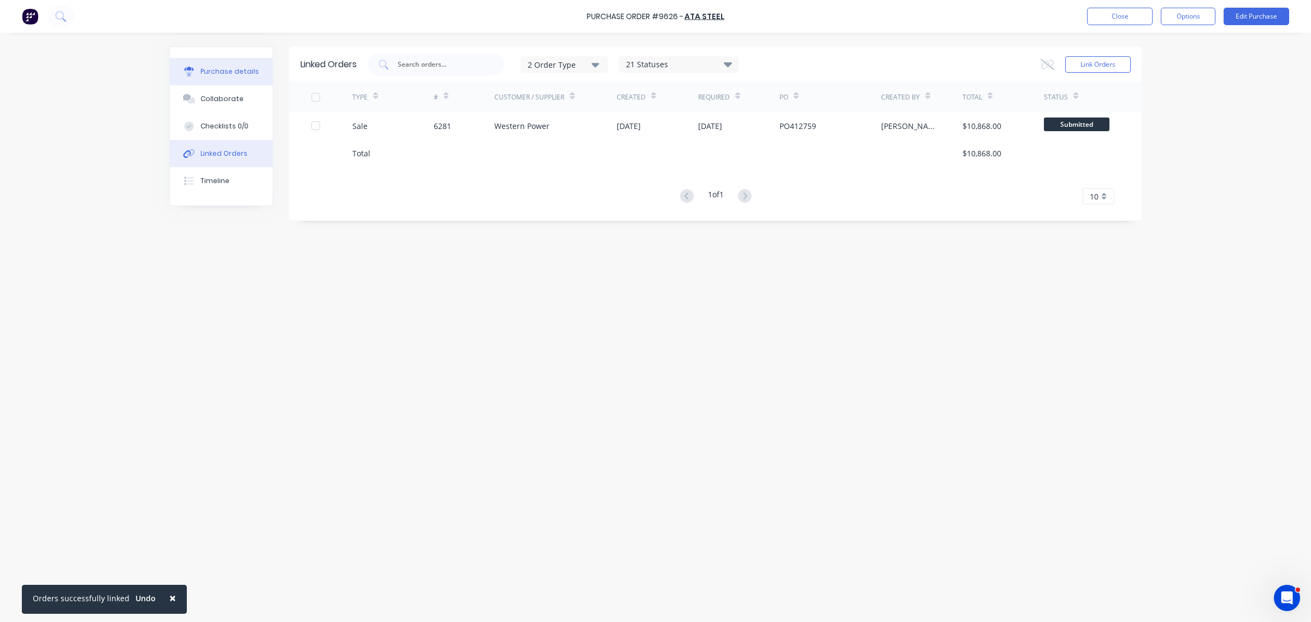
click at [242, 68] on div "Purchase details" at bounding box center [229, 72] width 58 height 10
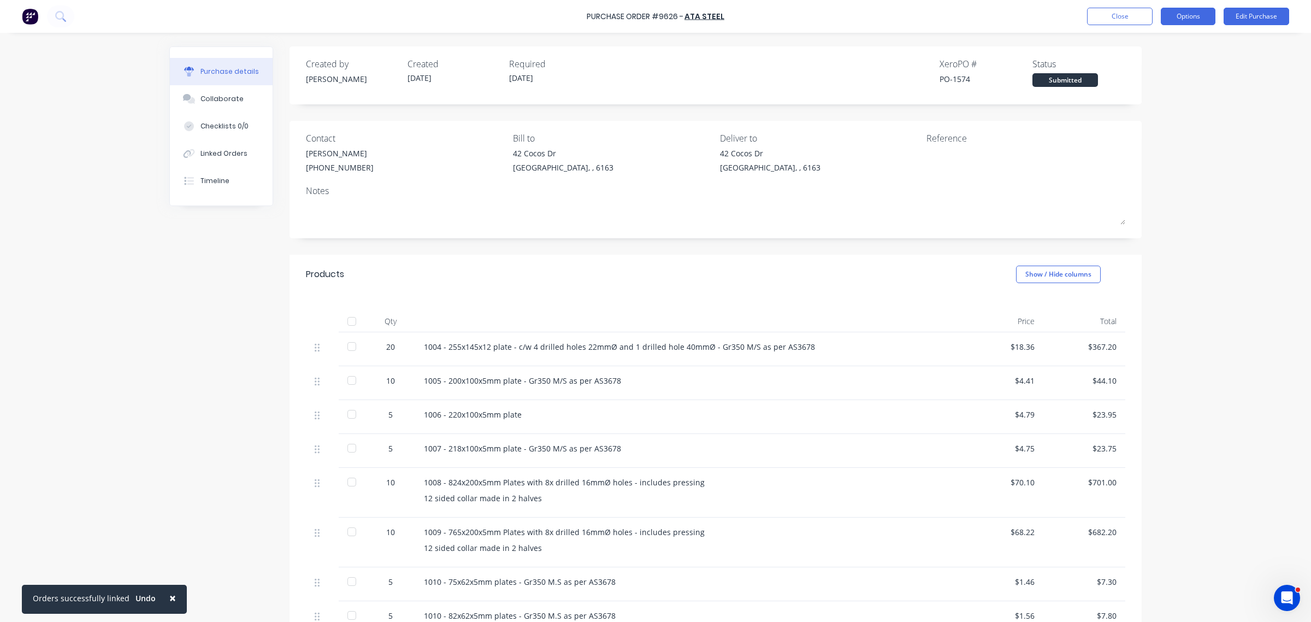
click at [1180, 15] on button "Options" at bounding box center [1188, 16] width 55 height 17
click at [1149, 40] on div "Print / Email" at bounding box center [1163, 45] width 84 height 16
click at [1143, 67] on div "With pricing" at bounding box center [1163, 66] width 84 height 16
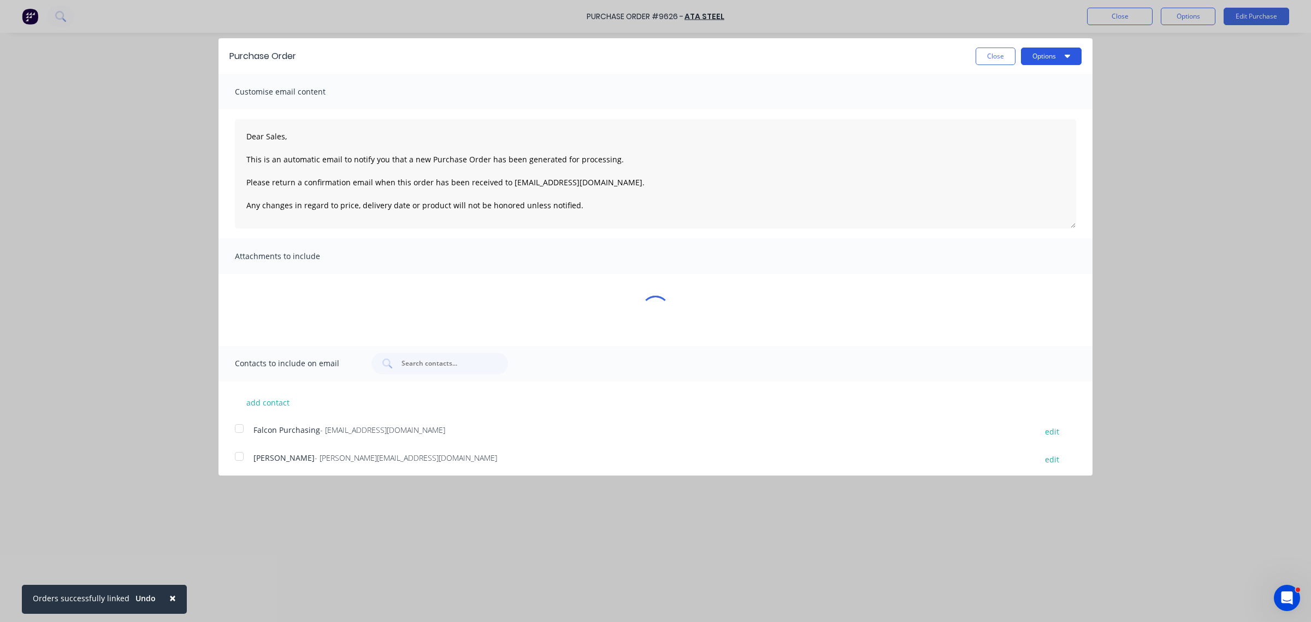
click at [1065, 55] on icon "button" at bounding box center [1067, 56] width 5 height 3
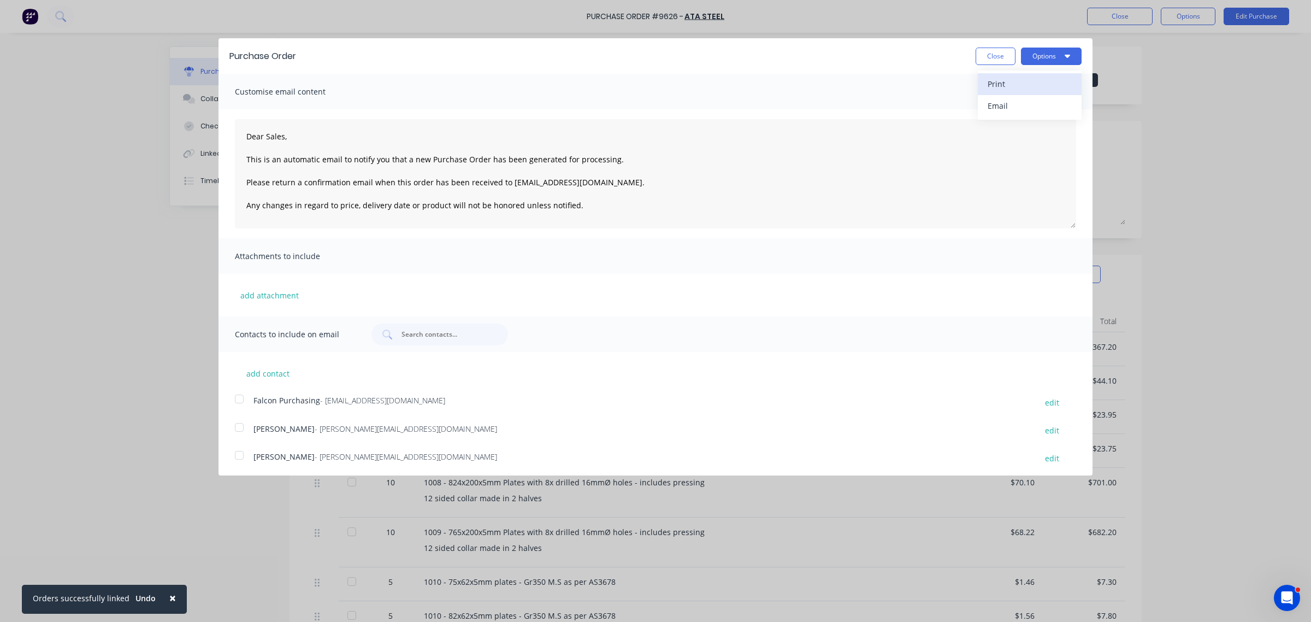
click at [1038, 81] on div "Print" at bounding box center [1030, 84] width 84 height 16
click at [983, 52] on button "Close" at bounding box center [995, 56] width 40 height 17
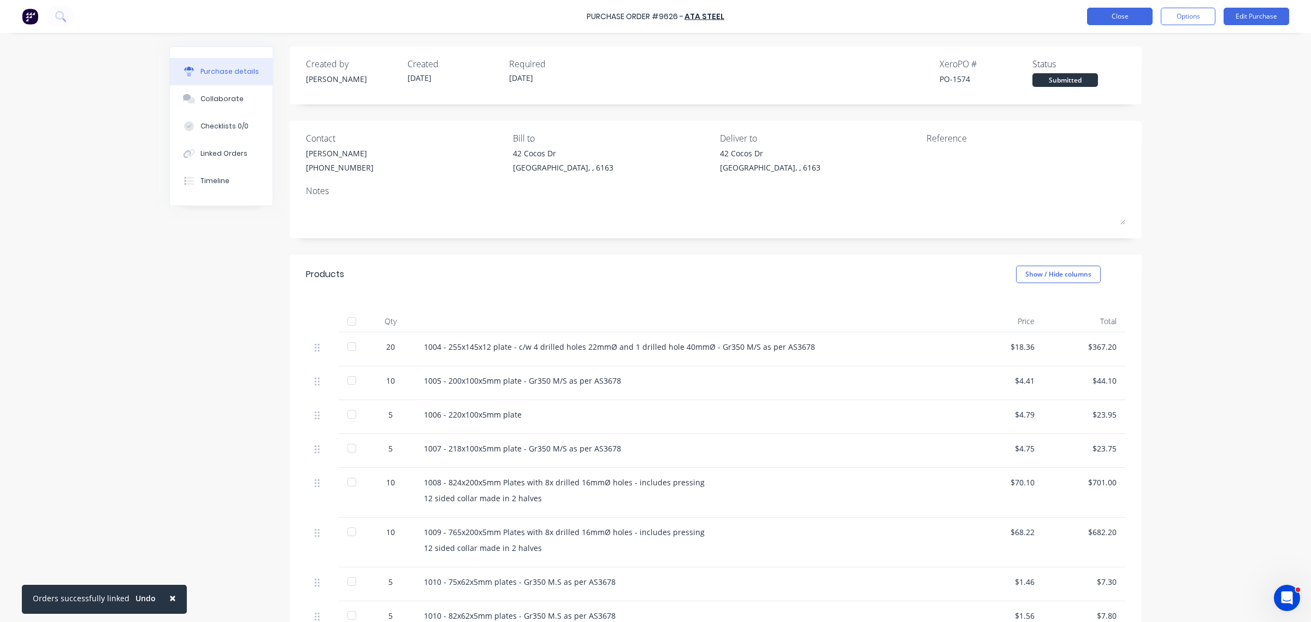
click at [1110, 17] on button "Close" at bounding box center [1120, 16] width 66 height 17
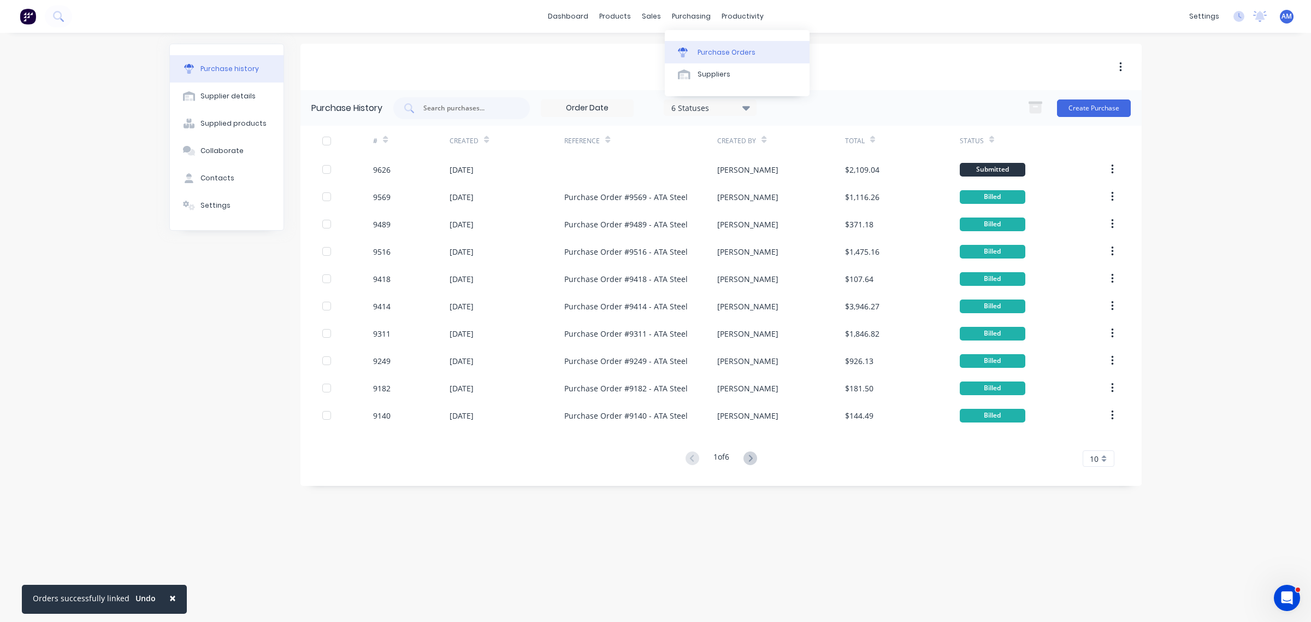
click at [713, 48] on div "Purchase Orders" at bounding box center [726, 53] width 58 height 10
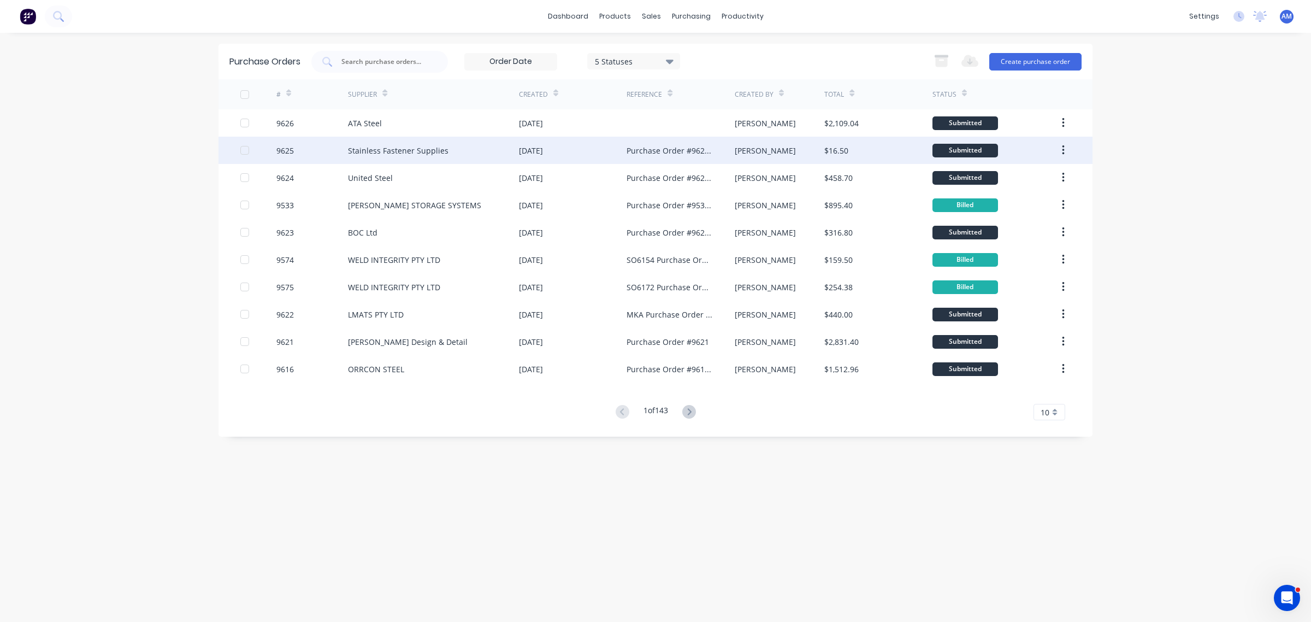
click at [318, 151] on div "9625" at bounding box center [312, 150] width 72 height 27
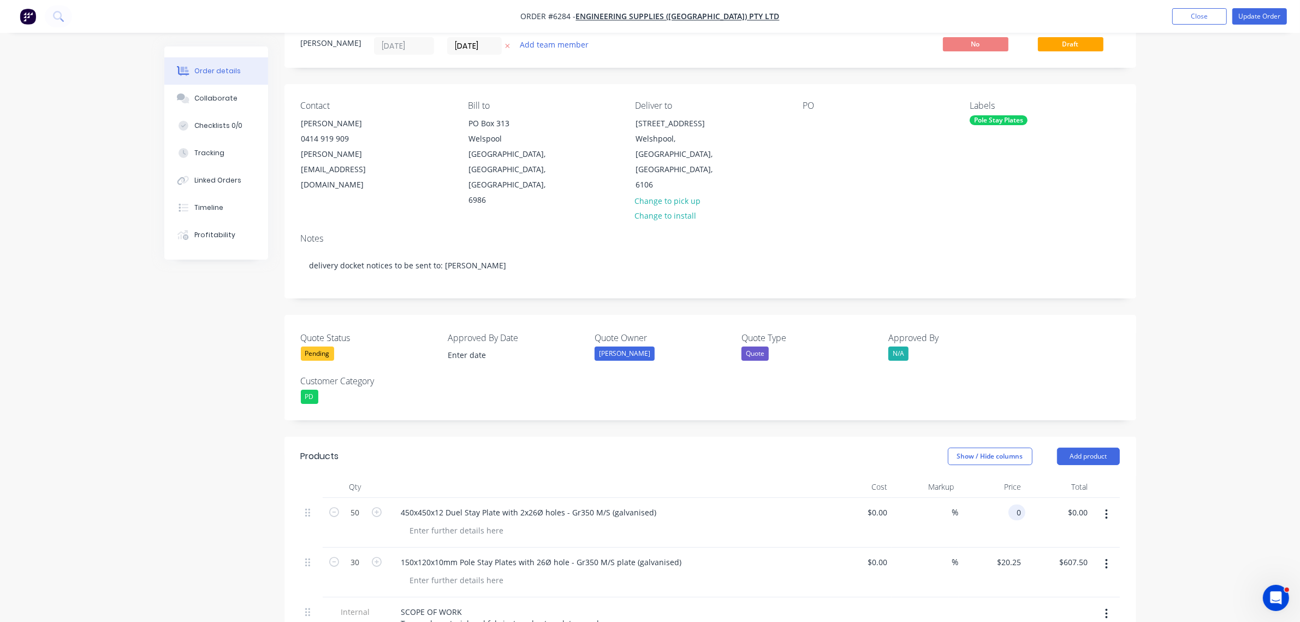
scroll to position [68, 0]
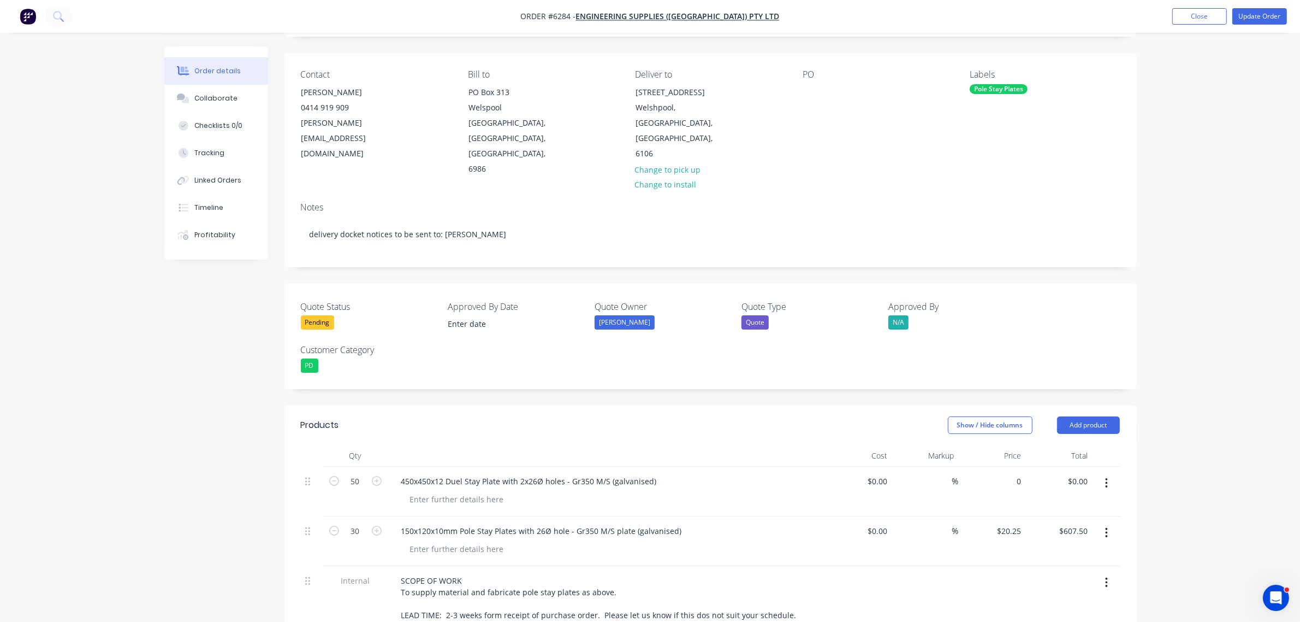
type input "$0.00"
